Goal: Task Accomplishment & Management: Complete application form

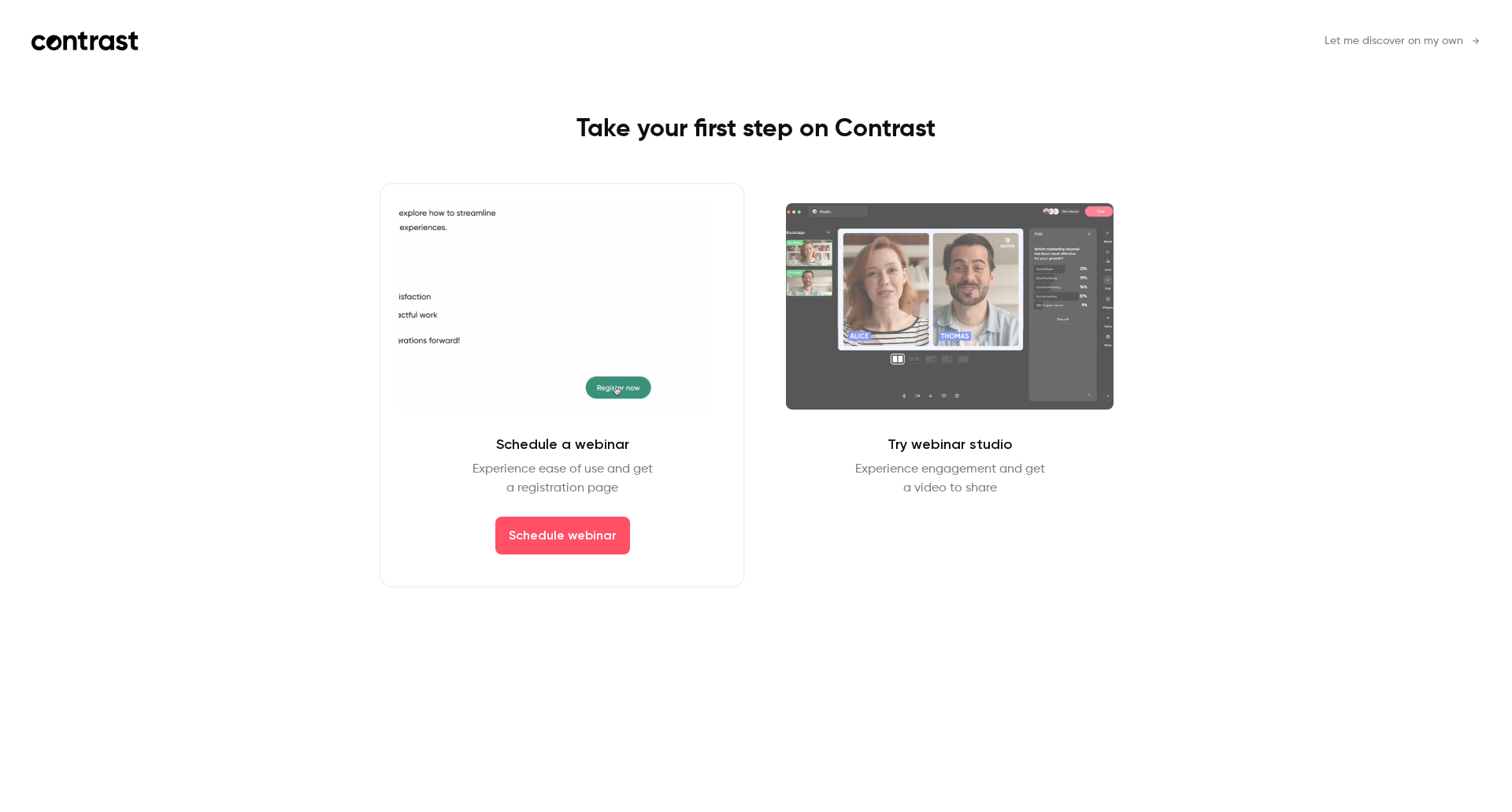
click at [142, 145] on div "Let me discover on my own Take your first step on Contrast Schedule a webinar E…" at bounding box center [756, 406] width 1512 height 812
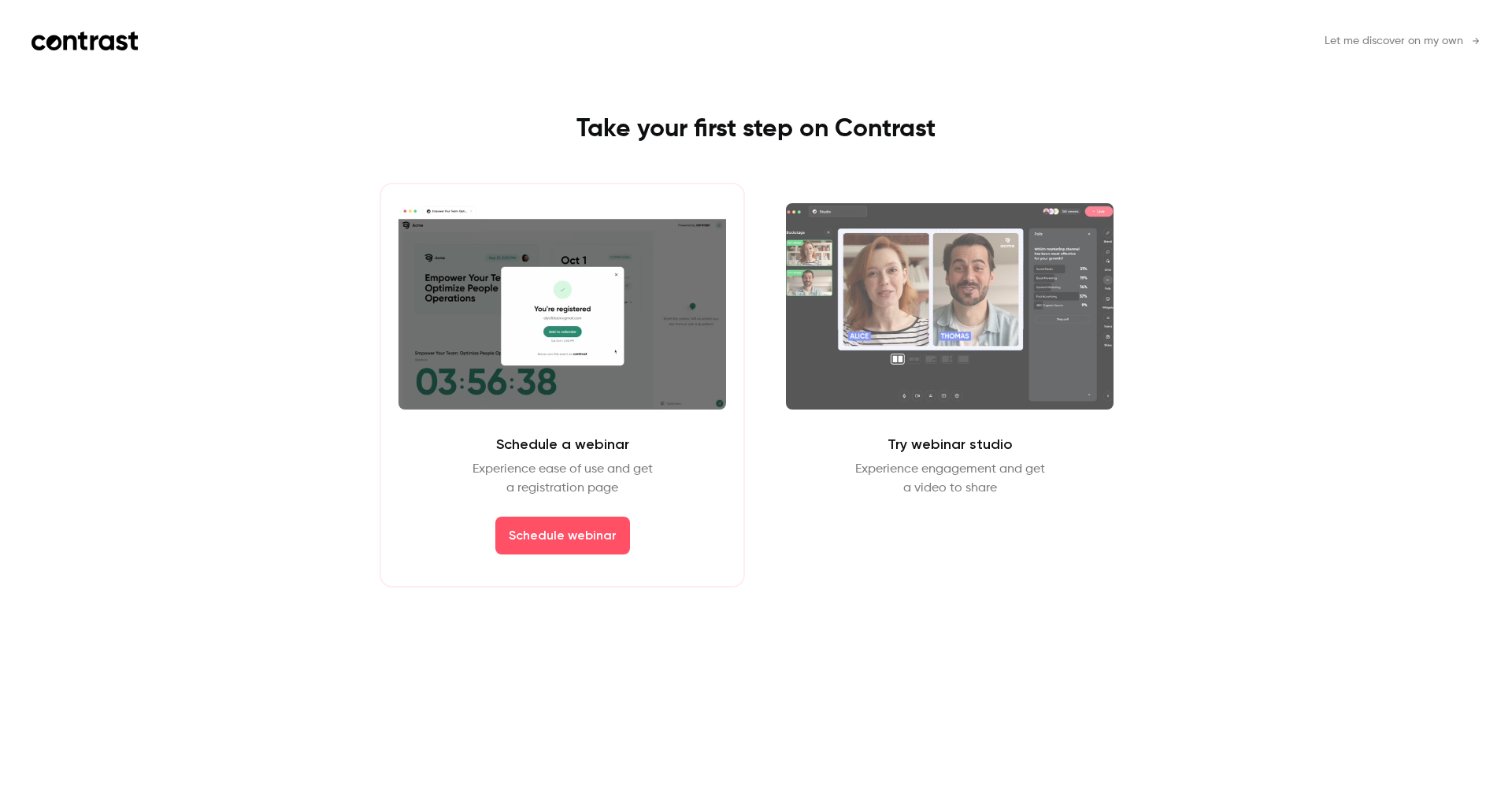
click at [62, 44] on icon at bounding box center [85, 41] width 106 height 19
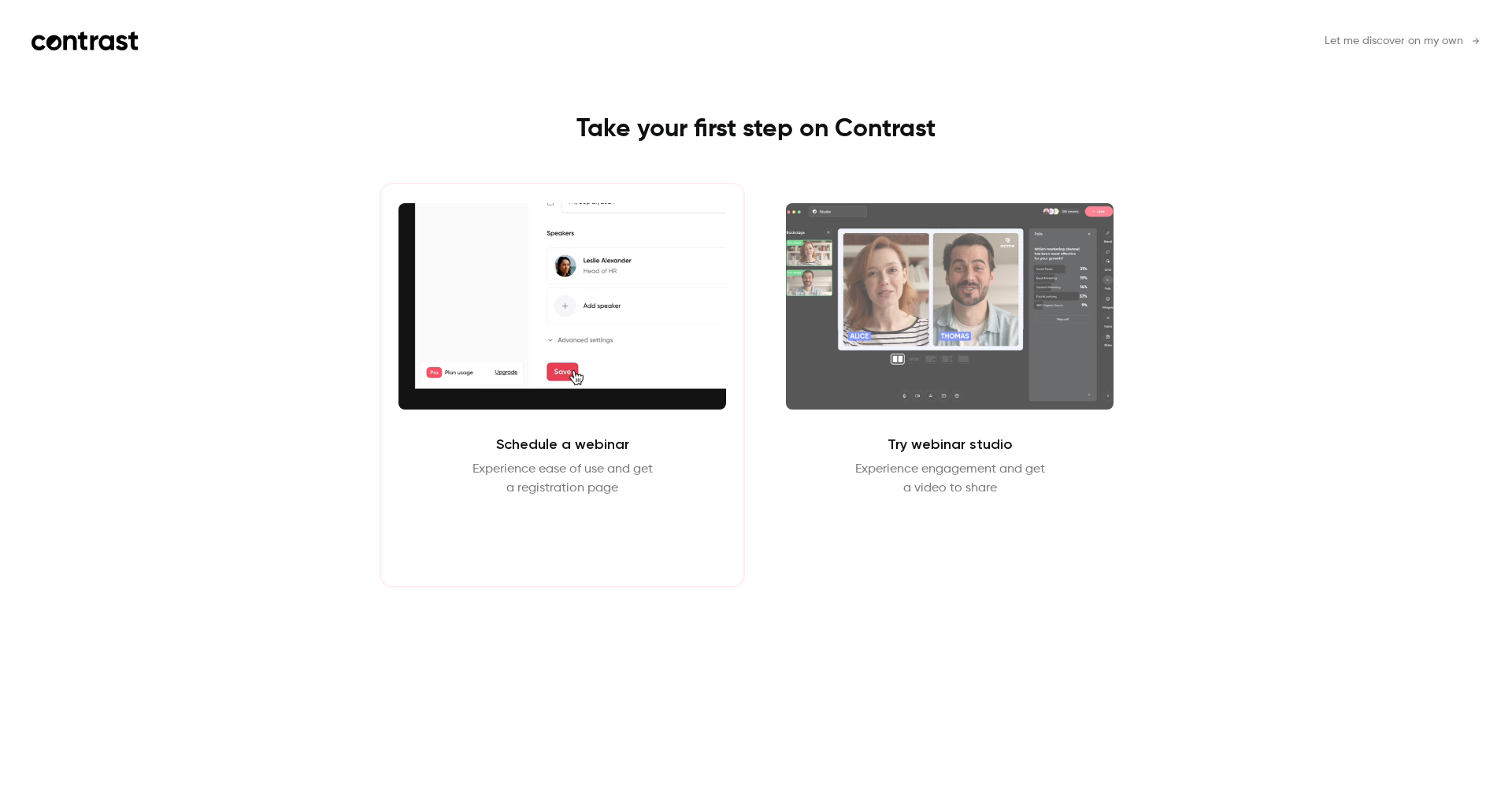
click at [551, 539] on button "Schedule webinar" at bounding box center [562, 535] width 134 height 38
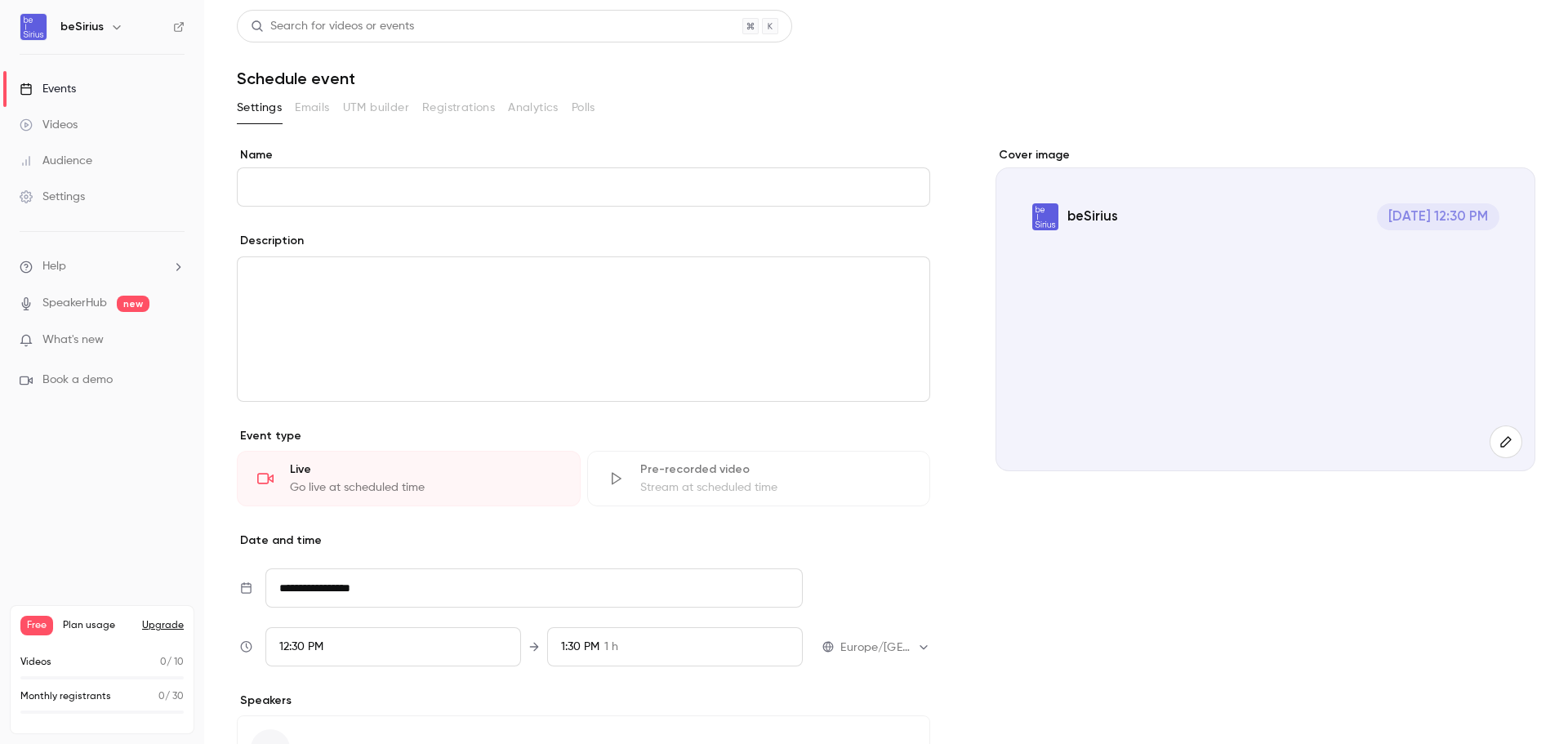
click at [62, 124] on div "Videos" at bounding box center [48, 125] width 58 height 17
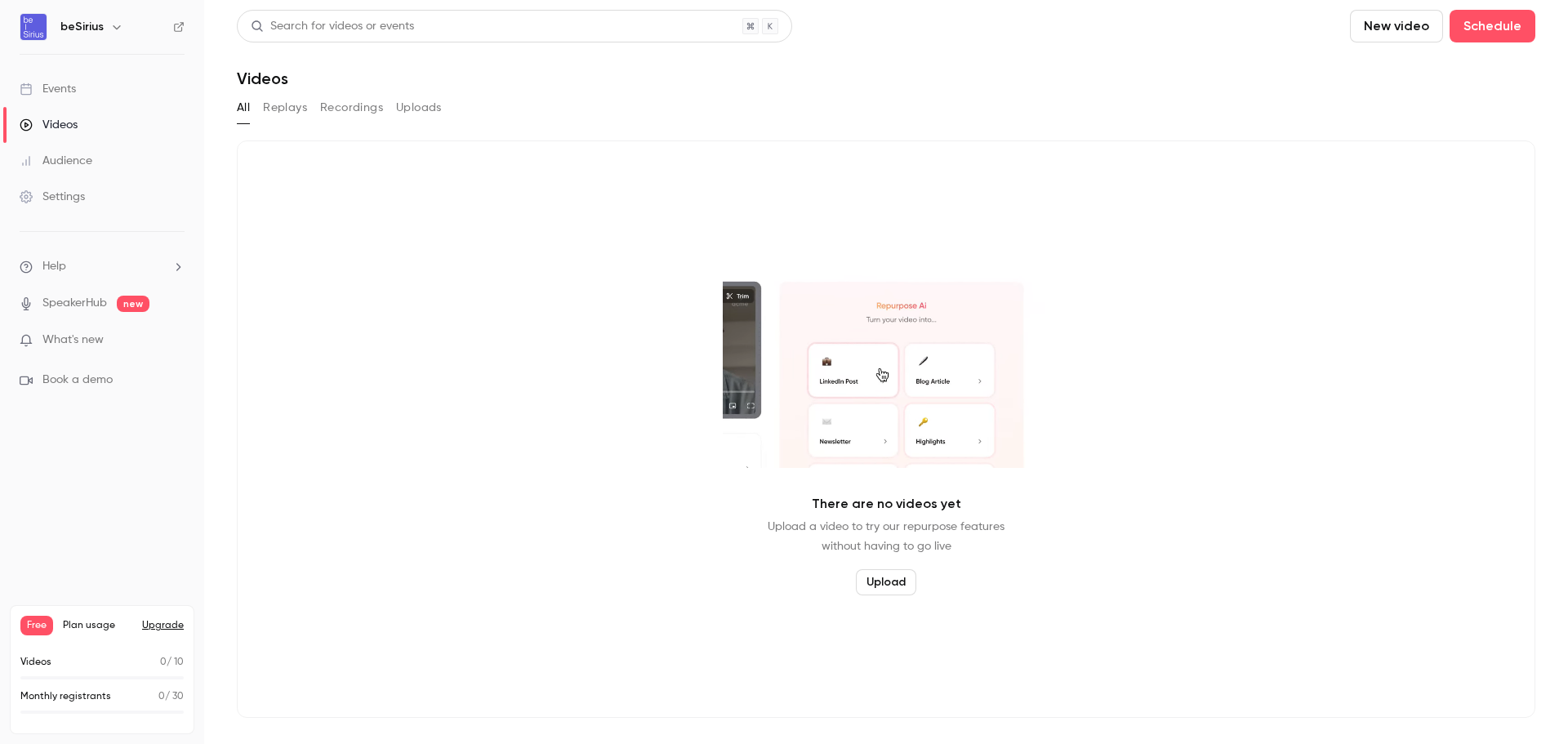
click at [50, 95] on div "Events" at bounding box center [48, 89] width 57 height 17
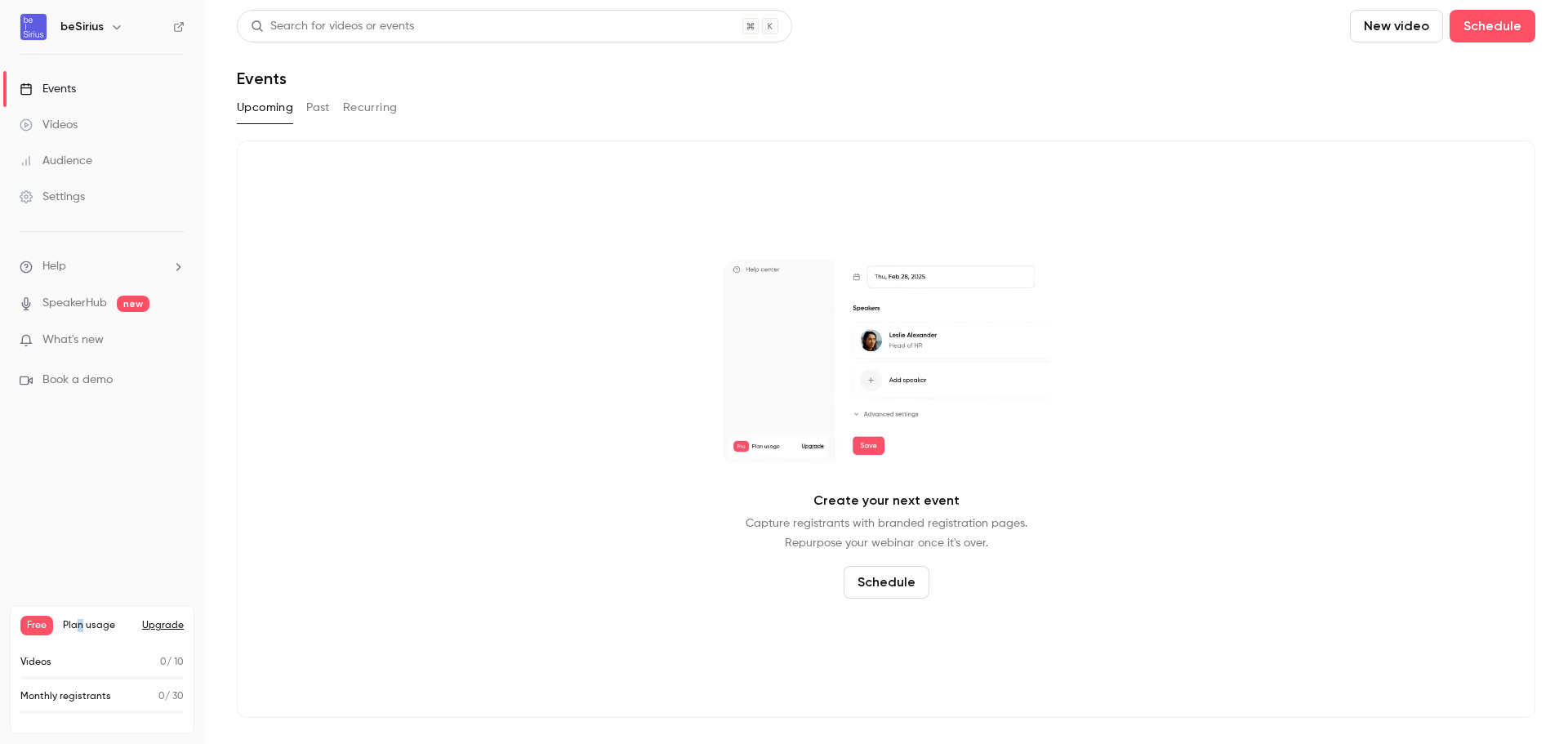
click at [79, 621] on span "Plan usage" at bounding box center [97, 625] width 69 height 13
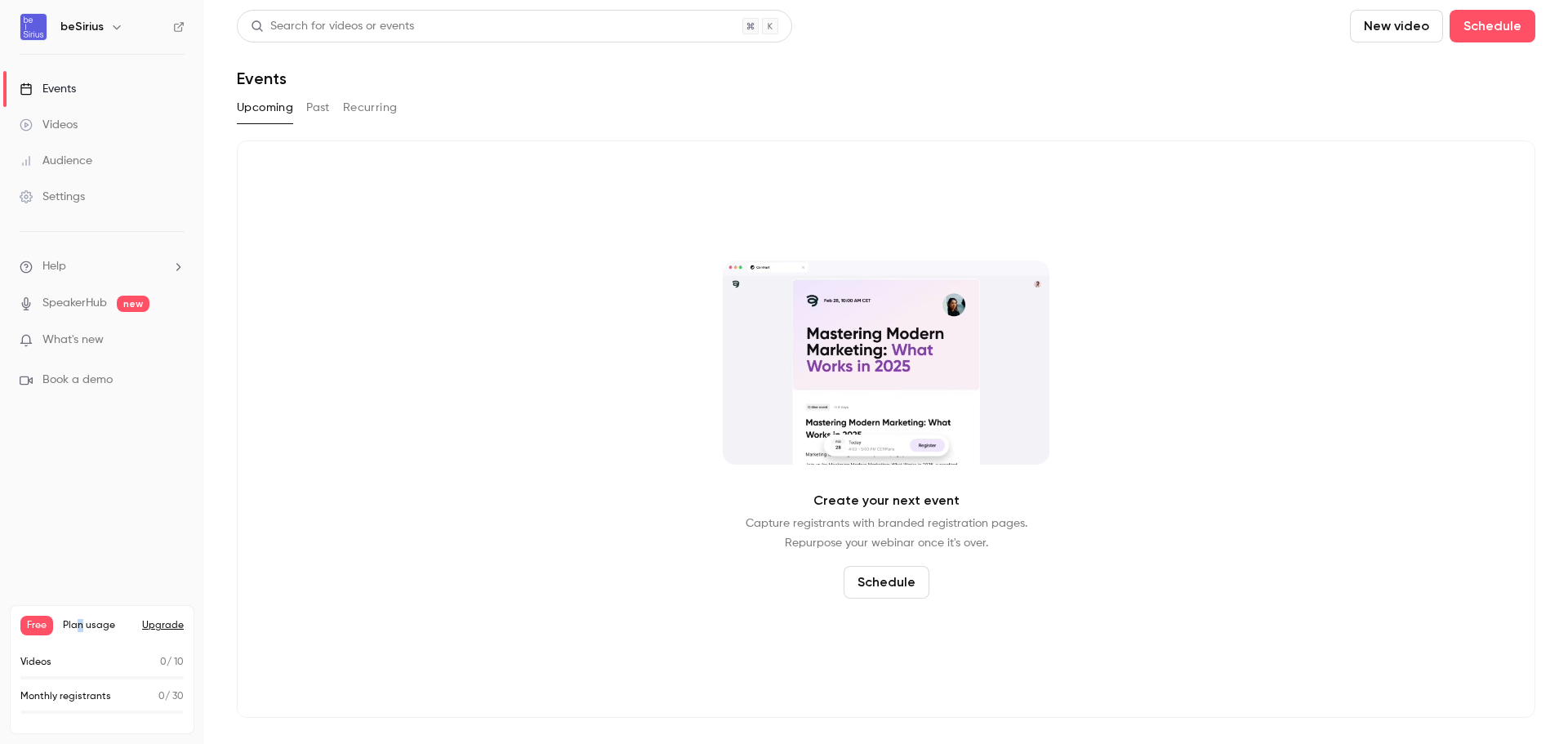
click at [170, 623] on button "Upgrade" at bounding box center [163, 625] width 42 height 13
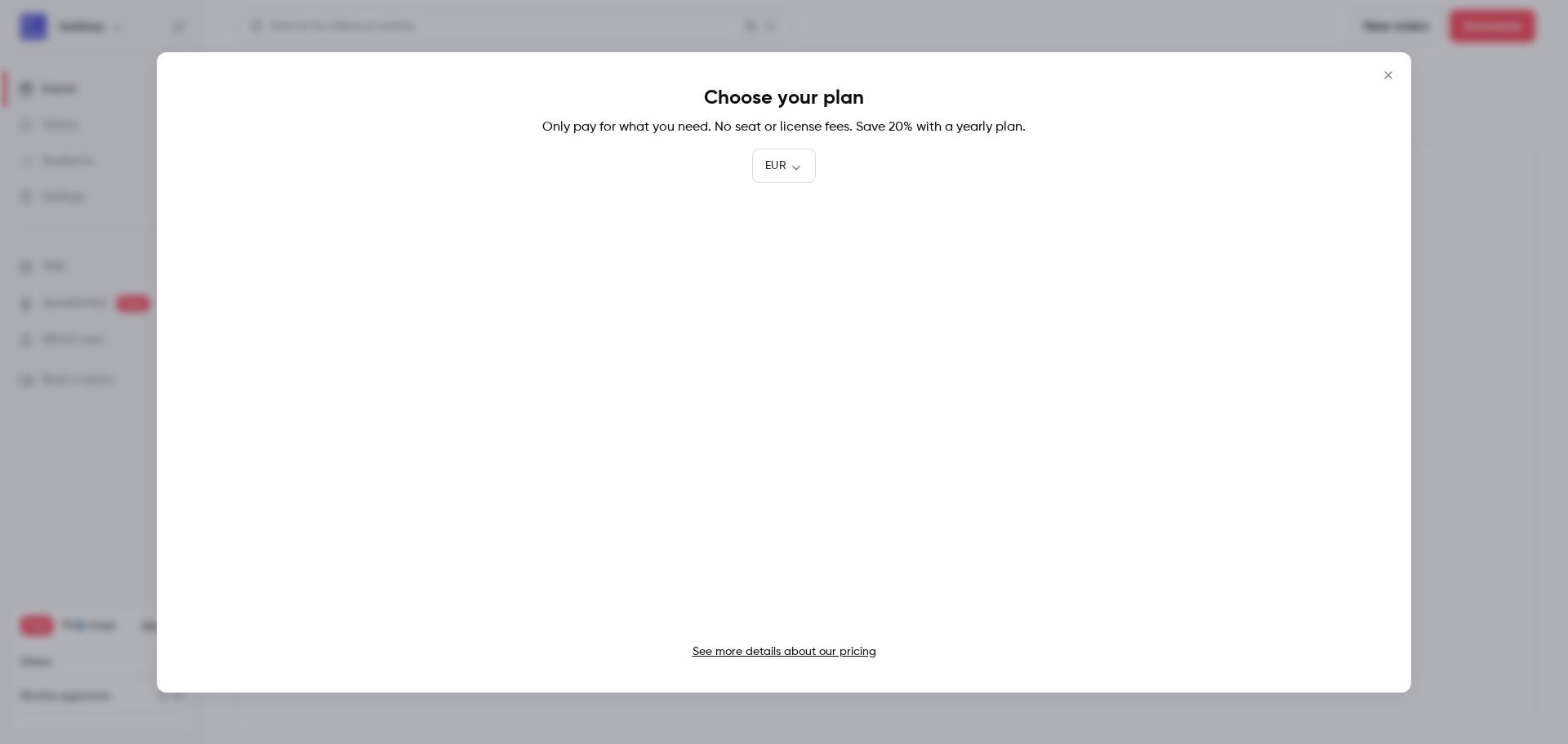
click at [805, 654] on link "See more details about our pricing" at bounding box center [784, 652] width 183 height 12
click at [1379, 78] on icon "Close" at bounding box center [1389, 74] width 20 height 13
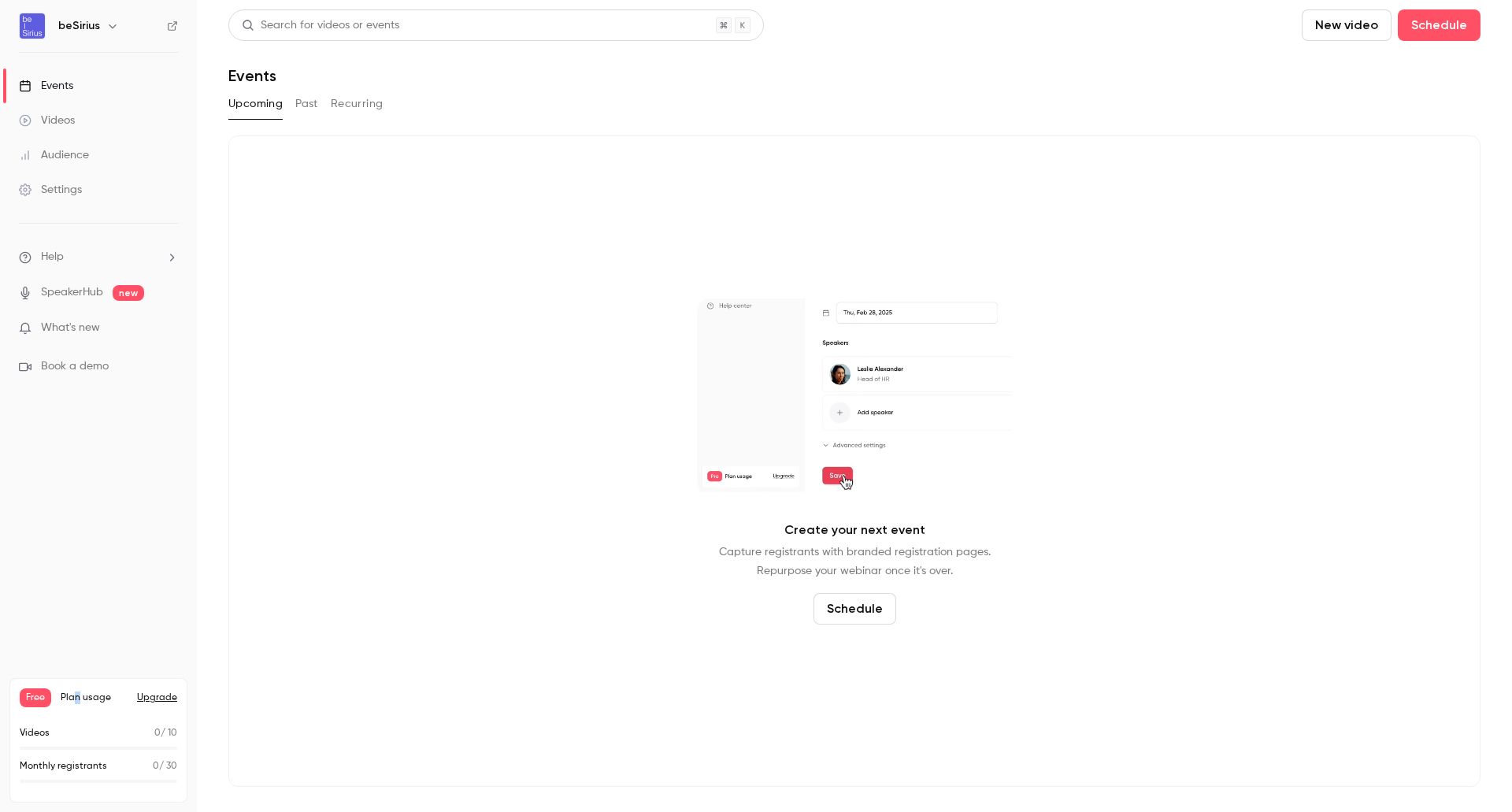
click at [69, 81] on div "Events" at bounding box center [46, 86] width 55 height 16
click at [386, 430] on div "Create your next event Capture registrants with branded registration pages. Rep…" at bounding box center [855, 461] width 1252 height 651
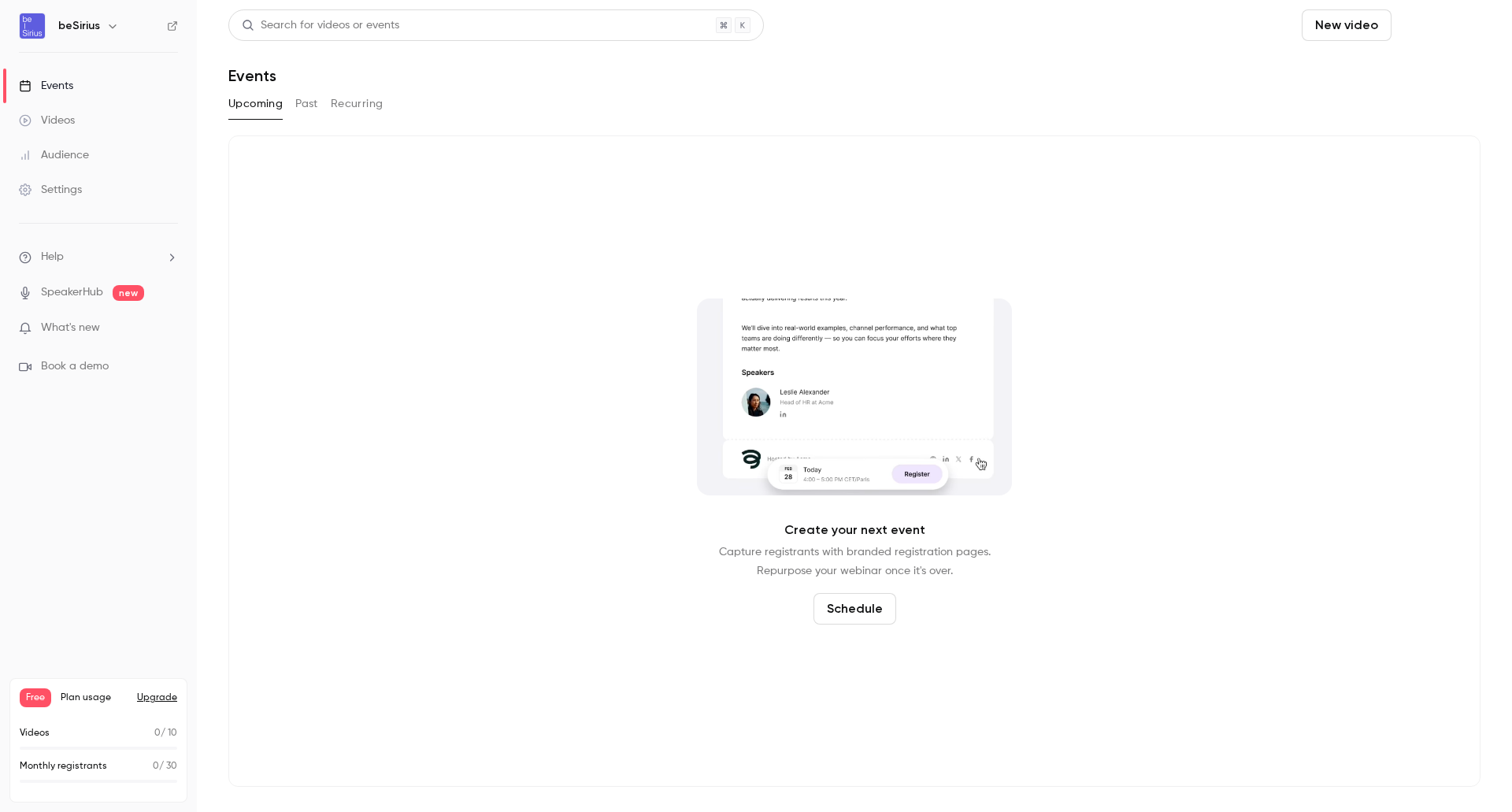
click at [1457, 22] on button "Schedule" at bounding box center [1440, 25] width 83 height 32
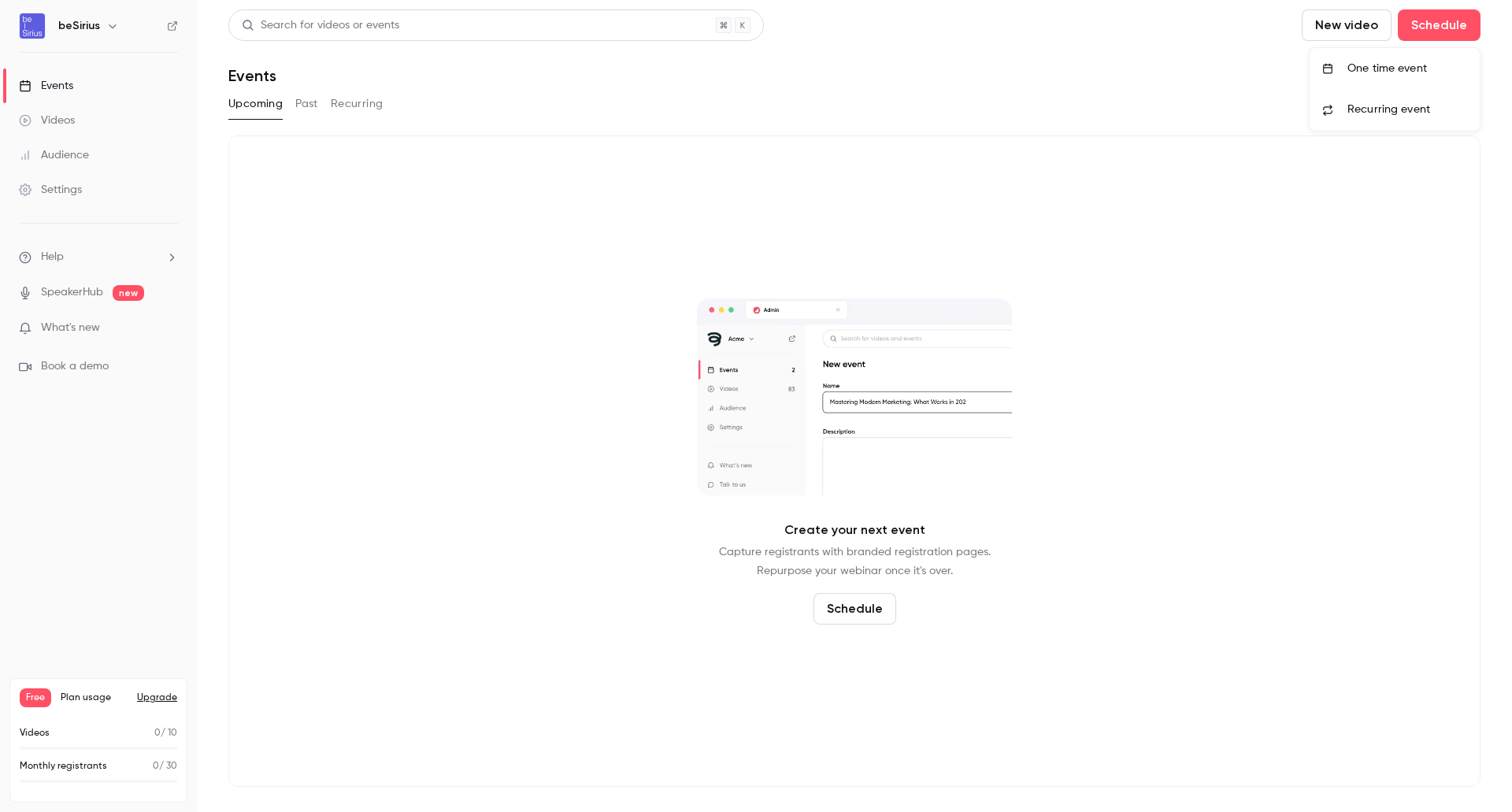
click at [1424, 58] on li "One time event" at bounding box center [1394, 69] width 170 height 41
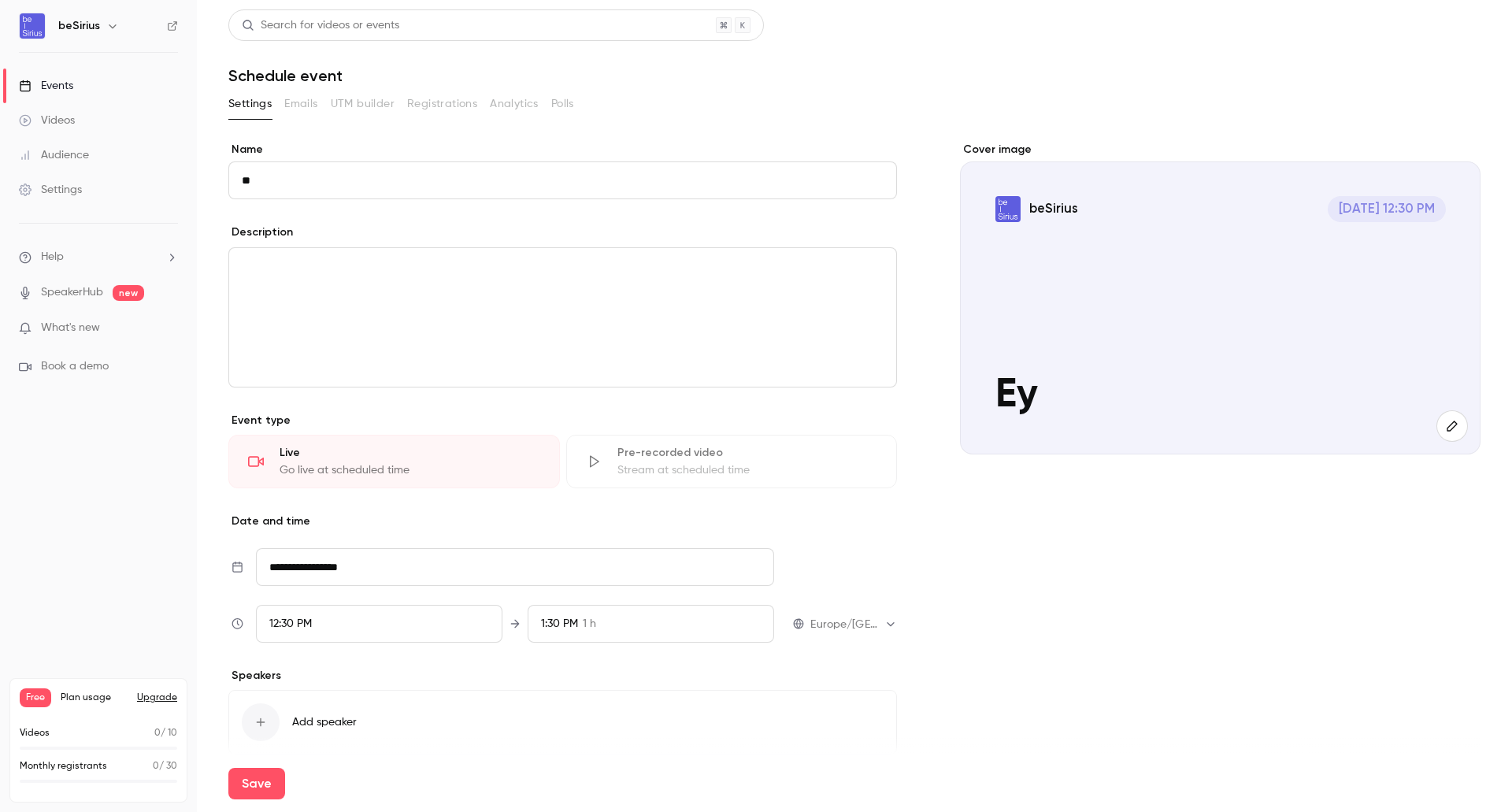
type input "*"
type input "**********"
click at [676, 287] on div "editor" at bounding box center [562, 317] width 667 height 138
click at [526, 413] on p "Event type" at bounding box center [562, 420] width 669 height 16
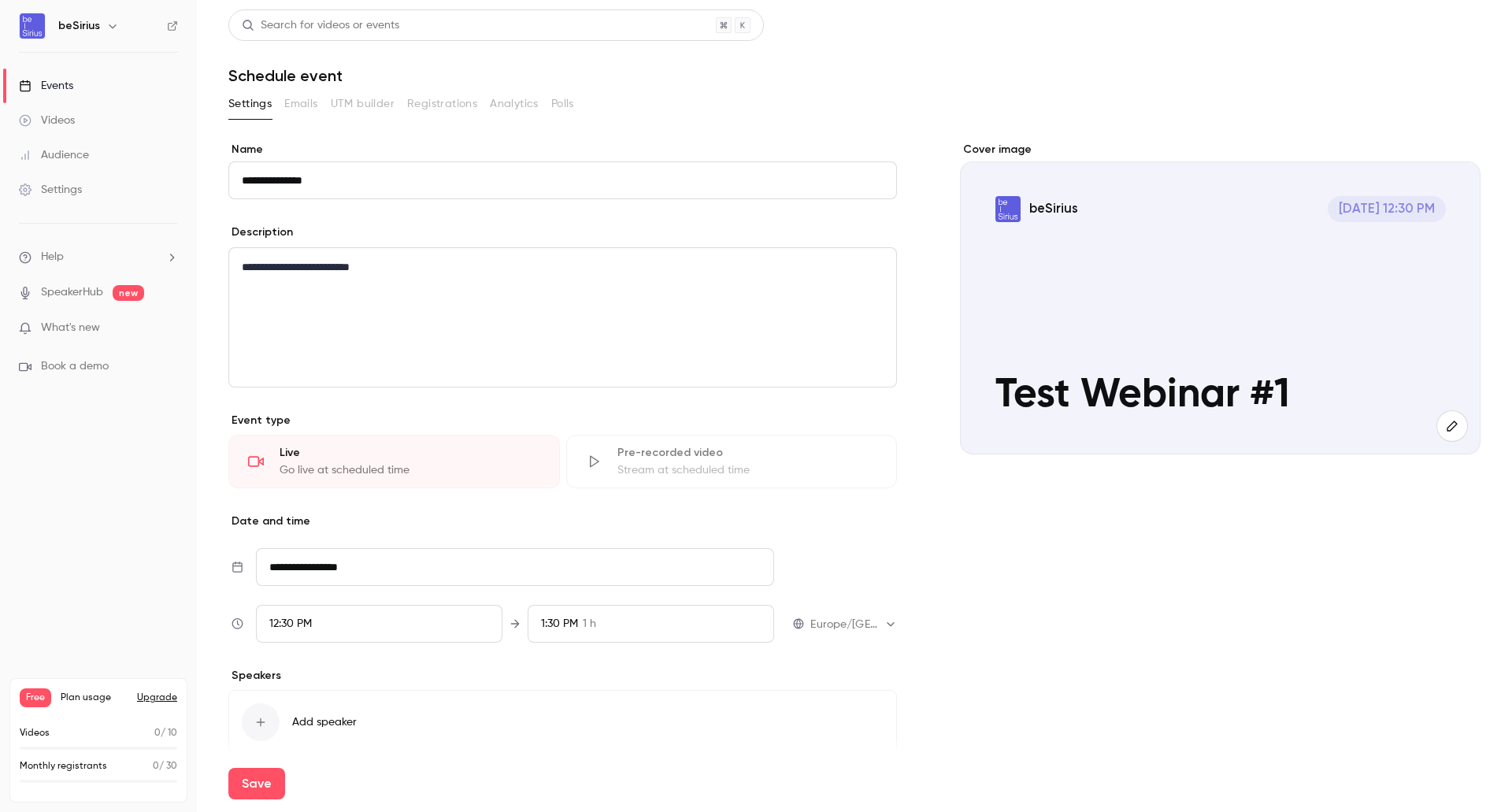
scroll to position [69, 0]
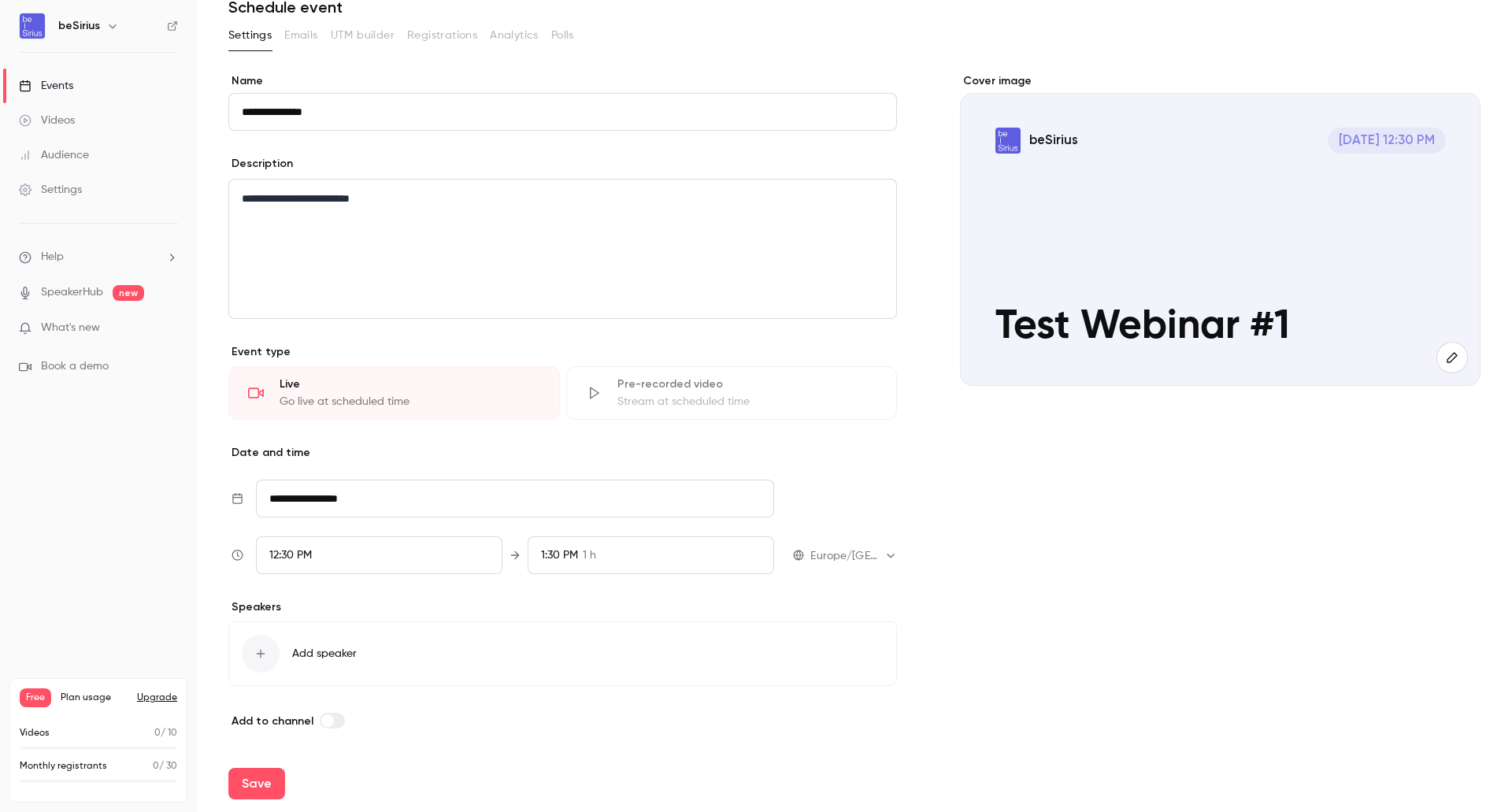
click at [465, 398] on div "Go live at scheduled time" at bounding box center [409, 401] width 260 height 16
click at [452, 493] on input "**********" at bounding box center [514, 498] width 518 height 38
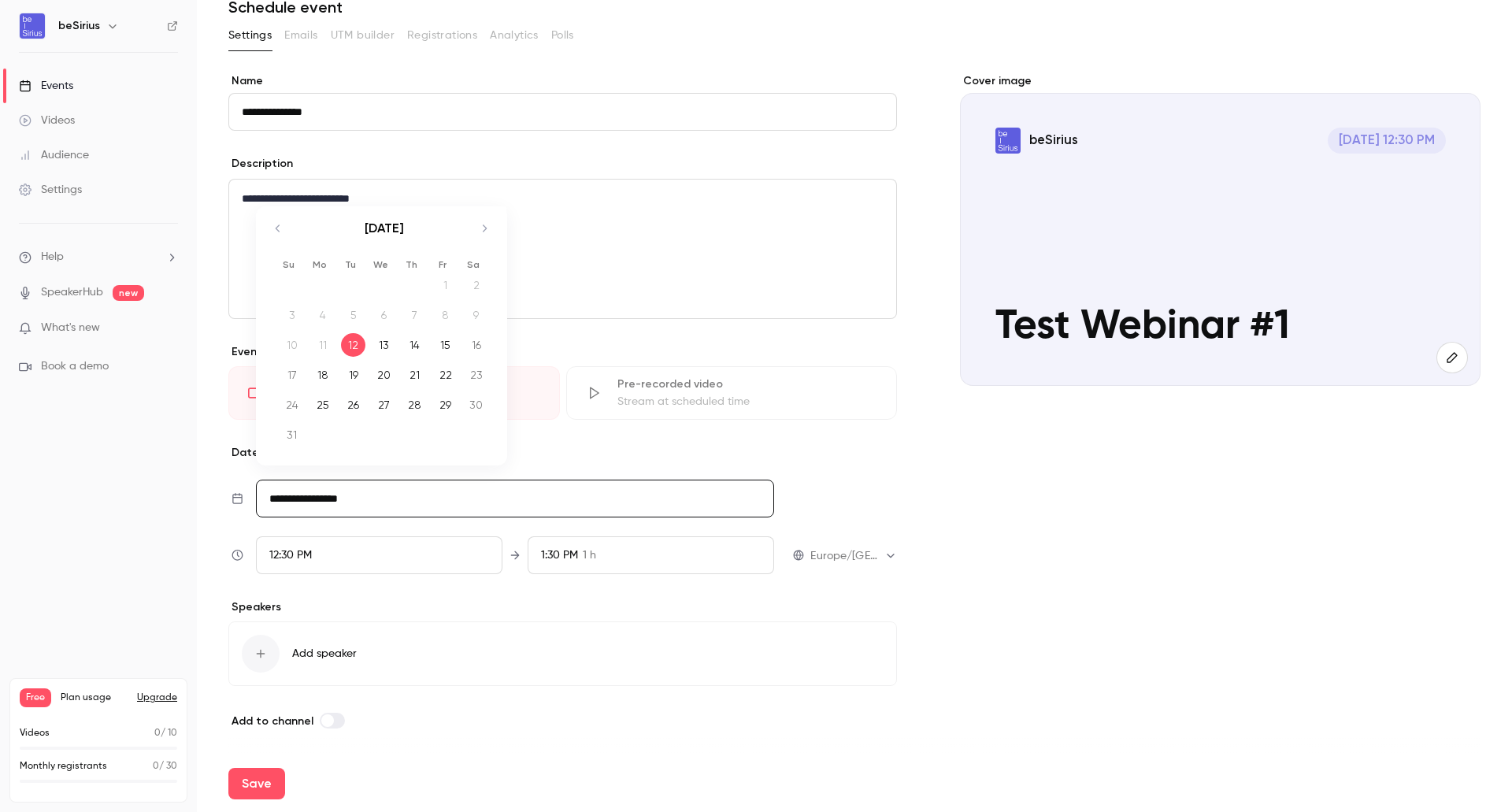
click at [349, 347] on div "12" at bounding box center [354, 344] width 24 height 23
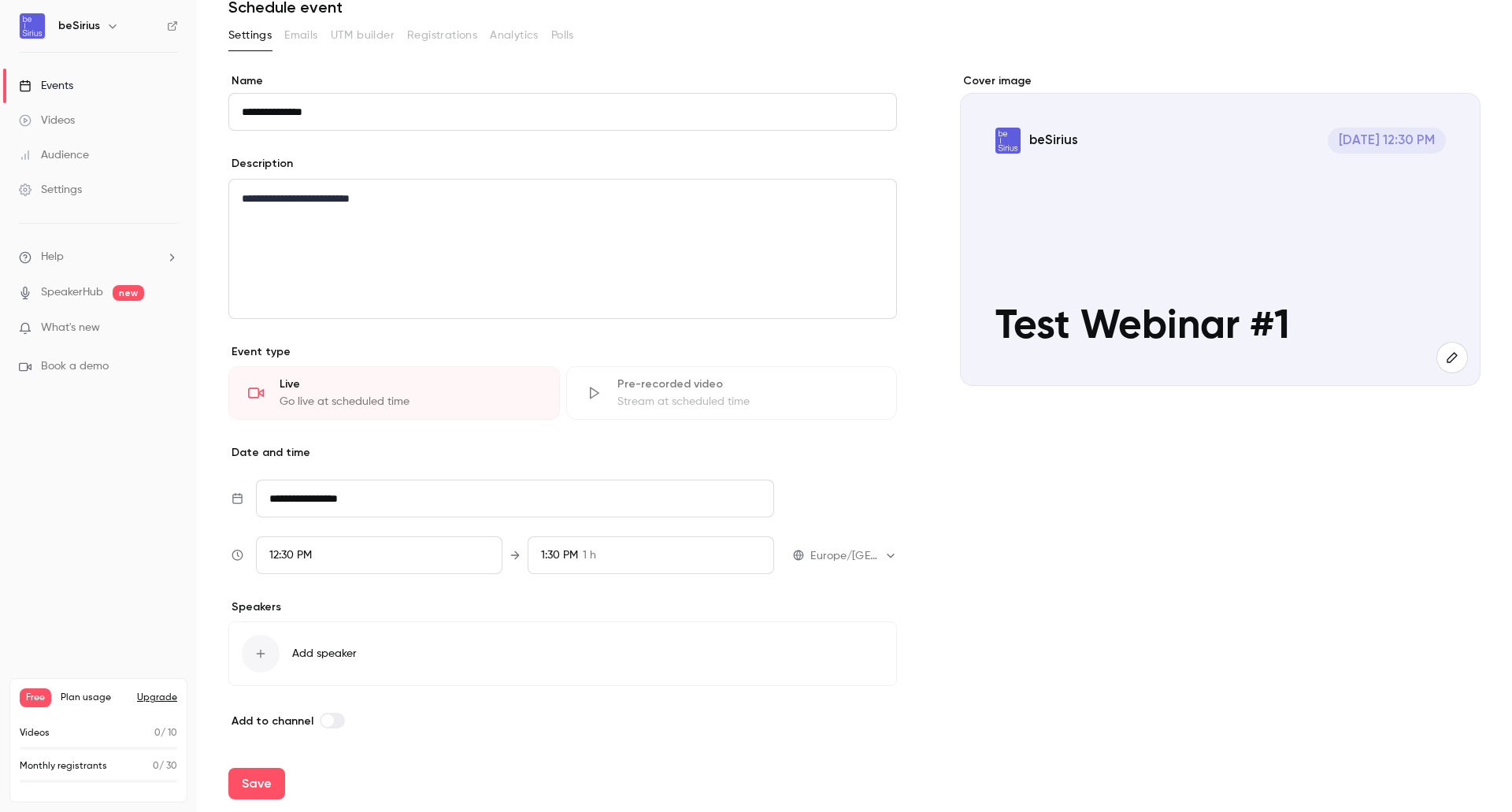
click at [315, 553] on div "12:30 PM" at bounding box center [379, 554] width 246 height 38
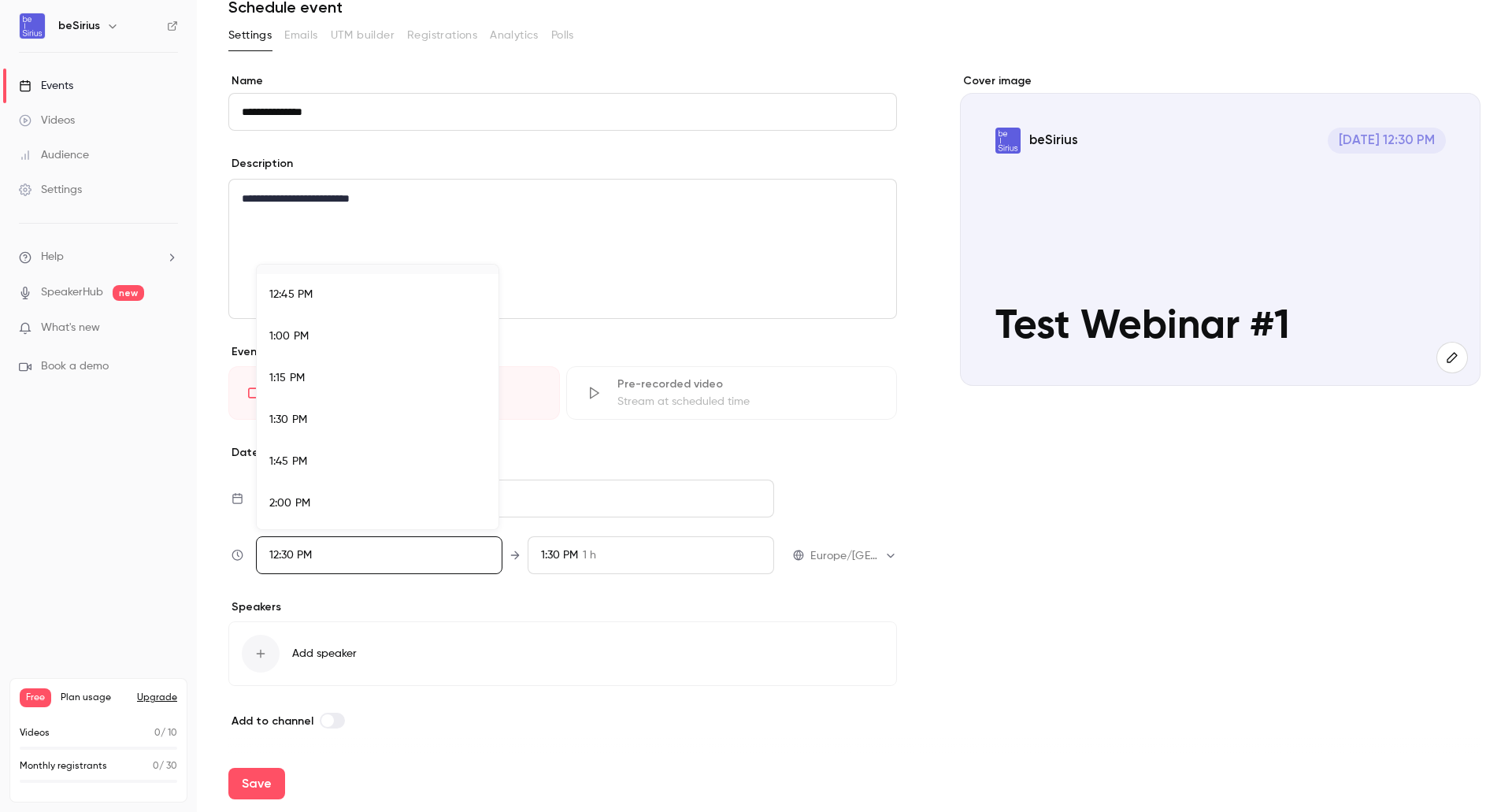
scroll to position [2132, 0]
click at [376, 490] on div "2:00 PM" at bounding box center [377, 490] width 216 height 17
click at [356, 414] on div "2:30 PM" at bounding box center [377, 415] width 216 height 17
click at [648, 502] on div at bounding box center [756, 406] width 1512 height 812
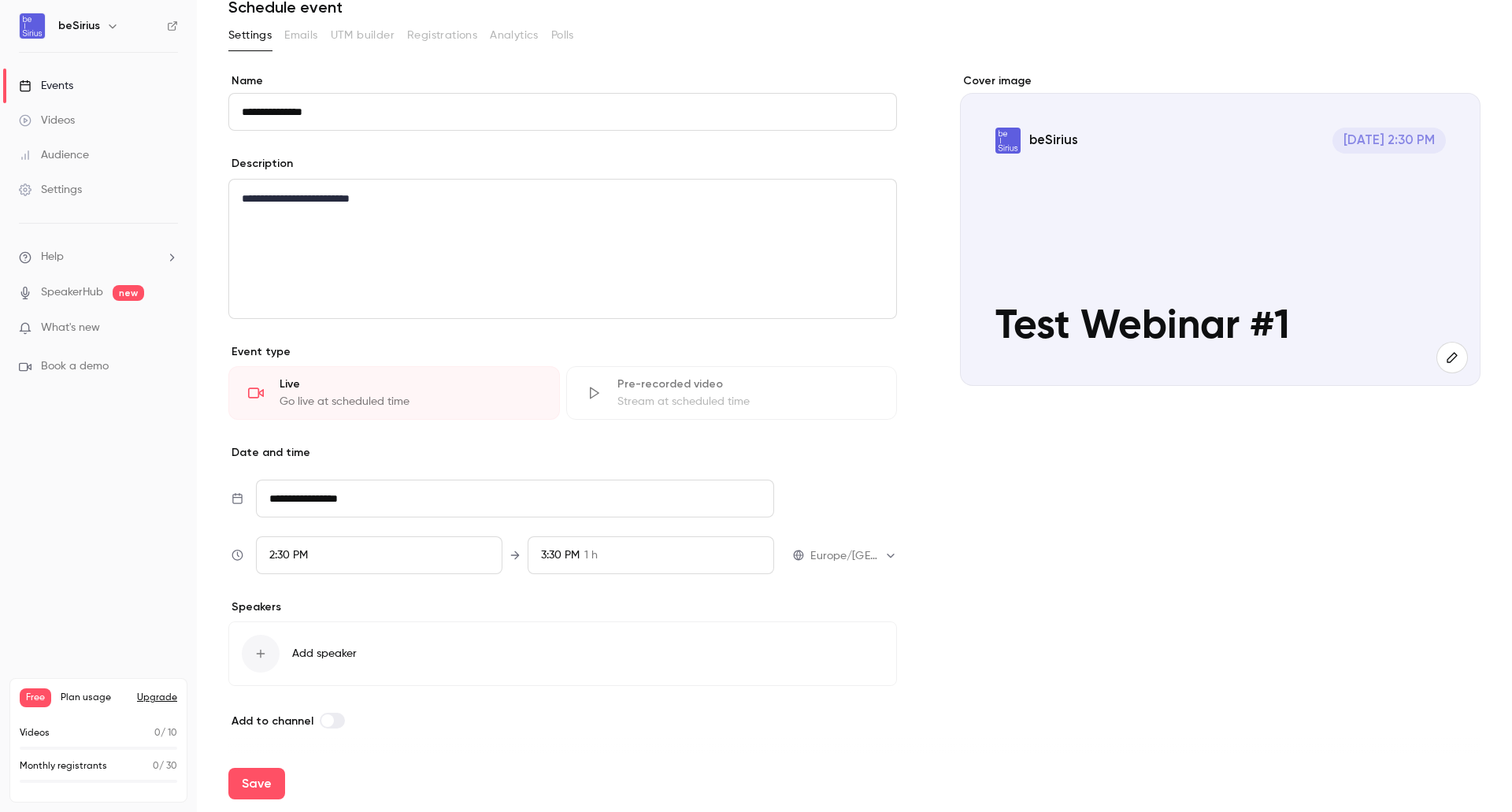
scroll to position [1975, 0]
click at [451, 651] on div "Add speaker" at bounding box center [562, 653] width 669 height 65
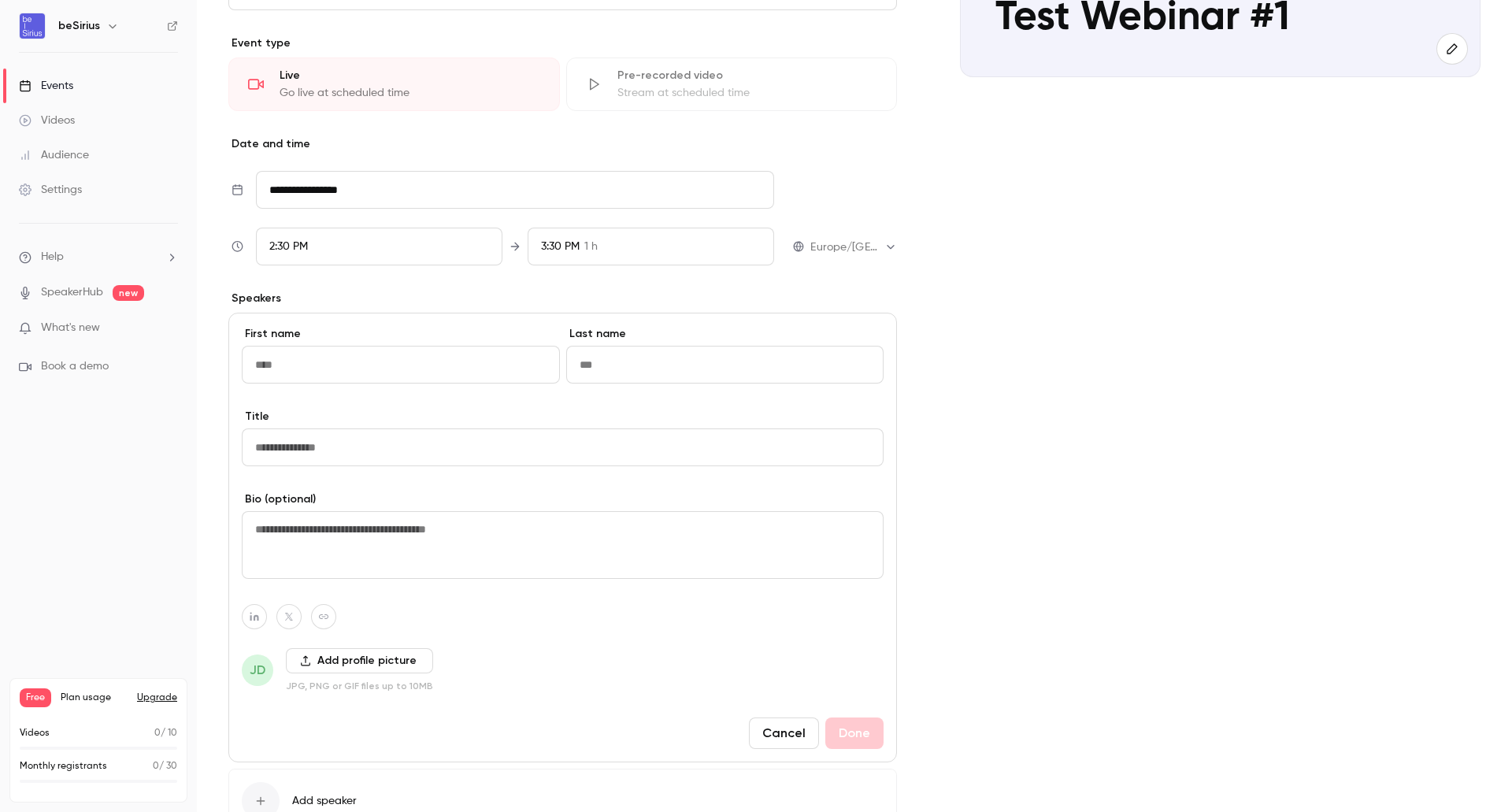
scroll to position [383, 0]
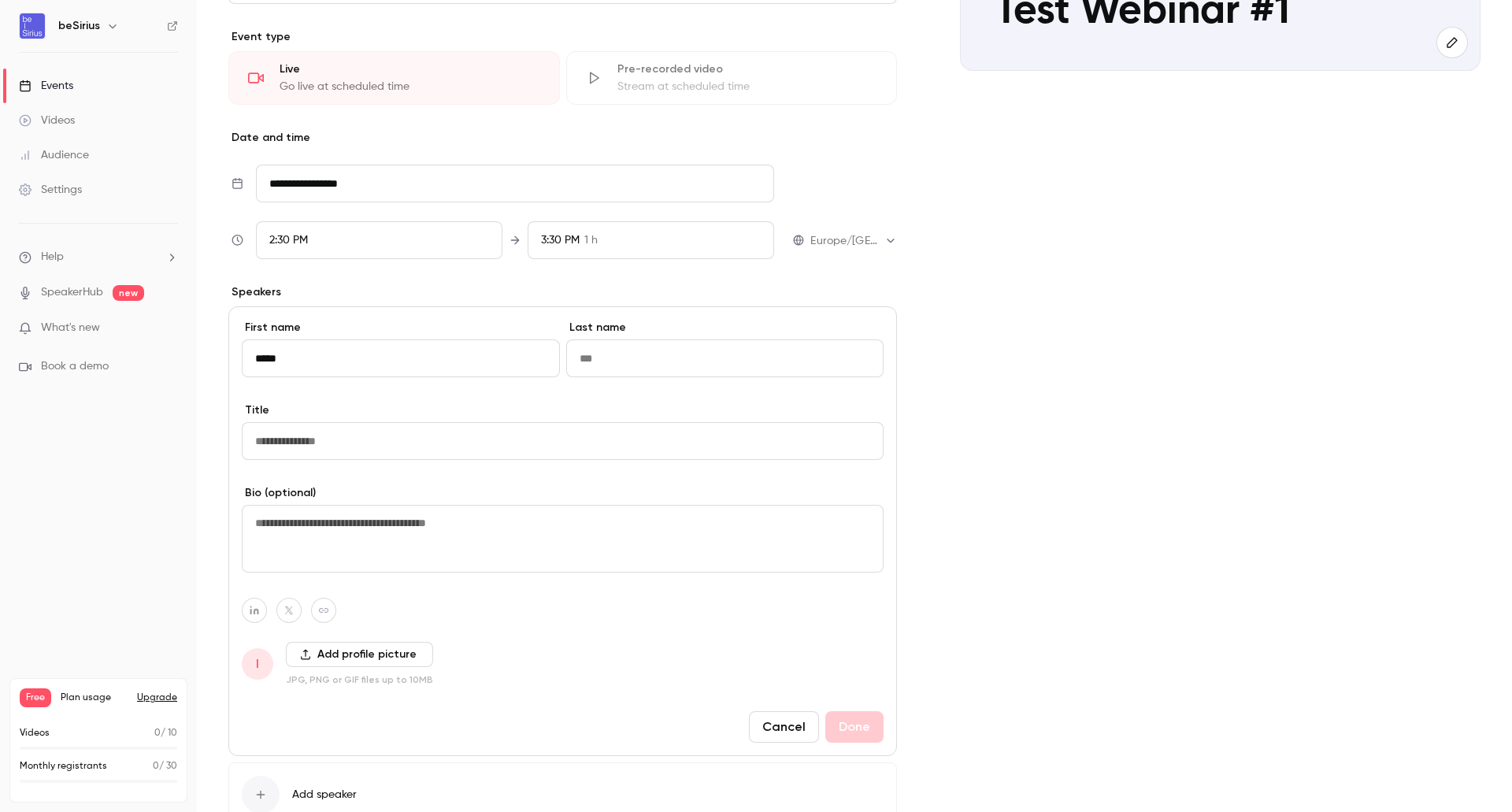
type input "*****"
type input "**"
click at [523, 445] on input at bounding box center [562, 441] width 642 height 38
type input "*"
type input "**********"
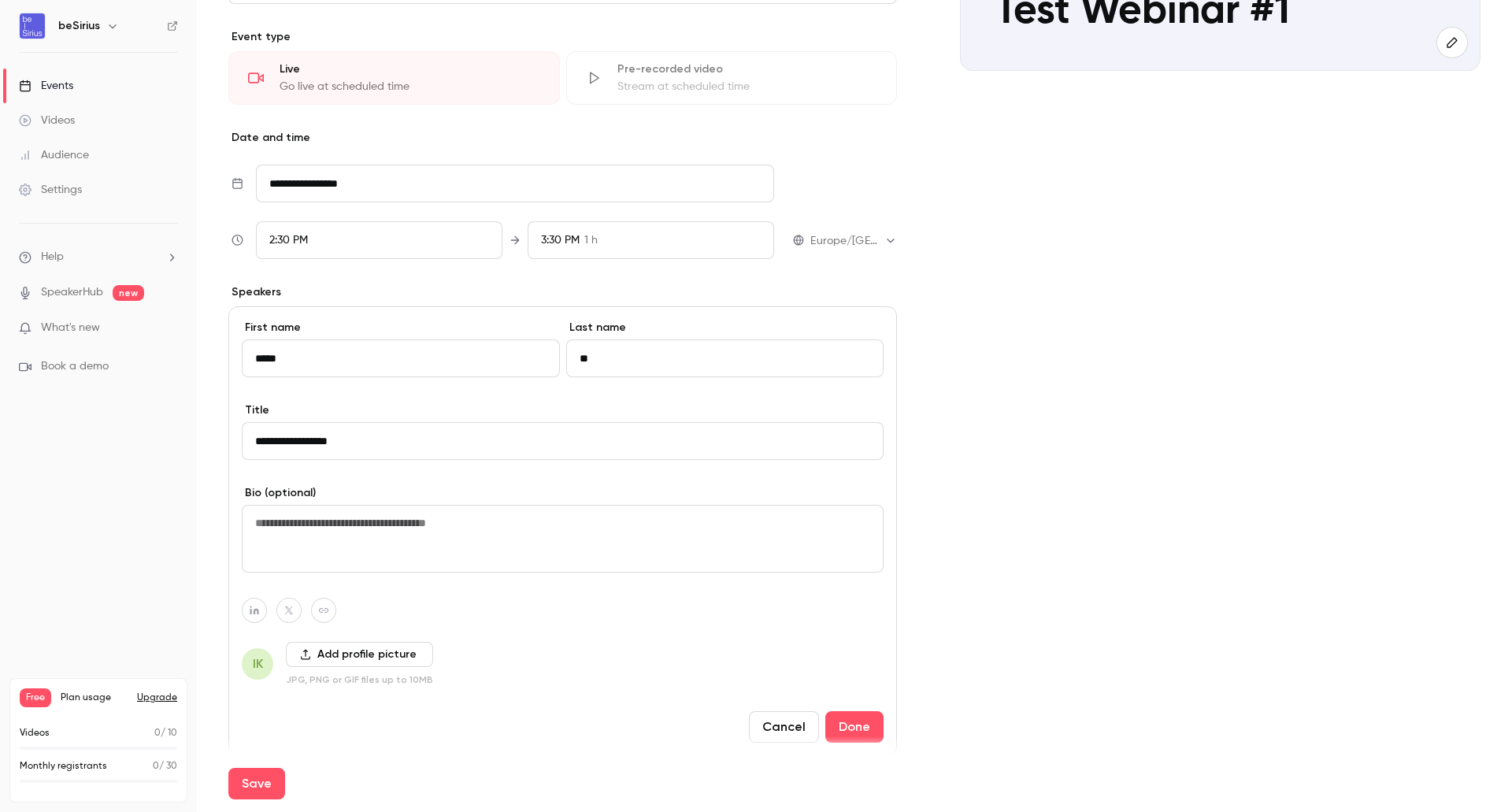
click at [489, 529] on textarea at bounding box center [562, 539] width 642 height 68
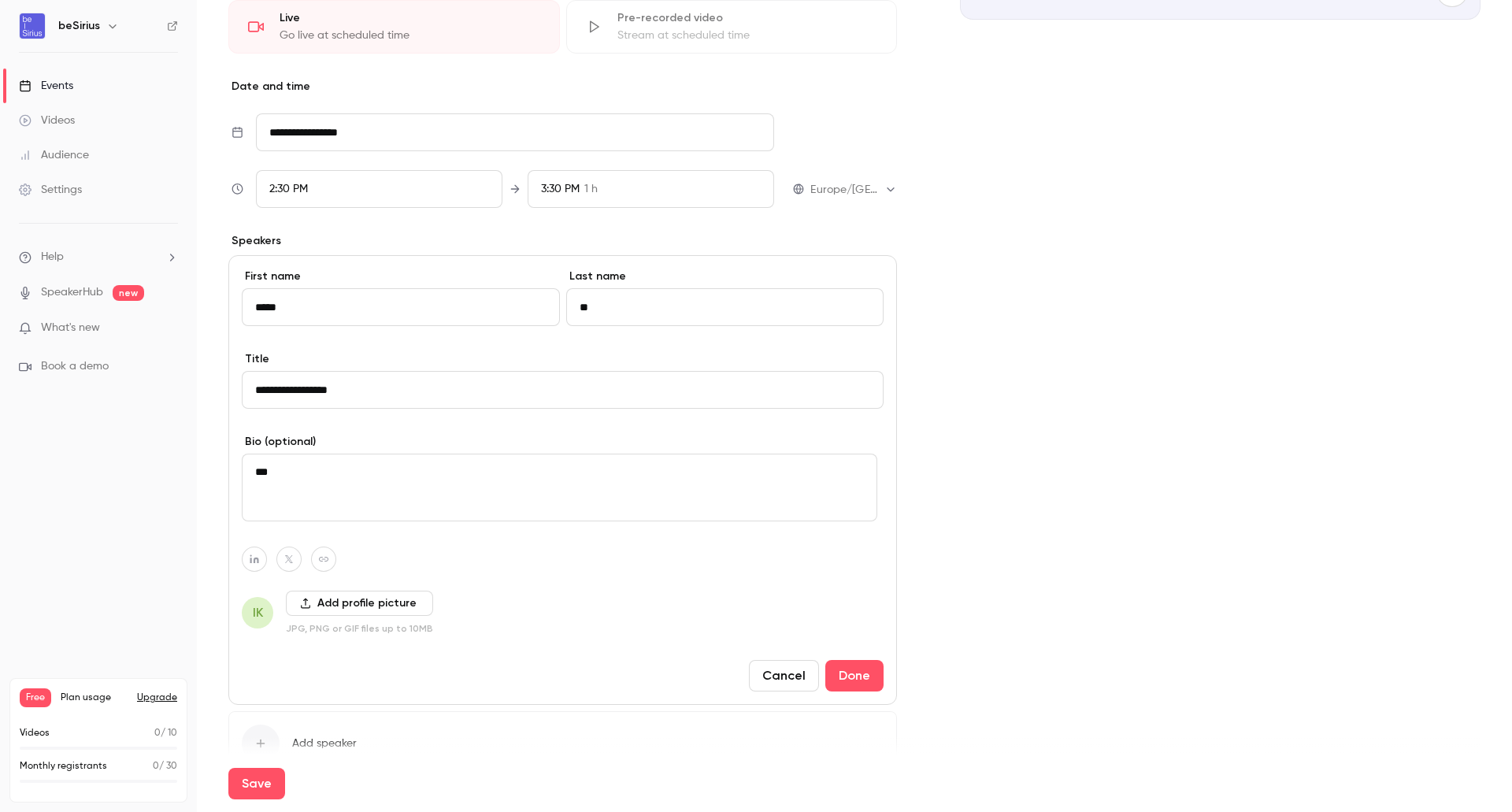
scroll to position [462, 0]
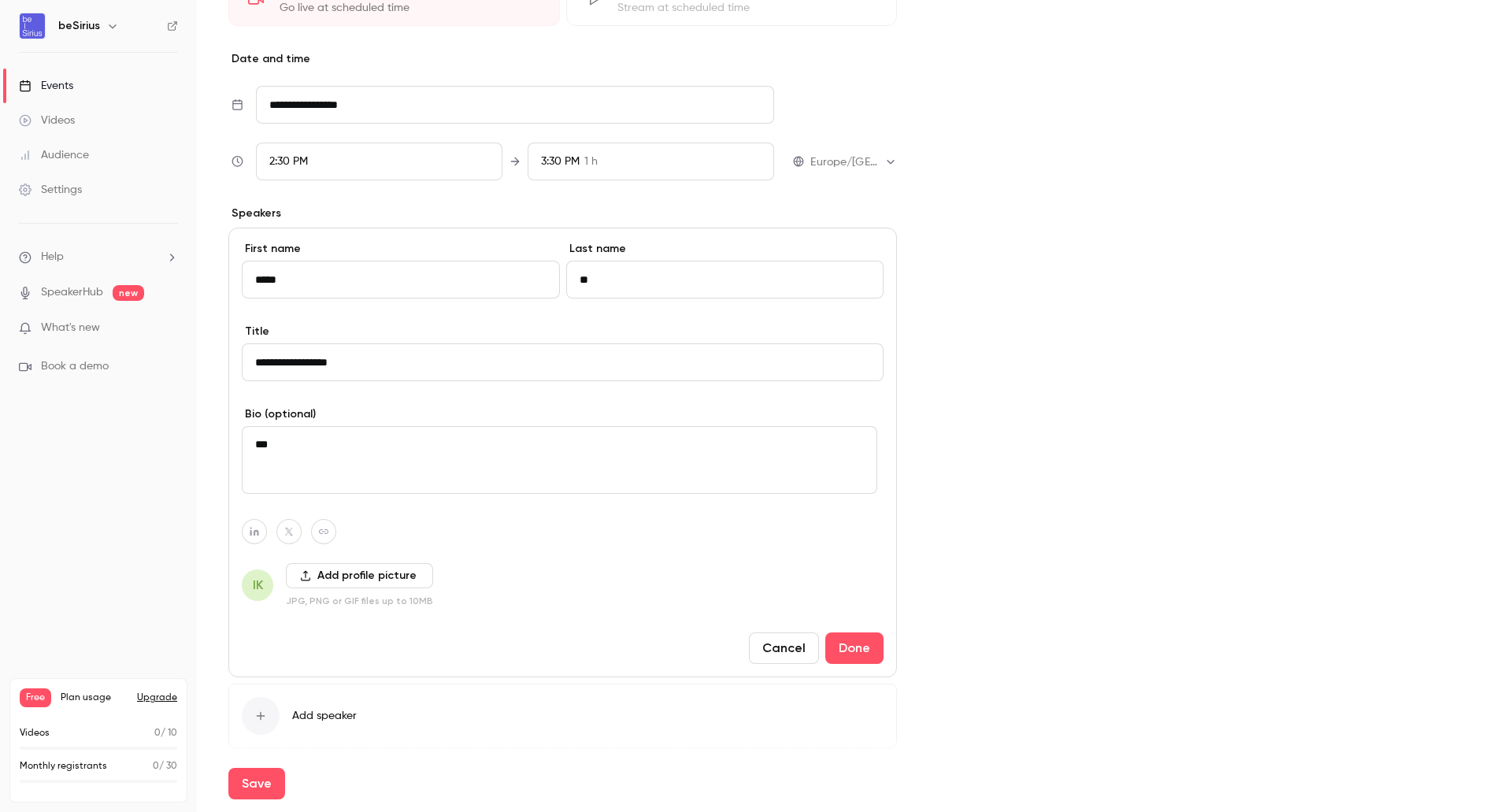
type textarea "***"
click at [367, 580] on button "Add profile picture" at bounding box center [359, 575] width 148 height 25
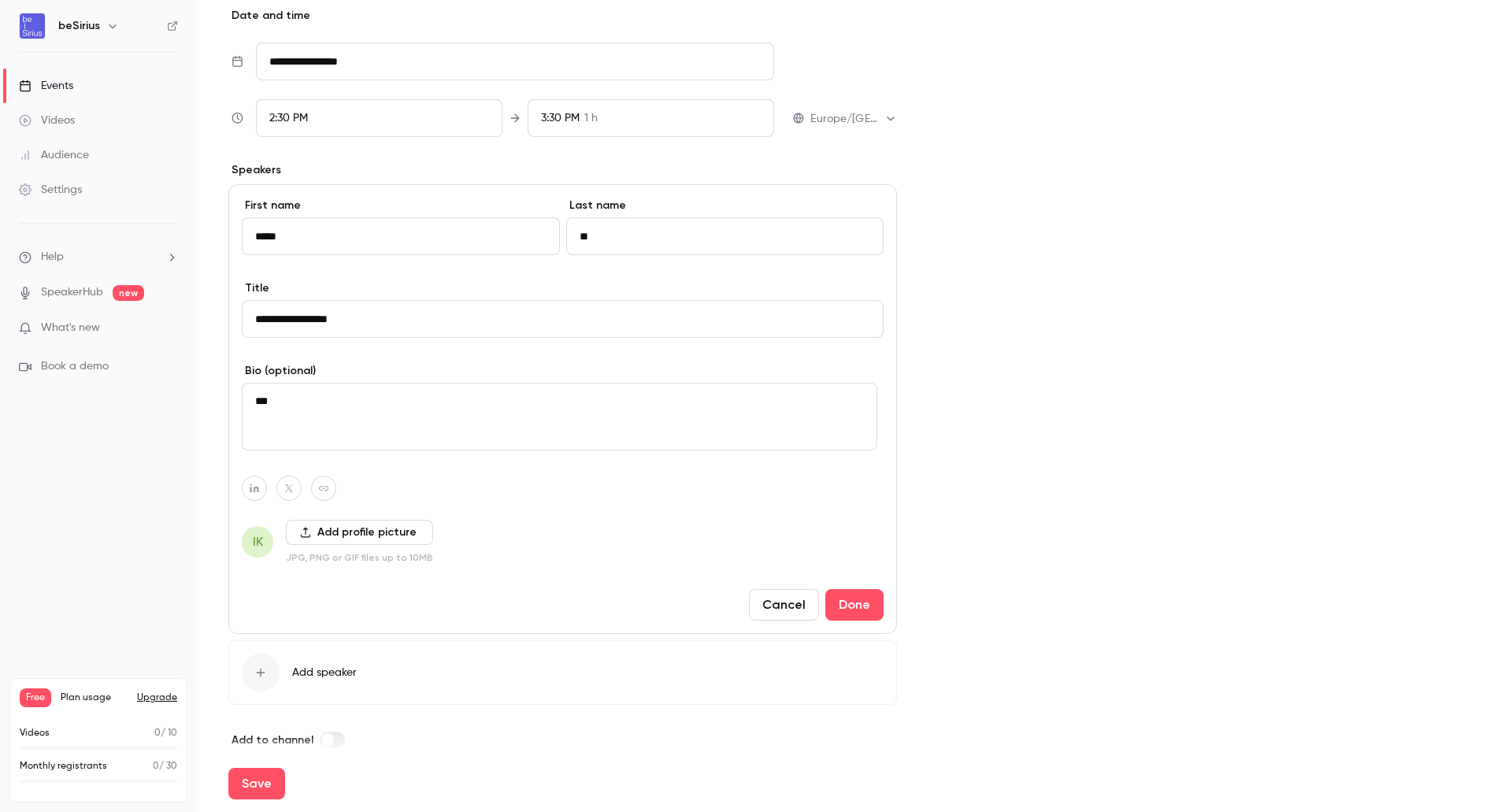
scroll to position [524, 0]
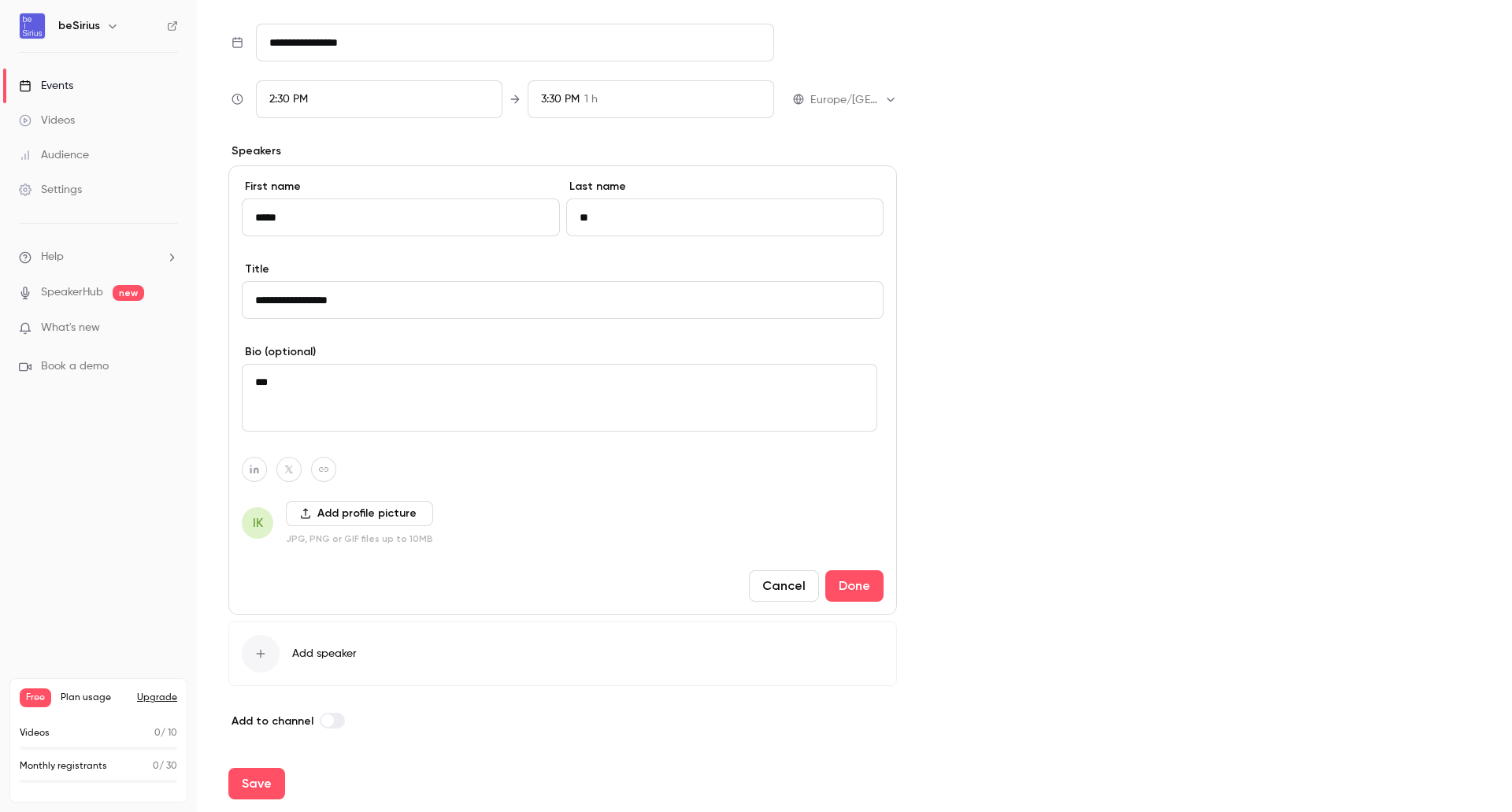
click at [344, 720] on div "Add to channel" at bounding box center [562, 720] width 669 height 19
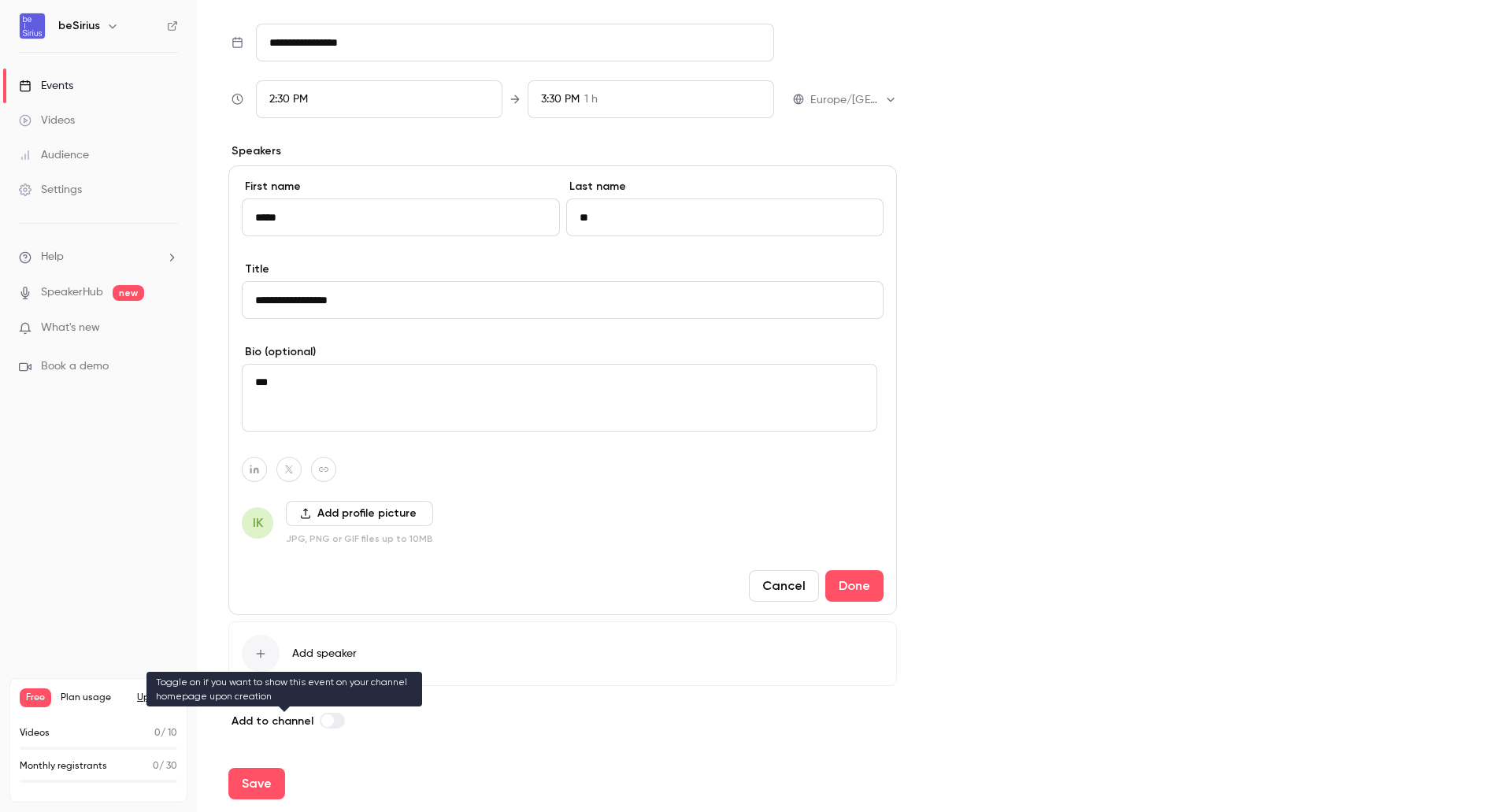
click at [338, 722] on label at bounding box center [332, 720] width 25 height 16
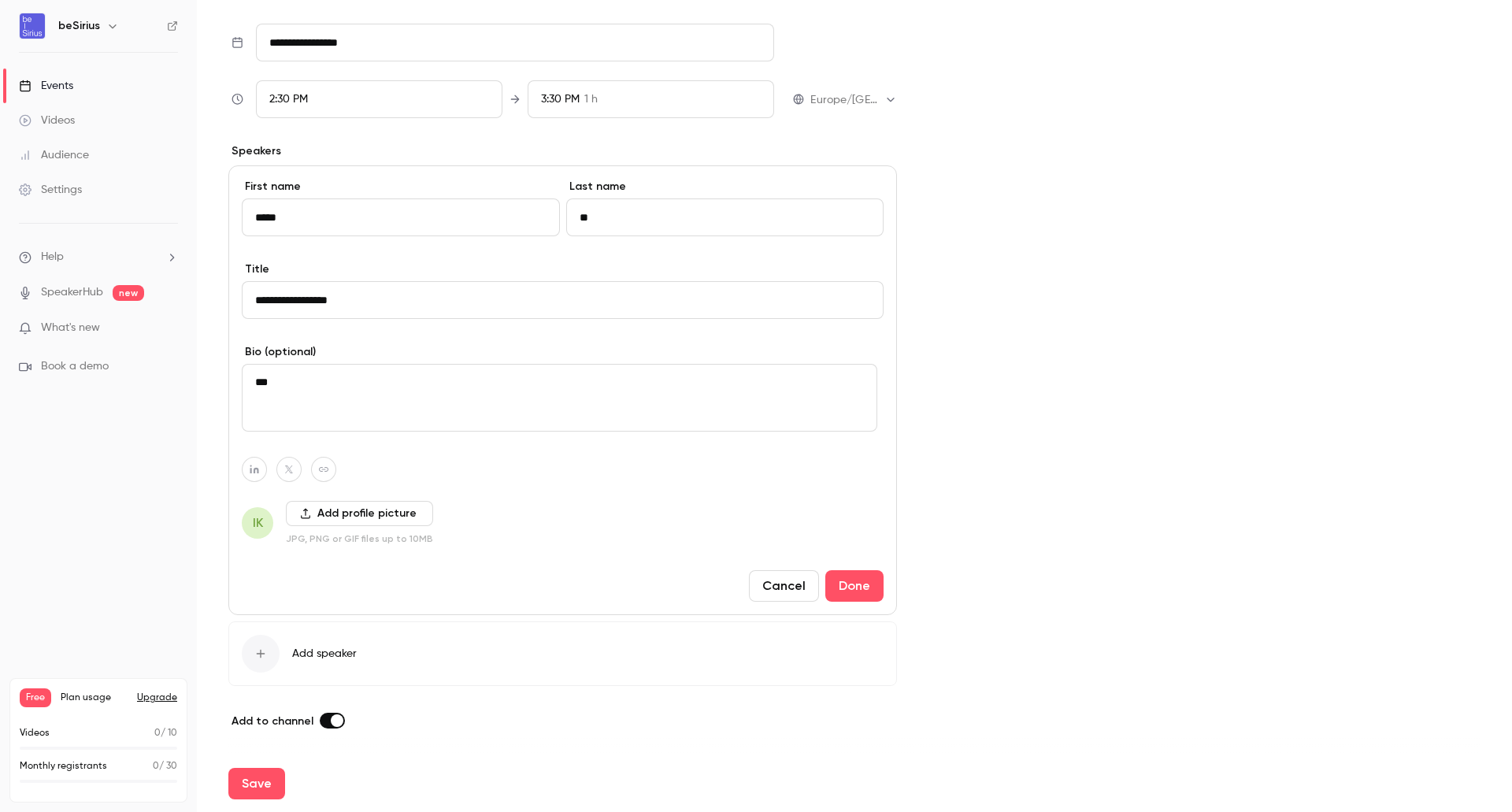
click at [321, 721] on label at bounding box center [332, 720] width 25 height 16
click at [255, 780] on button "Save" at bounding box center [257, 784] width 56 height 32
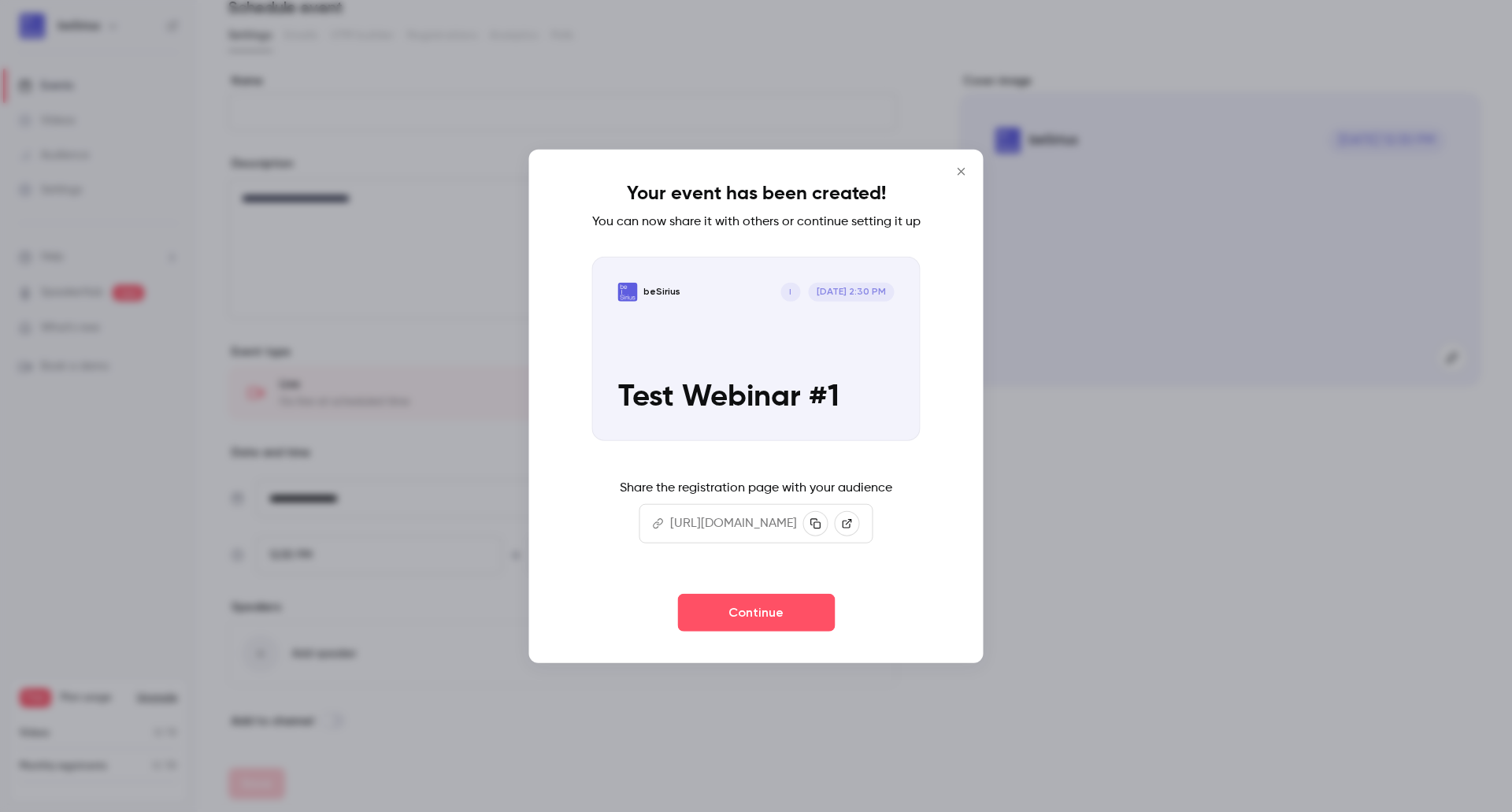
click at [971, 164] on icon "Close" at bounding box center [962, 170] width 19 height 12
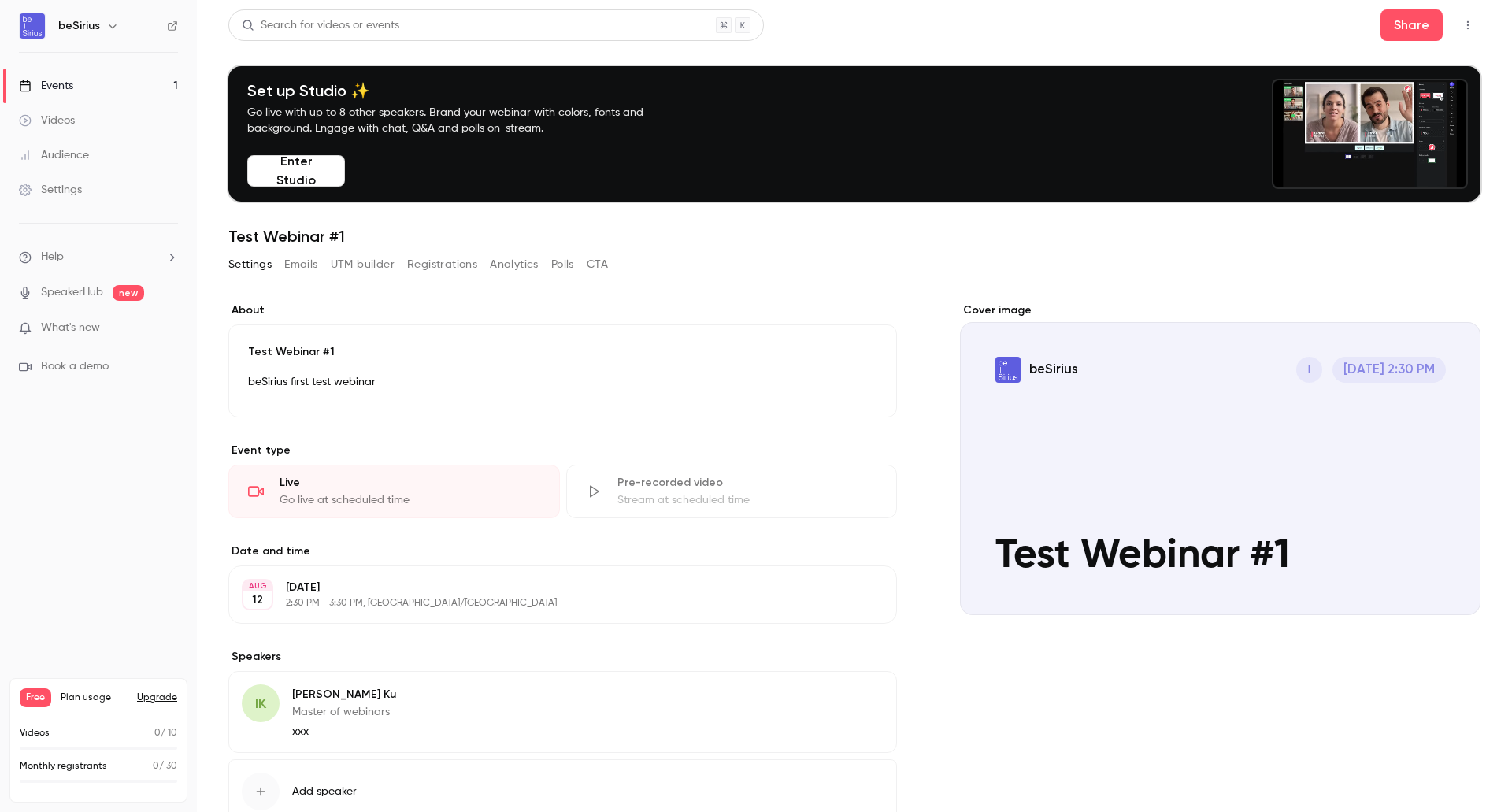
click at [1214, 433] on div "Cover image" at bounding box center [1221, 459] width 521 height 313
click at [0, 0] on input "beSirius I Aug 12, 2:30 PM Test Webinar #1" at bounding box center [0, 0] width 0 height 0
click at [560, 392] on div "beSirius first test webinar" at bounding box center [562, 384] width 629 height 25
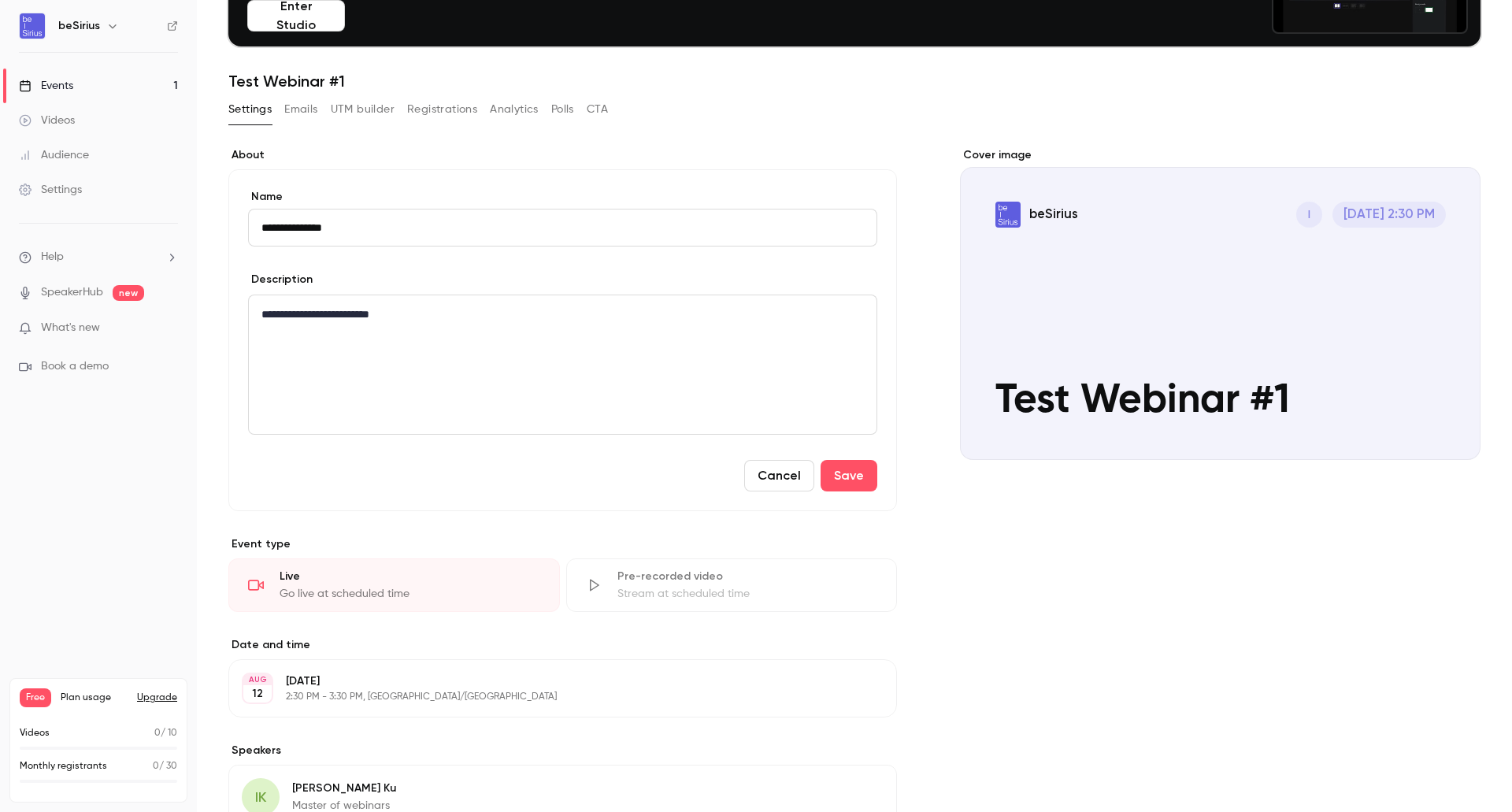
scroll to position [158, 0]
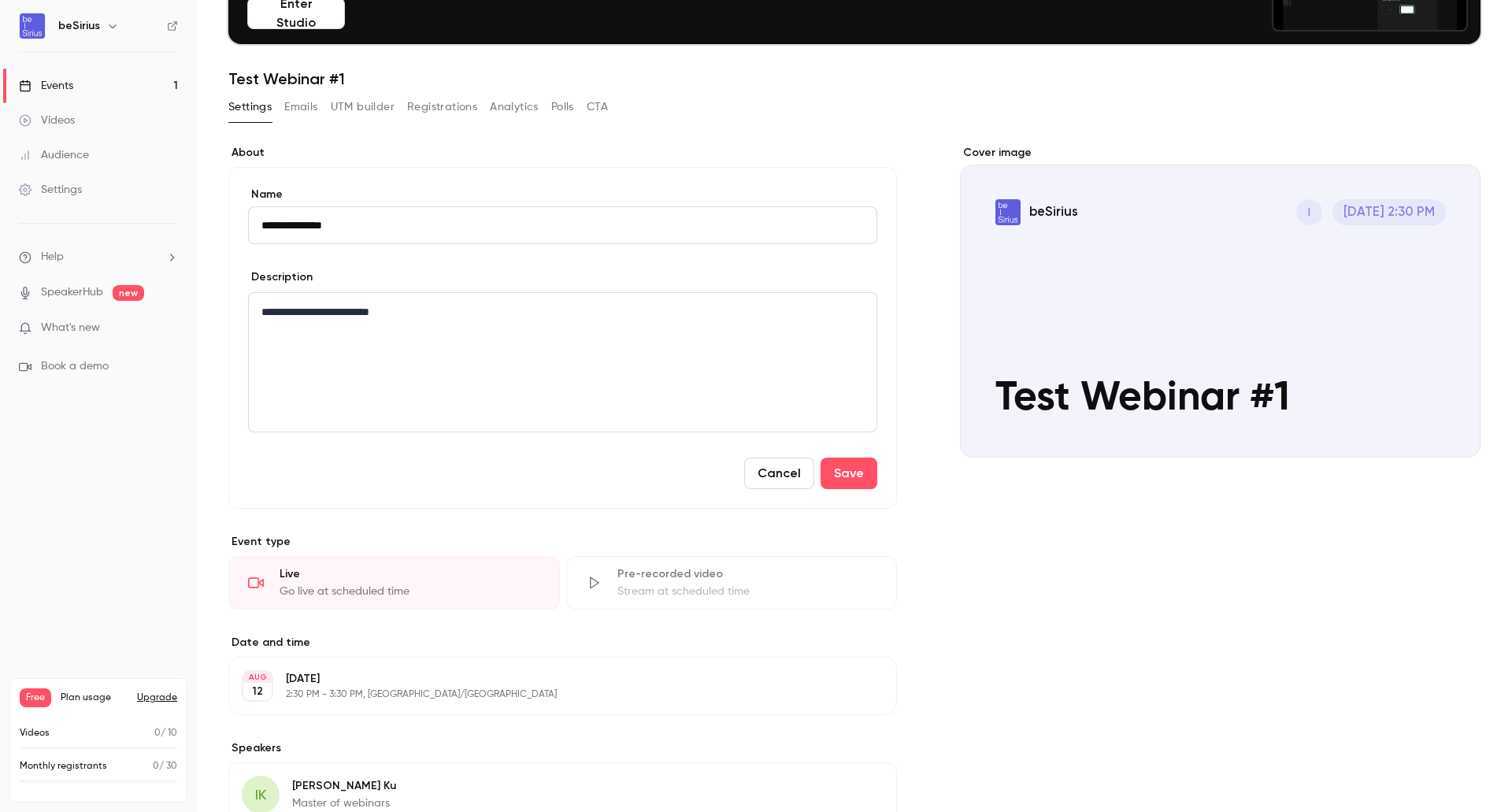
click at [686, 202] on div "**********" at bounding box center [562, 215] width 629 height 57
click at [306, 113] on button "Emails" at bounding box center [300, 107] width 33 height 25
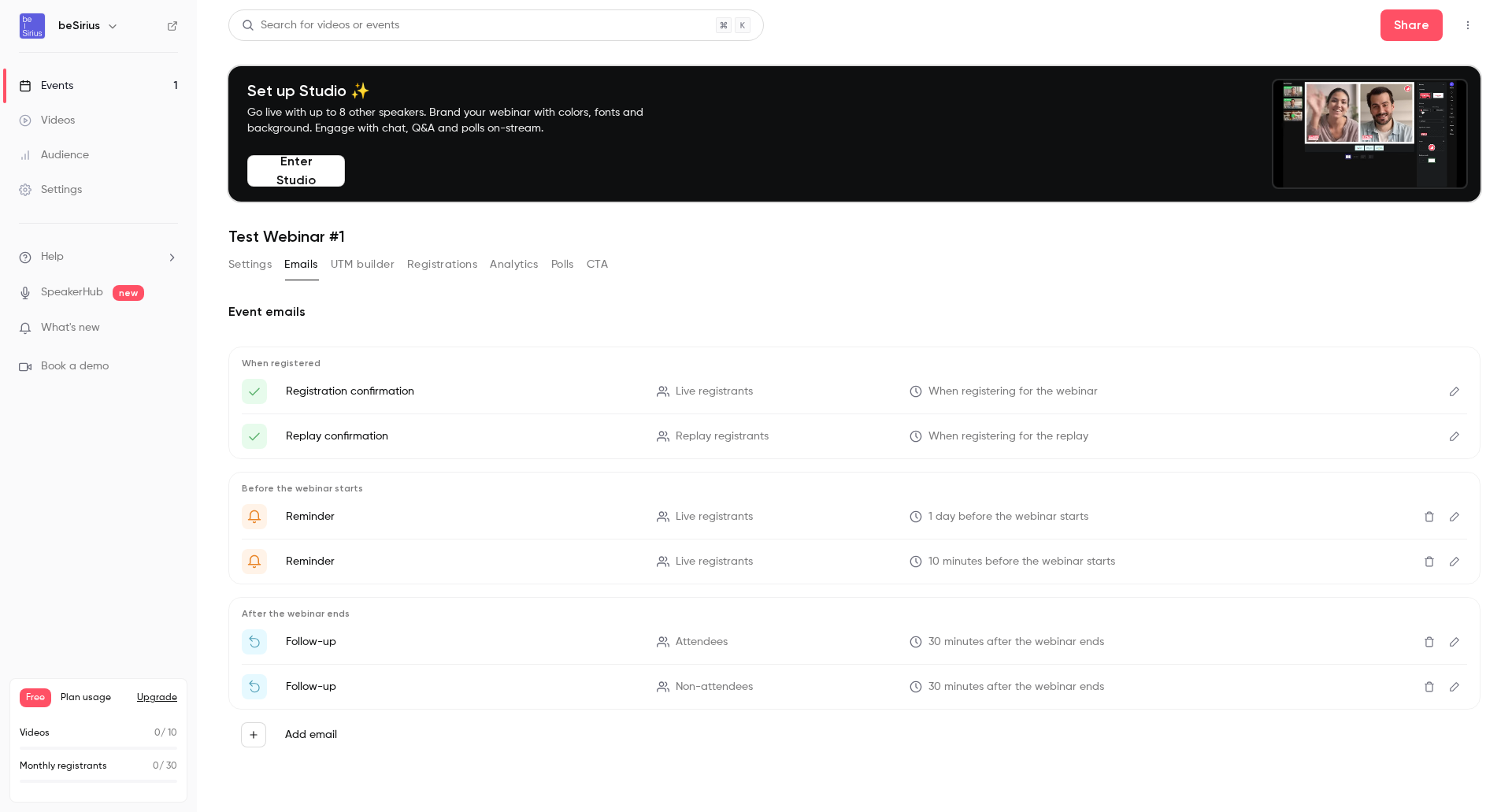
click at [1457, 391] on icon "Edit" at bounding box center [1455, 391] width 9 height 9
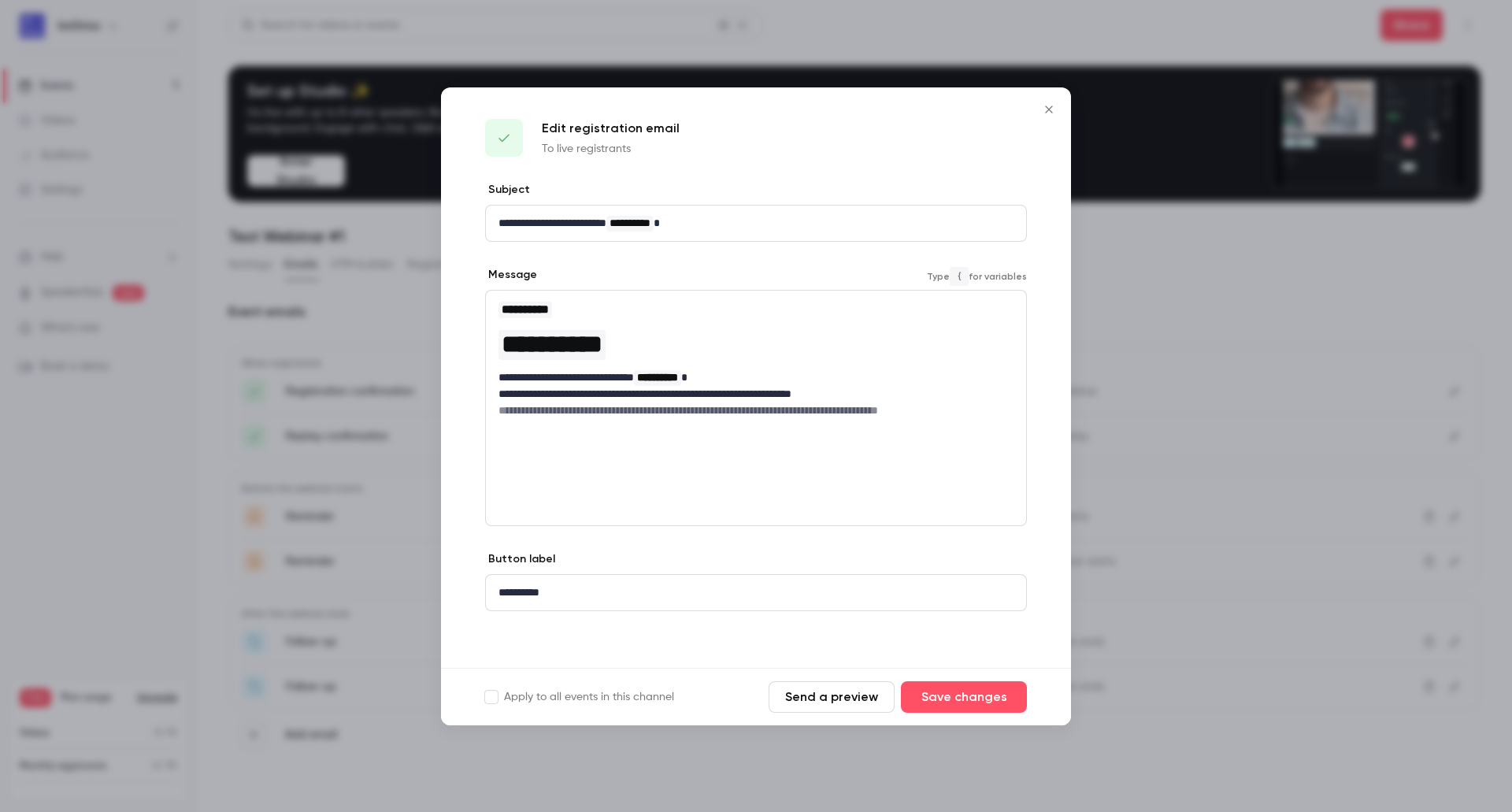
click at [711, 414] on h6 "**********" at bounding box center [756, 410] width 515 height 16
click at [559, 419] on div "**********" at bounding box center [756, 359] width 541 height 137
click at [648, 398] on p "**********" at bounding box center [756, 394] width 515 height 17
click at [556, 588] on p "**********" at bounding box center [756, 593] width 515 height 17
click at [690, 545] on div "**********" at bounding box center [756, 424] width 630 height 486
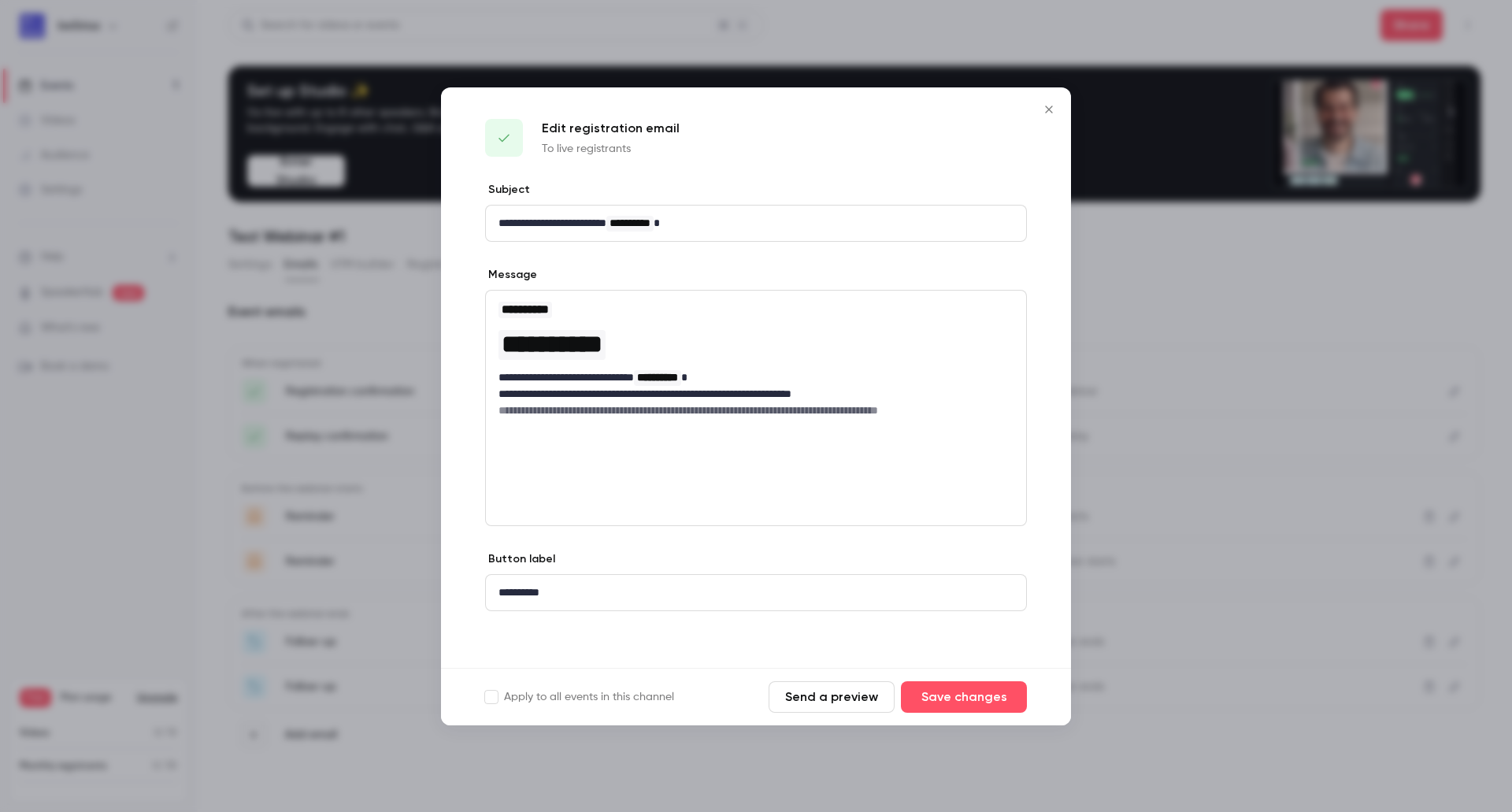
click at [602, 696] on label "Apply to all events in this channel" at bounding box center [579, 696] width 189 height 16
click at [879, 700] on button "Send a preview" at bounding box center [832, 697] width 126 height 32
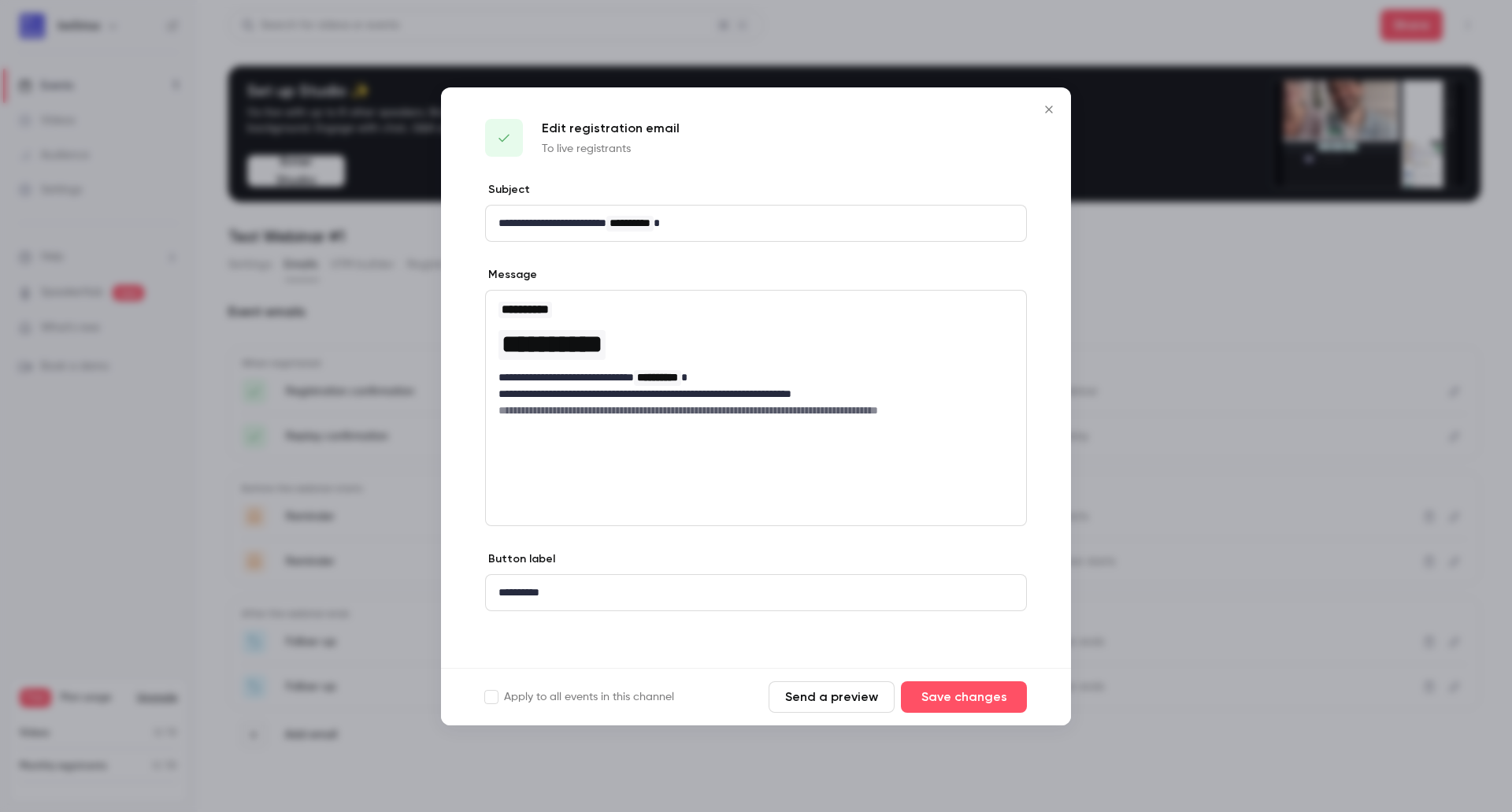
click at [1153, 489] on div at bounding box center [756, 406] width 1512 height 812
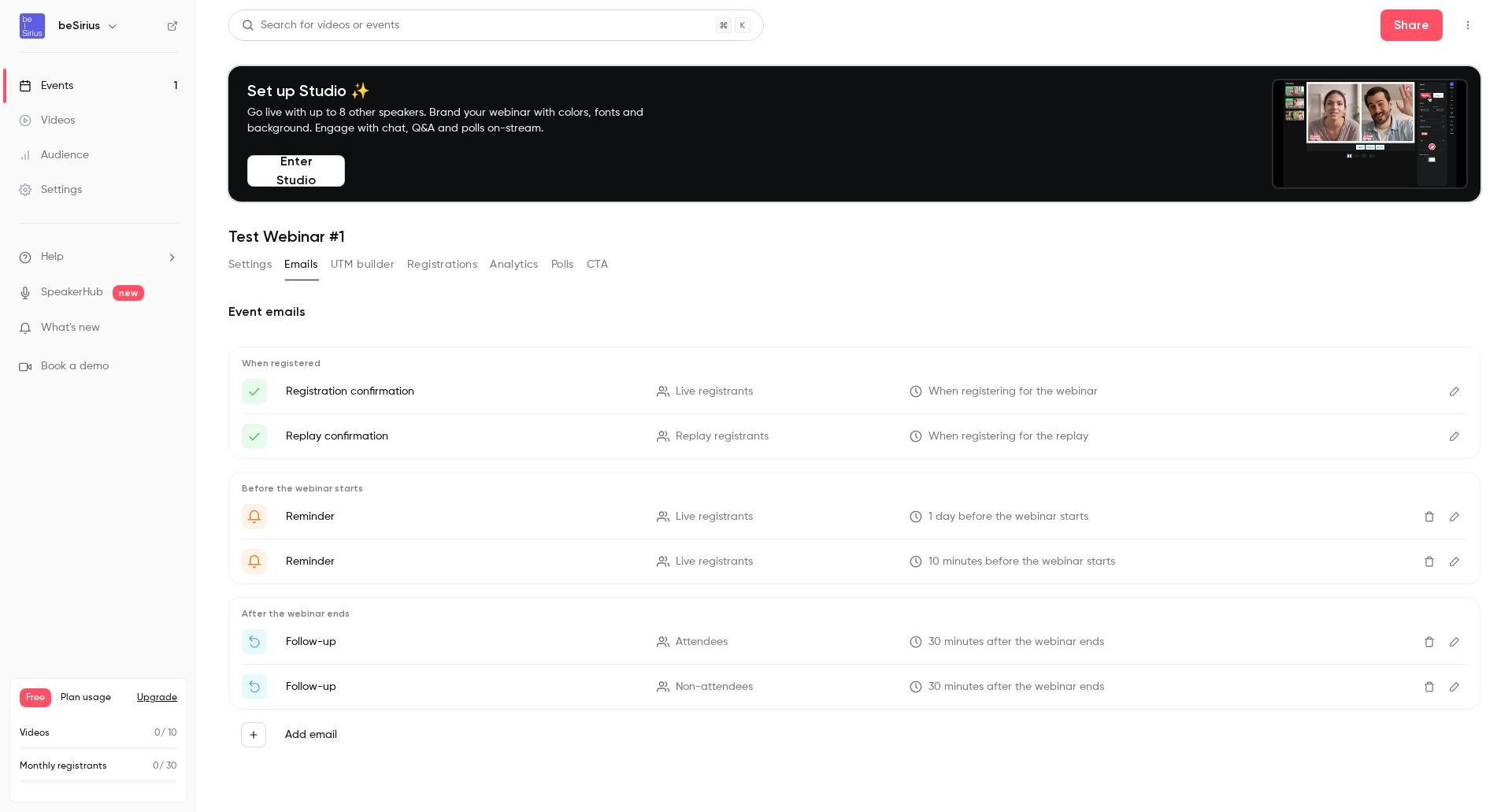
click at [65, 323] on span "What's new" at bounding box center [71, 328] width 59 height 17
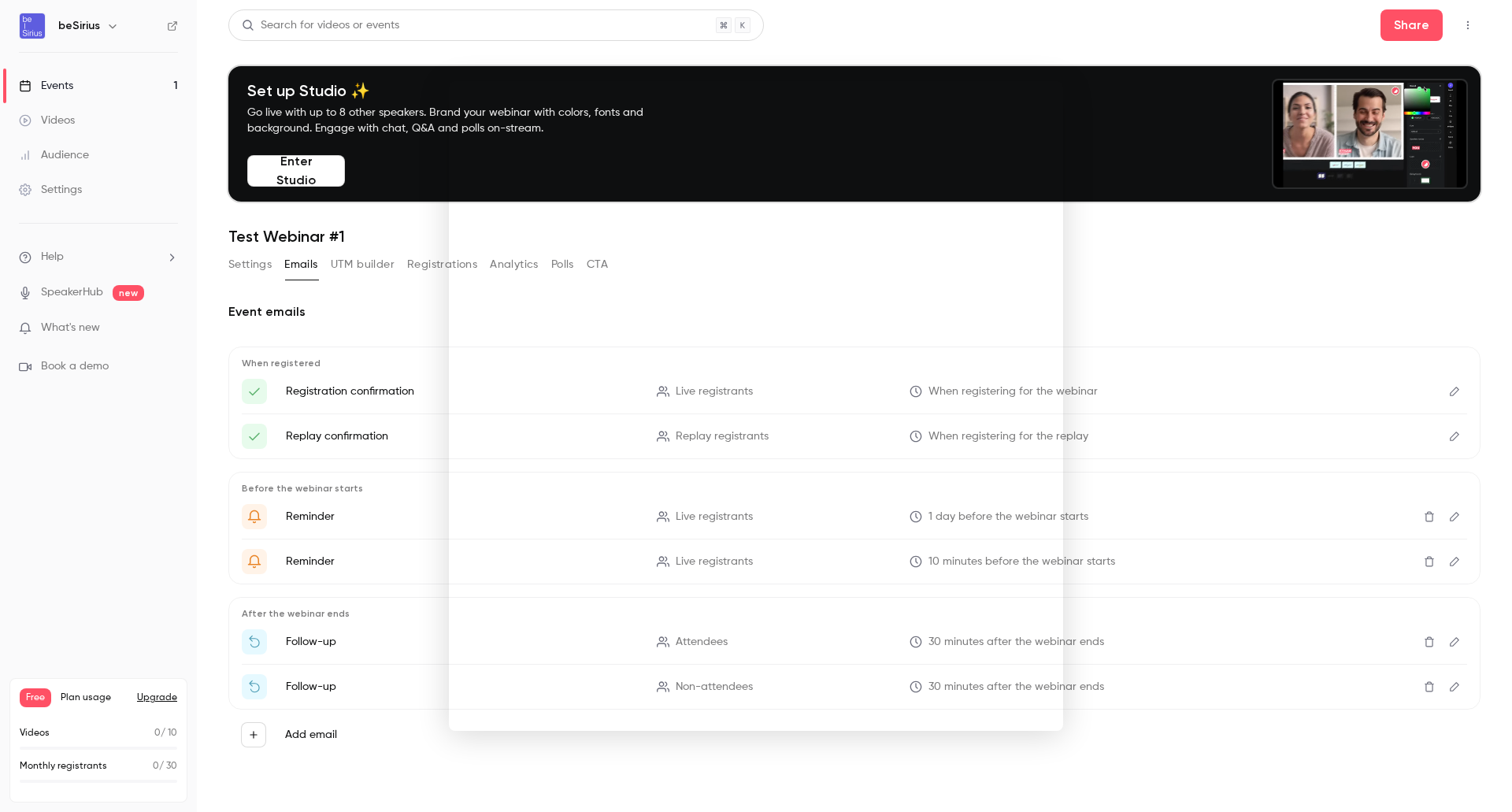
click at [0, 0] on noticeable-lightbox at bounding box center [0, 0] width 0 height 0
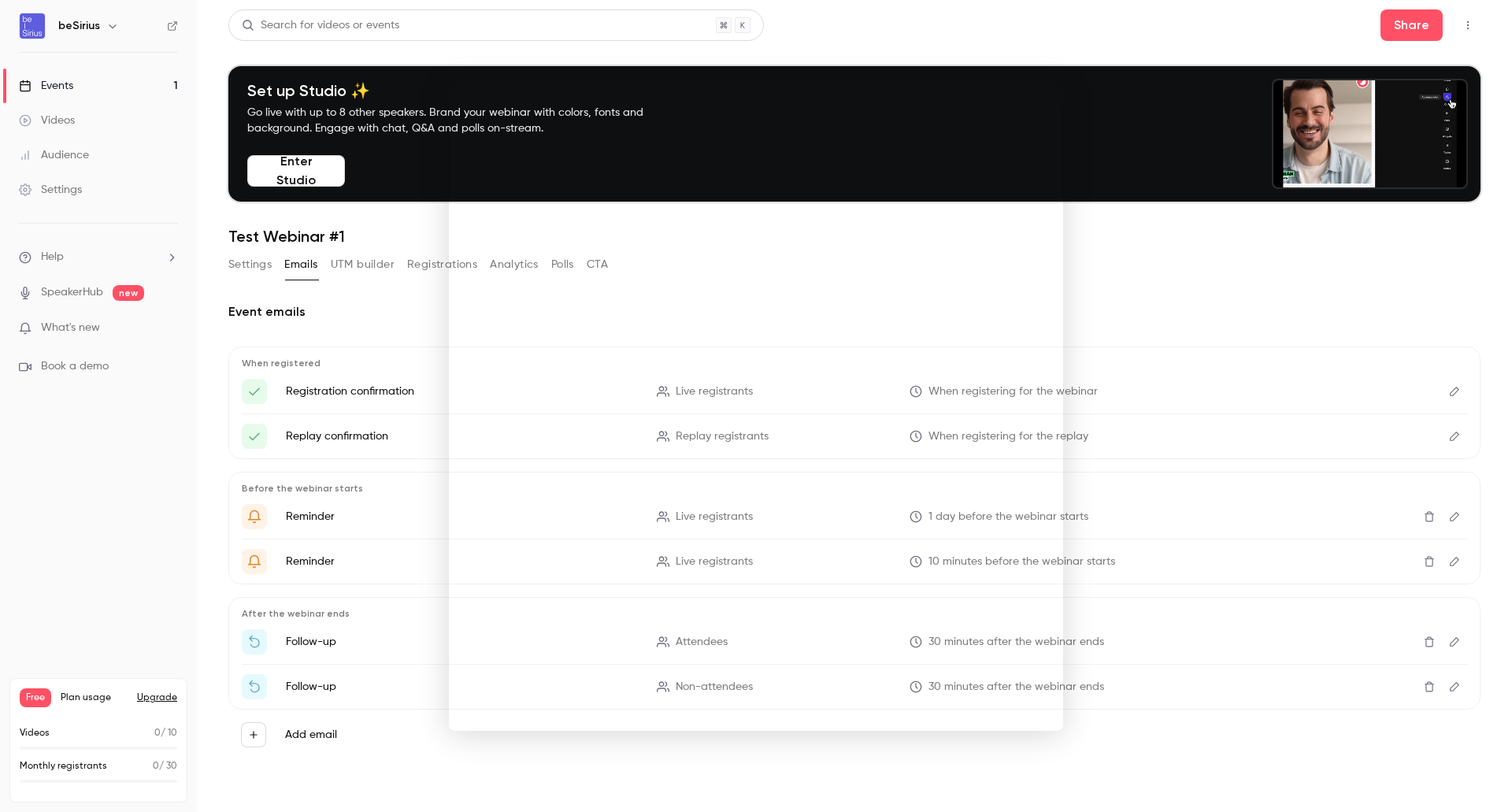
click at [0, 0] on noticeable-lightbox at bounding box center [0, 0] width 0 height 0
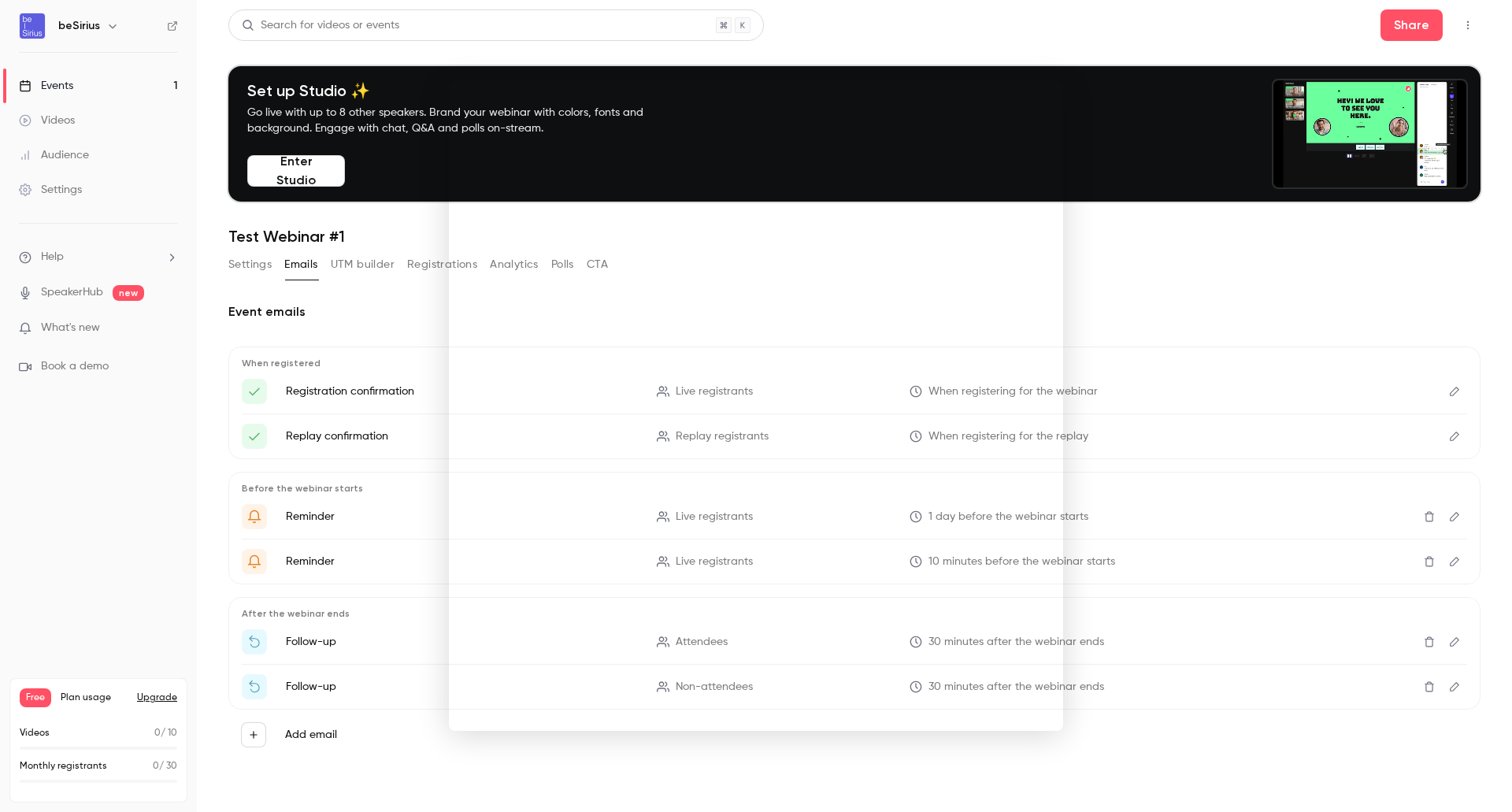
click at [0, 0] on noticeable-lightbox at bounding box center [0, 0] width 0 height 0
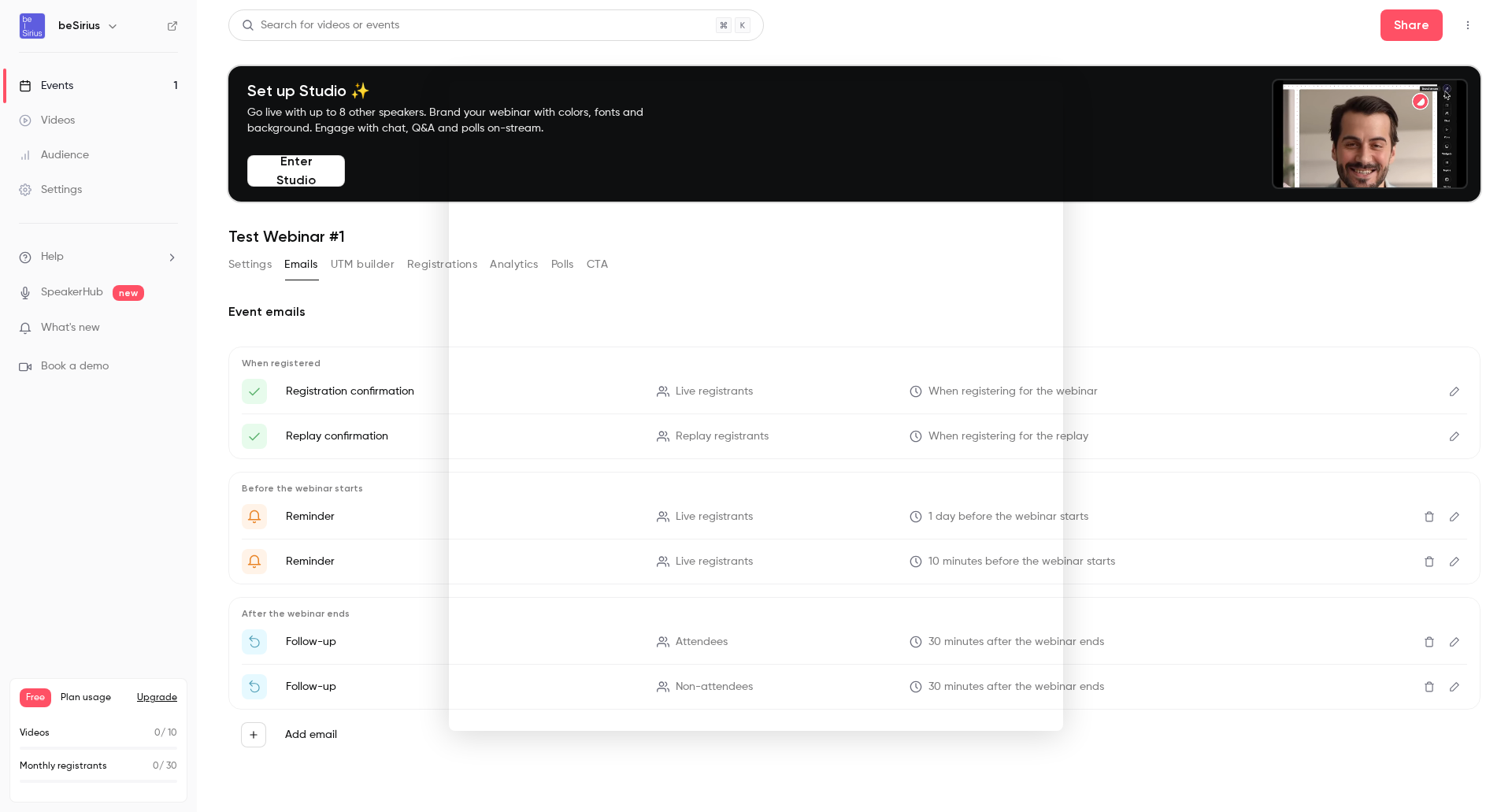
click at [0, 0] on noticeable-lightbox at bounding box center [0, 0] width 0 height 0
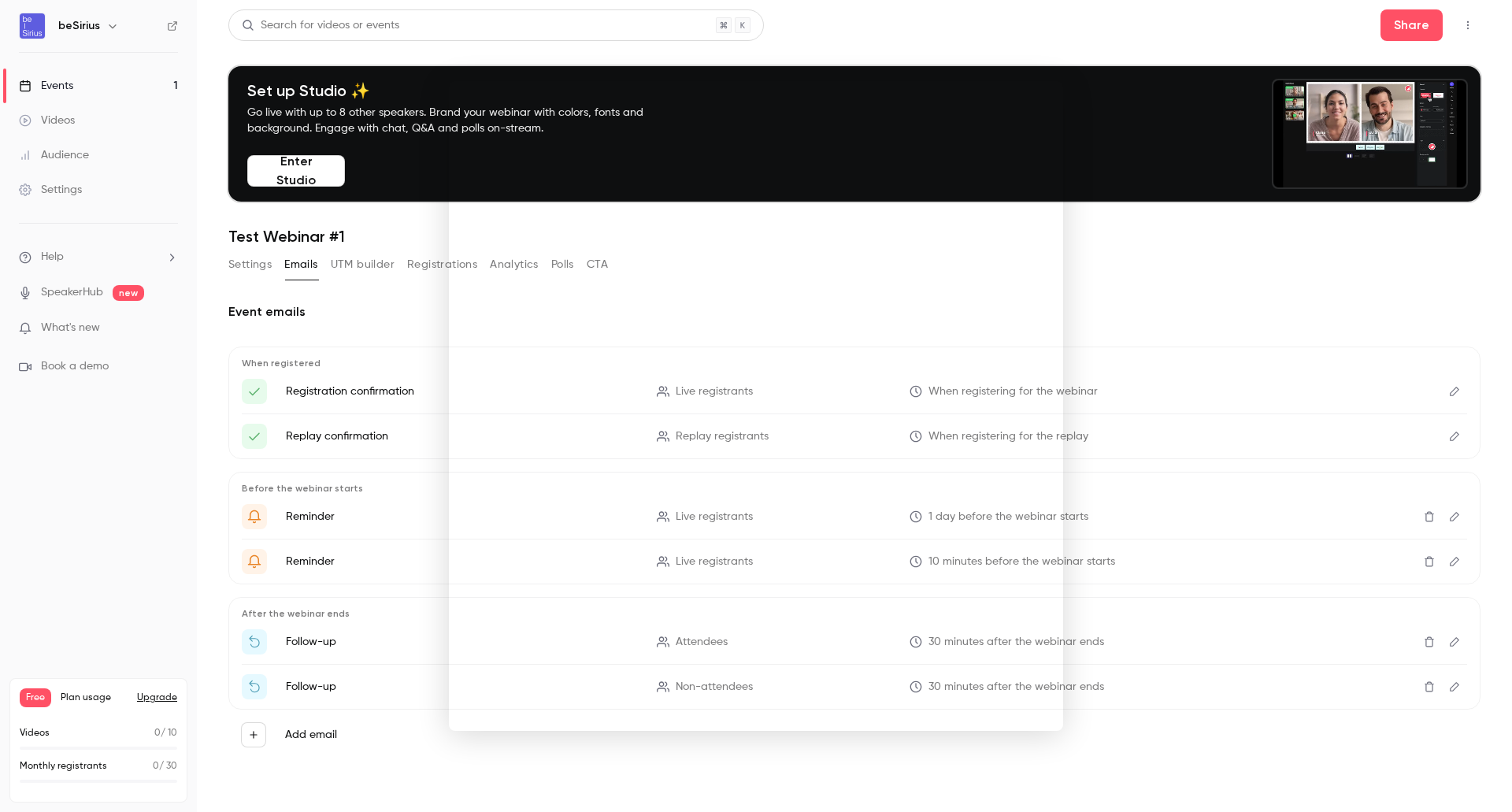
drag, startPoint x: 1476, startPoint y: 28, endPoint x: 1473, endPoint y: 37, distance: 9.5
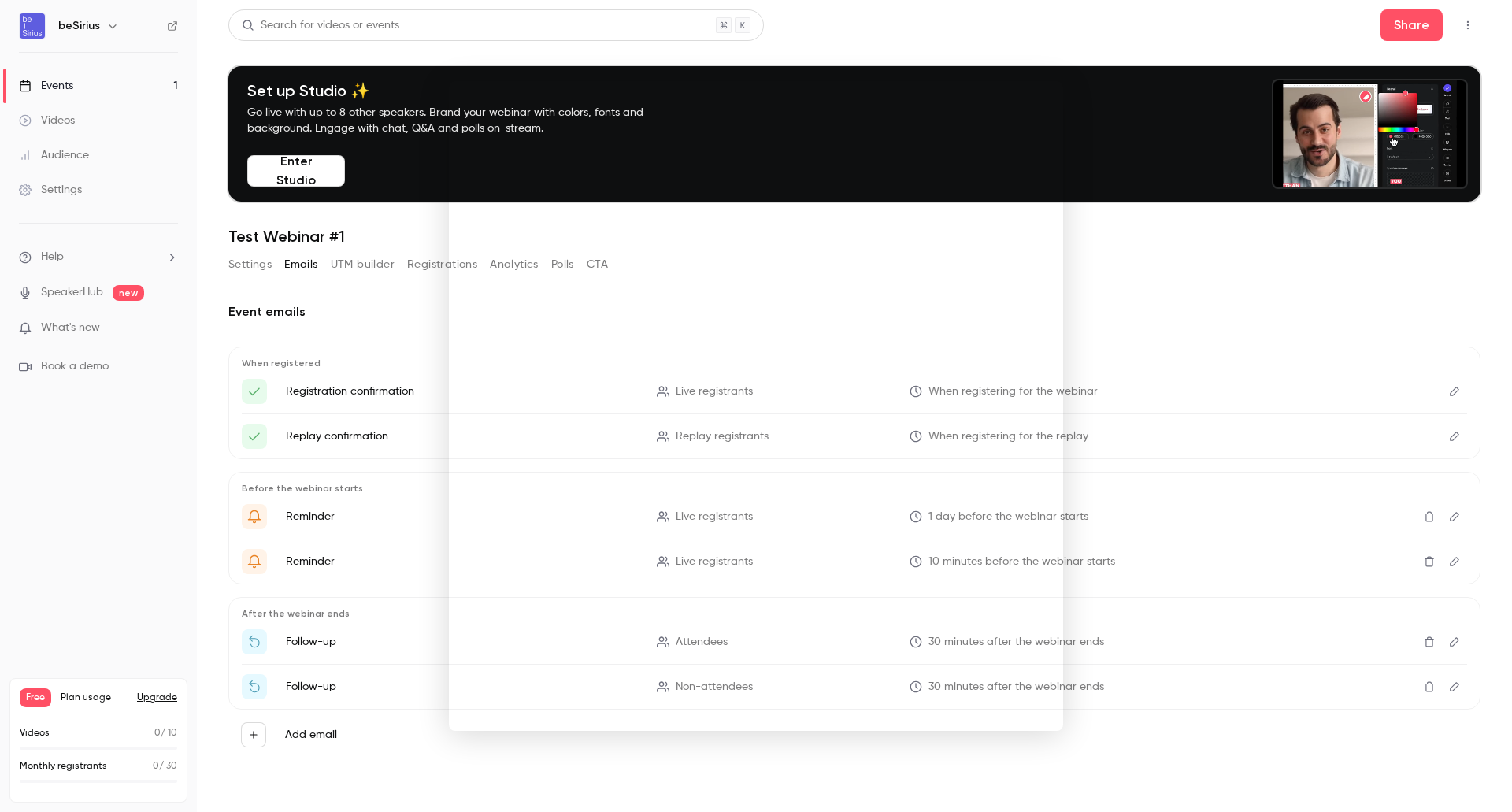
click at [0, 0] on noticeable-lightbox at bounding box center [0, 0] width 0 height 0
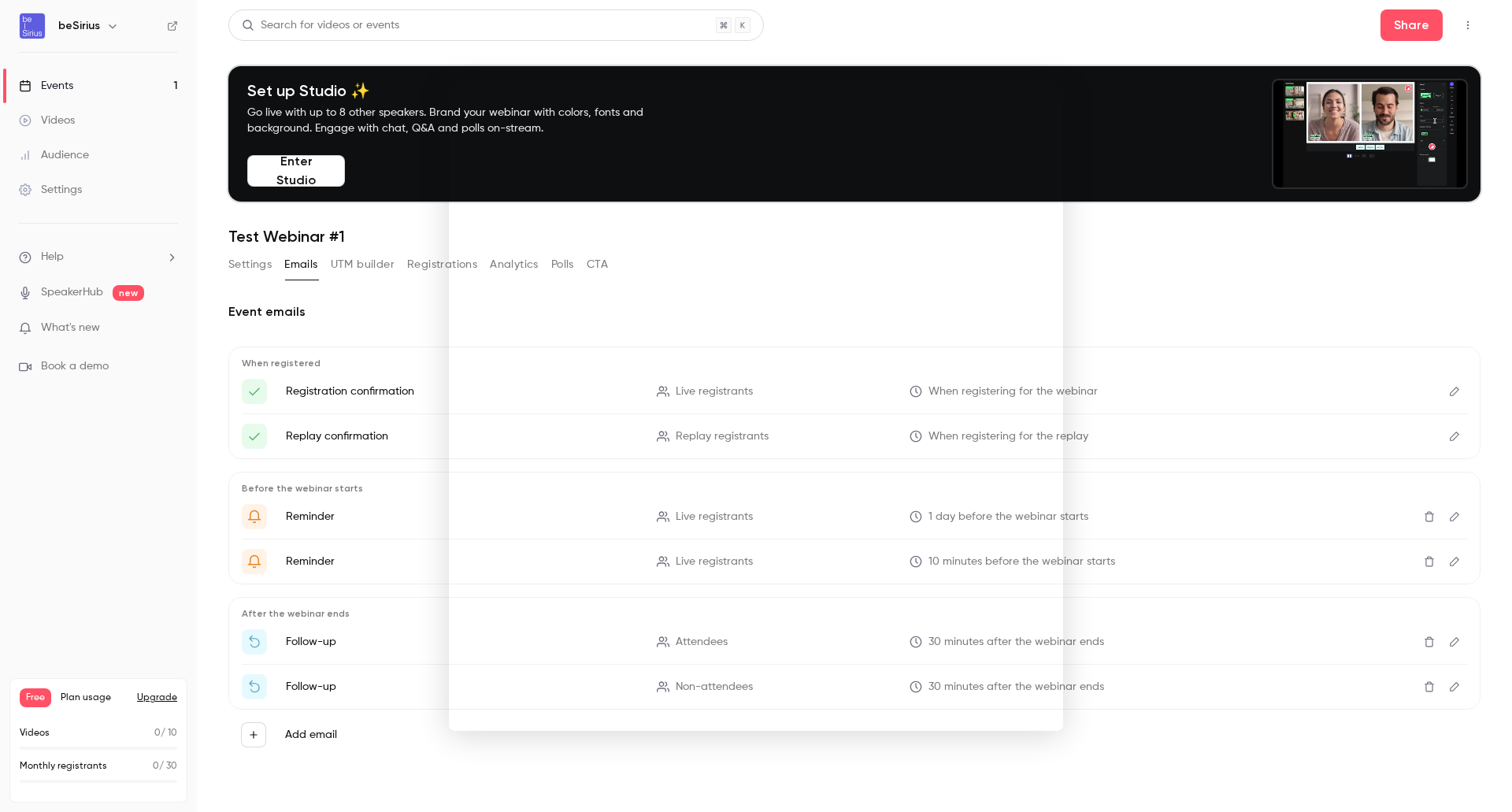
click at [1244, 259] on div at bounding box center [756, 406] width 1512 height 812
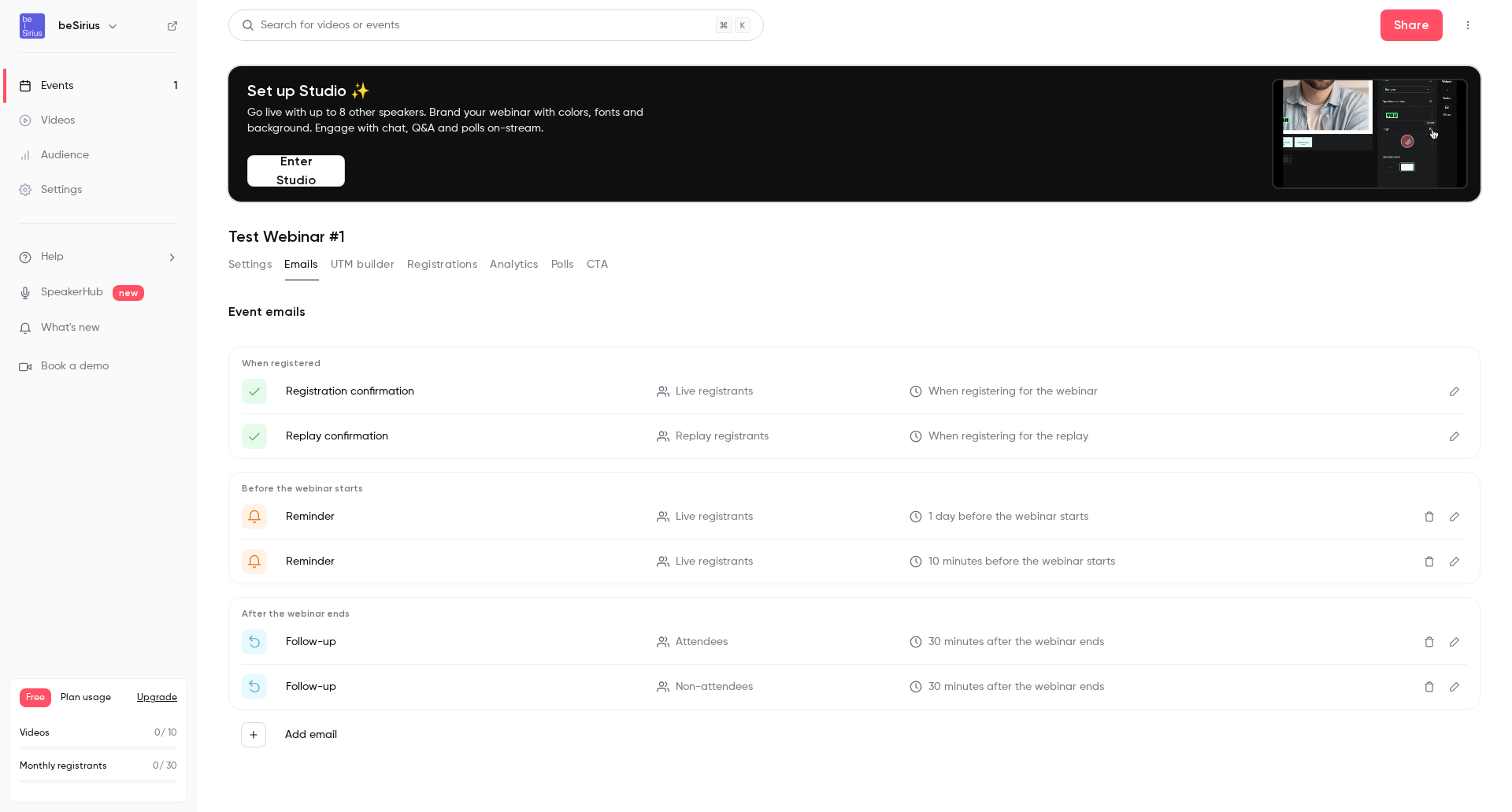
click at [70, 197] on link "Settings" at bounding box center [98, 189] width 197 height 35
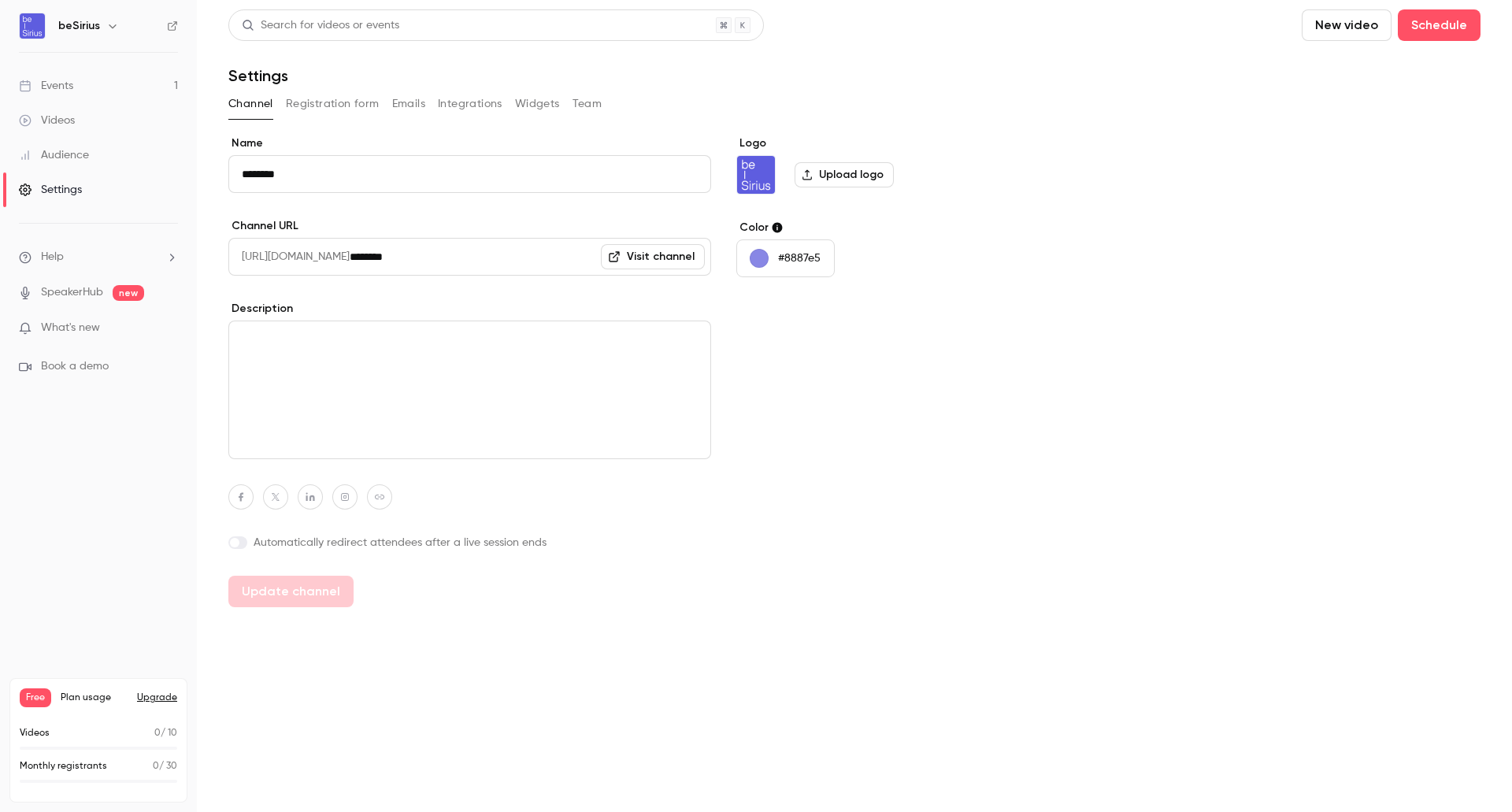
click at [337, 102] on button "Registration form" at bounding box center [333, 103] width 94 height 25
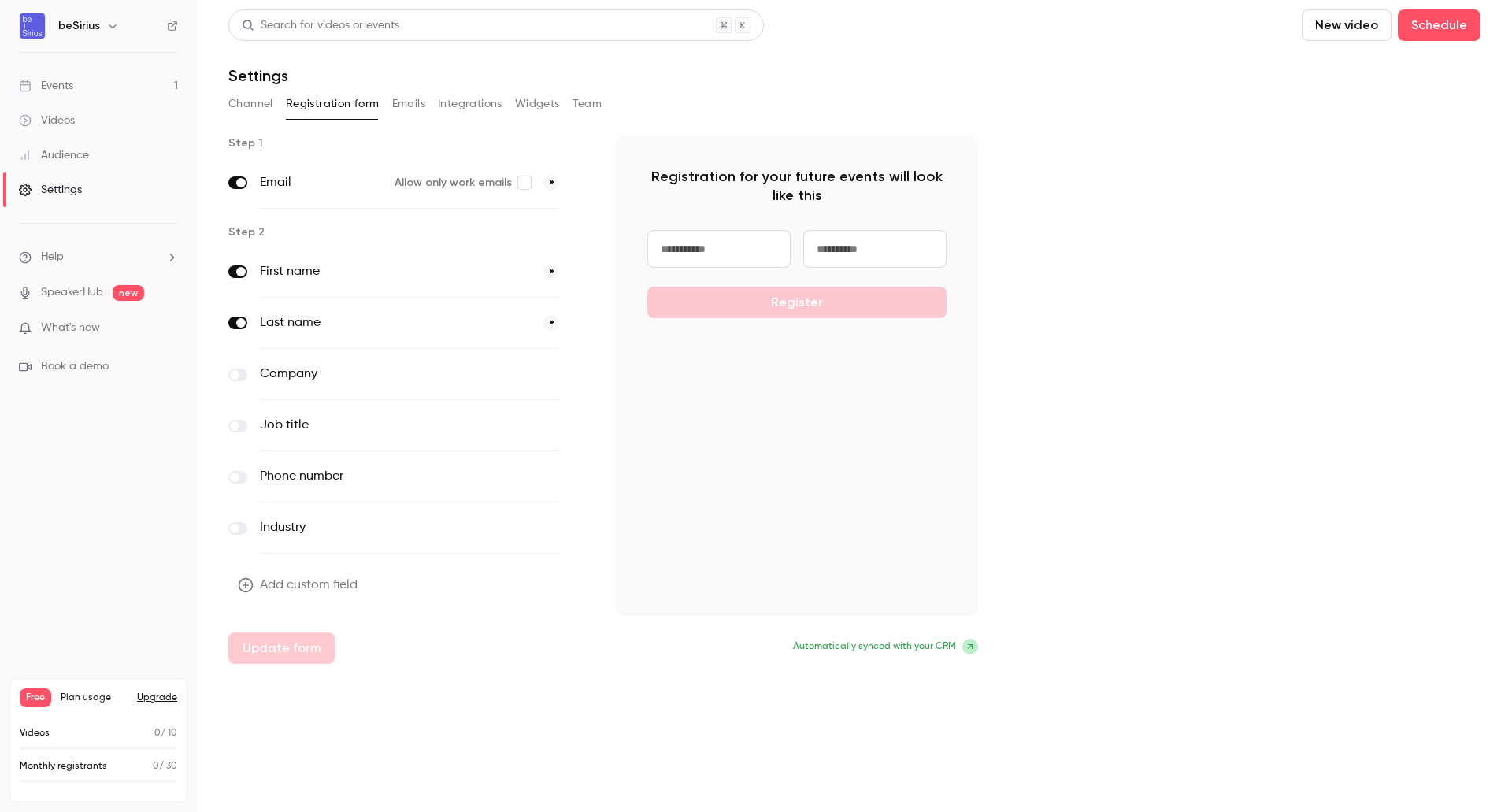
click at [301, 373] on label "Company" at bounding box center [376, 374] width 234 height 19
click at [243, 429] on label at bounding box center [238, 425] width 19 height 12
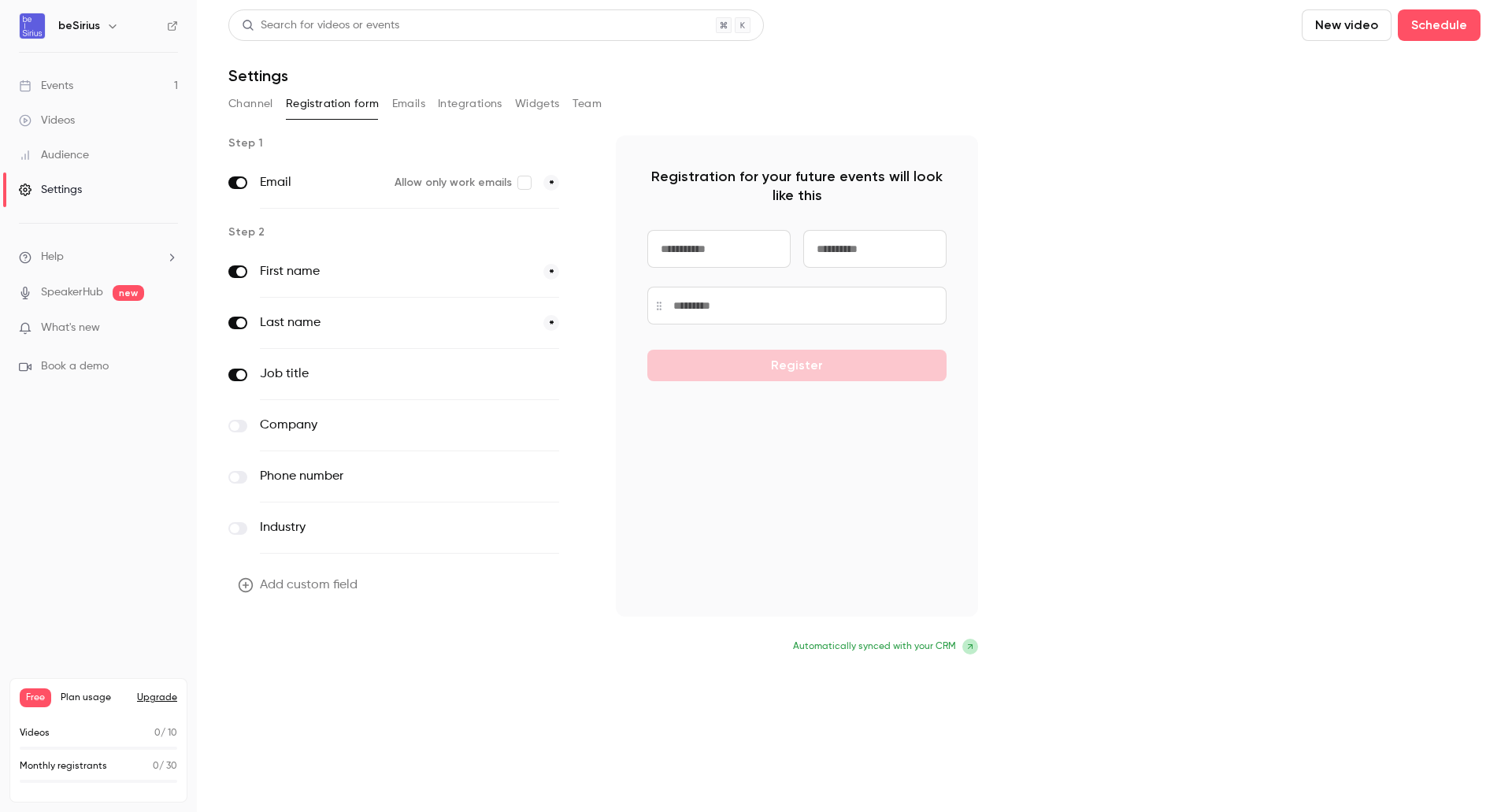
click at [278, 652] on button "Update form" at bounding box center [281, 648] width 106 height 32
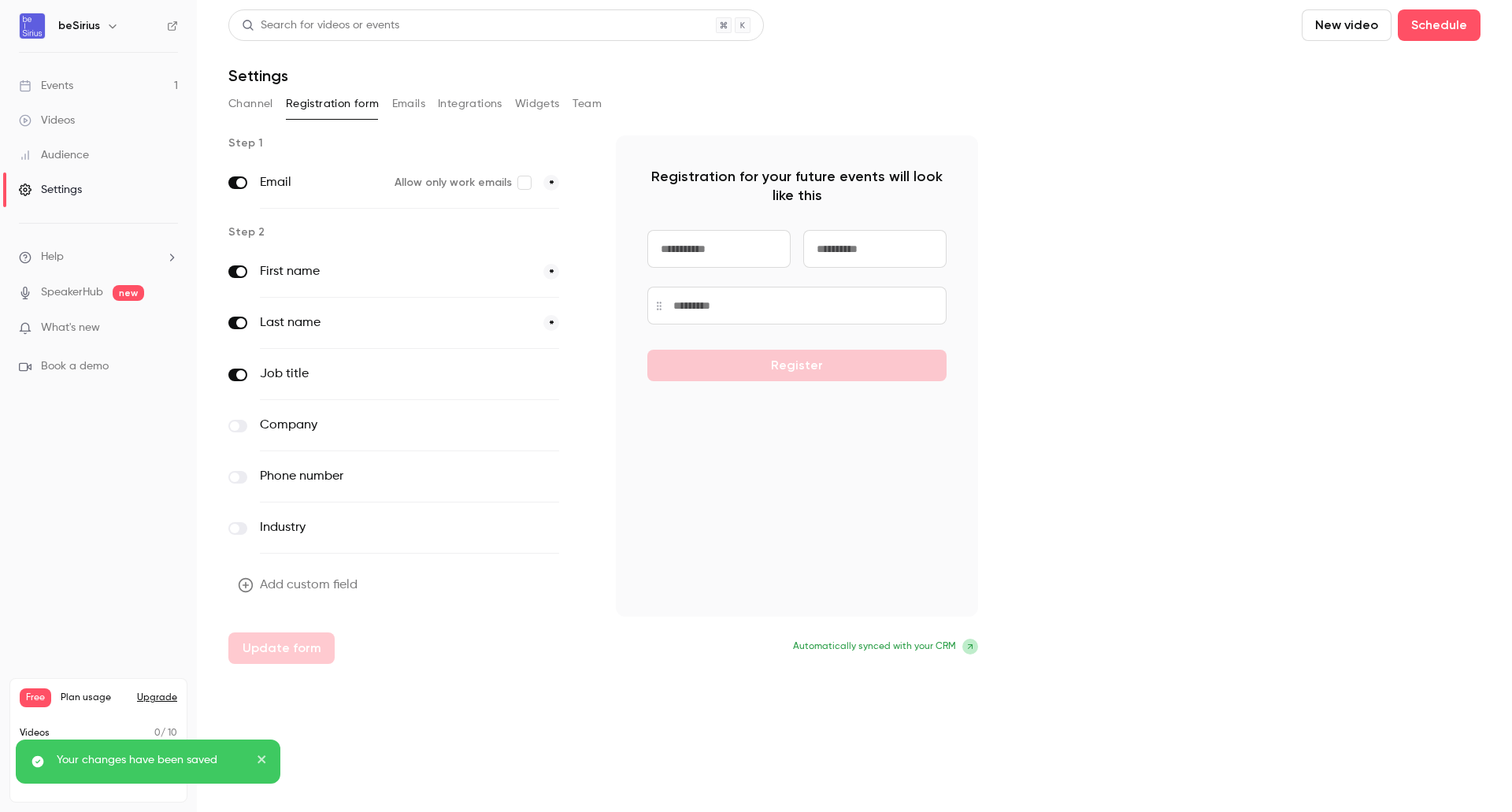
click at [402, 103] on button "Emails" at bounding box center [408, 103] width 33 height 25
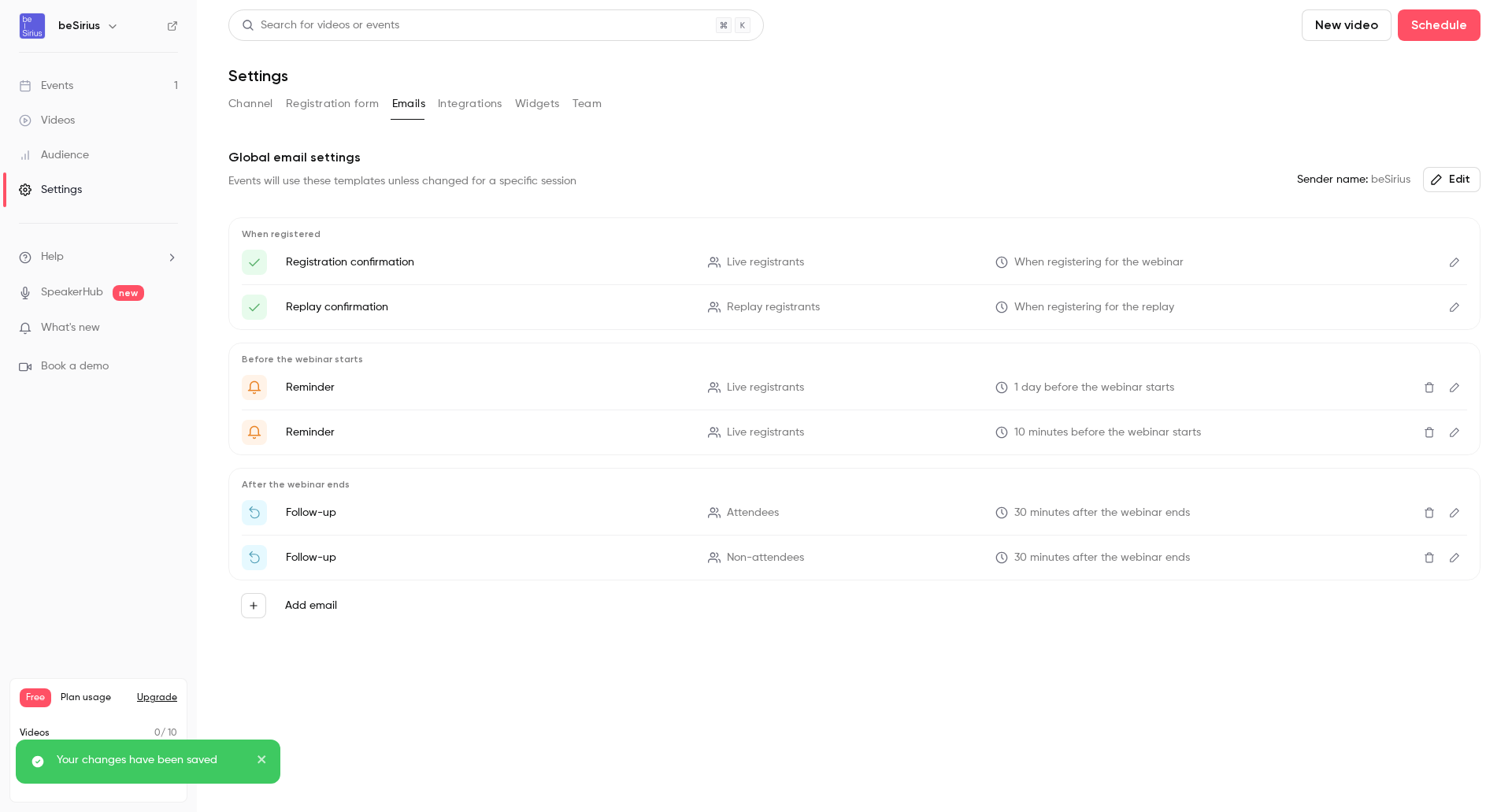
click at [1452, 511] on icon "Edit" at bounding box center [1454, 512] width 12 height 11
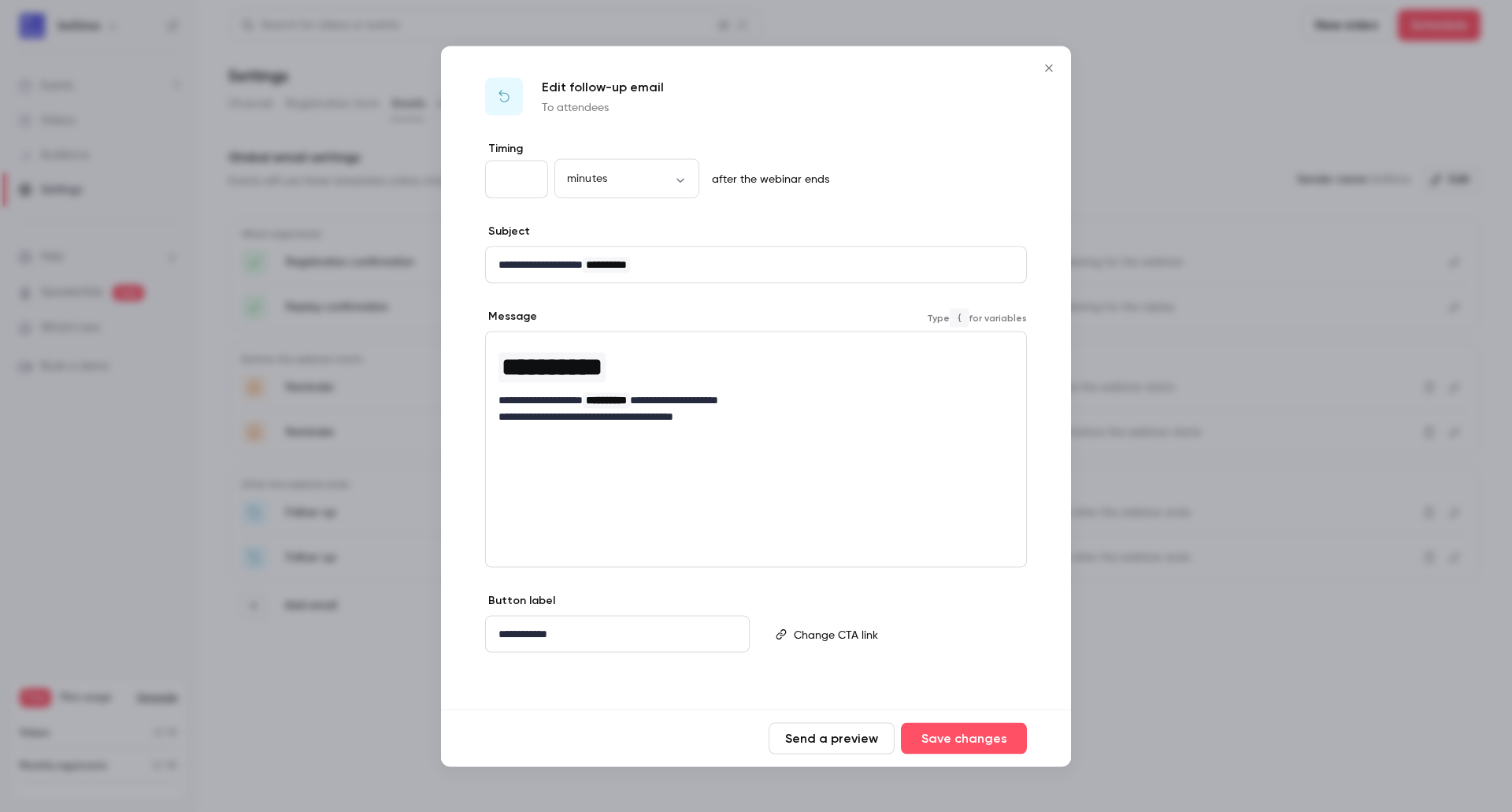
click at [695, 414] on p "**********" at bounding box center [756, 416] width 515 height 17
click at [764, 416] on p "**********" at bounding box center [756, 416] width 515 height 17
click at [1050, 62] on icon "Close" at bounding box center [1049, 67] width 19 height 12
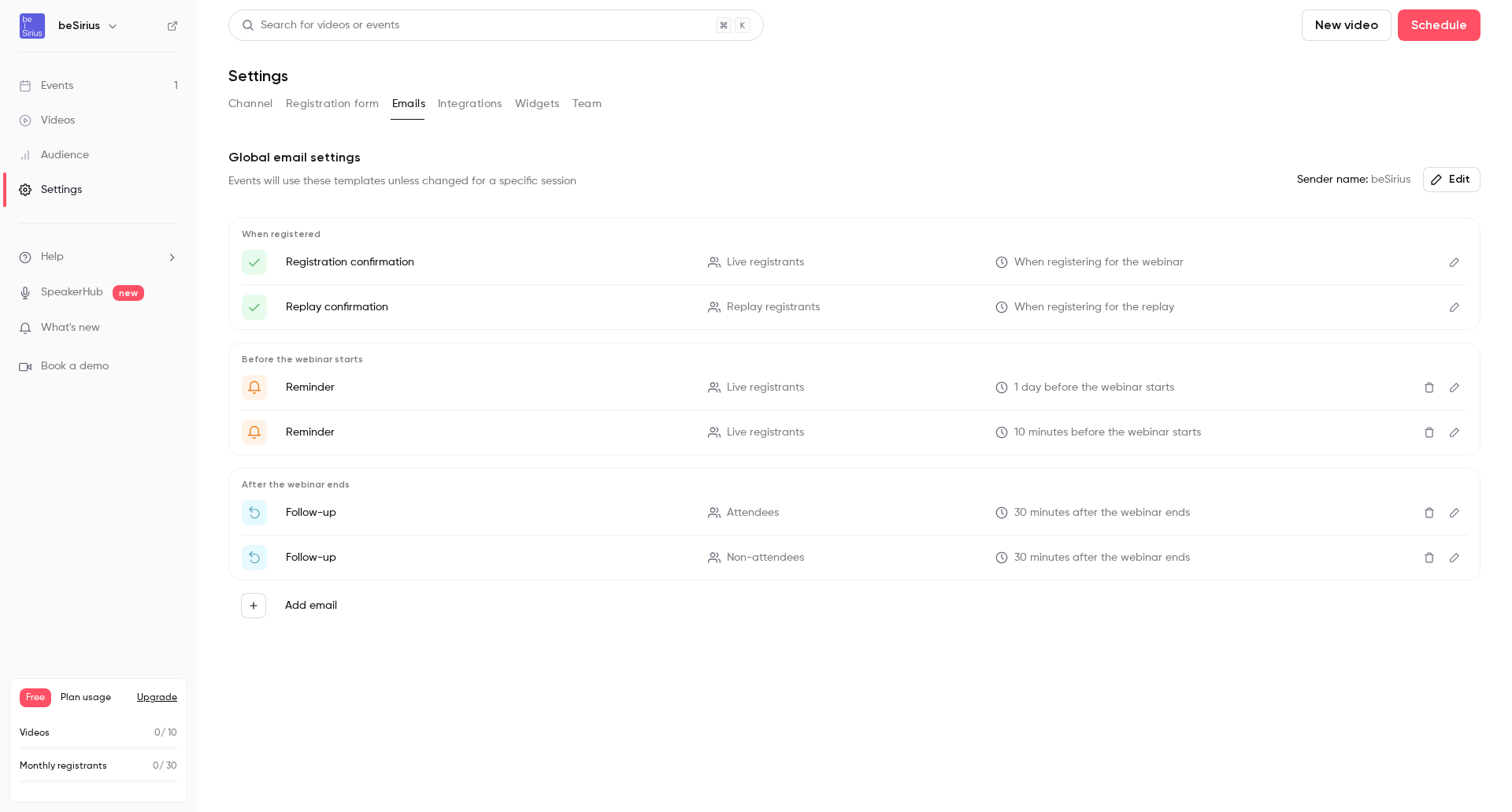
click at [453, 106] on button "Integrations" at bounding box center [470, 103] width 65 height 25
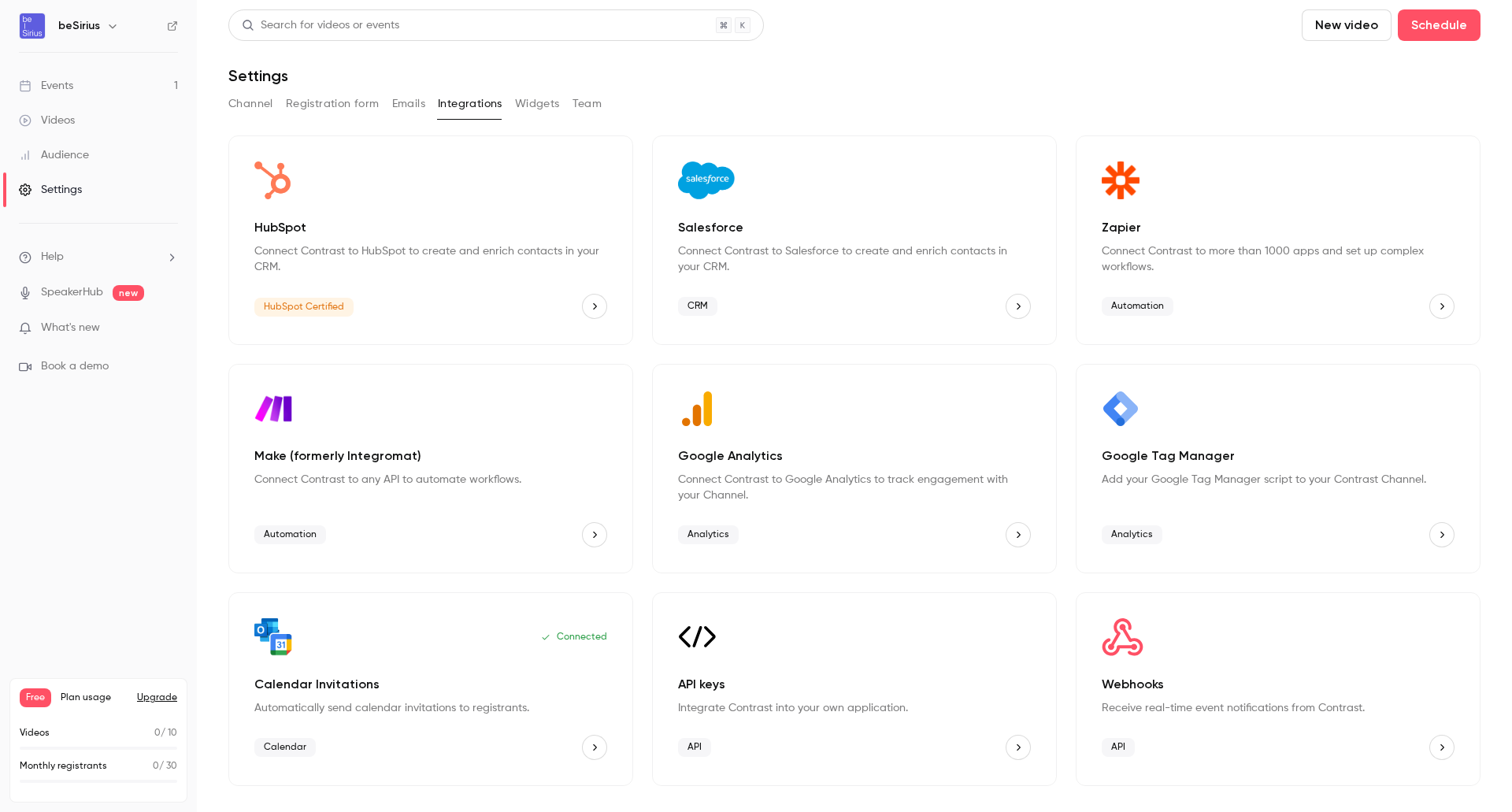
click at [442, 289] on div "HubSpot Connect Contrast to HubSpot to create and enrich contacts in your CRM. …" at bounding box center [431, 240] width 405 height 210
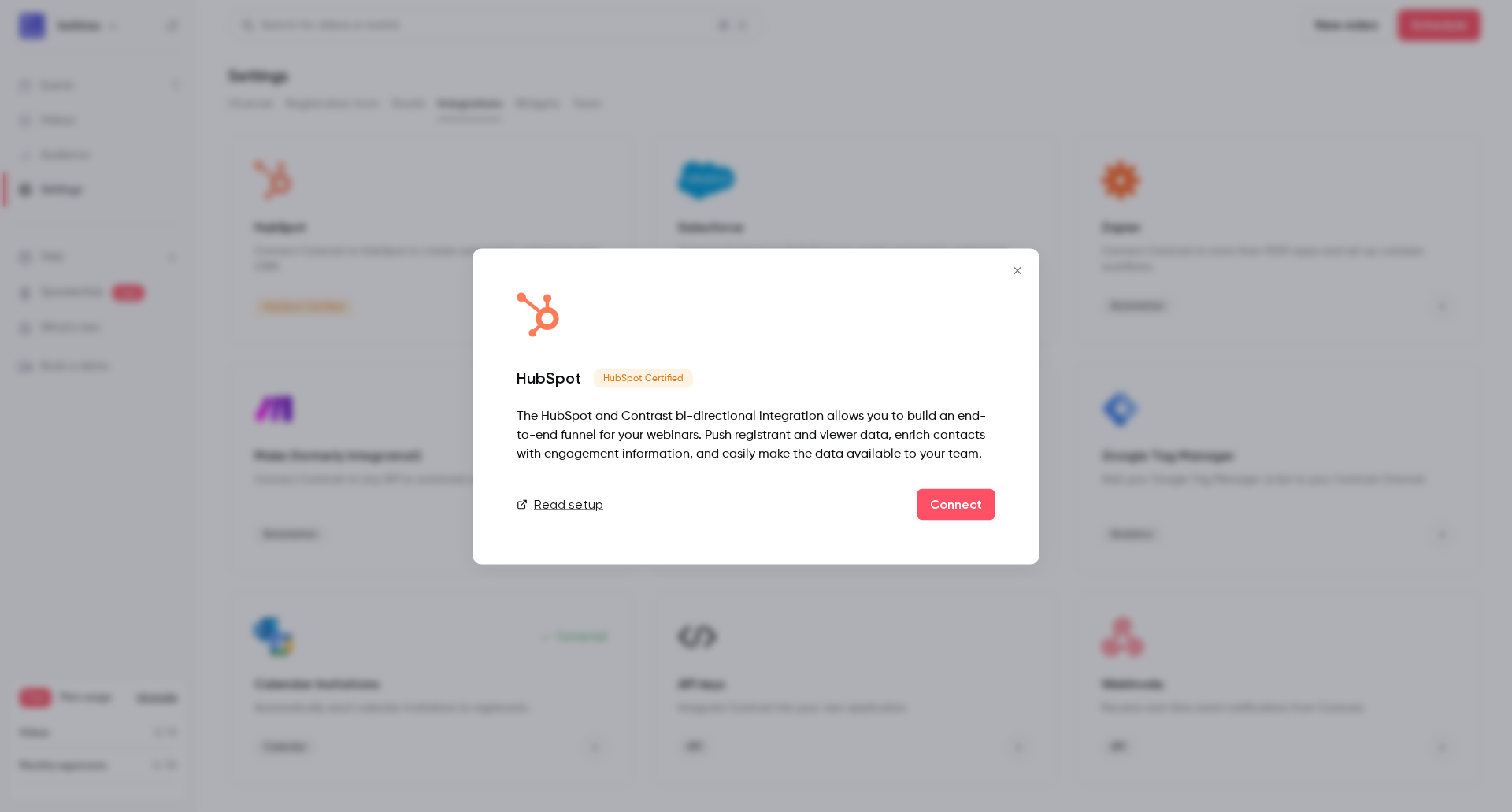
click at [1016, 269] on icon "Close" at bounding box center [1017, 270] width 8 height 8
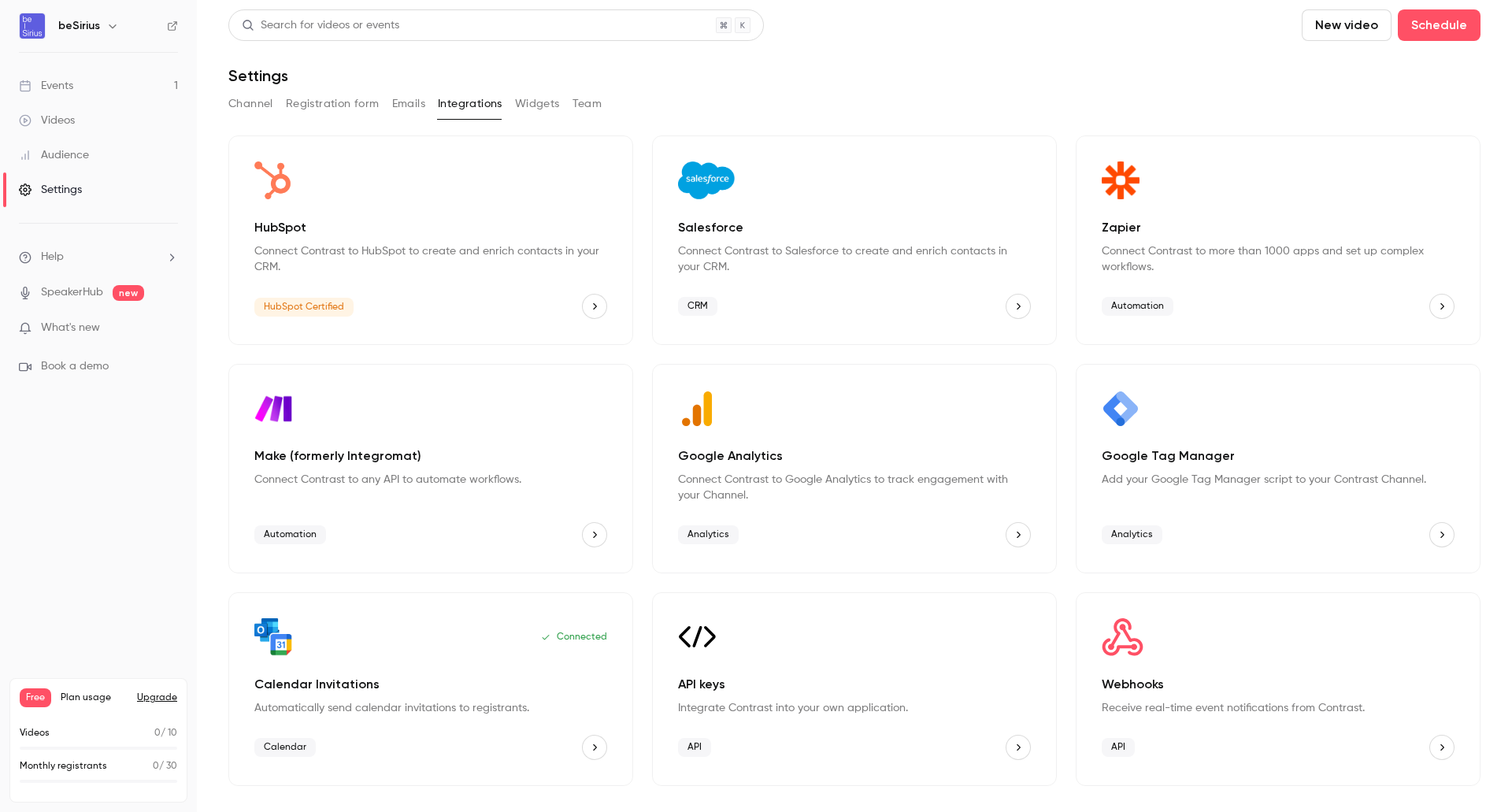
click at [544, 113] on button "Widgets" at bounding box center [538, 103] width 45 height 25
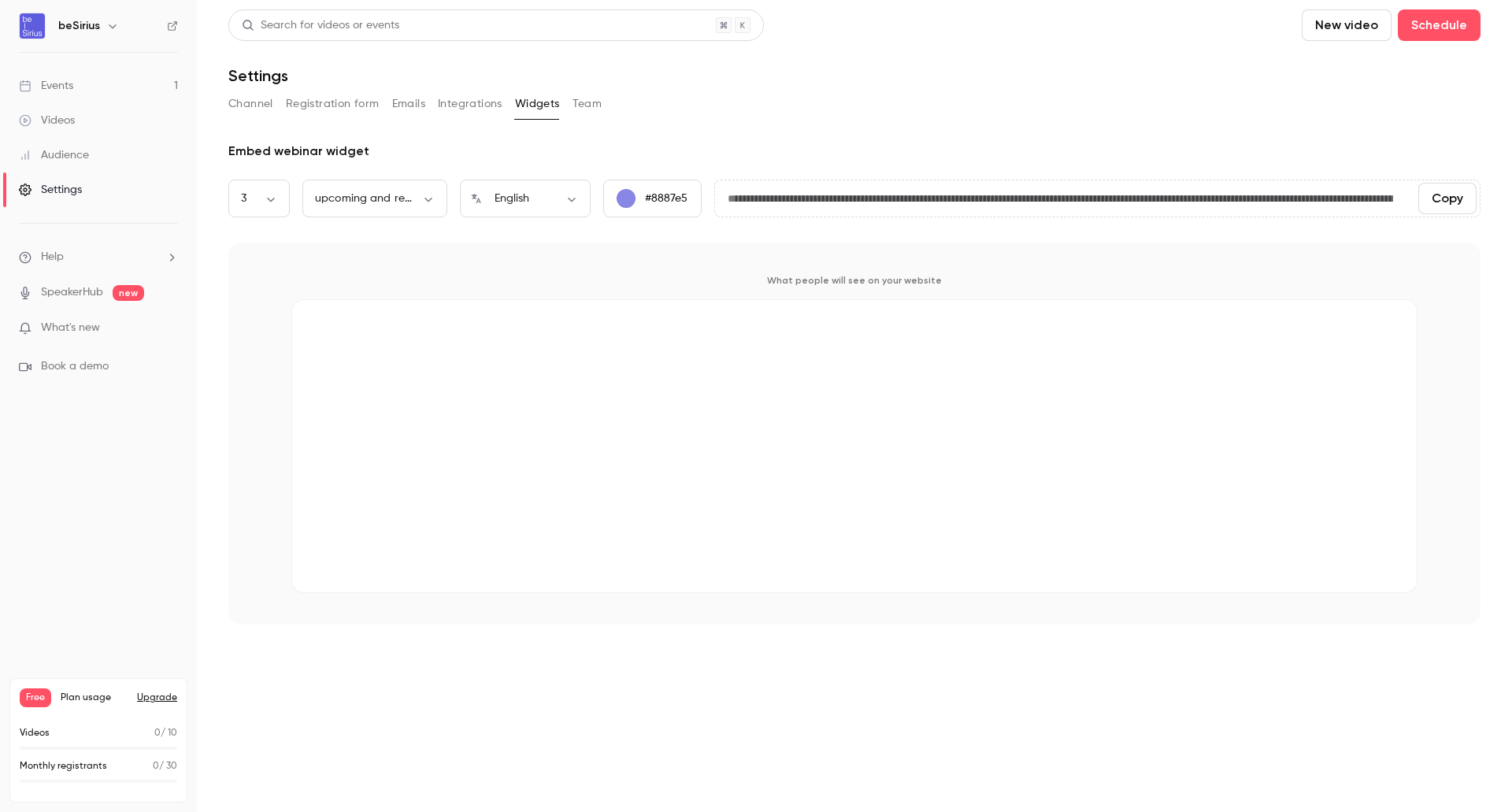
click at [585, 104] on button "Team" at bounding box center [588, 103] width 30 height 25
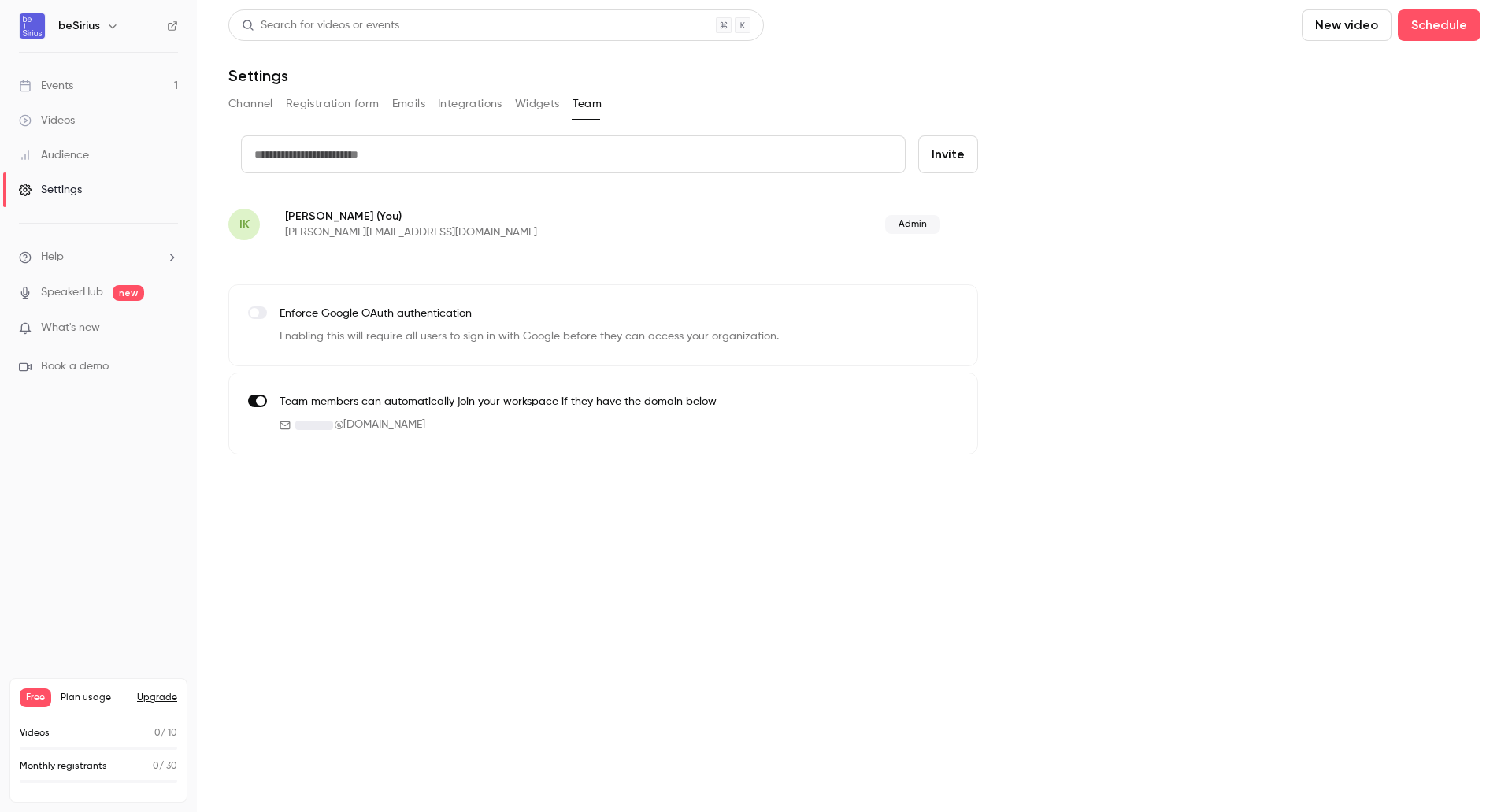
click at [61, 372] on span "Book a demo" at bounding box center [75, 367] width 68 height 17
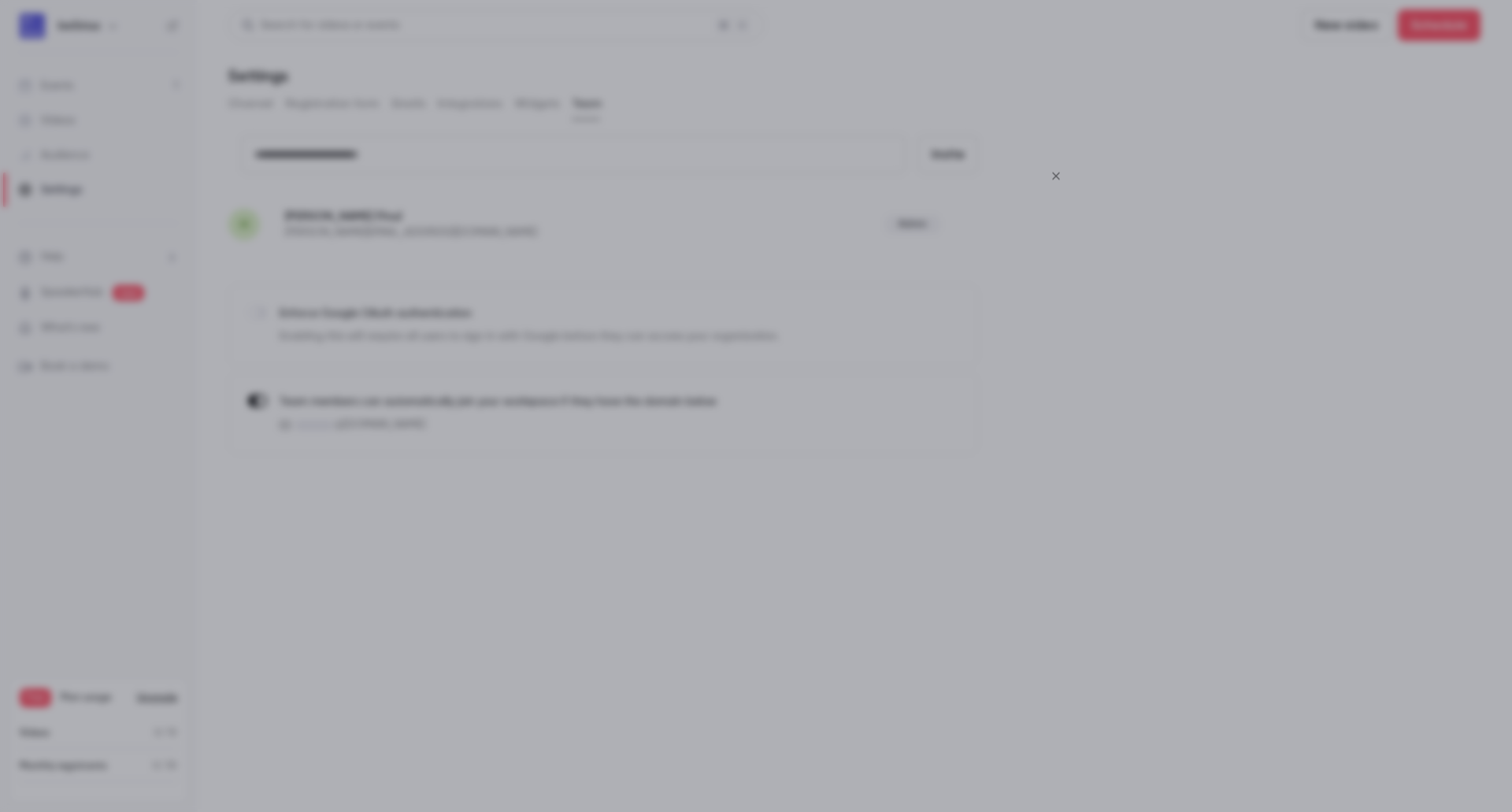
drag, startPoint x: 1056, startPoint y: 178, endPoint x: 1022, endPoint y: 189, distance: 35.7
click at [1055, 178] on icon "Close" at bounding box center [1056, 175] width 19 height 12
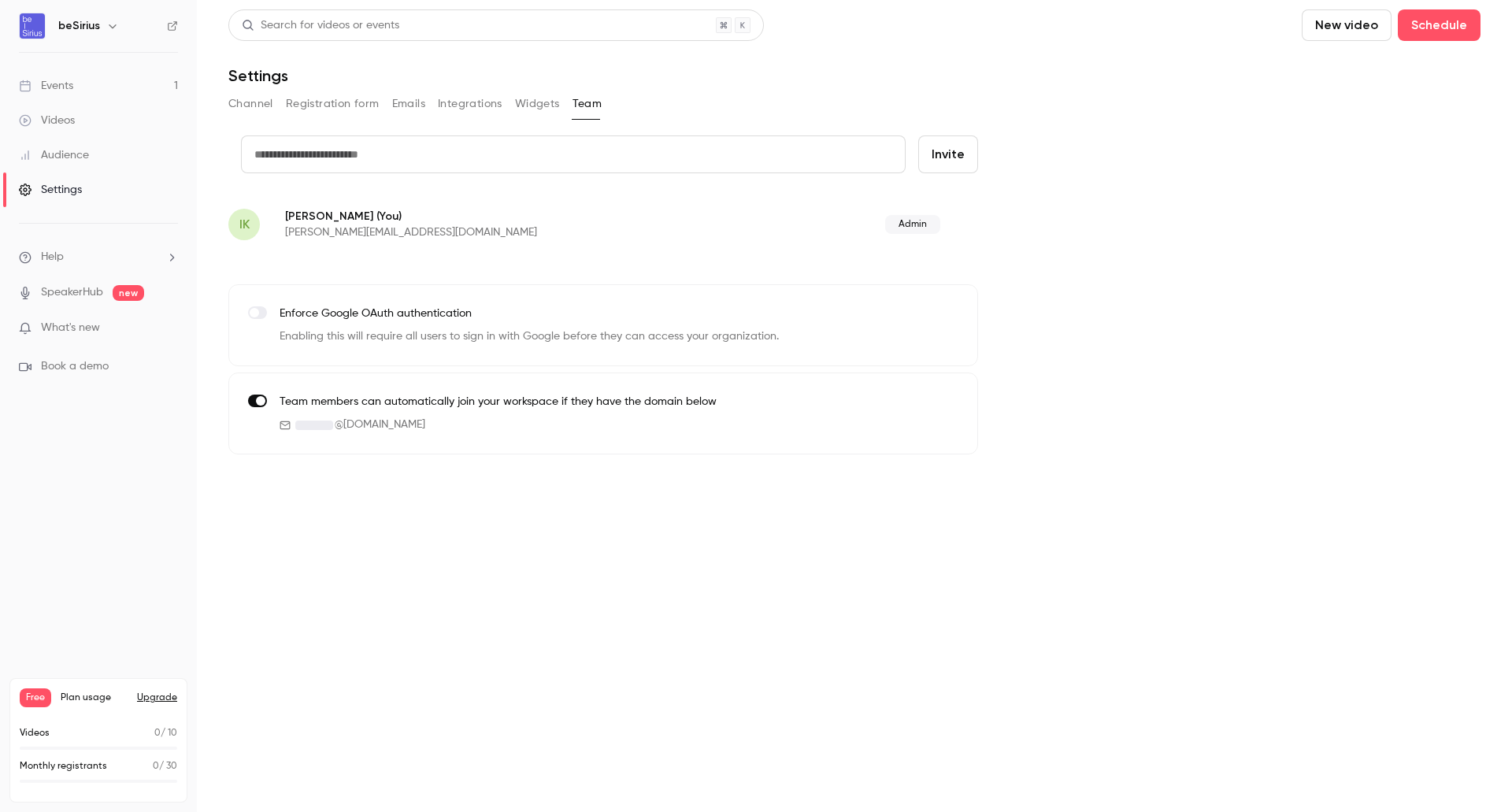
click at [80, 336] on li "What's new" at bounding box center [98, 329] width 159 height 20
click at [71, 297] on link "SpeakerHub" at bounding box center [72, 292] width 62 height 17
click at [536, 111] on button "Widgets" at bounding box center [538, 103] width 45 height 25
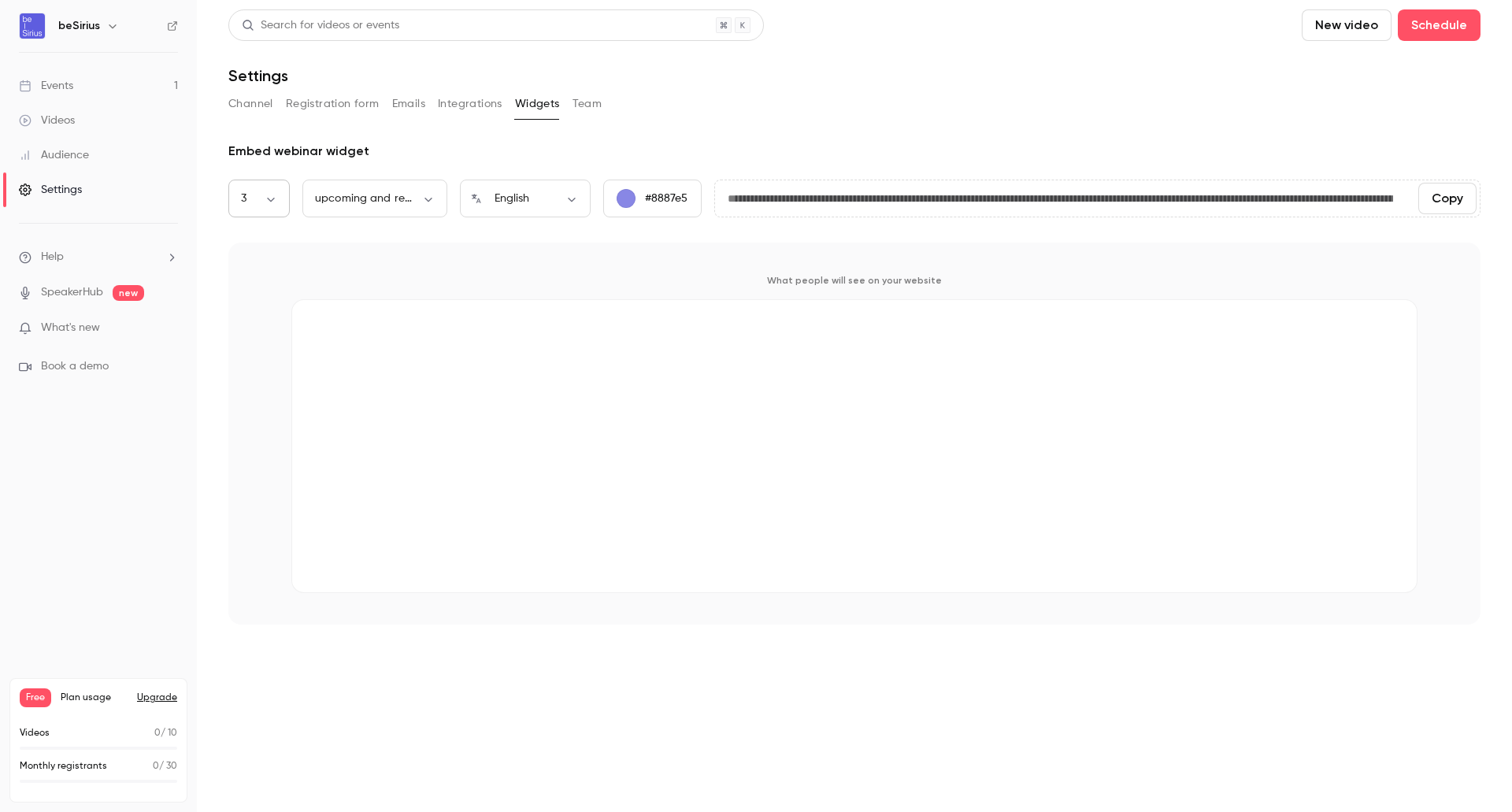
click at [256, 201] on body "**********" at bounding box center [756, 406] width 1512 height 812
click at [256, 201] on div at bounding box center [756, 406] width 1512 height 812
click at [256, 201] on body "**********" at bounding box center [756, 406] width 1512 height 812
click at [255, 332] on li "3" at bounding box center [259, 333] width 61 height 41
click at [257, 199] on body "**********" at bounding box center [756, 406] width 1512 height 812
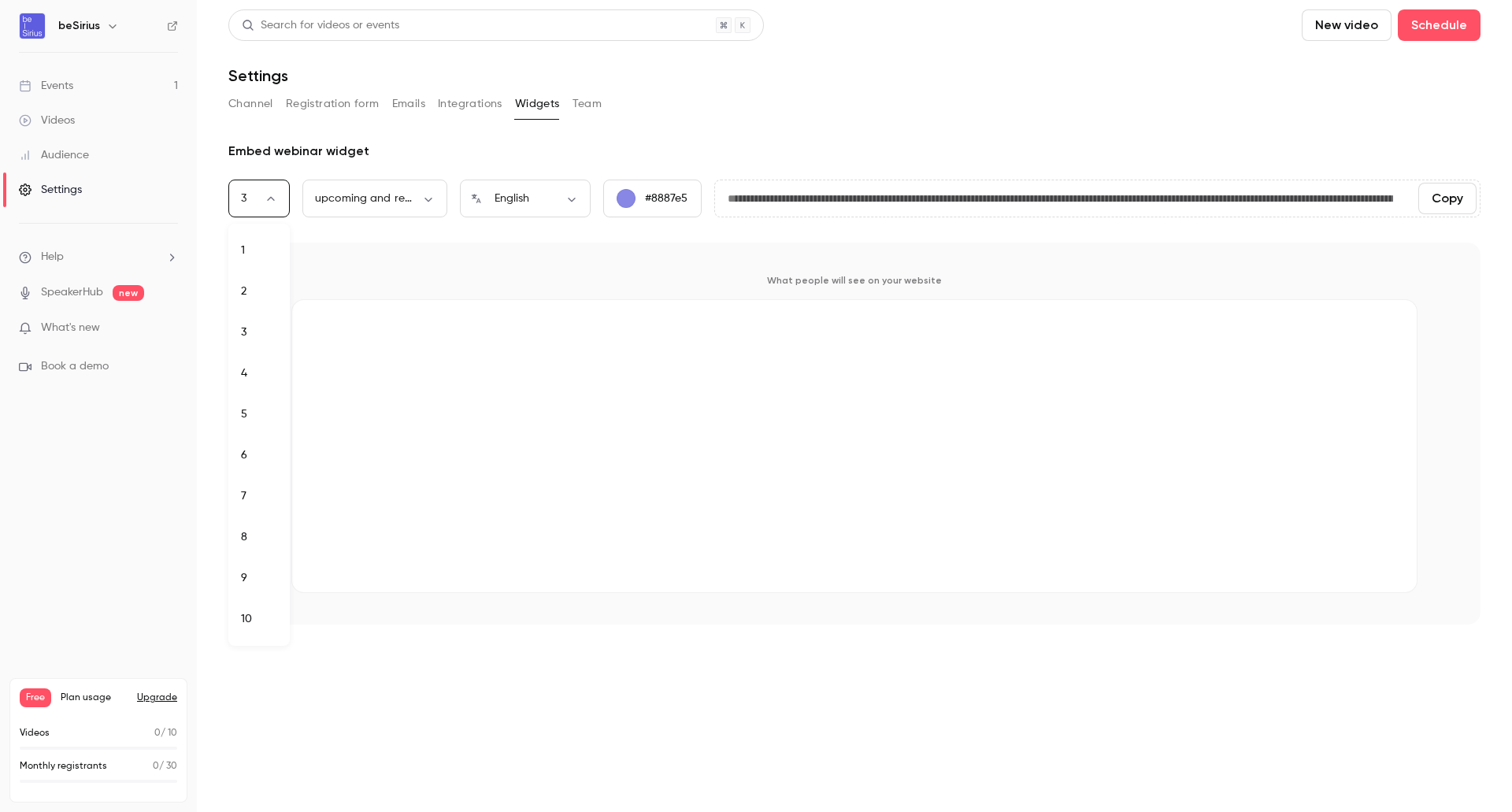
click at [386, 207] on div at bounding box center [756, 406] width 1512 height 812
click at [410, 196] on body "**********" at bounding box center [756, 406] width 1512 height 812
click at [401, 258] on li "upcoming webinars" at bounding box center [375, 251] width 145 height 41
type input "********"
type input "**********"
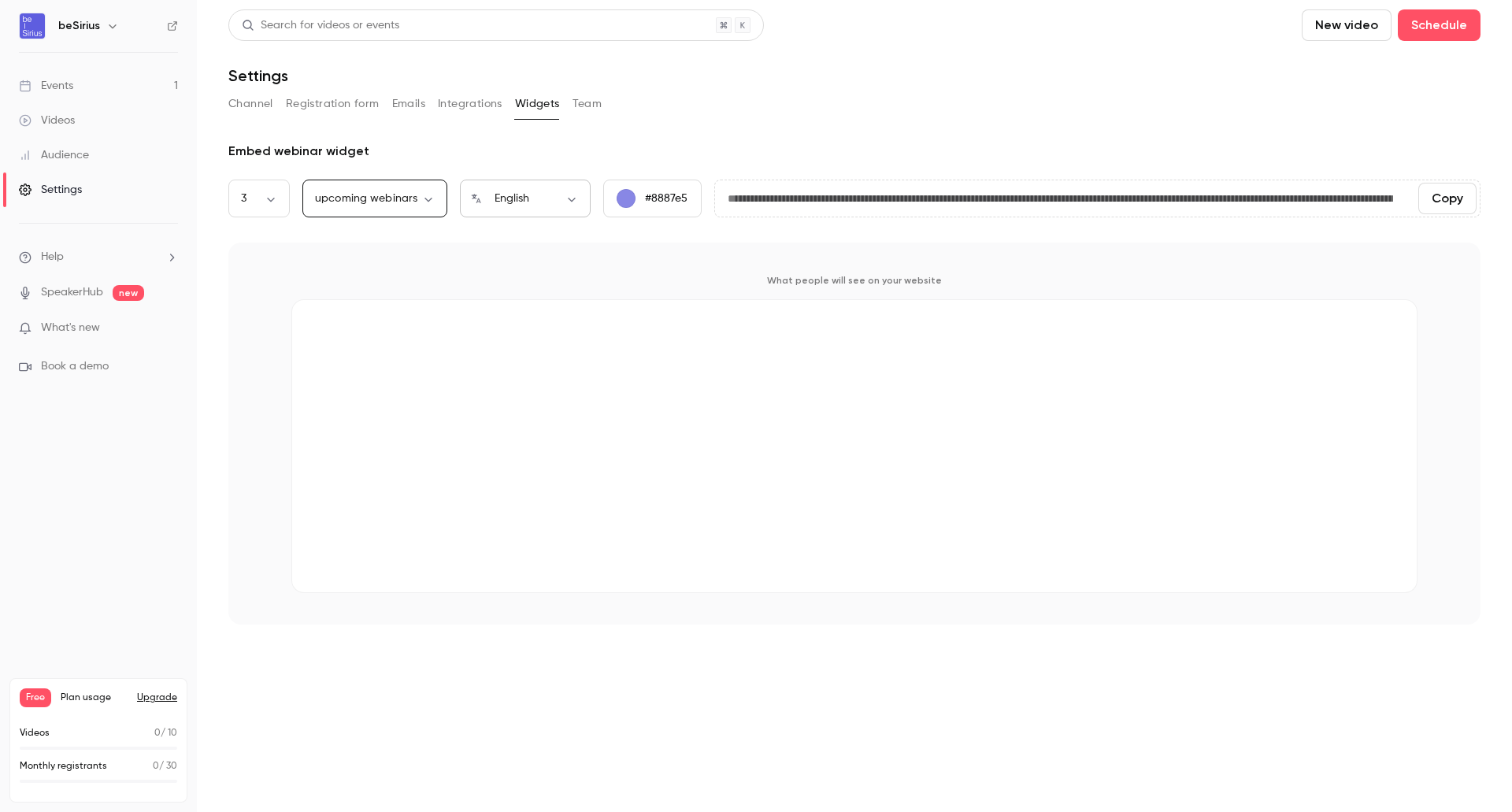
click at [521, 193] on body "**********" at bounding box center [756, 406] width 1512 height 812
click at [703, 142] on div at bounding box center [756, 406] width 1512 height 812
click at [837, 204] on input "**********" at bounding box center [1061, 198] width 691 height 32
click at [584, 109] on button "Team" at bounding box center [588, 103] width 30 height 25
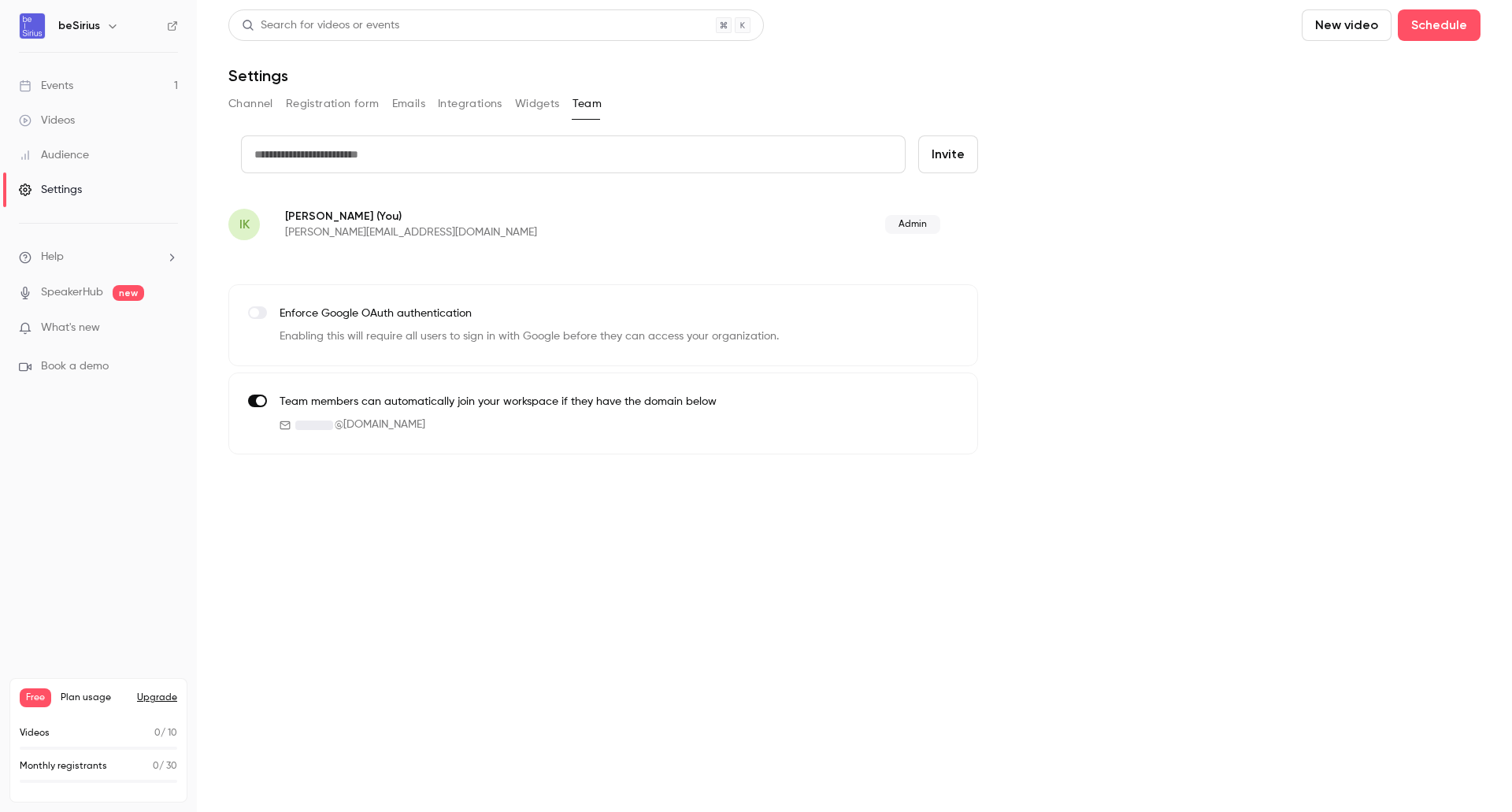
click at [507, 112] on div "Channel Registration form Emails Integrations Widgets Team" at bounding box center [855, 103] width 1252 height 25
click at [464, 111] on button "Integrations" at bounding box center [470, 103] width 65 height 25
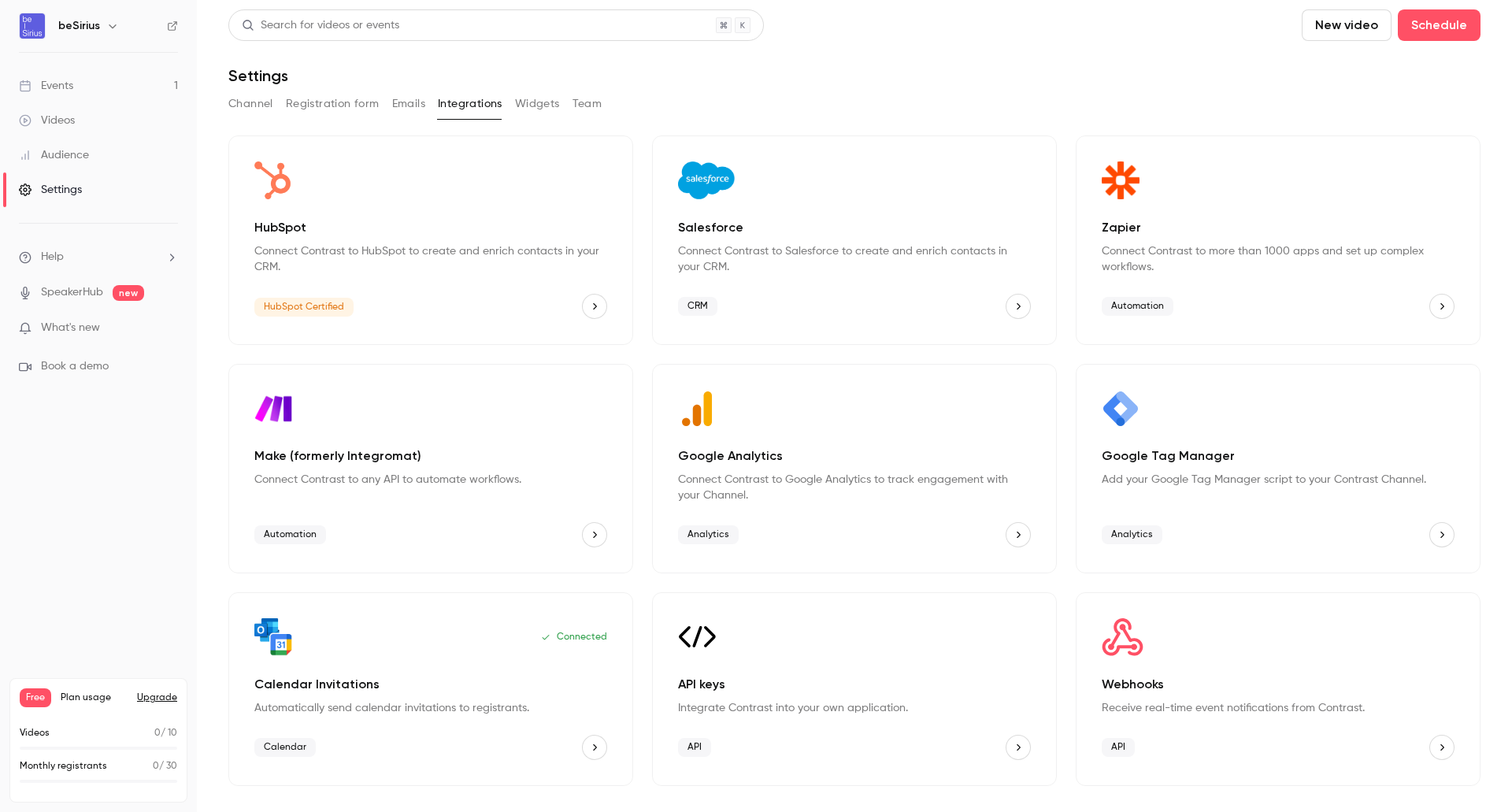
click at [407, 113] on button "Emails" at bounding box center [408, 103] width 33 height 25
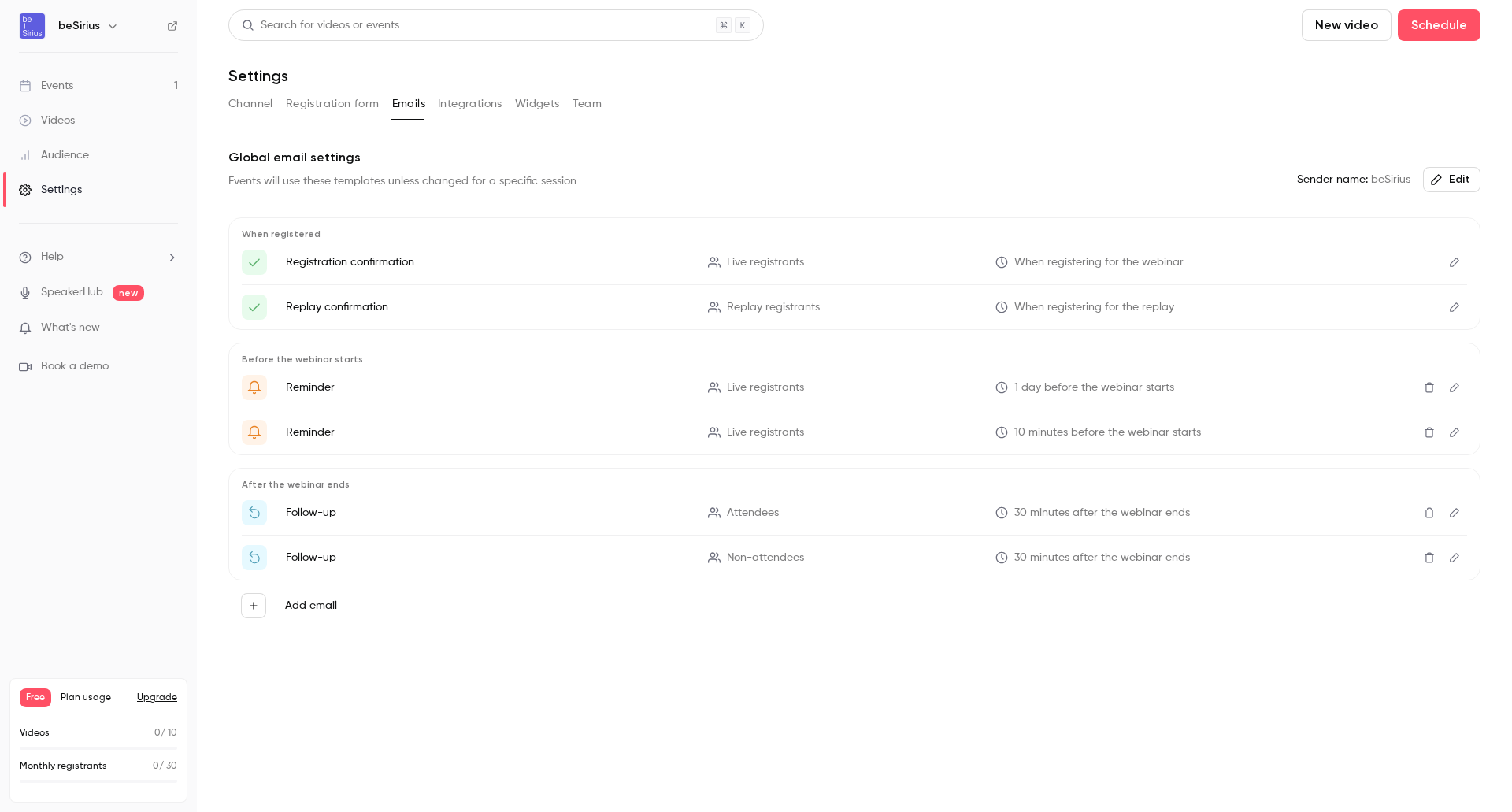
click at [328, 112] on button "Registration form" at bounding box center [333, 103] width 94 height 25
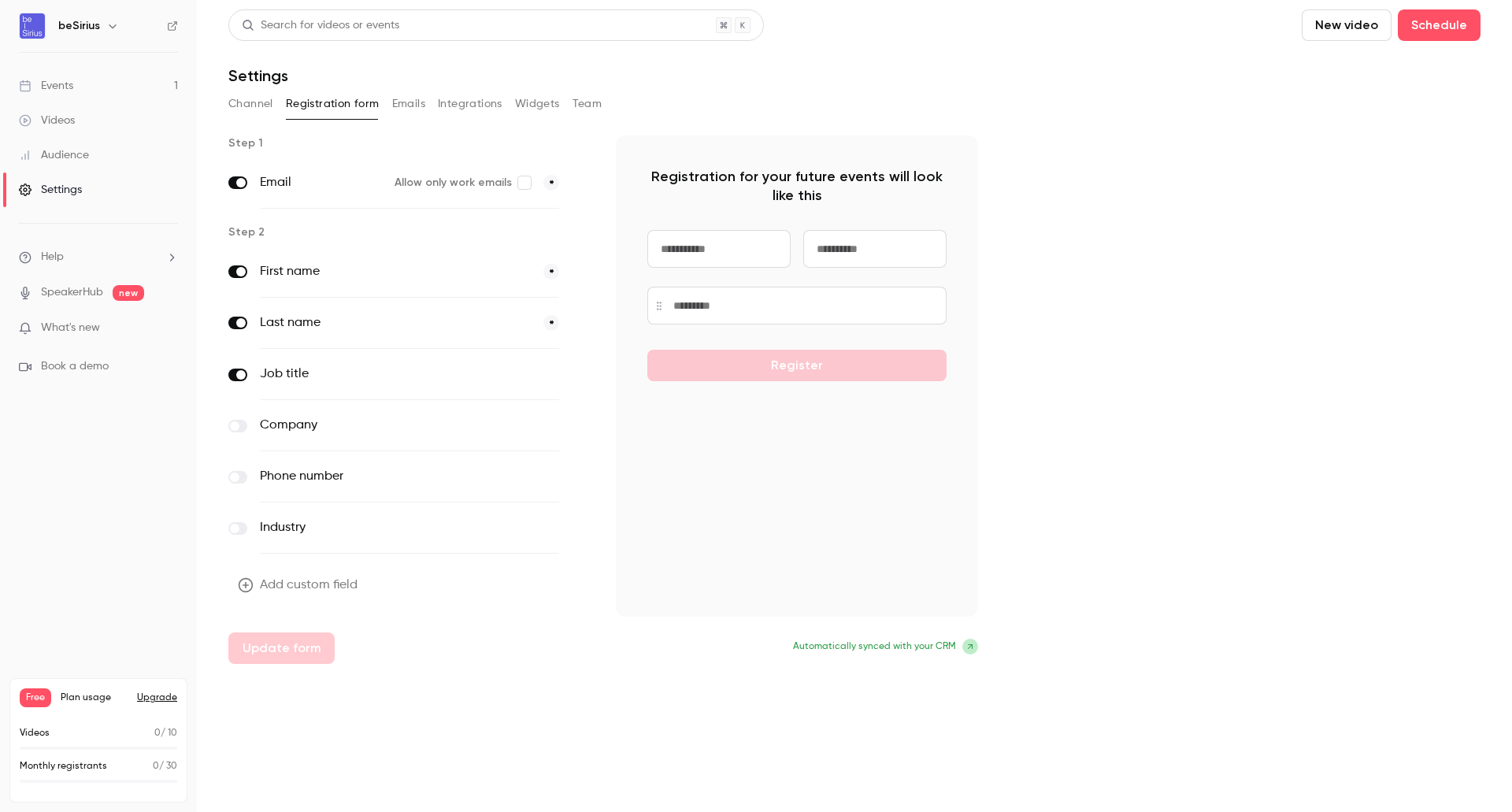
click at [248, 108] on button "Channel" at bounding box center [251, 103] width 45 height 25
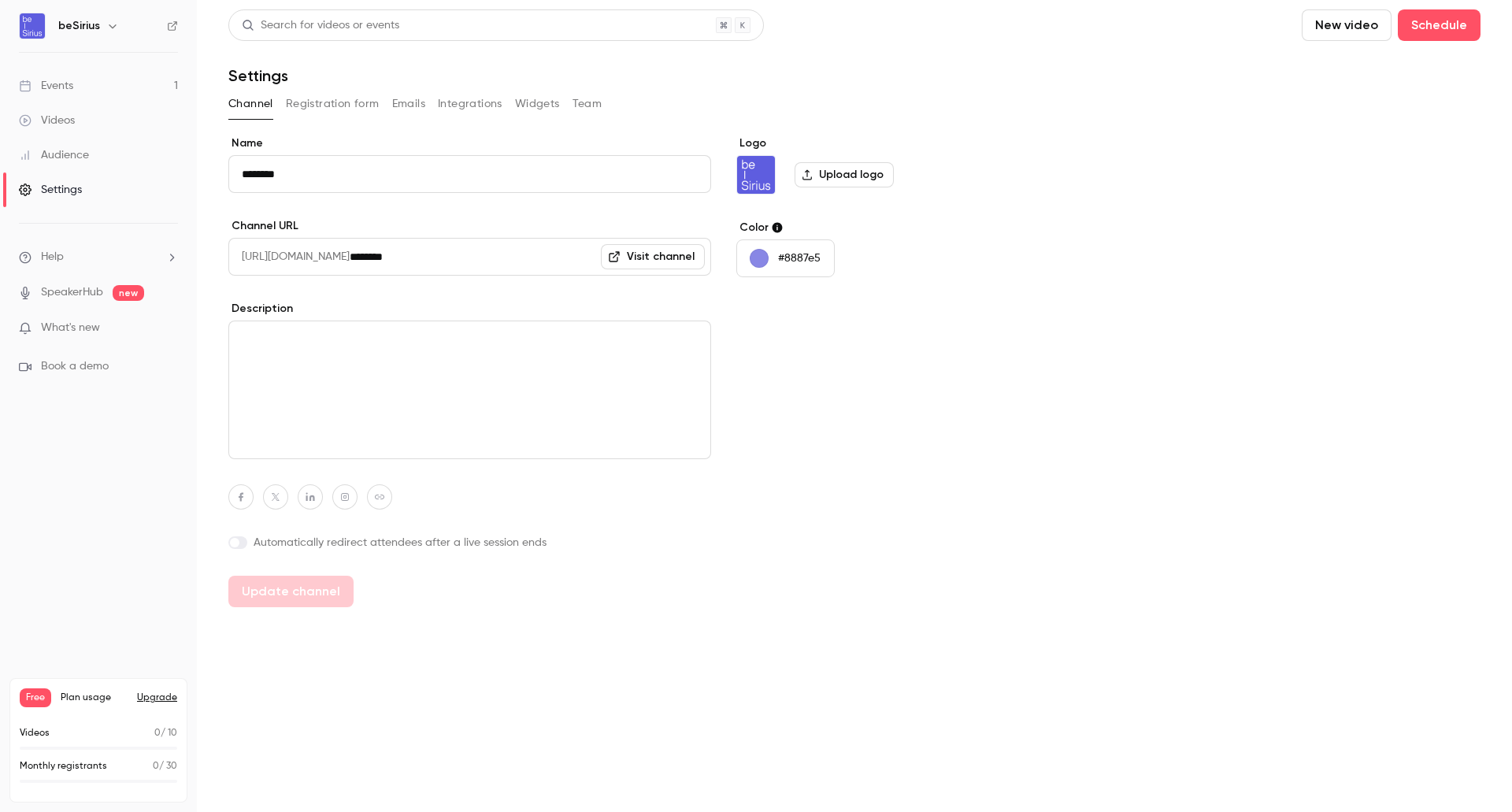
click at [517, 389] on textarea at bounding box center [469, 389] width 482 height 138
click at [654, 264] on link "Visit channel" at bounding box center [653, 257] width 104 height 25
click at [307, 104] on button "Registration form" at bounding box center [333, 103] width 94 height 25
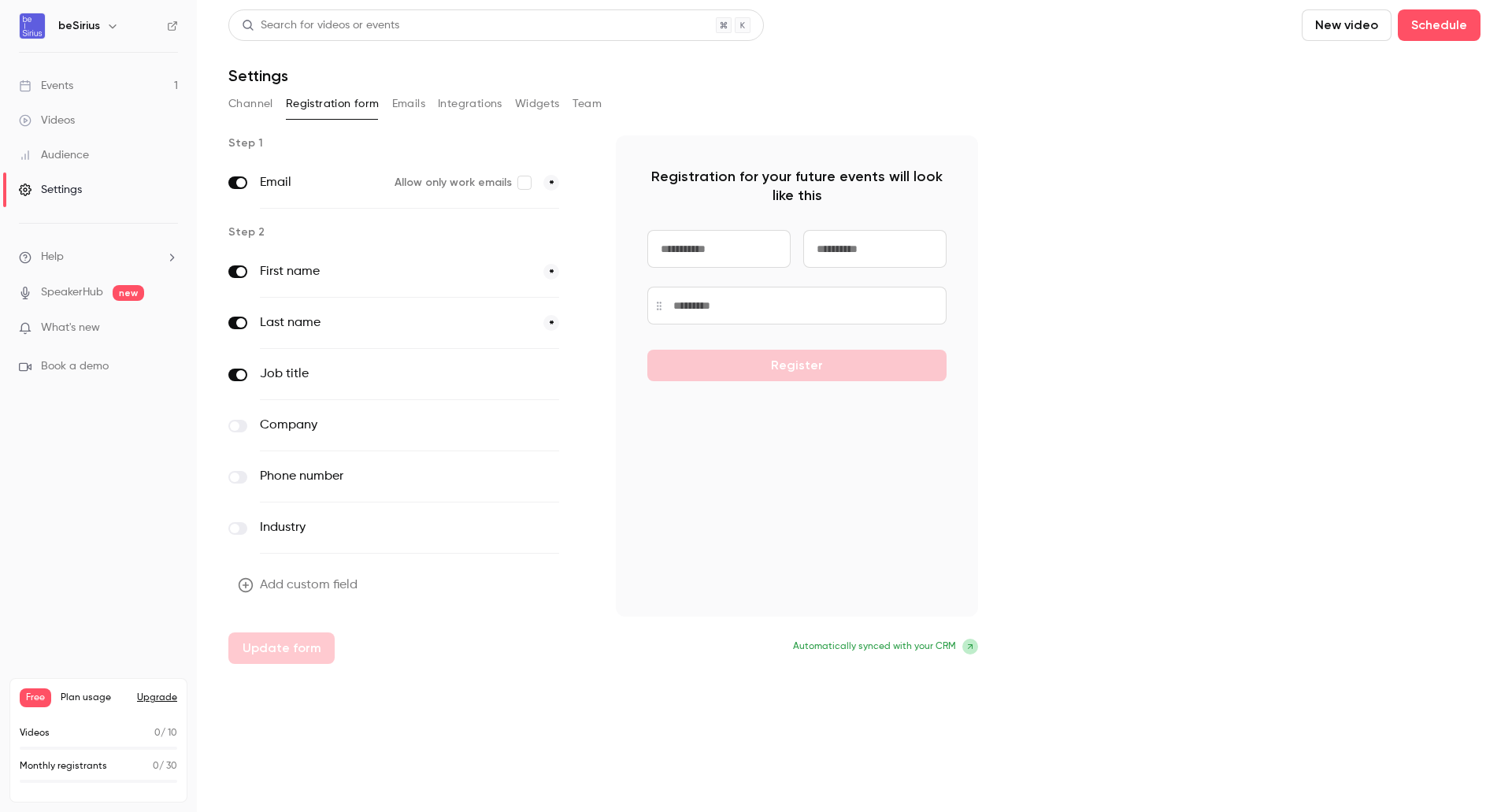
click at [66, 86] on div "Events" at bounding box center [46, 86] width 55 height 16
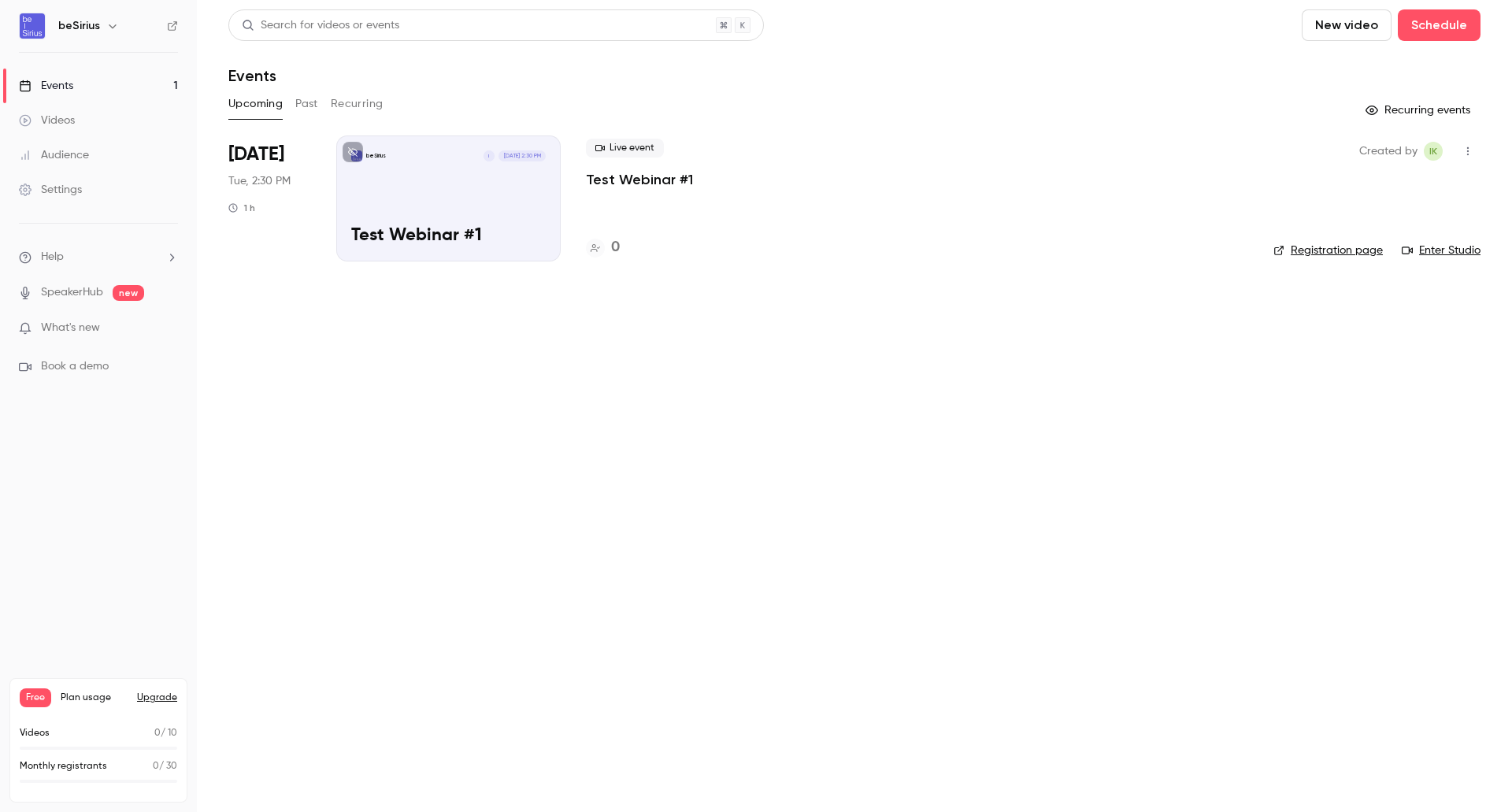
click at [459, 206] on div "beSirius I Aug 12, 2:30 PM Test Webinar #1" at bounding box center [449, 198] width 225 height 126
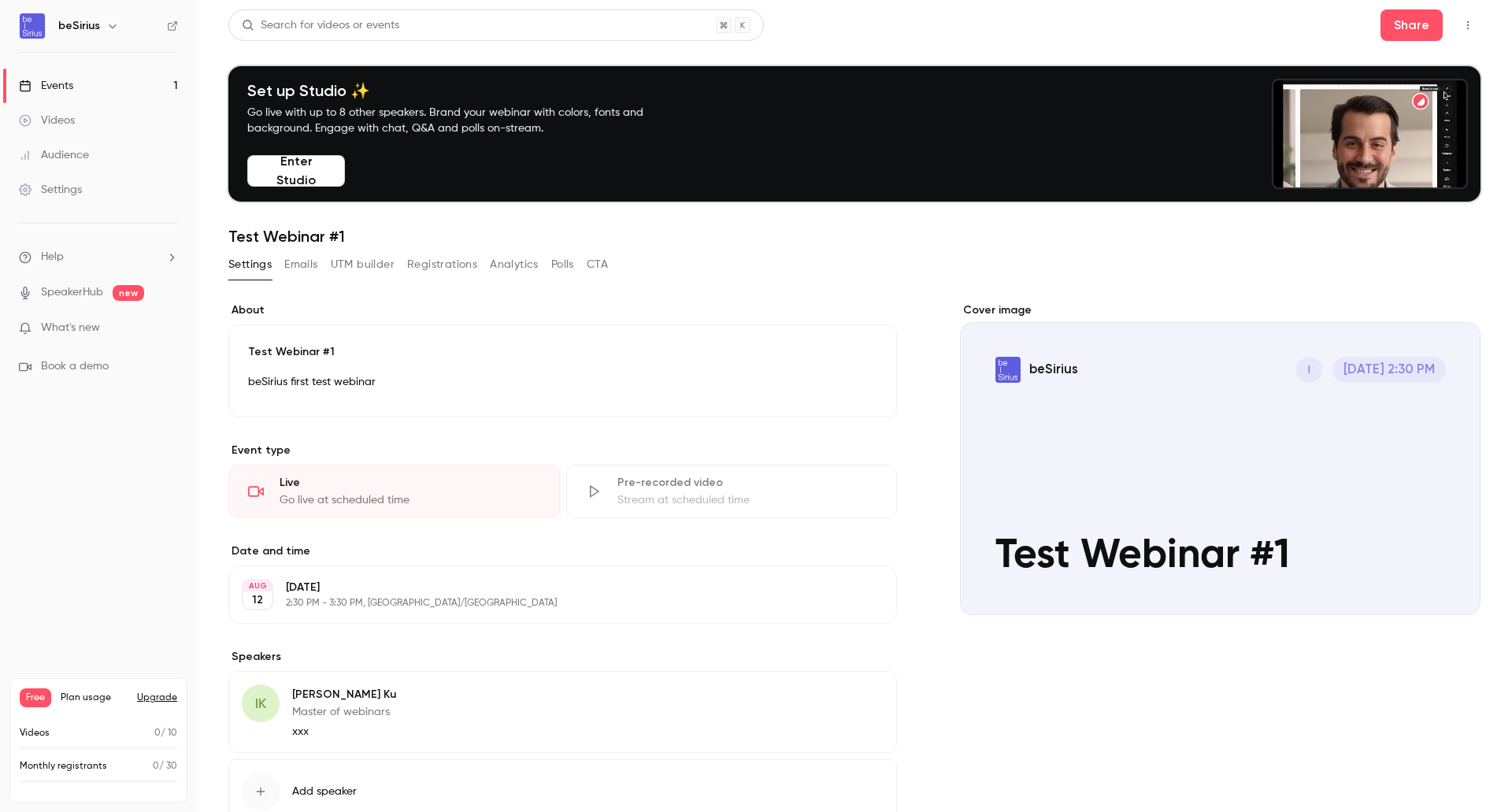
click at [305, 269] on button "Emails" at bounding box center [300, 264] width 33 height 25
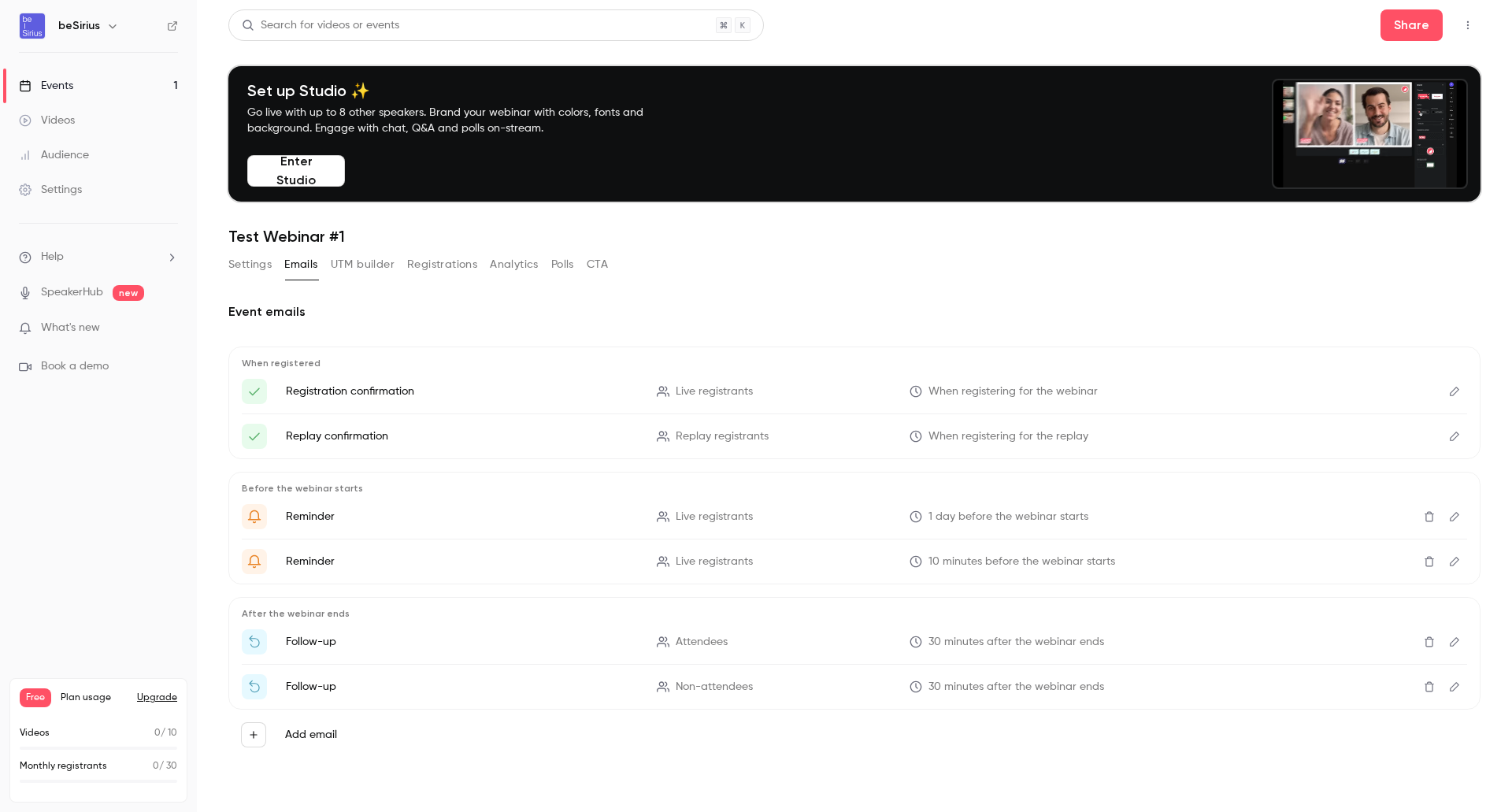
click at [257, 267] on button "Settings" at bounding box center [250, 264] width 43 height 25
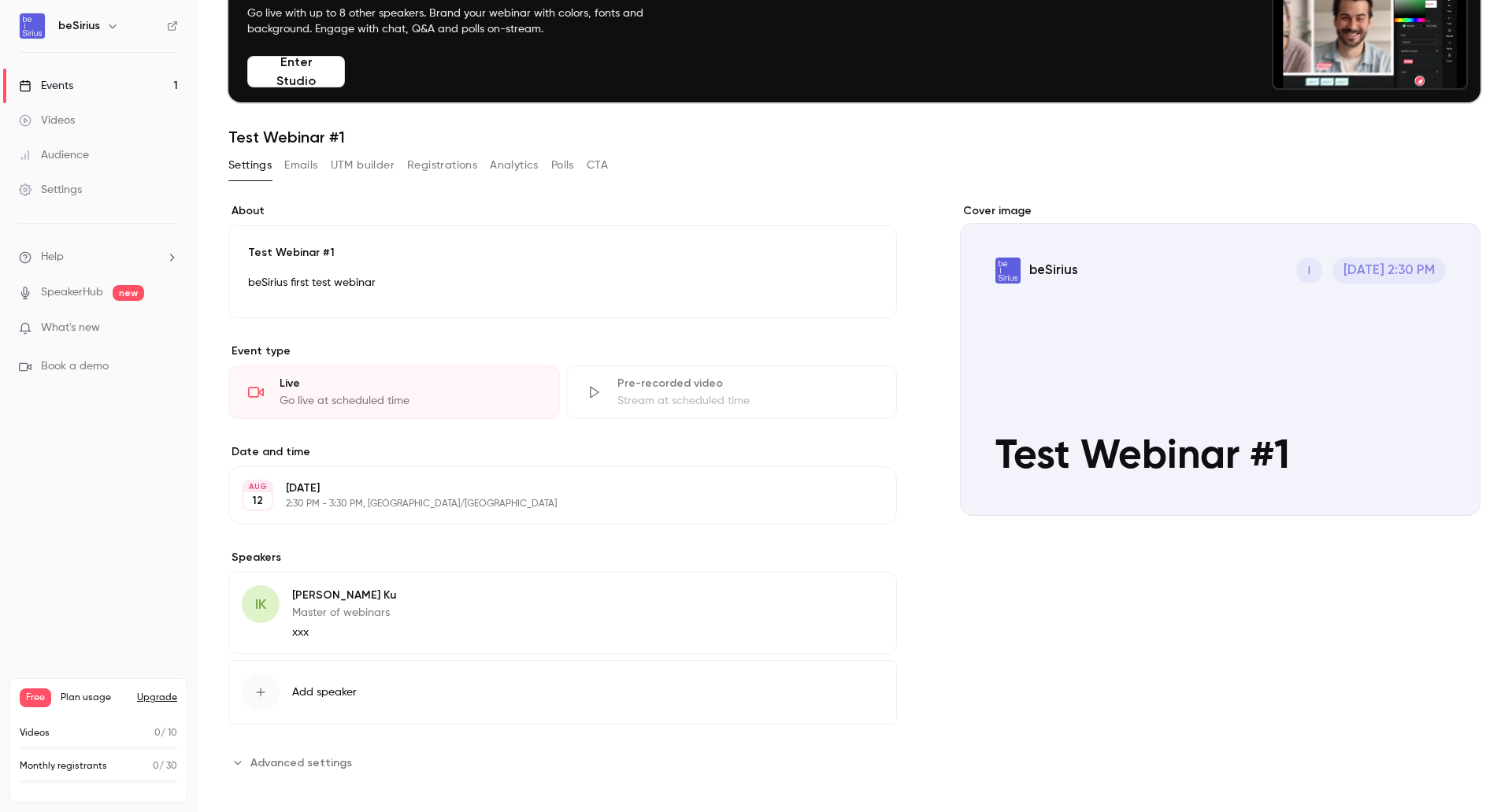
scroll to position [109, 0]
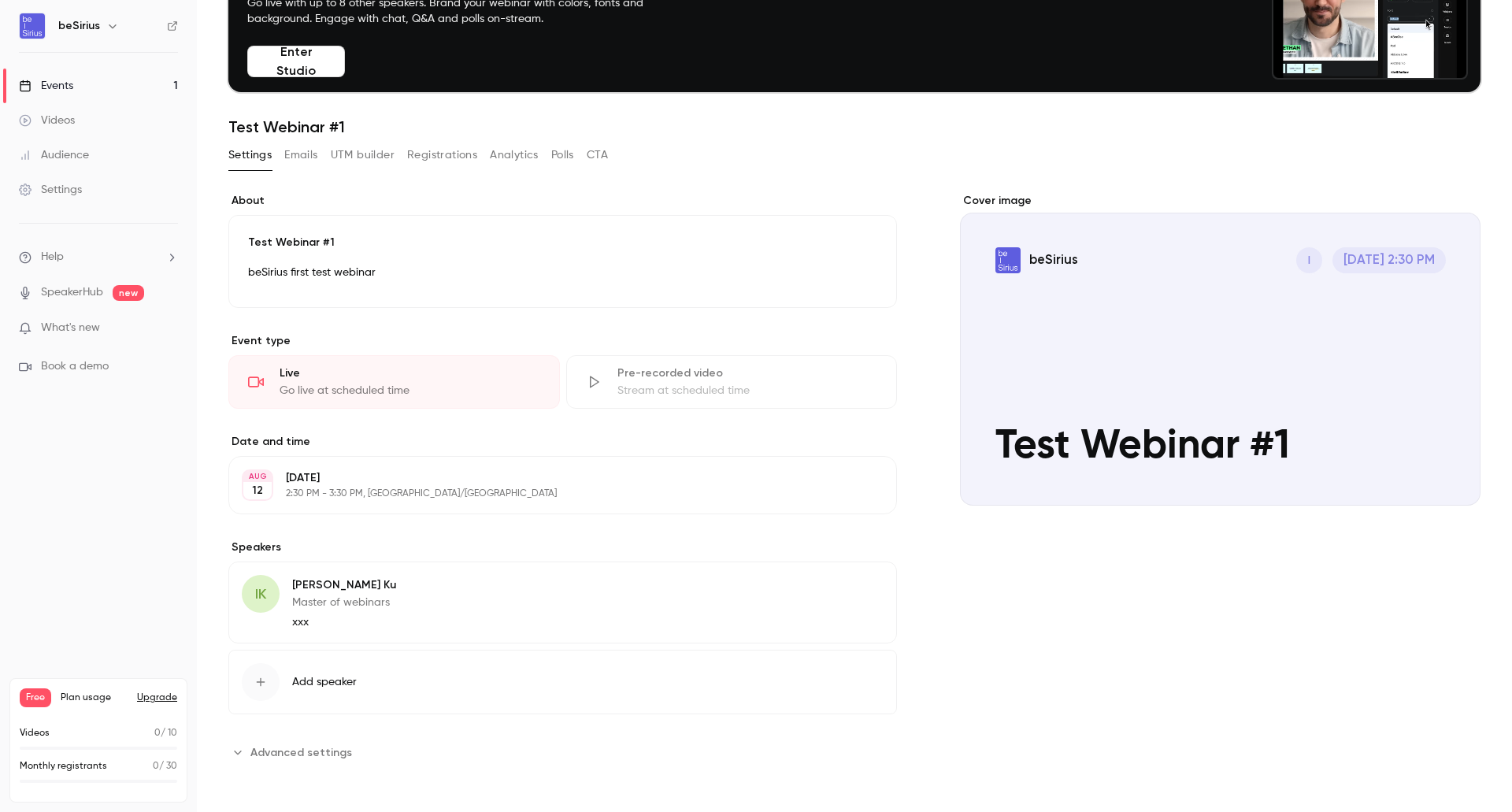
click at [291, 742] on button "Advanced settings" at bounding box center [295, 752] width 134 height 25
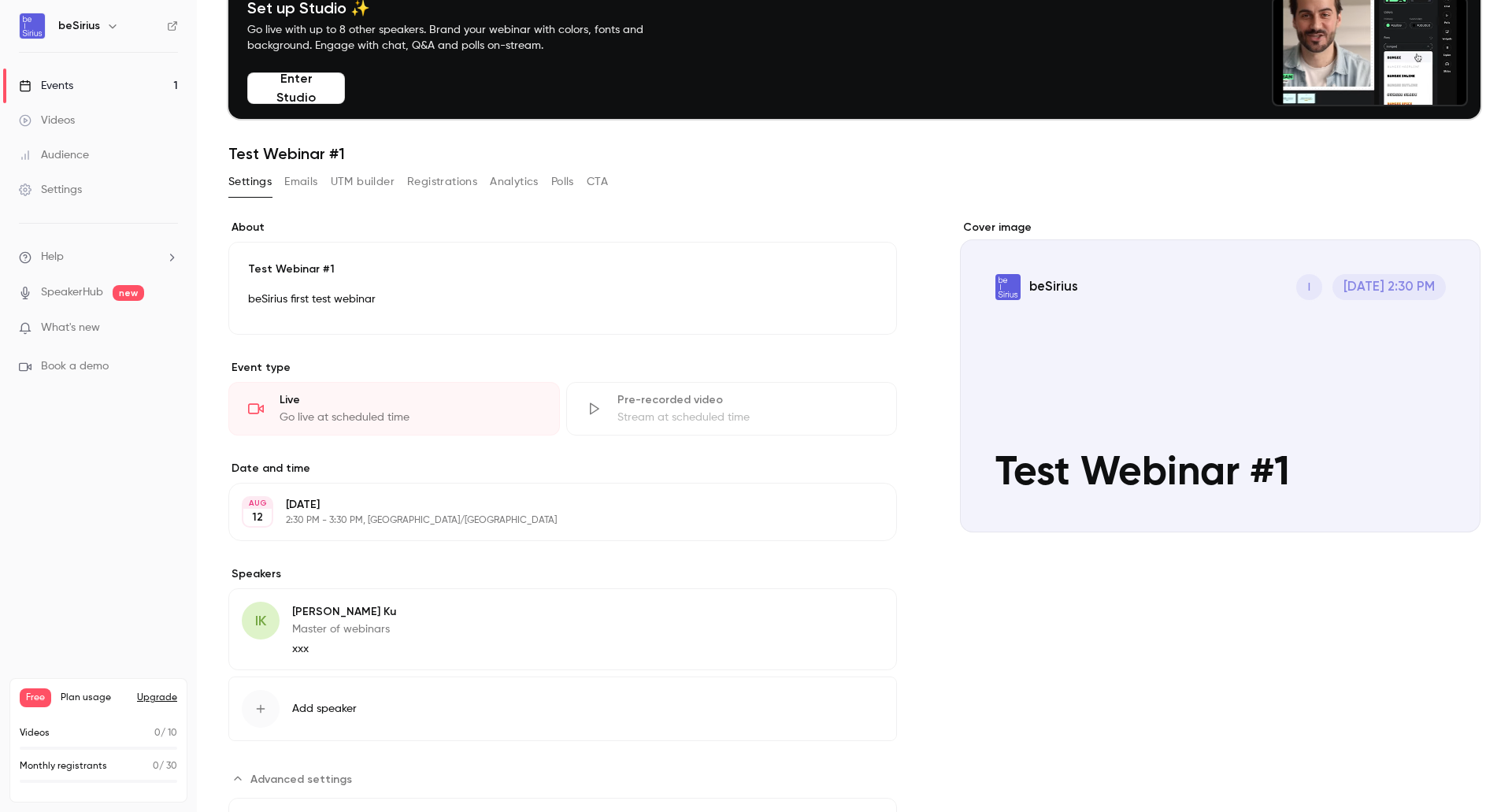
scroll to position [0, 0]
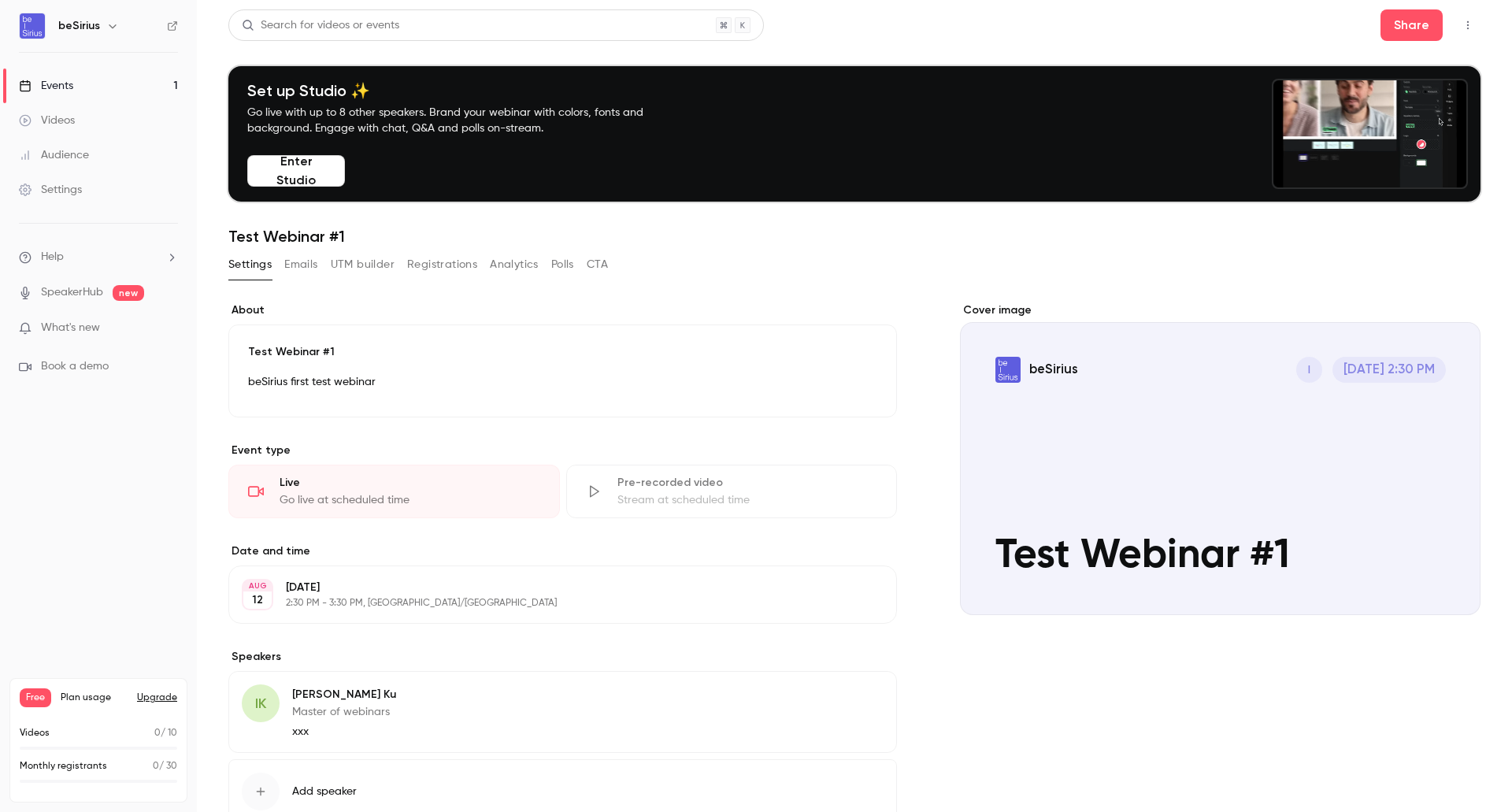
click at [297, 262] on button "Emails" at bounding box center [300, 264] width 33 height 25
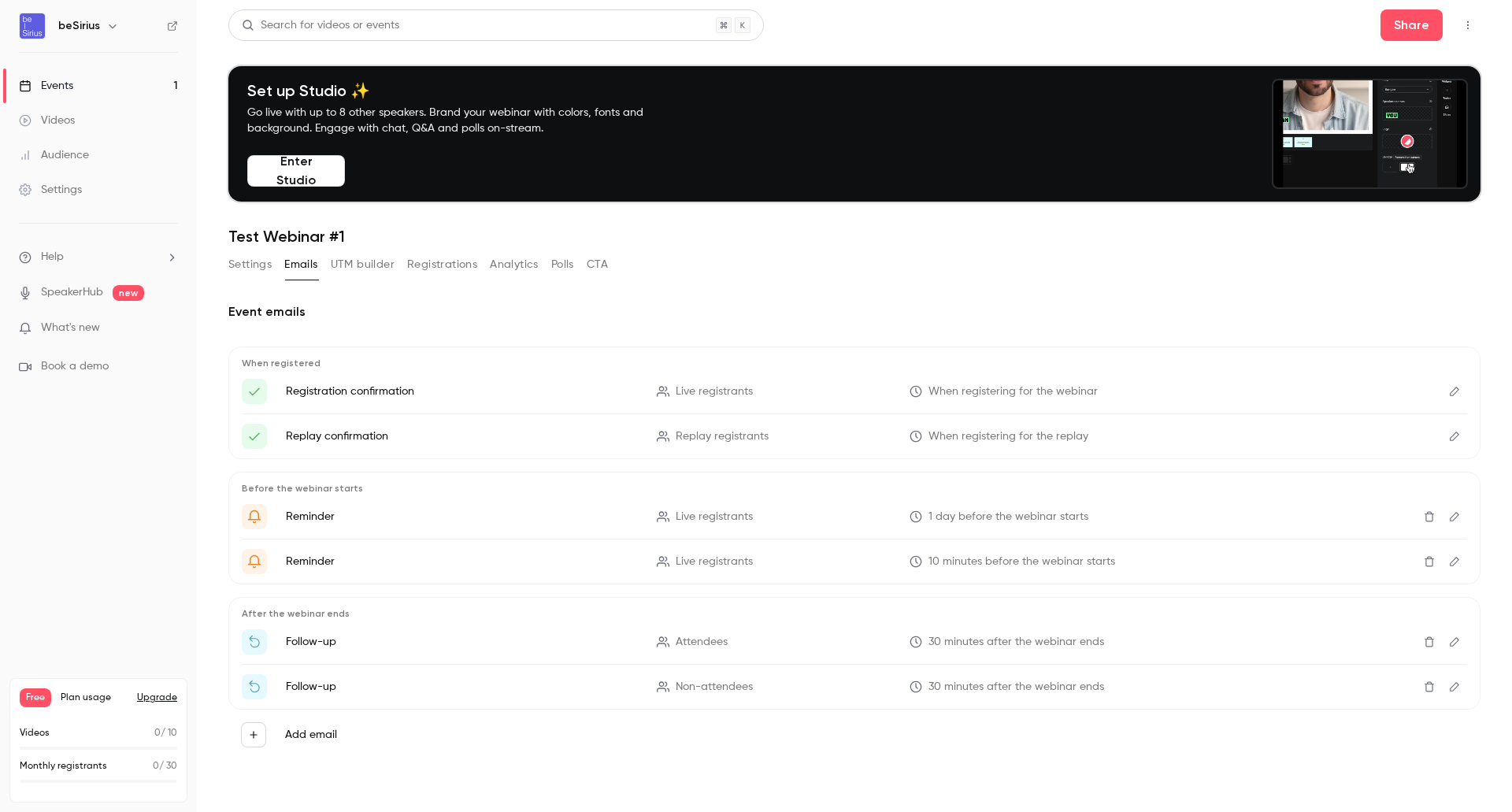
click at [356, 268] on button "UTM builder" at bounding box center [363, 264] width 64 height 25
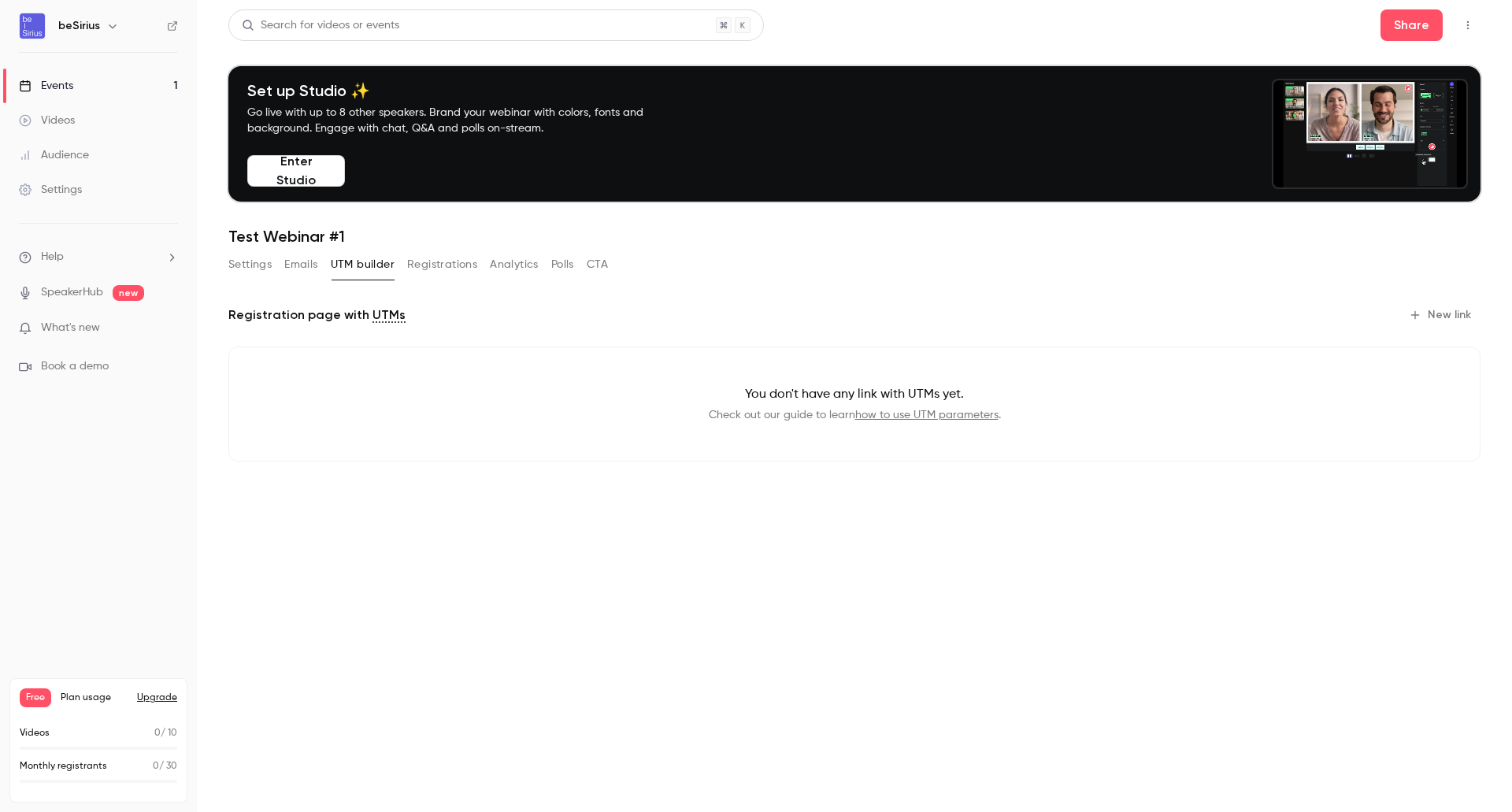
click at [982, 414] on link "how to use UTM parameters" at bounding box center [927, 415] width 143 height 11
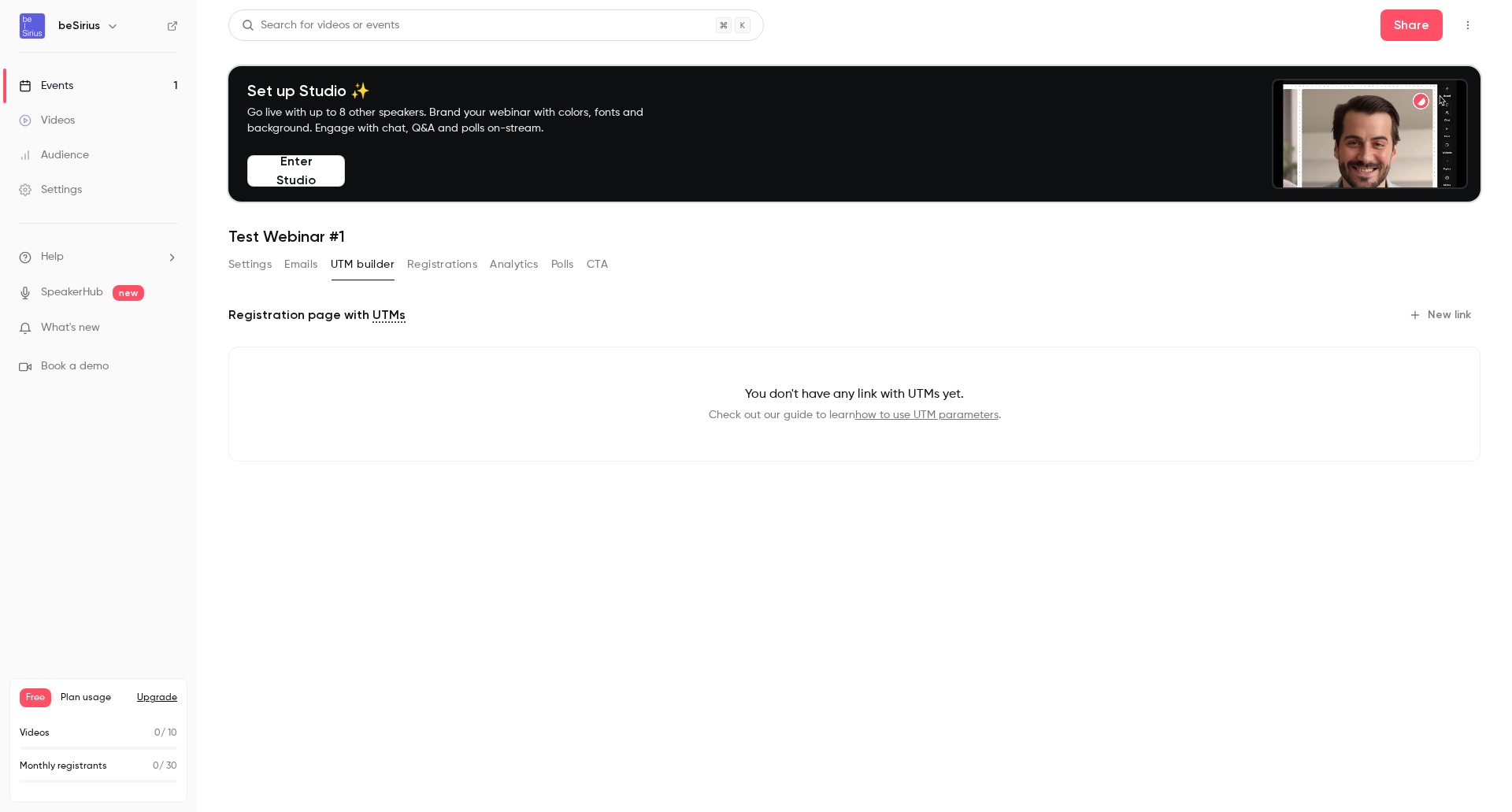
click at [426, 265] on button "Registrations" at bounding box center [442, 264] width 71 height 25
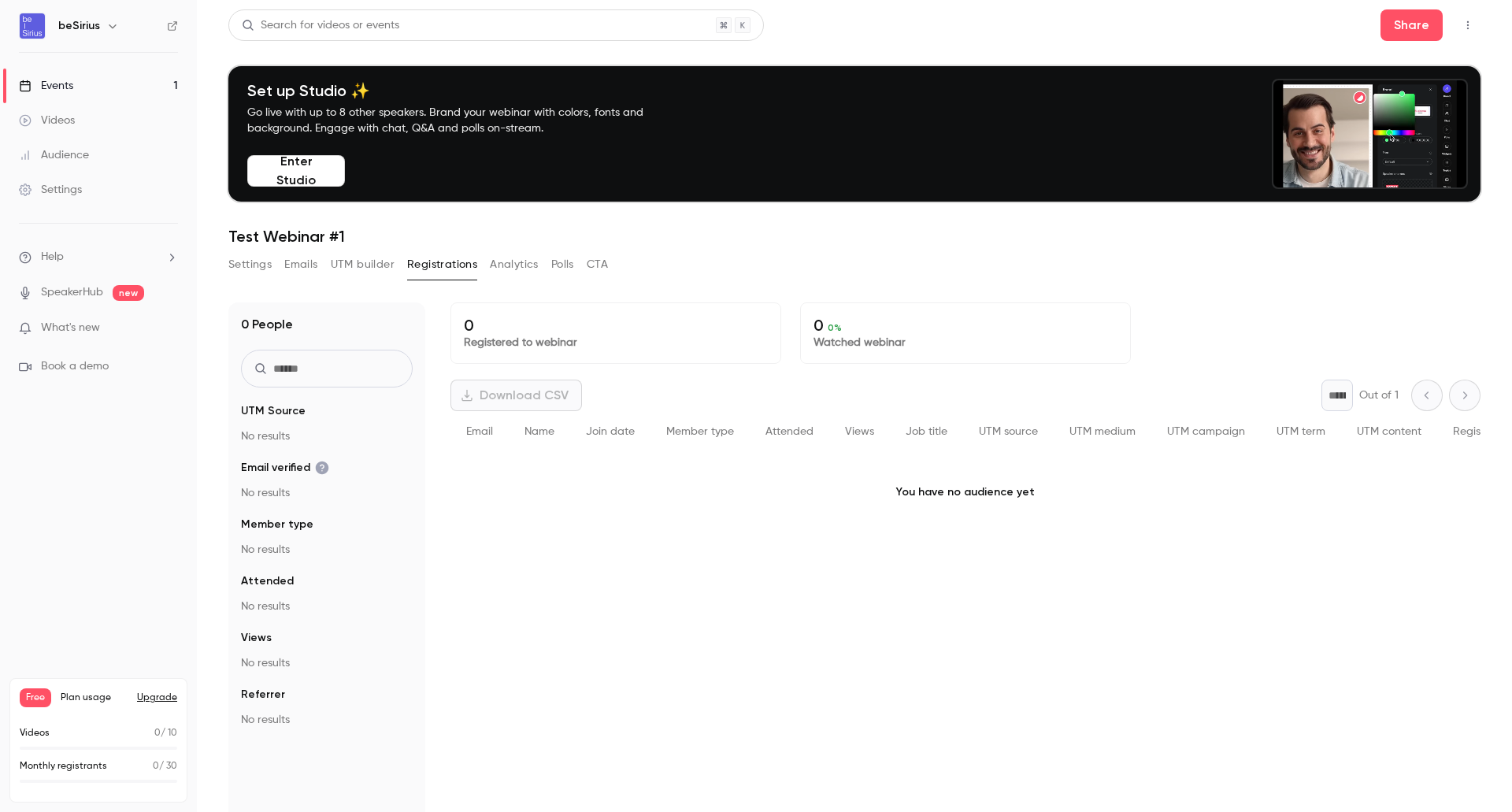
click at [505, 264] on button "Analytics" at bounding box center [514, 264] width 49 height 25
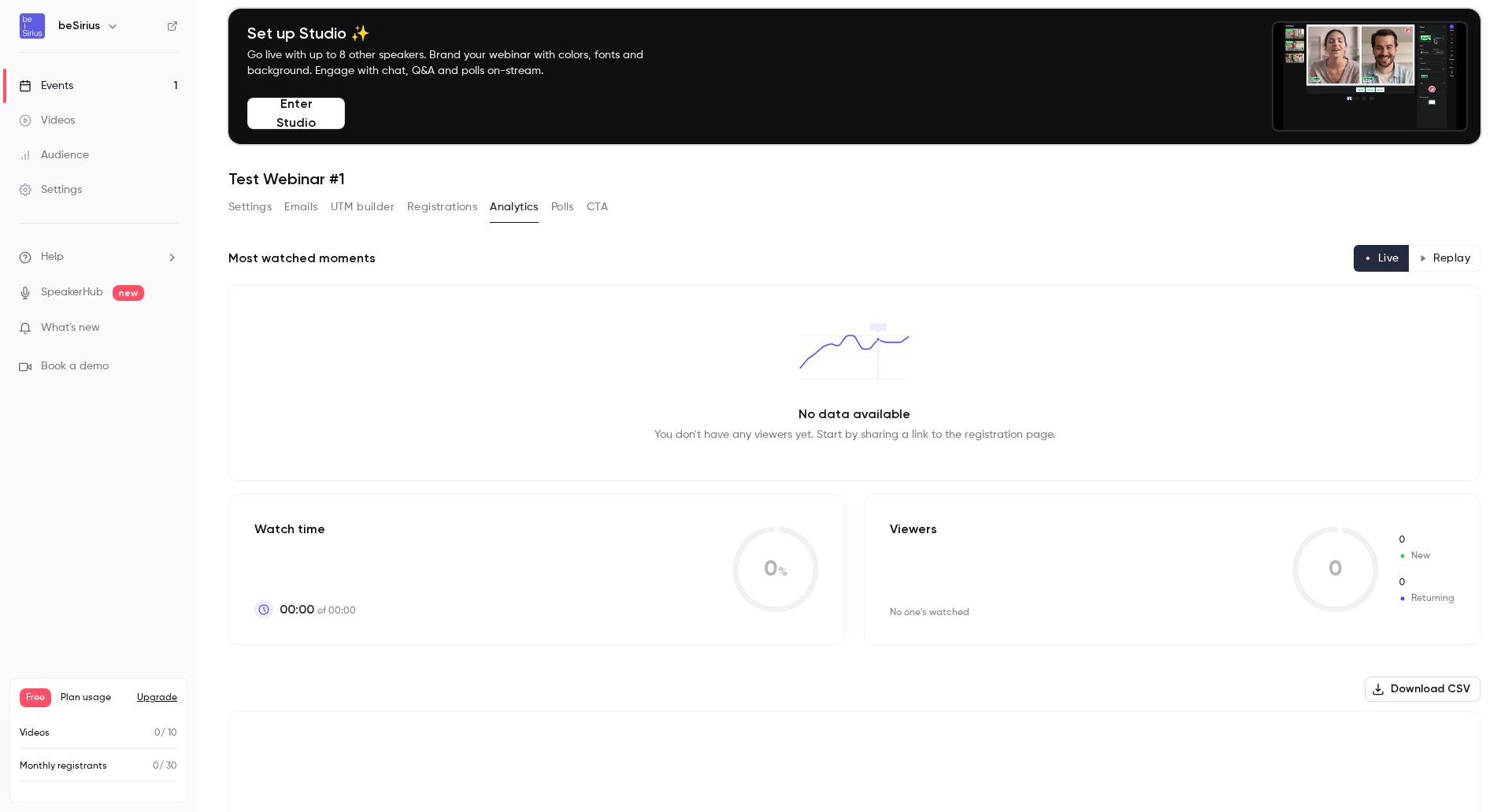
scroll to position [36, 0]
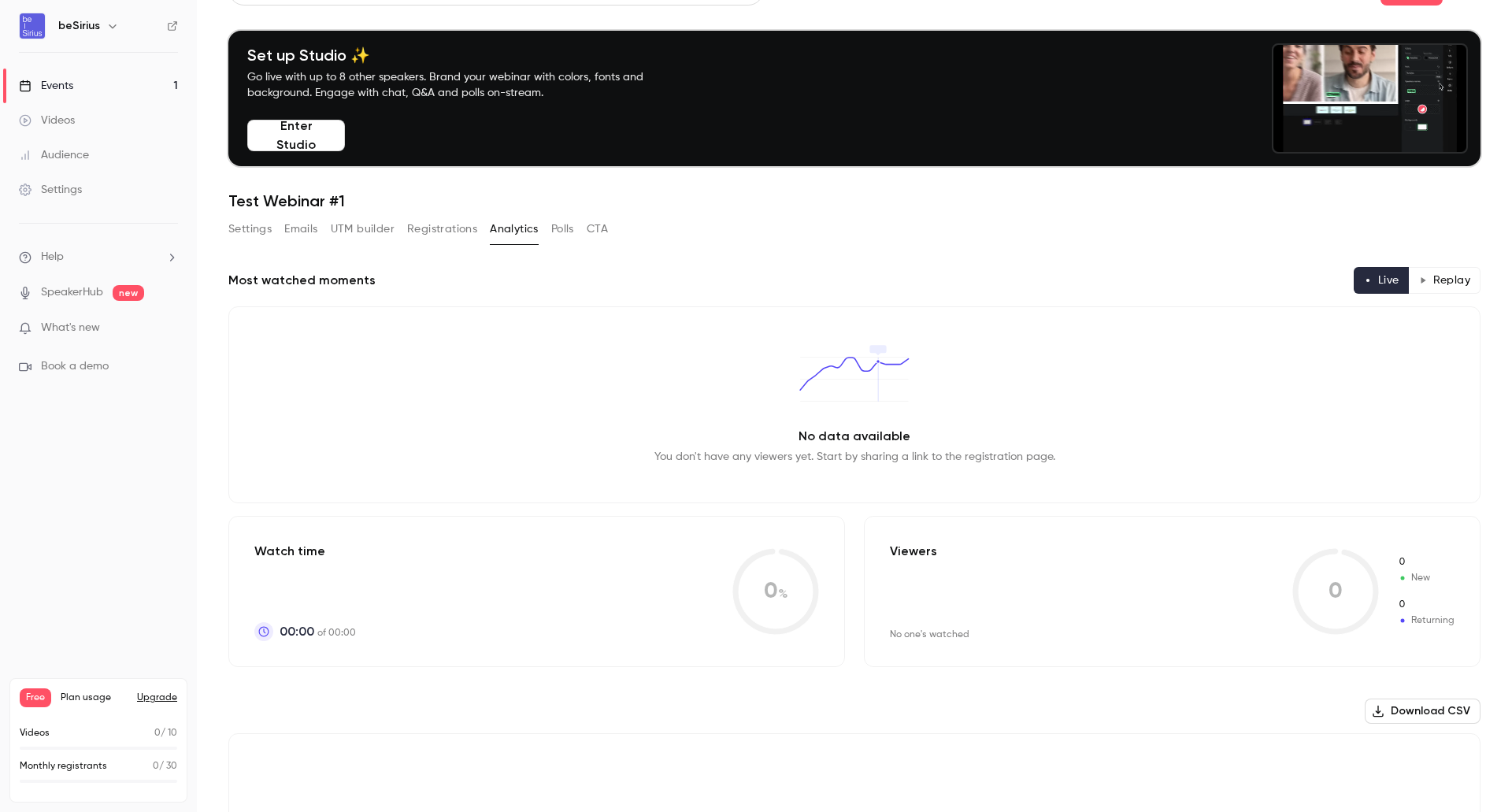
click at [569, 226] on button "Polls" at bounding box center [562, 228] width 23 height 25
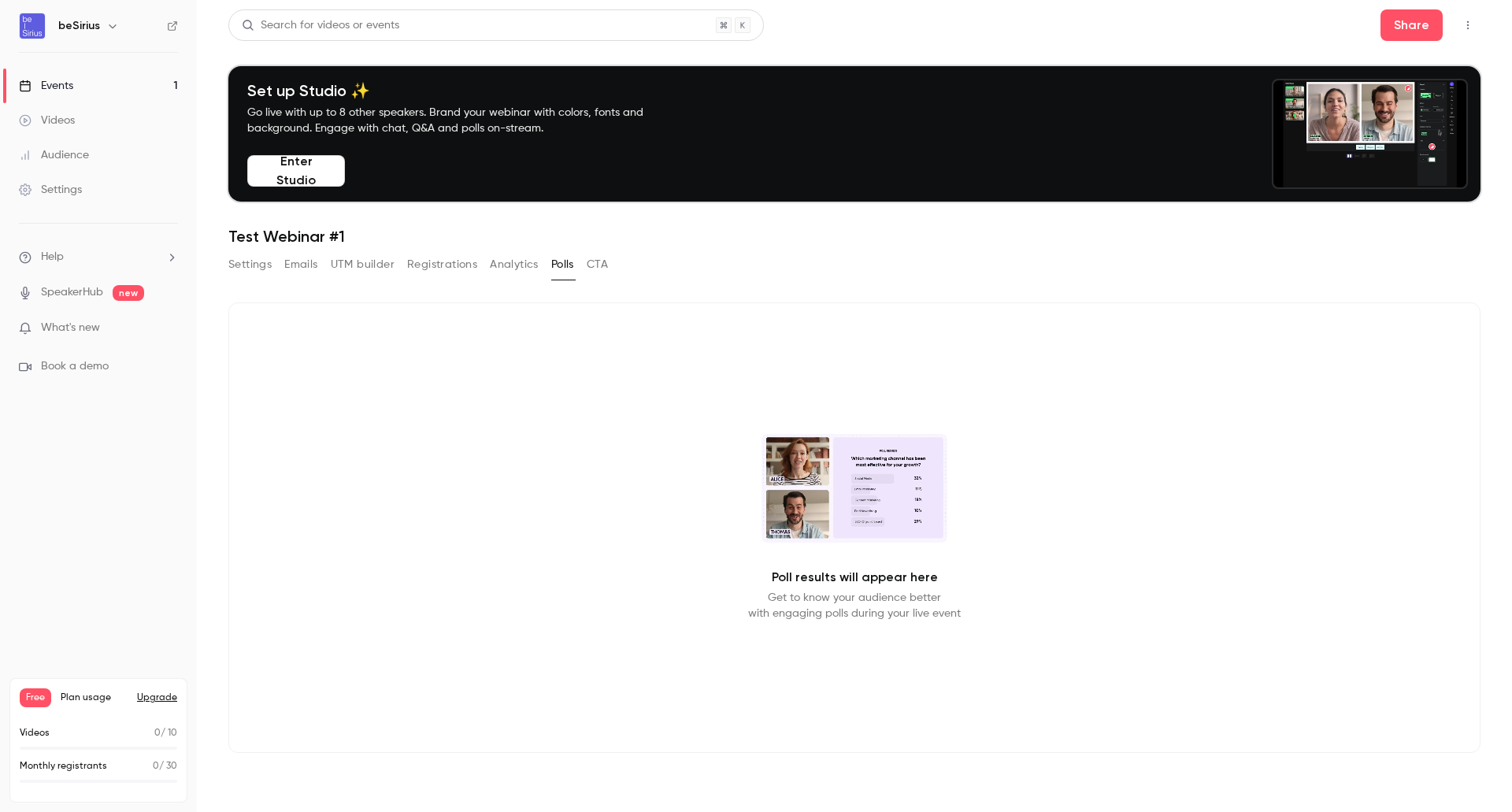
click at [603, 270] on button "CTA" at bounding box center [597, 264] width 22 height 25
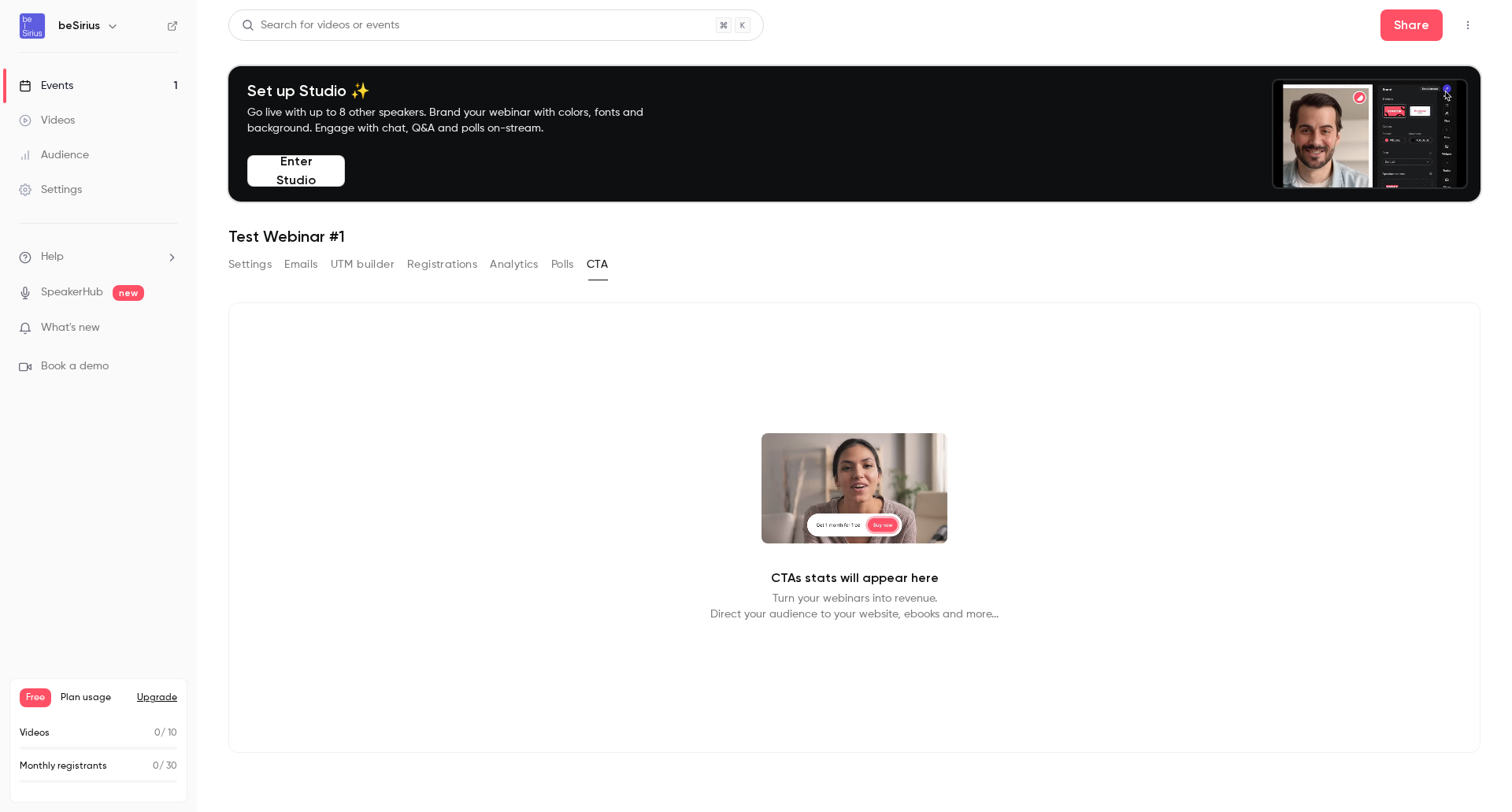
click at [439, 268] on button "Registrations" at bounding box center [442, 264] width 71 height 25
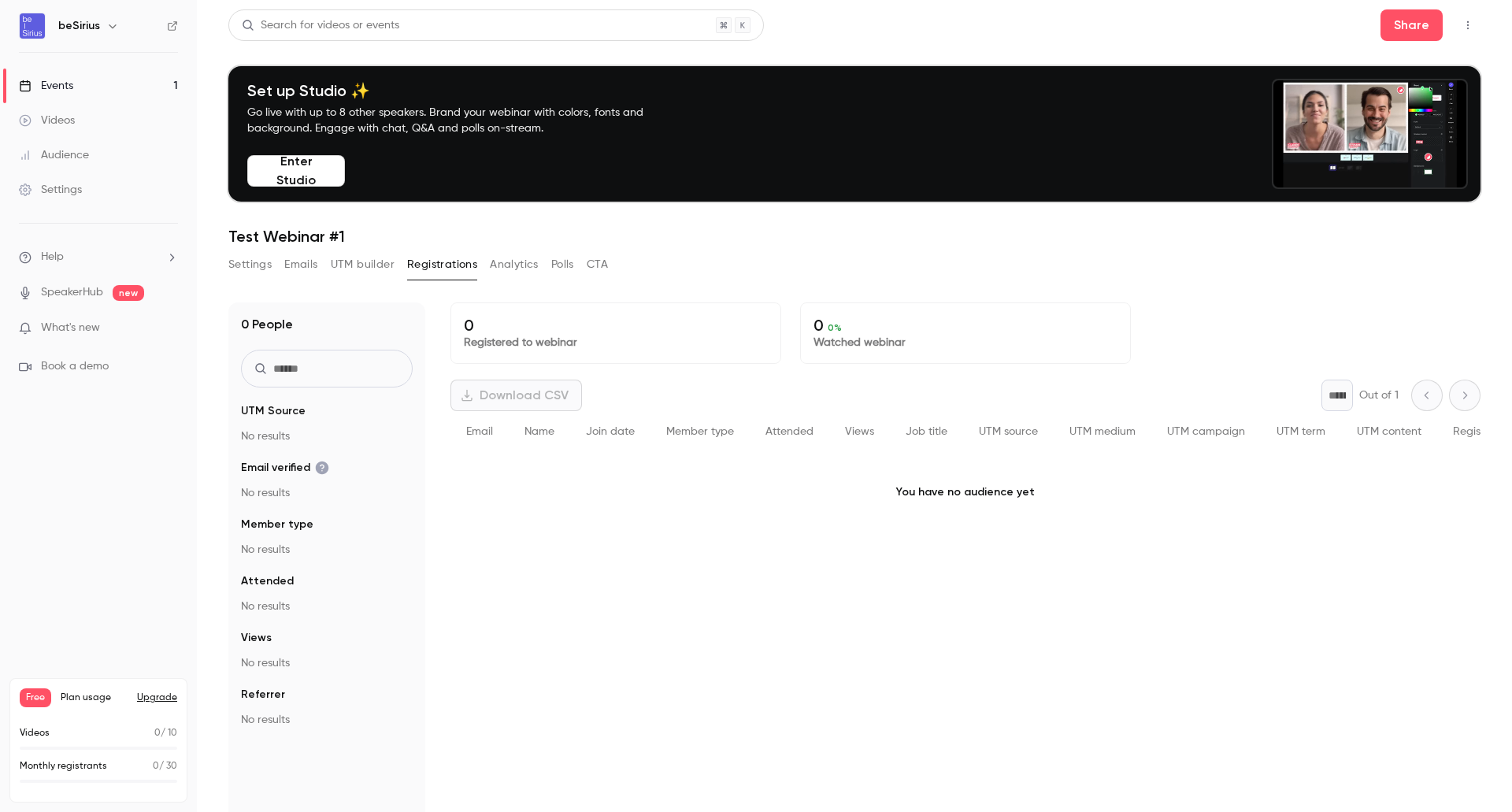
click at [369, 266] on button "UTM builder" at bounding box center [363, 264] width 64 height 25
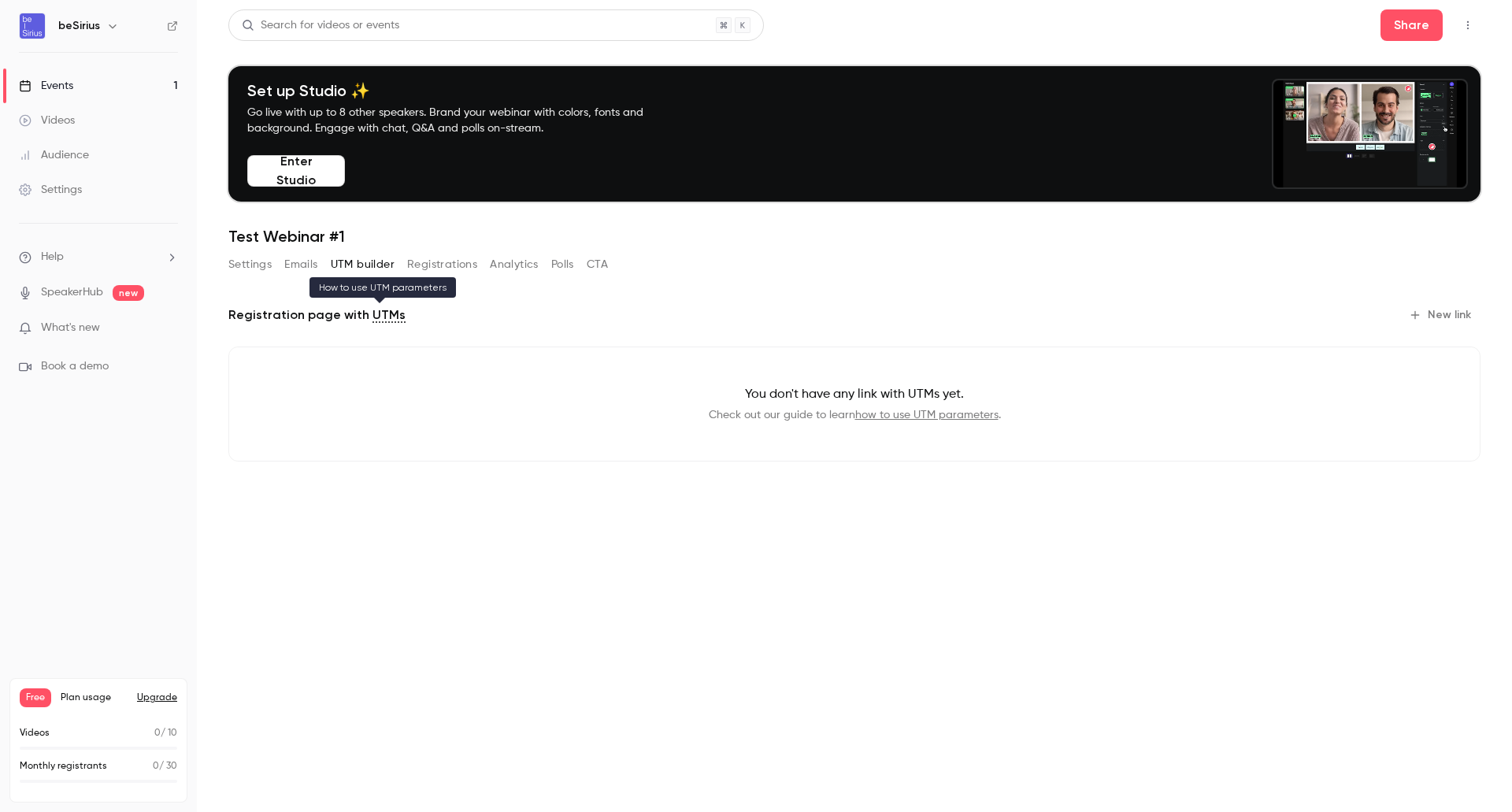
click at [383, 311] on link "UTMs" at bounding box center [388, 315] width 33 height 19
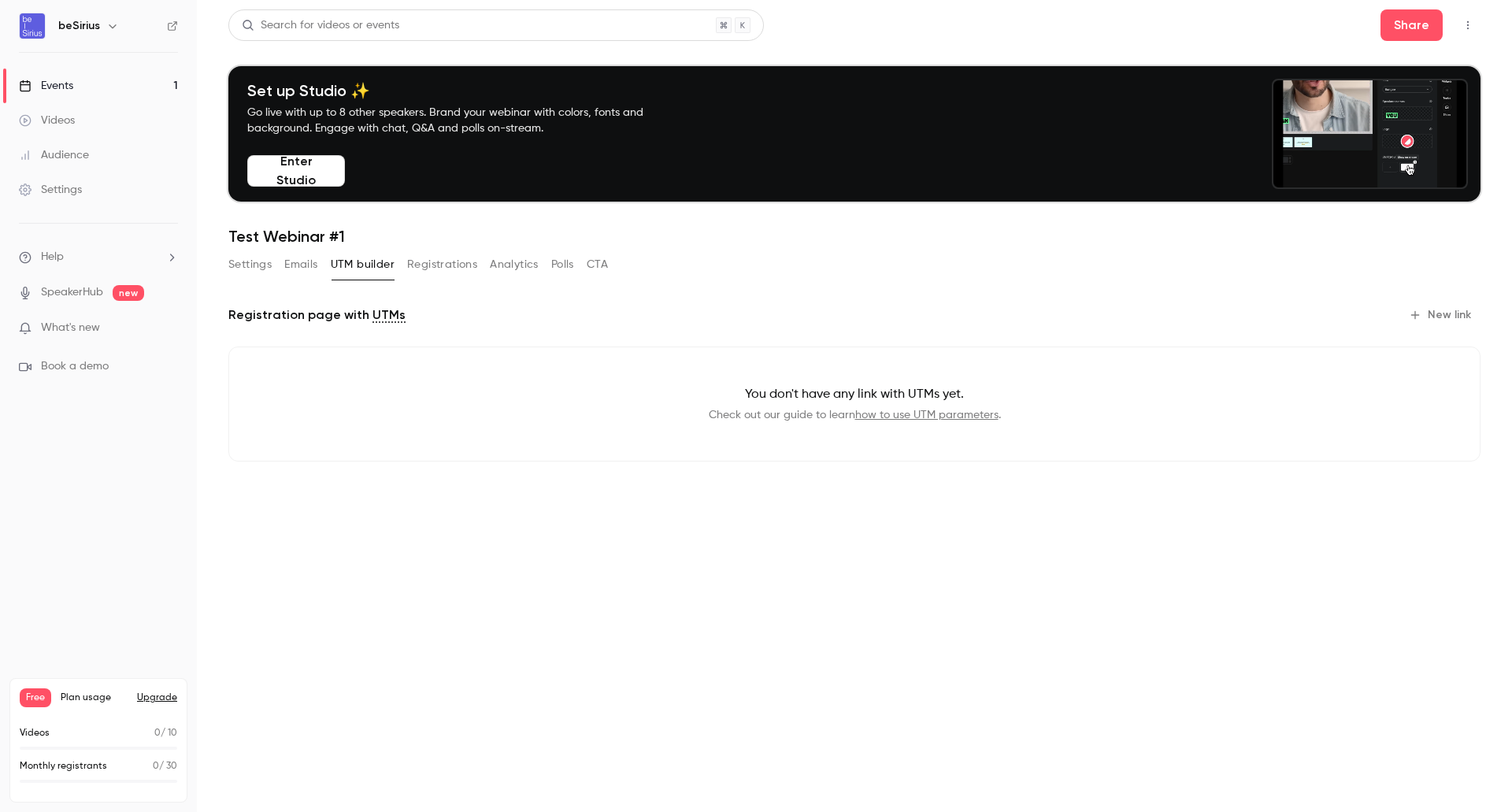
click at [56, 113] on div "Videos" at bounding box center [46, 120] width 55 height 16
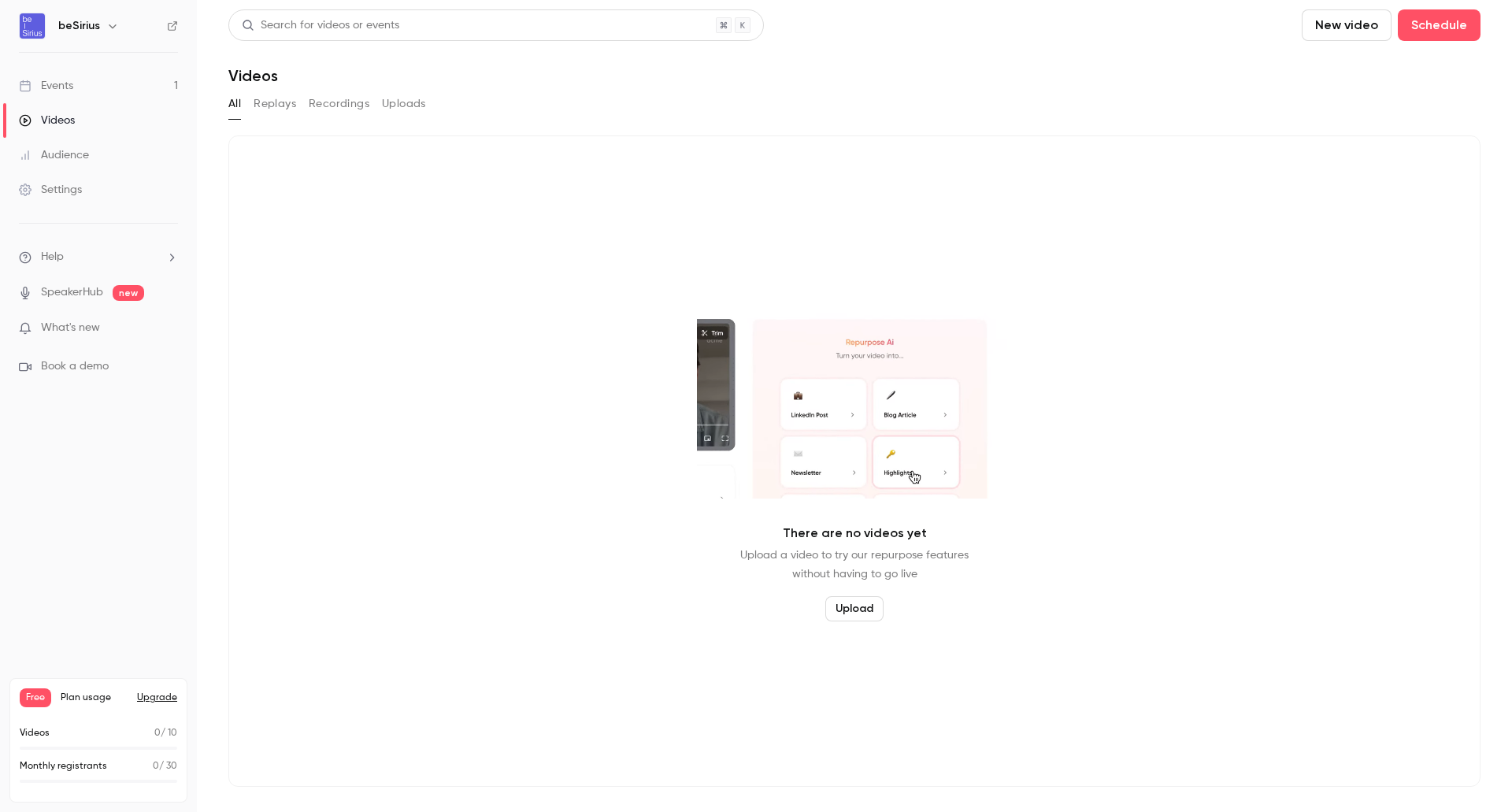
click at [80, 161] on div "Audience" at bounding box center [54, 155] width 71 height 16
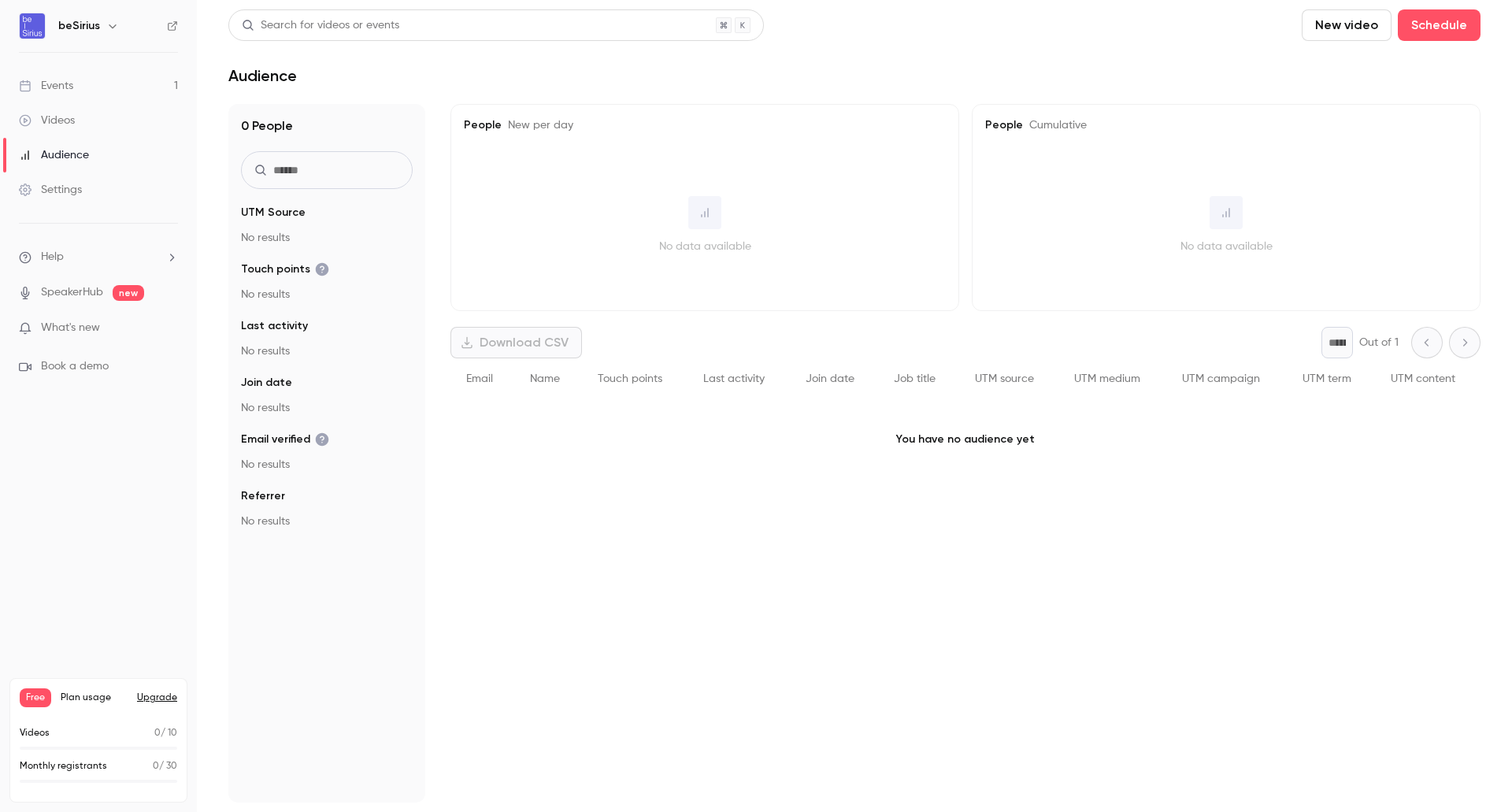
click at [81, 94] on link "Events 1" at bounding box center [98, 86] width 197 height 35
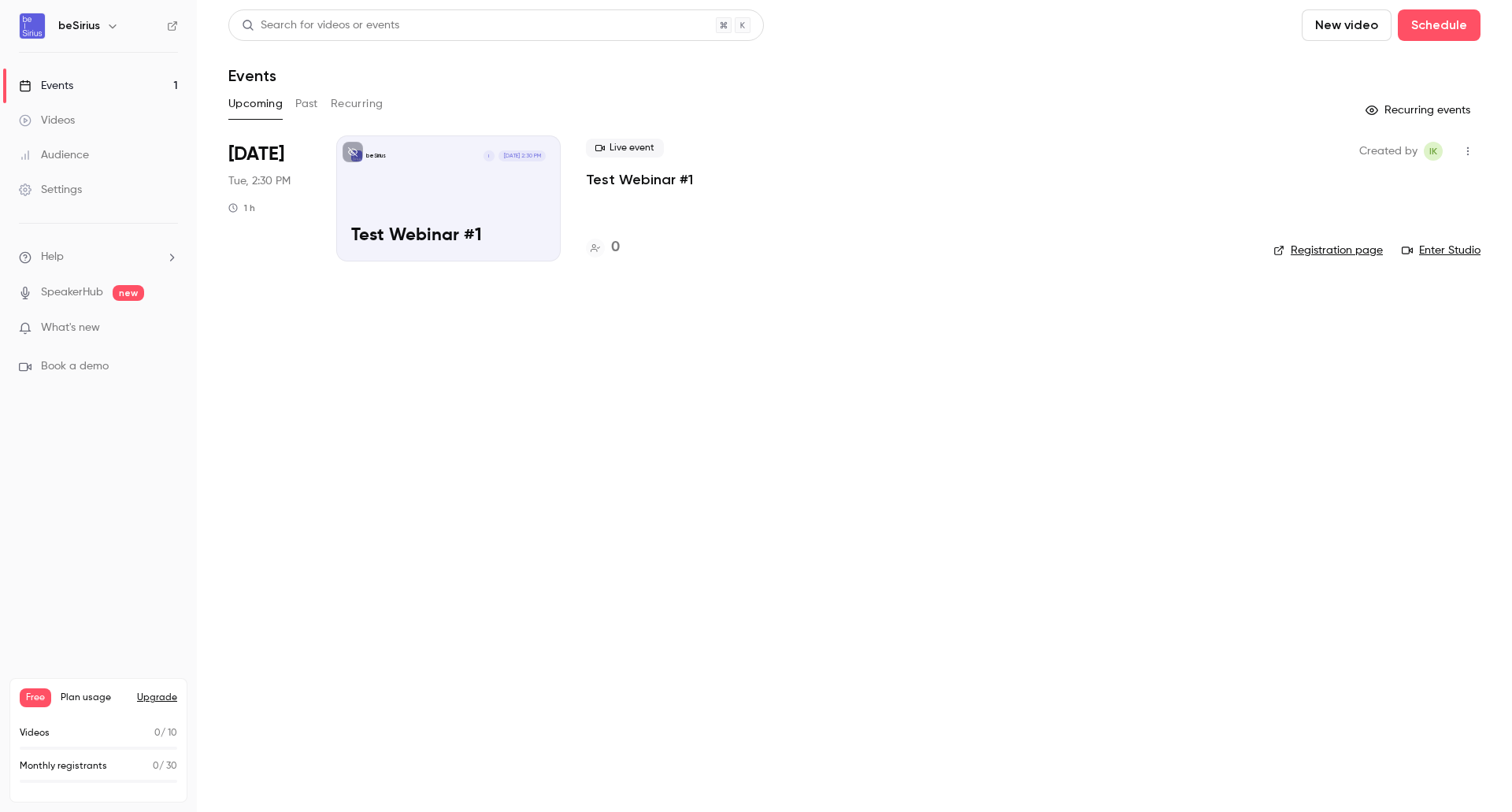
click at [476, 198] on div "beSirius I Aug 12, 2:30 PM Test Webinar #1" at bounding box center [449, 198] width 225 height 126
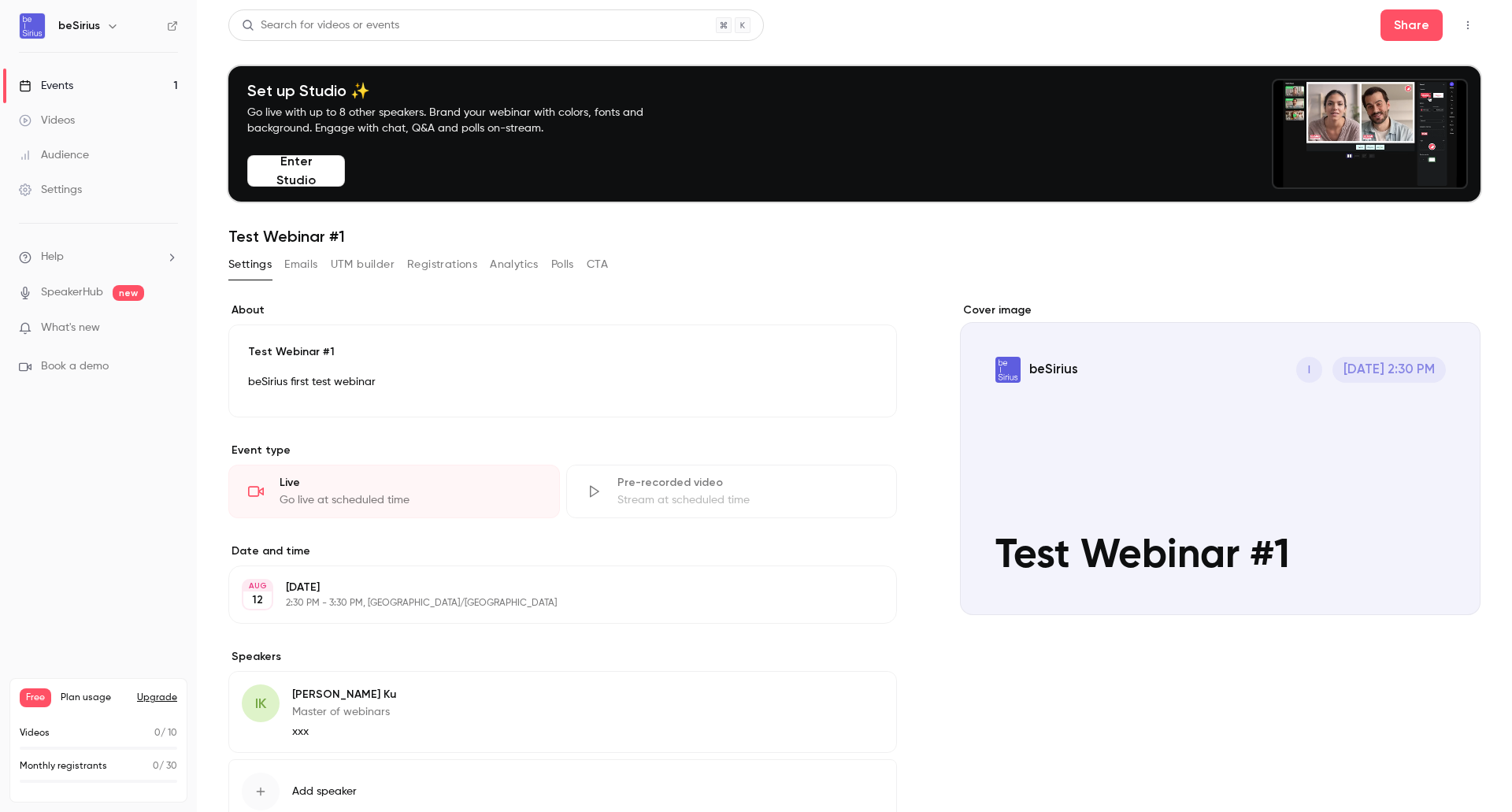
click at [306, 162] on button "Enter Studio" at bounding box center [296, 171] width 98 height 32
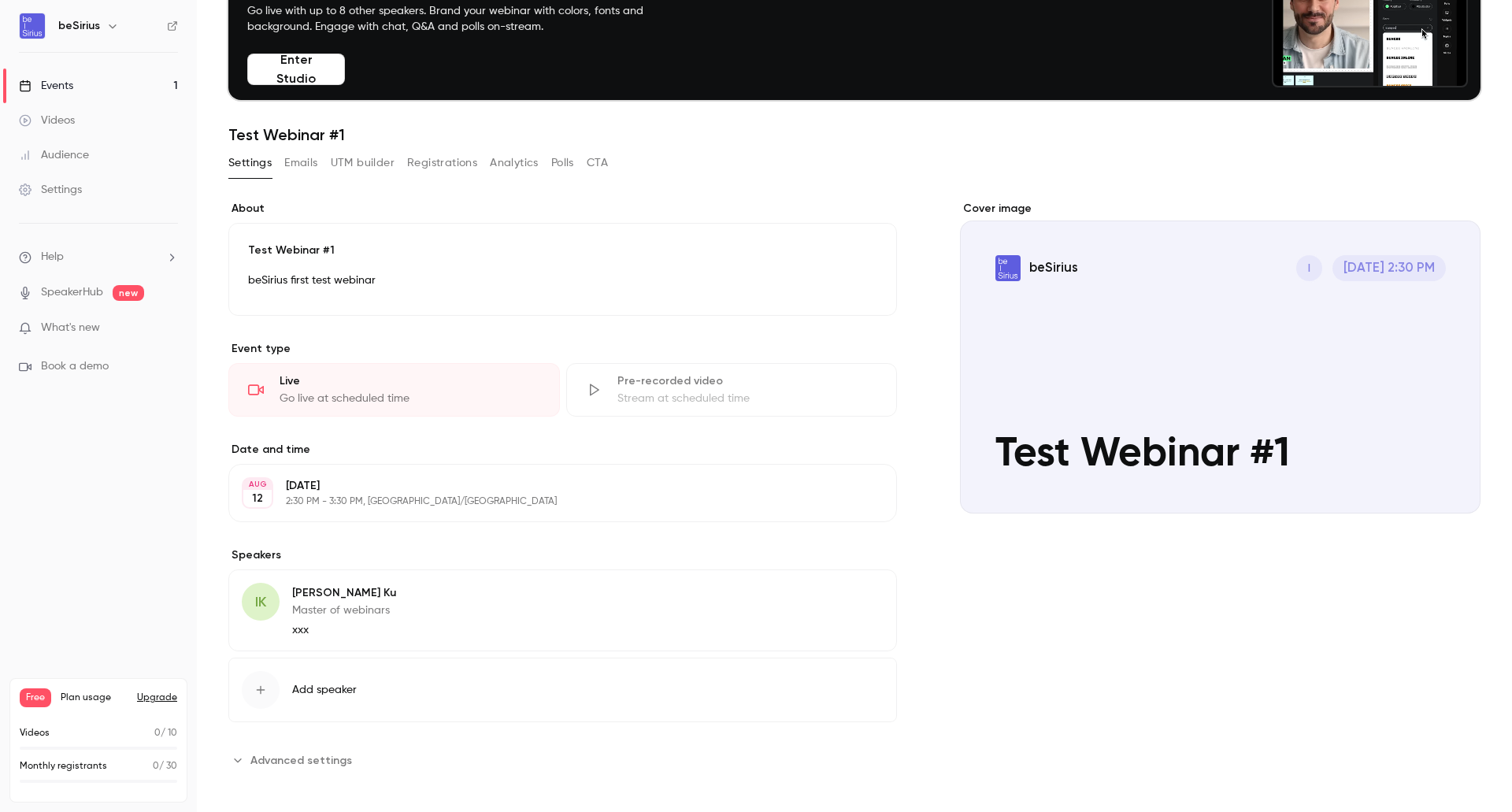
scroll to position [109, 0]
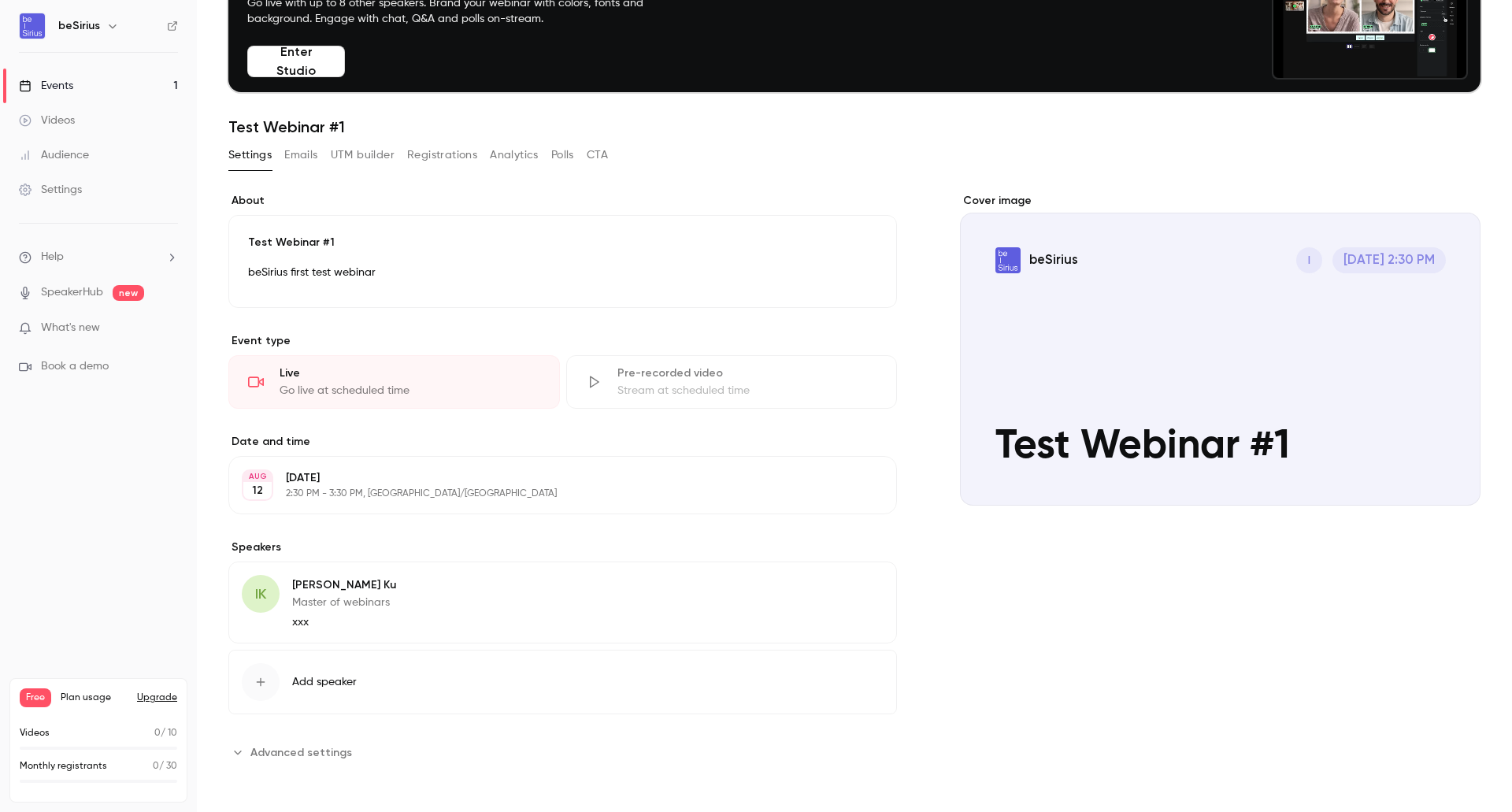
click at [511, 270] on p "beSirius first test webinar" at bounding box center [562, 273] width 629 height 19
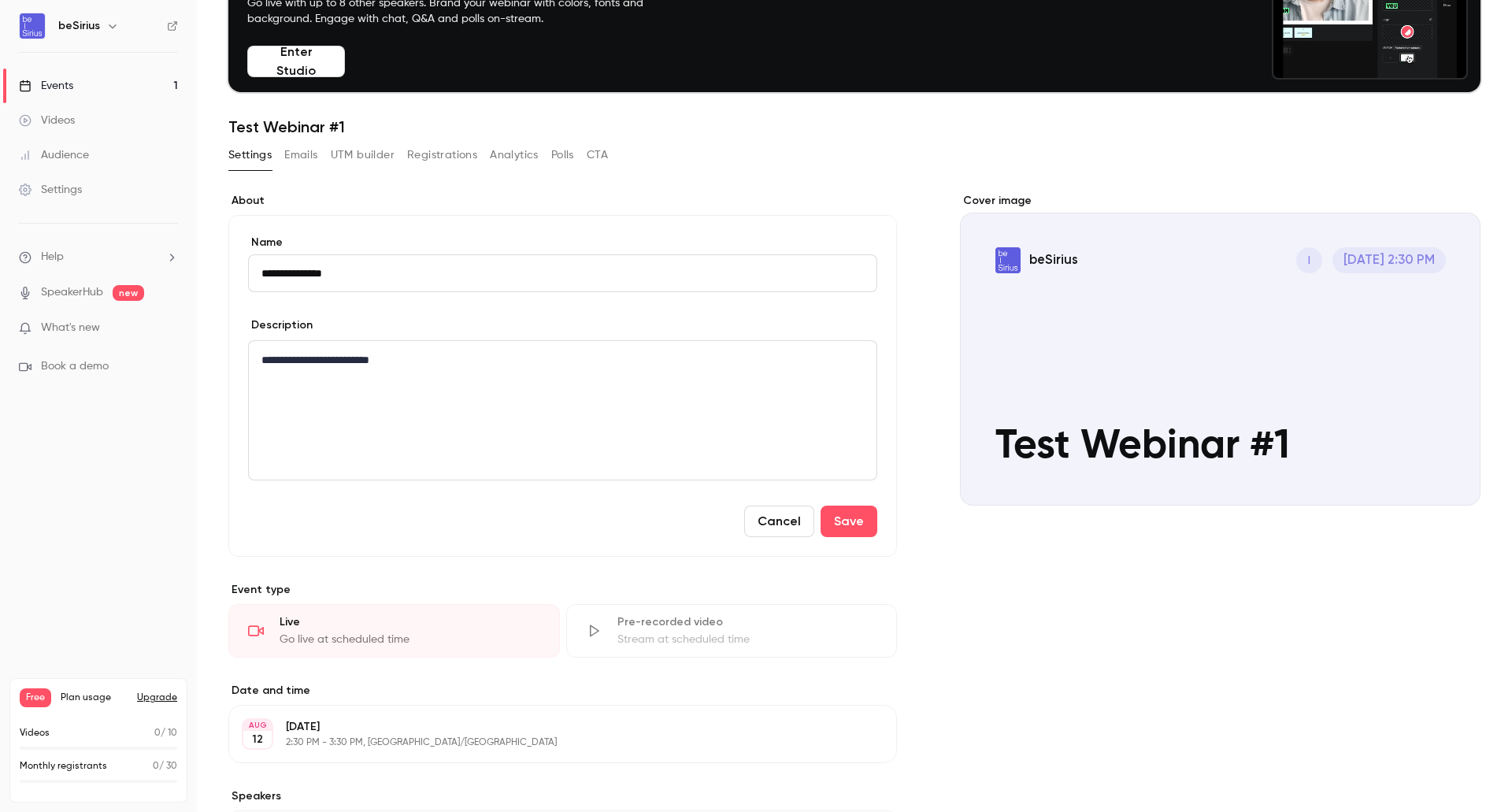
click at [462, 195] on label "About" at bounding box center [562, 200] width 669 height 16
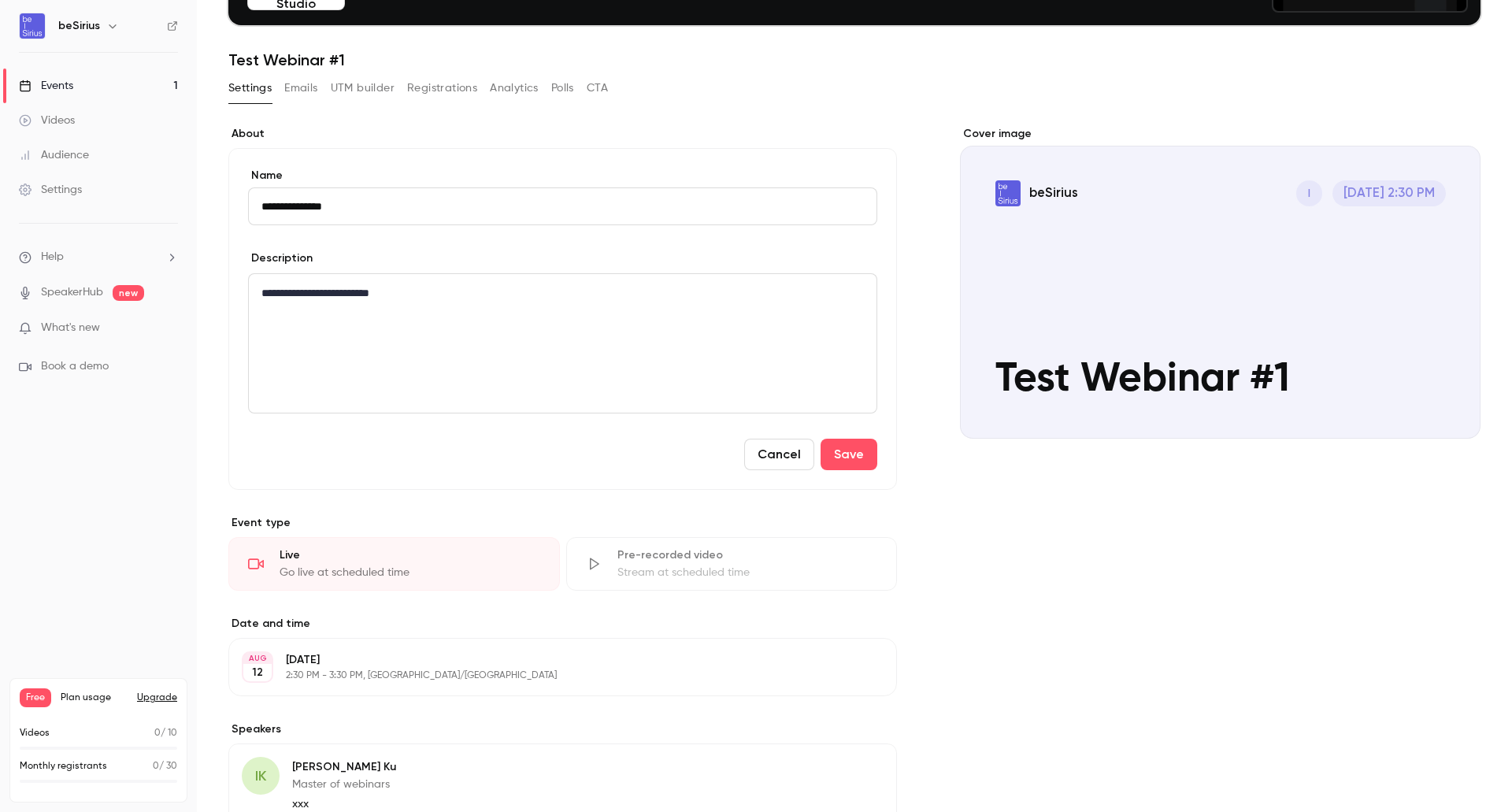
scroll to position [346, 0]
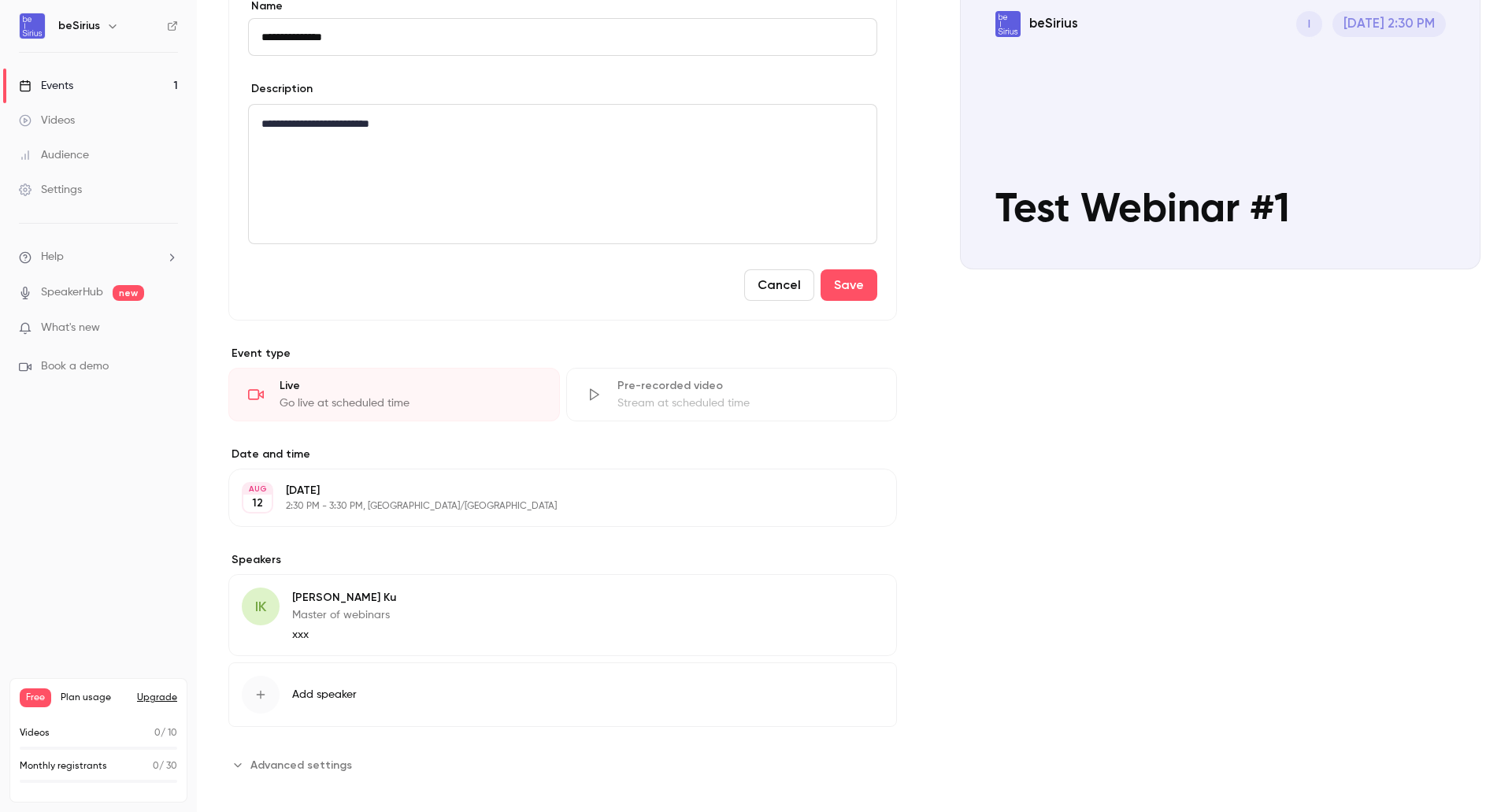
click at [765, 293] on button "Cancel" at bounding box center [780, 285] width 71 height 32
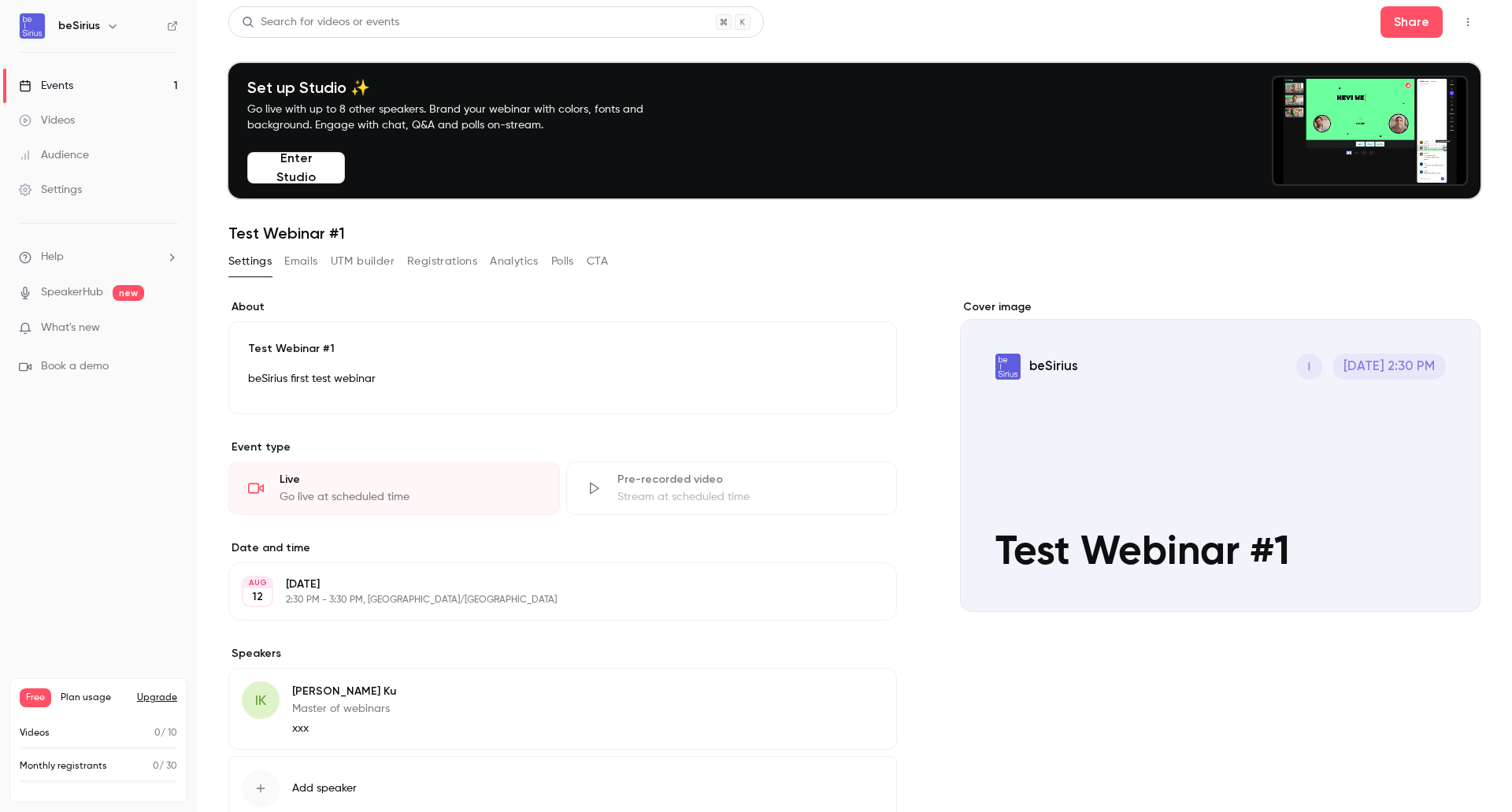
scroll to position [0, 0]
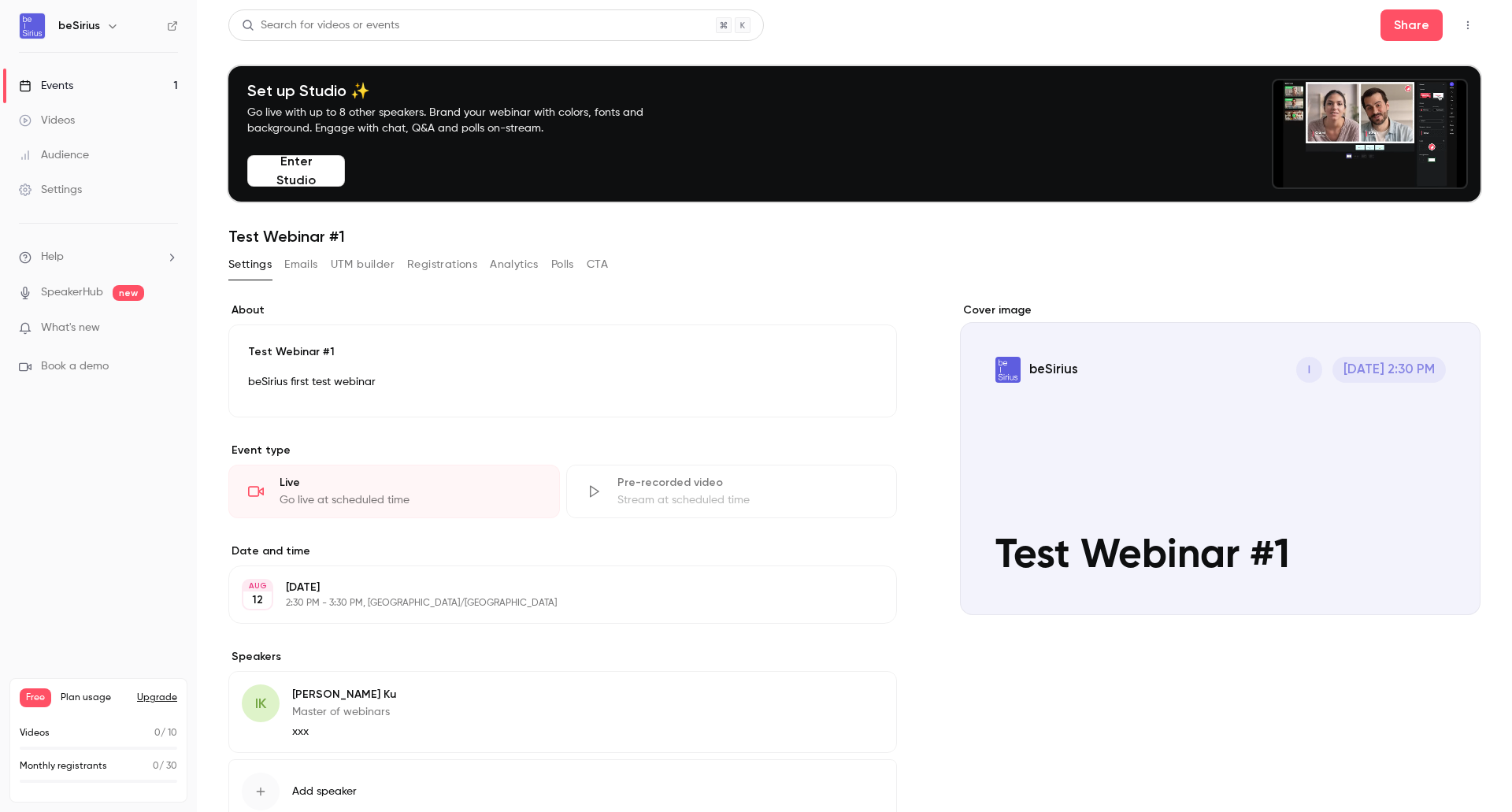
click at [303, 268] on button "Emails" at bounding box center [300, 264] width 33 height 25
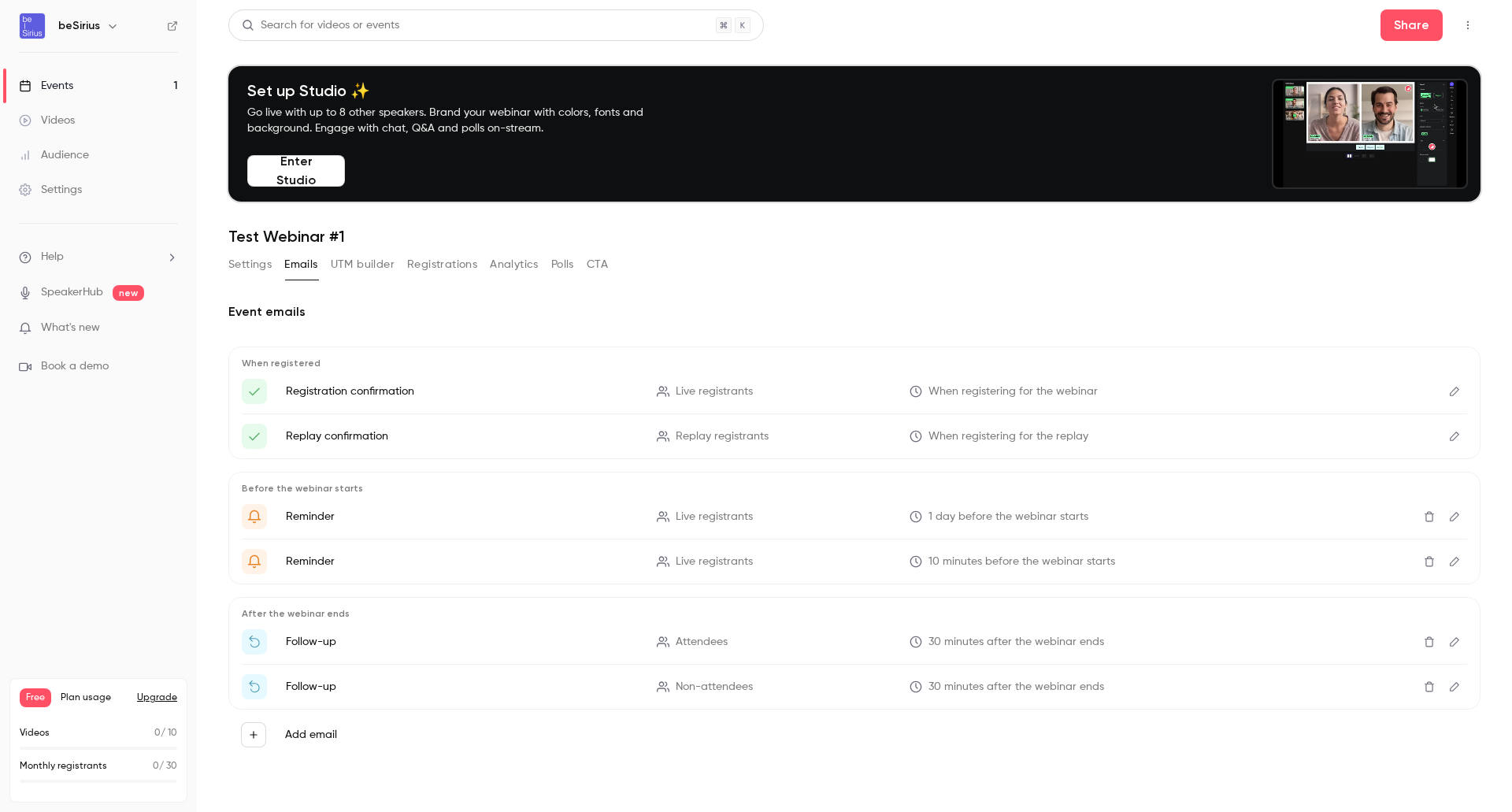
click at [370, 268] on button "UTM builder" at bounding box center [363, 264] width 64 height 25
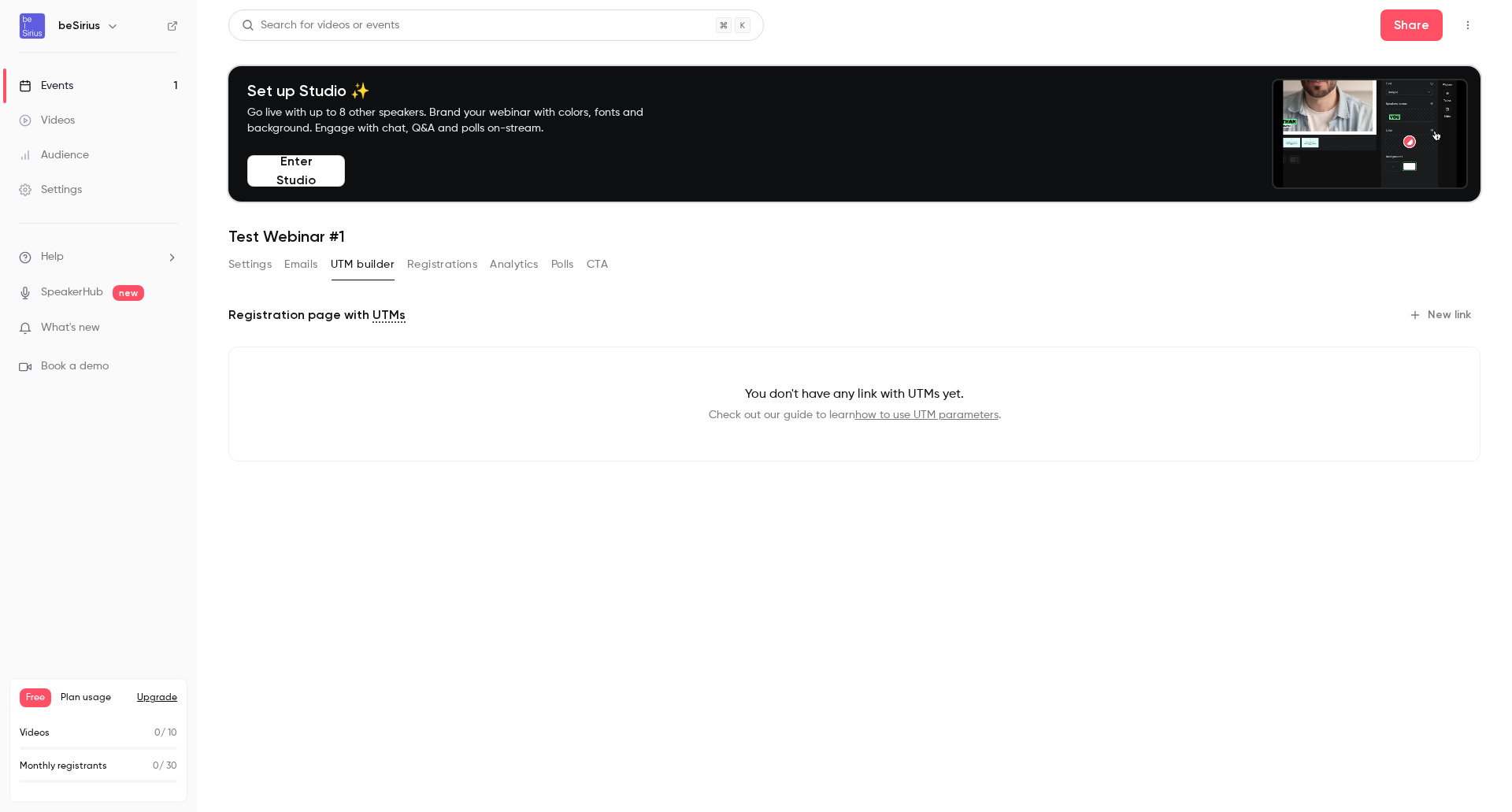
click at [419, 265] on button "Registrations" at bounding box center [442, 264] width 71 height 25
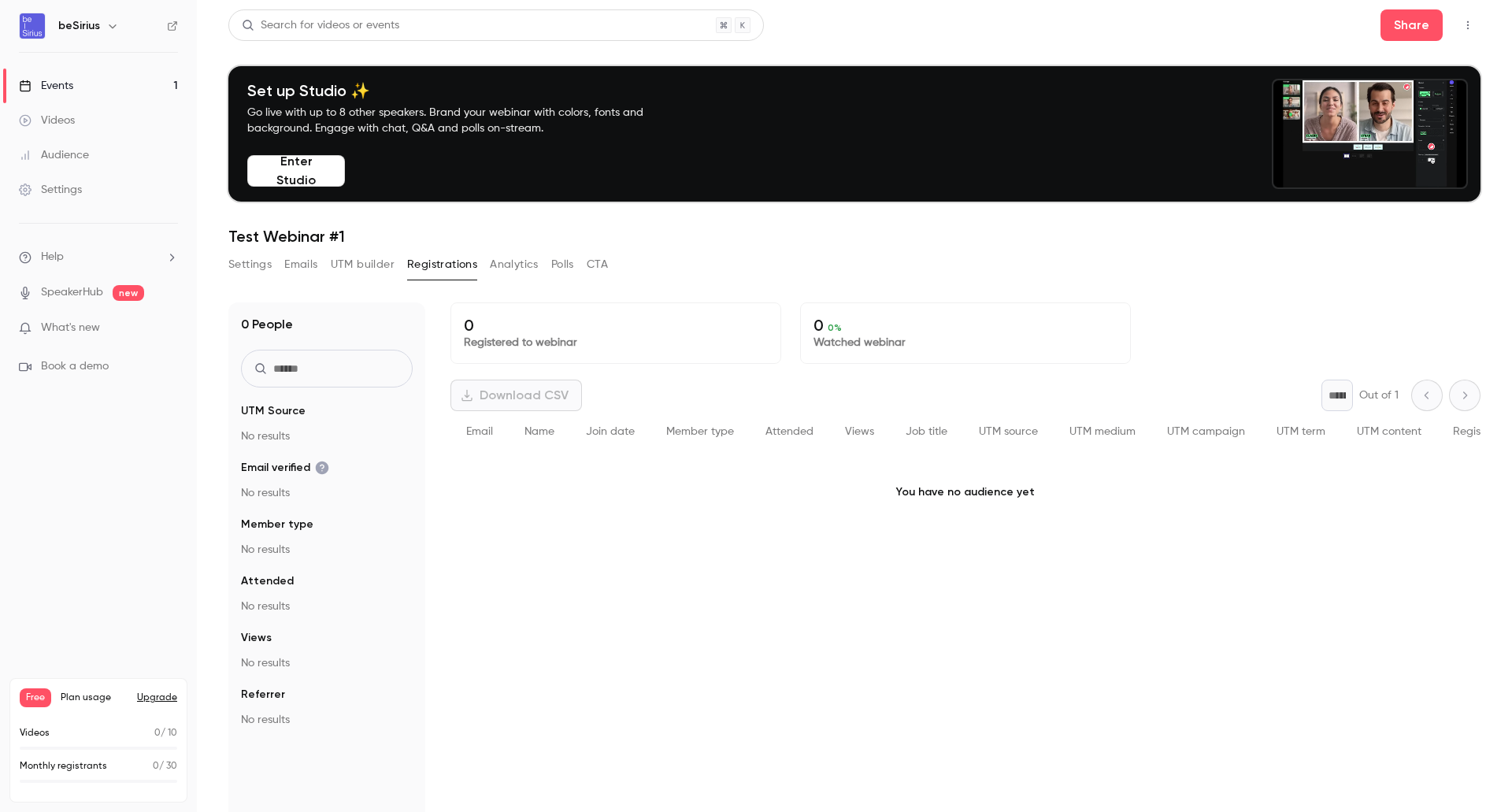
click at [501, 259] on button "Analytics" at bounding box center [514, 264] width 49 height 25
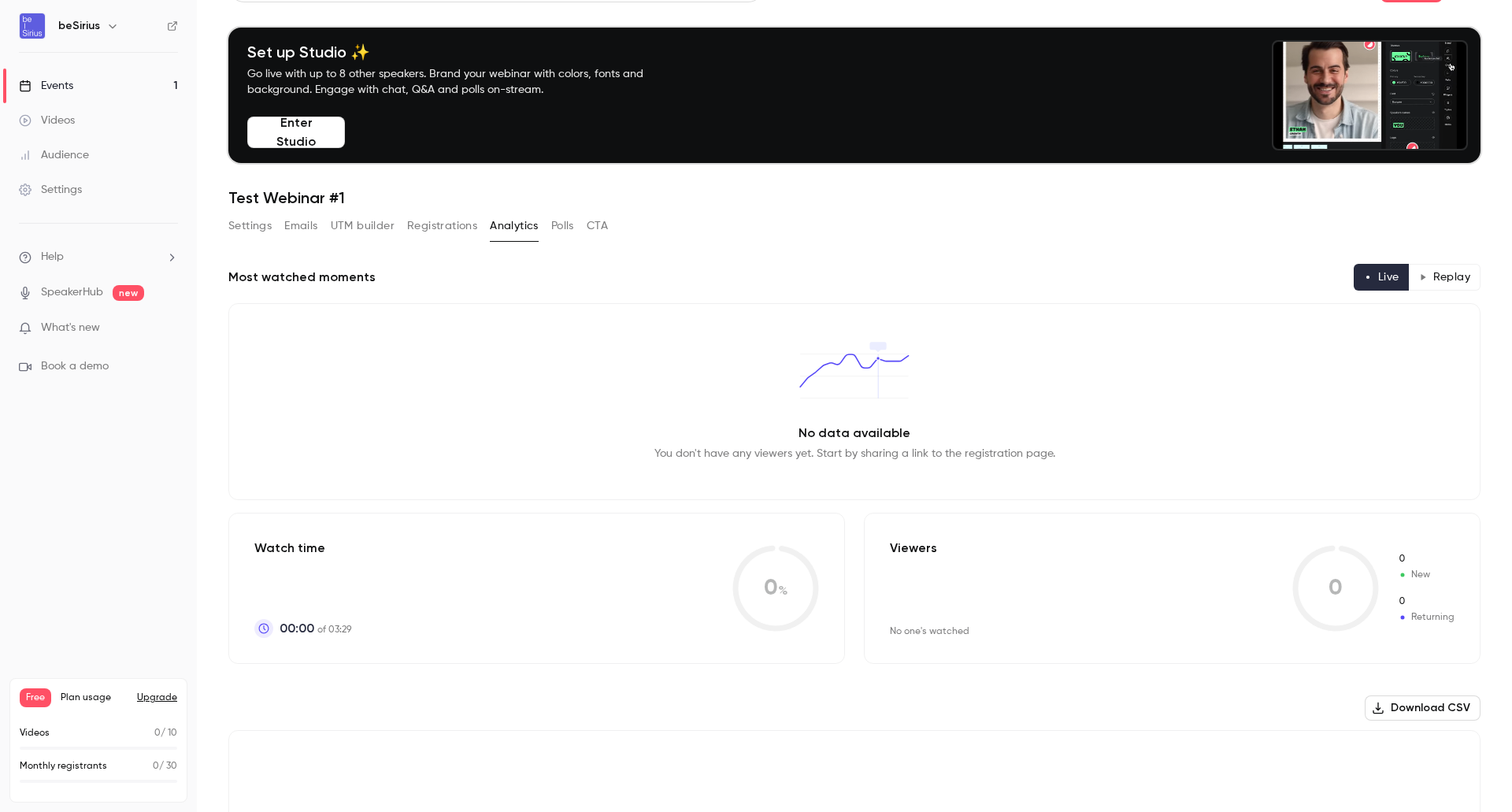
scroll to position [36, 0]
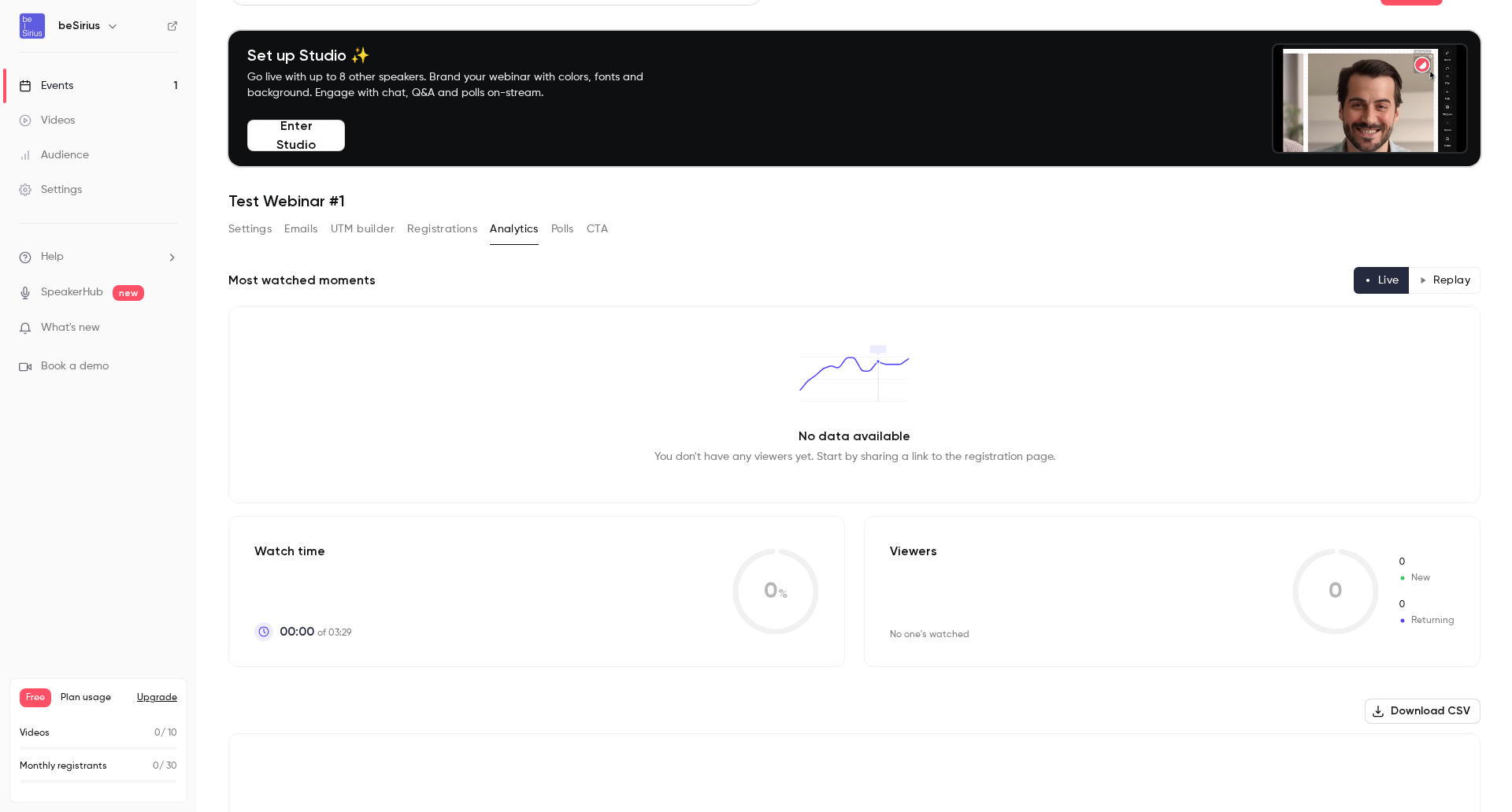
click at [568, 231] on button "Polls" at bounding box center [562, 228] width 23 height 25
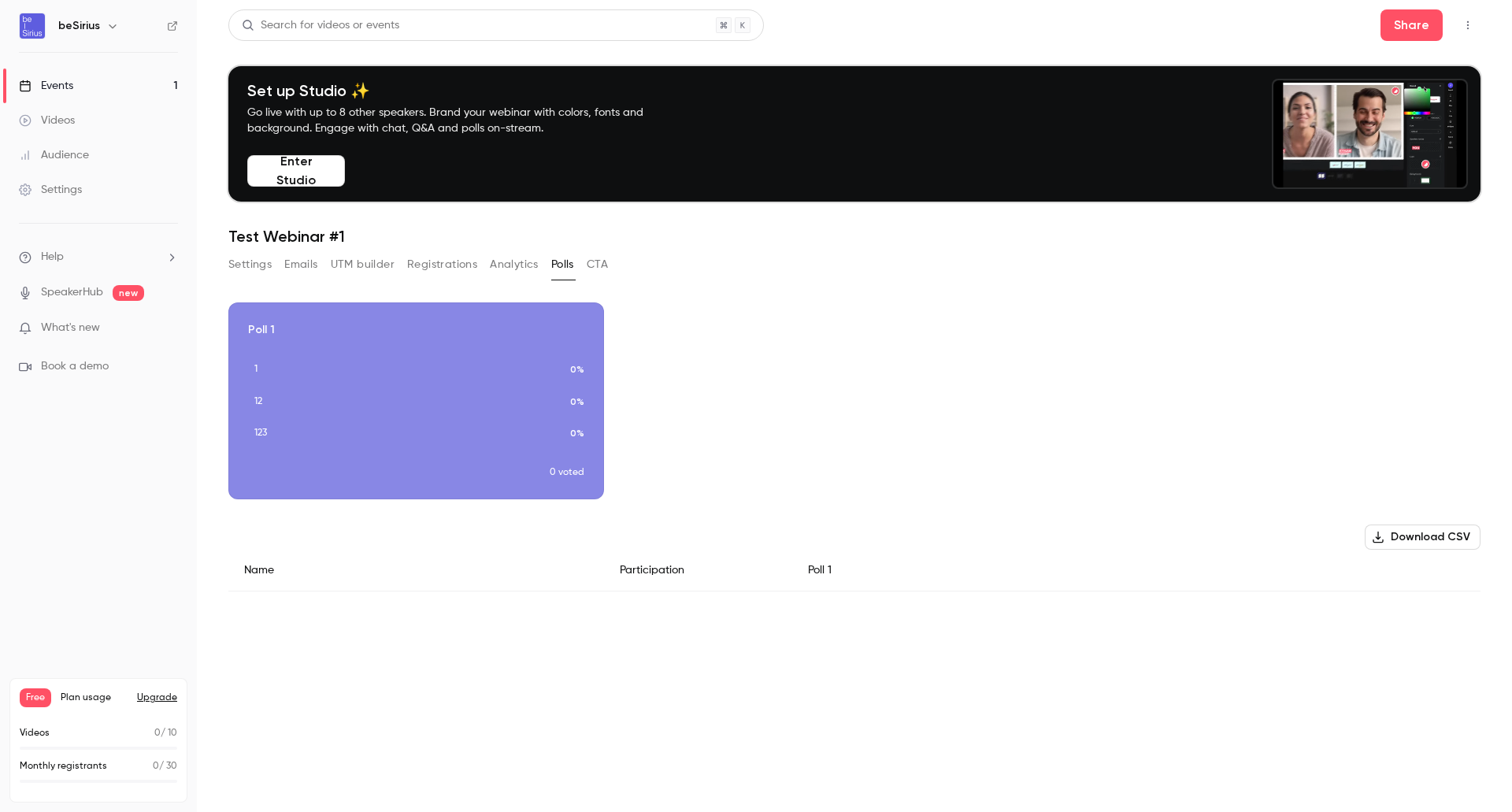
click at [605, 258] on button "CTA" at bounding box center [597, 264] width 22 height 25
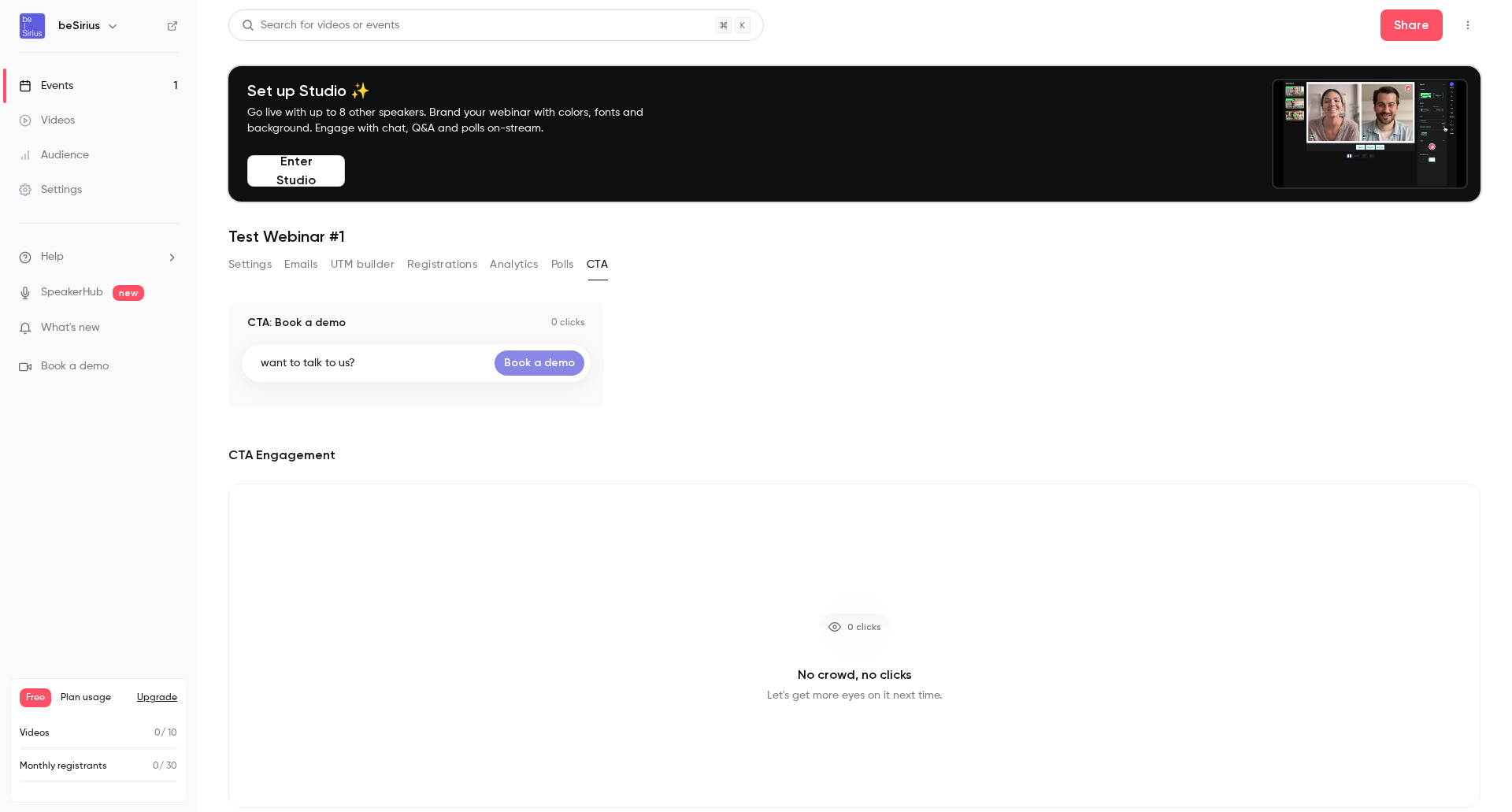
click at [441, 371] on div "want to talk to us? Book a demo" at bounding box center [416, 363] width 351 height 39
click at [570, 260] on button "Polls" at bounding box center [562, 264] width 23 height 25
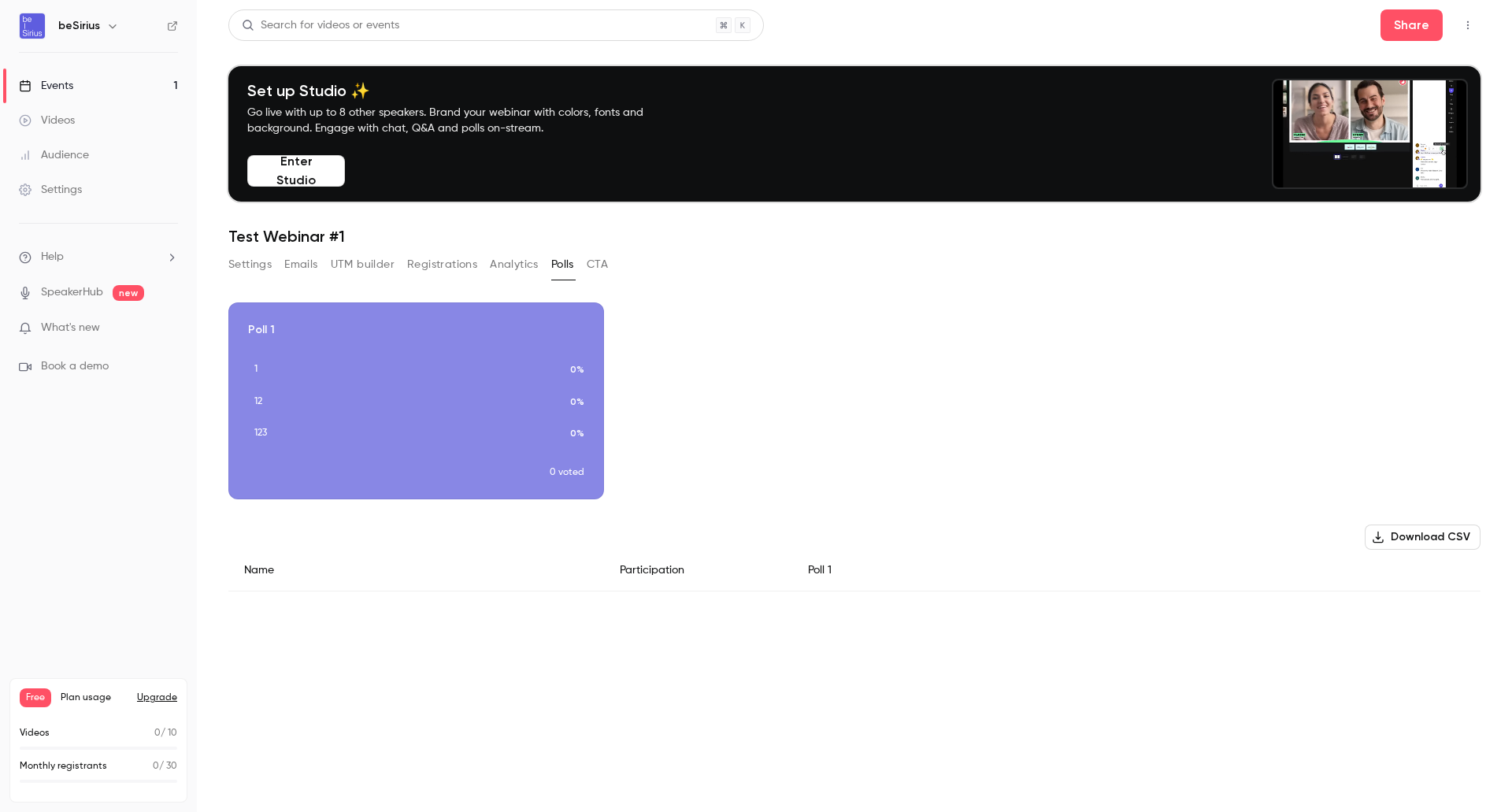
click at [514, 266] on button "Analytics" at bounding box center [514, 264] width 49 height 25
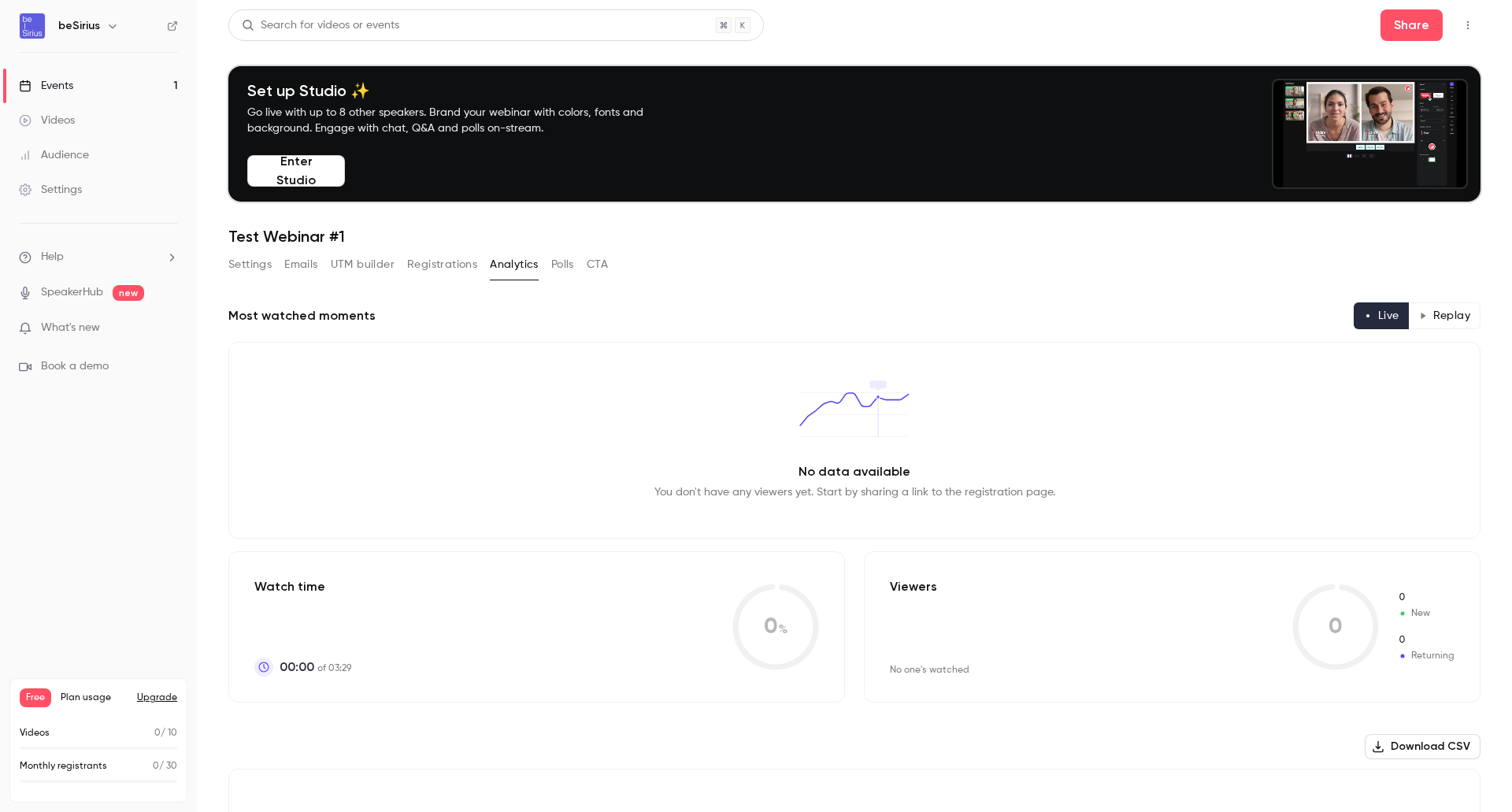
click at [434, 262] on button "Registrations" at bounding box center [442, 264] width 71 height 25
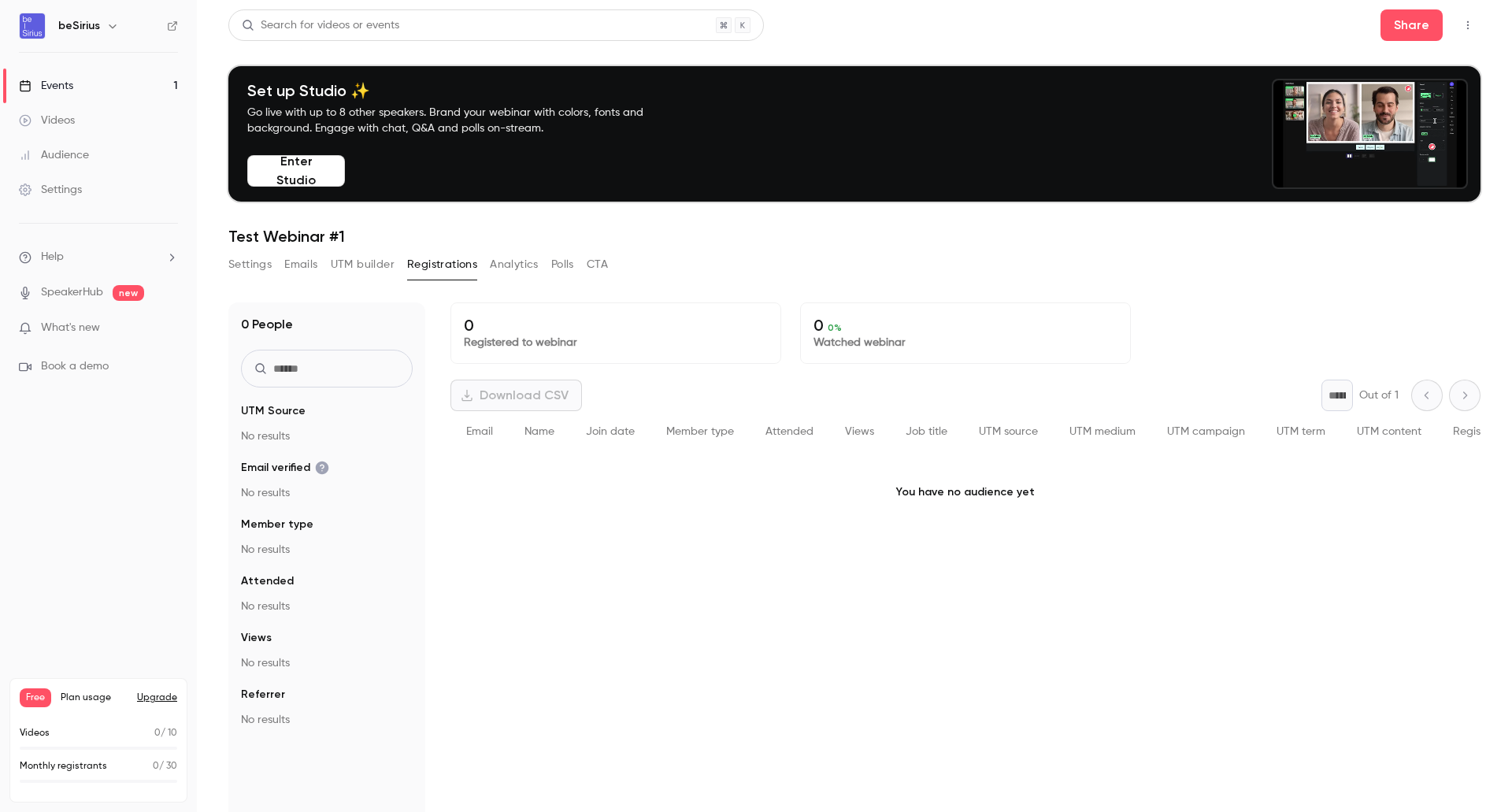
click at [370, 262] on button "UTM builder" at bounding box center [363, 264] width 64 height 25
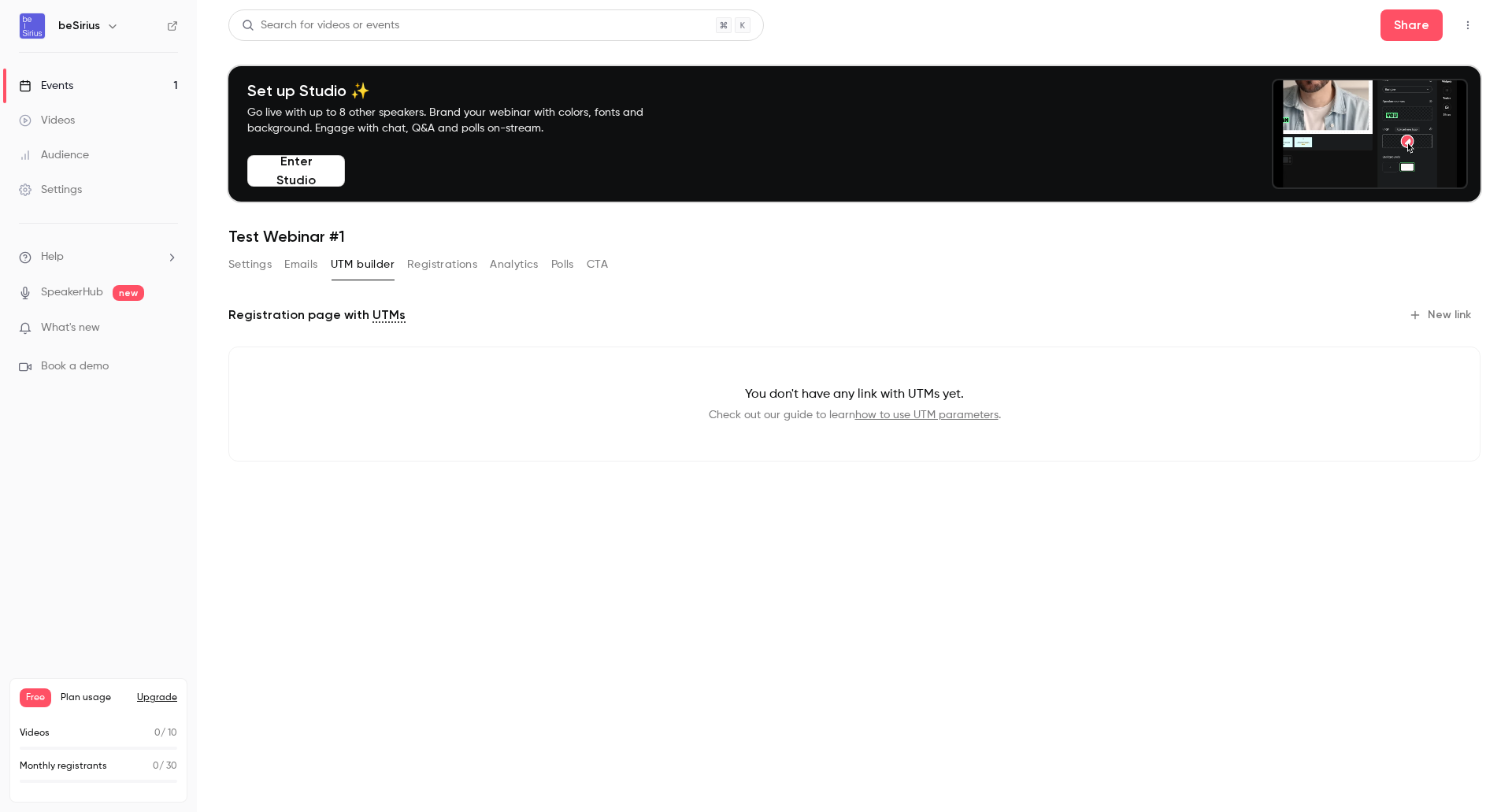
click at [71, 86] on div "Events" at bounding box center [46, 86] width 55 height 16
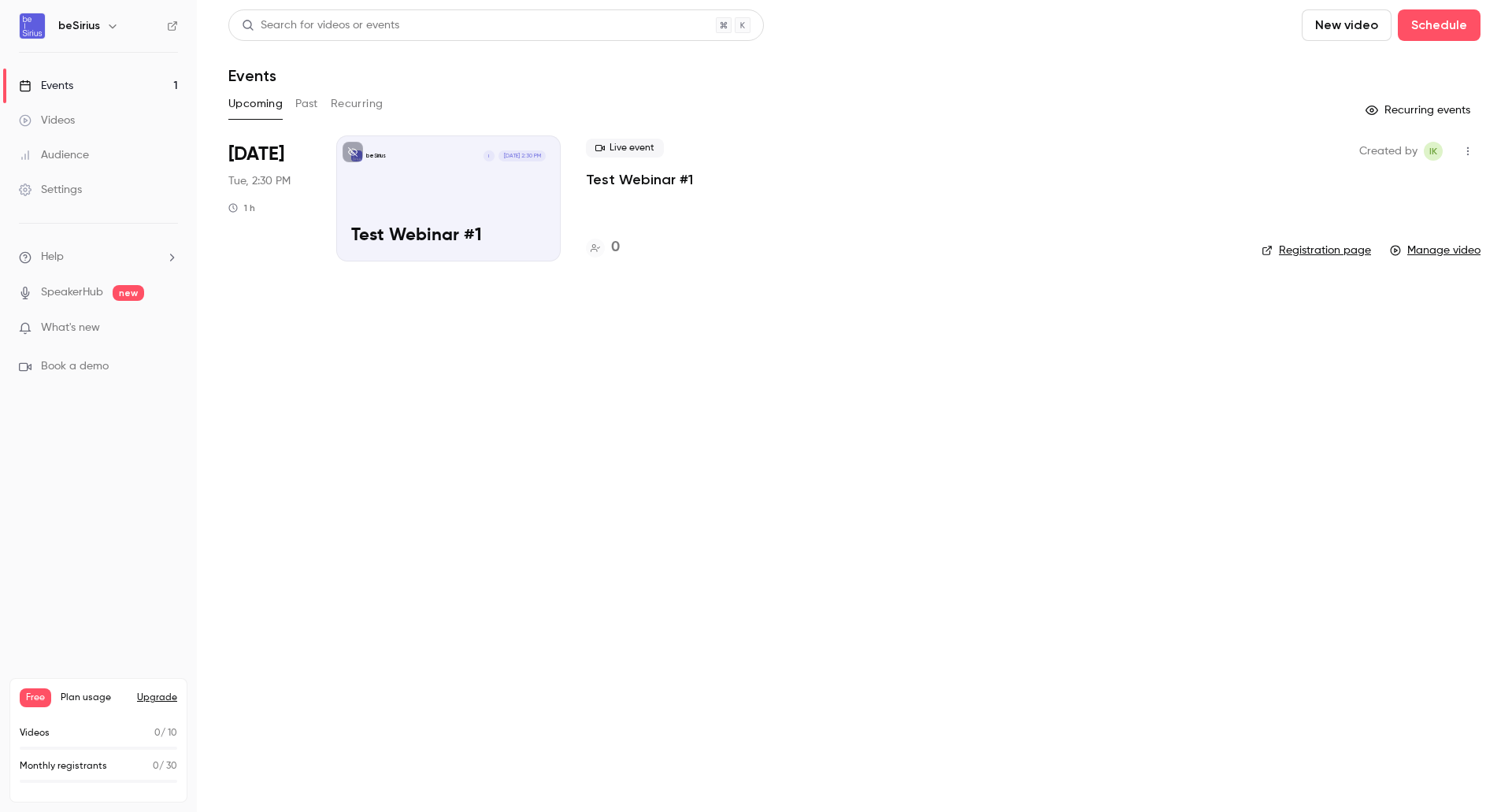
drag, startPoint x: 72, startPoint y: 365, endPoint x: 67, endPoint y: 371, distance: 7.8
click at [67, 371] on span "Book a demo" at bounding box center [75, 367] width 68 height 17
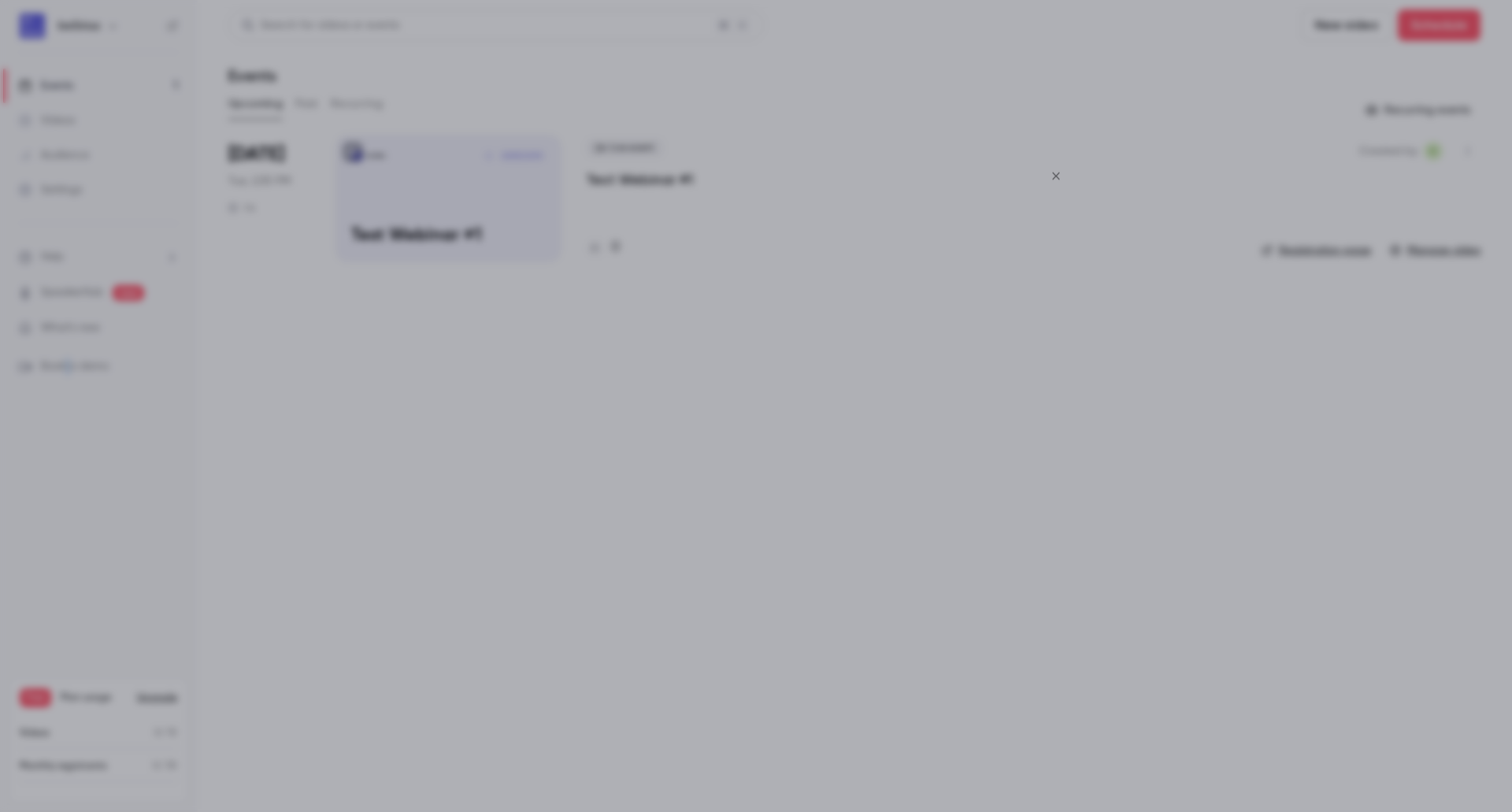
click at [1060, 172] on icon "Close" at bounding box center [1056, 175] width 19 height 12
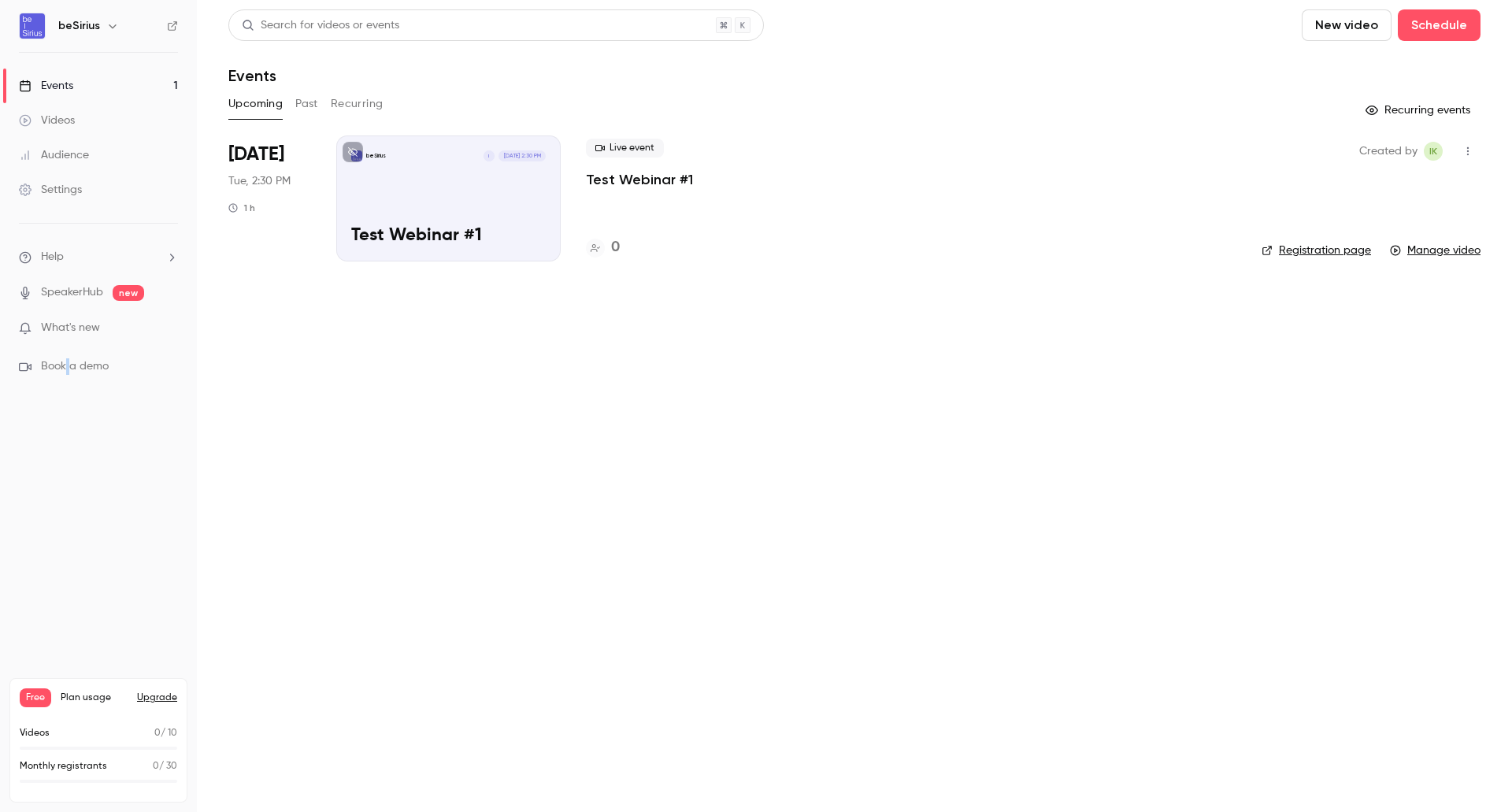
click at [92, 329] on span "What's new" at bounding box center [71, 328] width 59 height 17
click at [1141, 109] on div at bounding box center [756, 406] width 1512 height 812
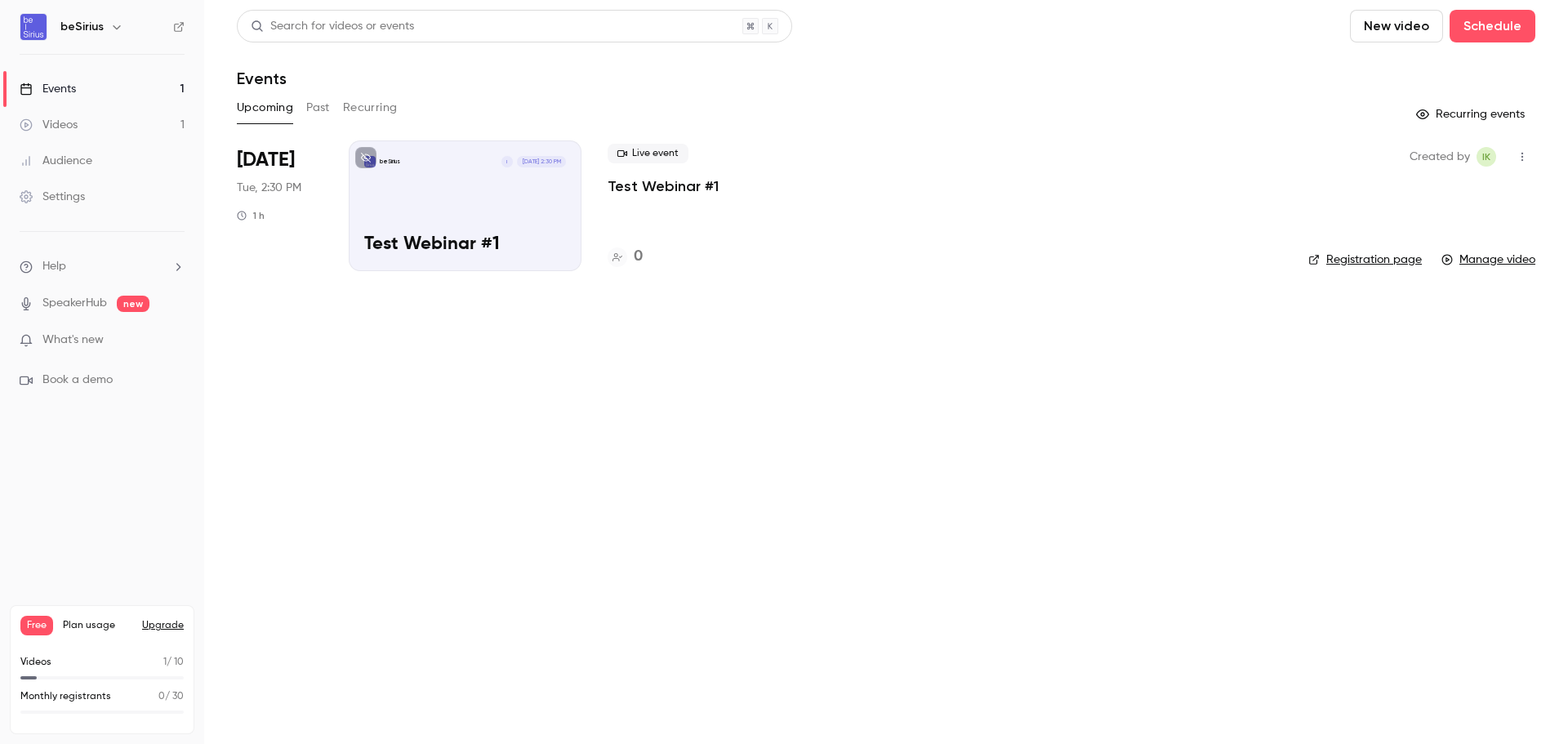
click at [421, 242] on p "Test Webinar #1" at bounding box center [465, 245] width 202 height 21
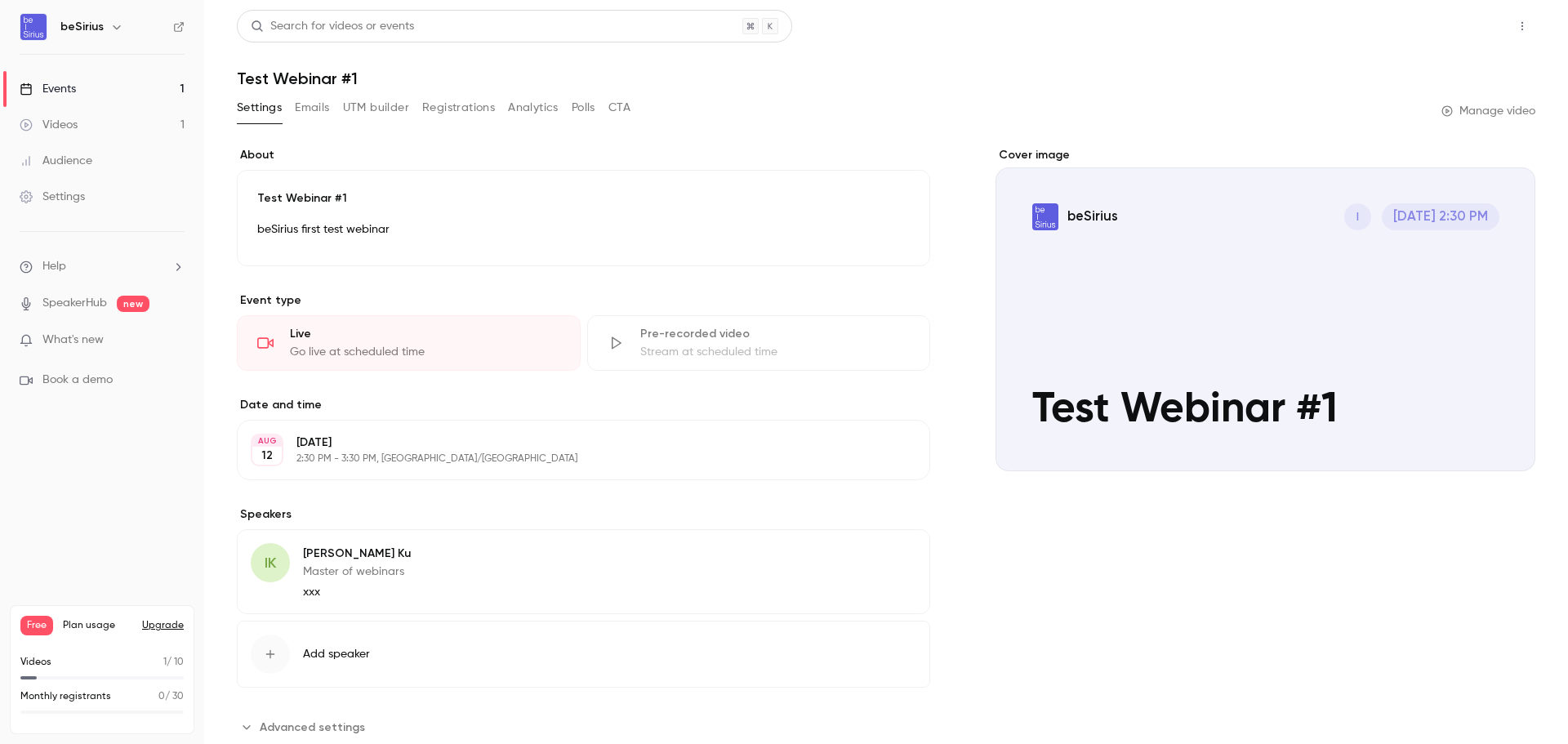
click at [1471, 37] on button "Share" at bounding box center [1464, 26] width 64 height 33
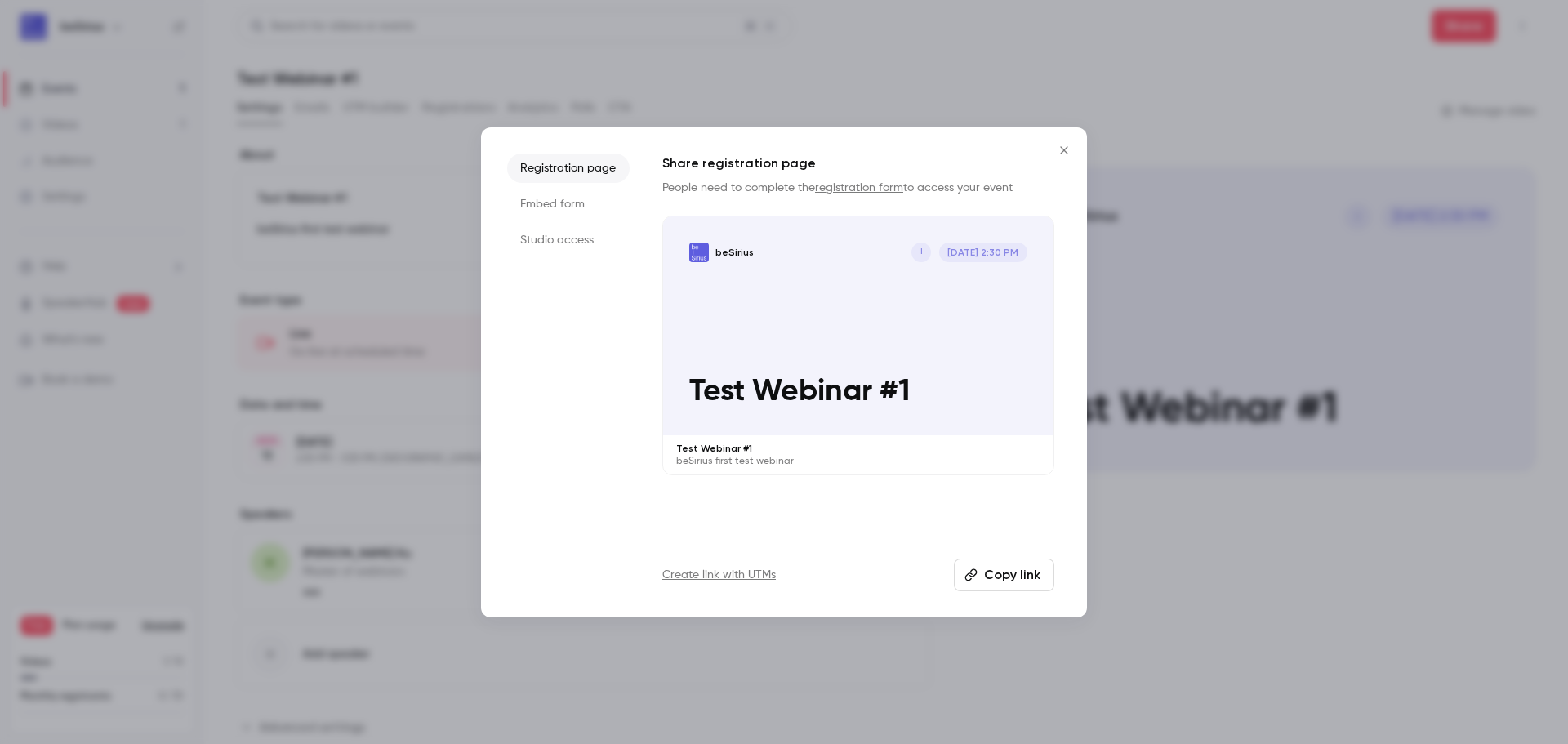
click at [542, 207] on li "Embed form" at bounding box center [568, 204] width 123 height 29
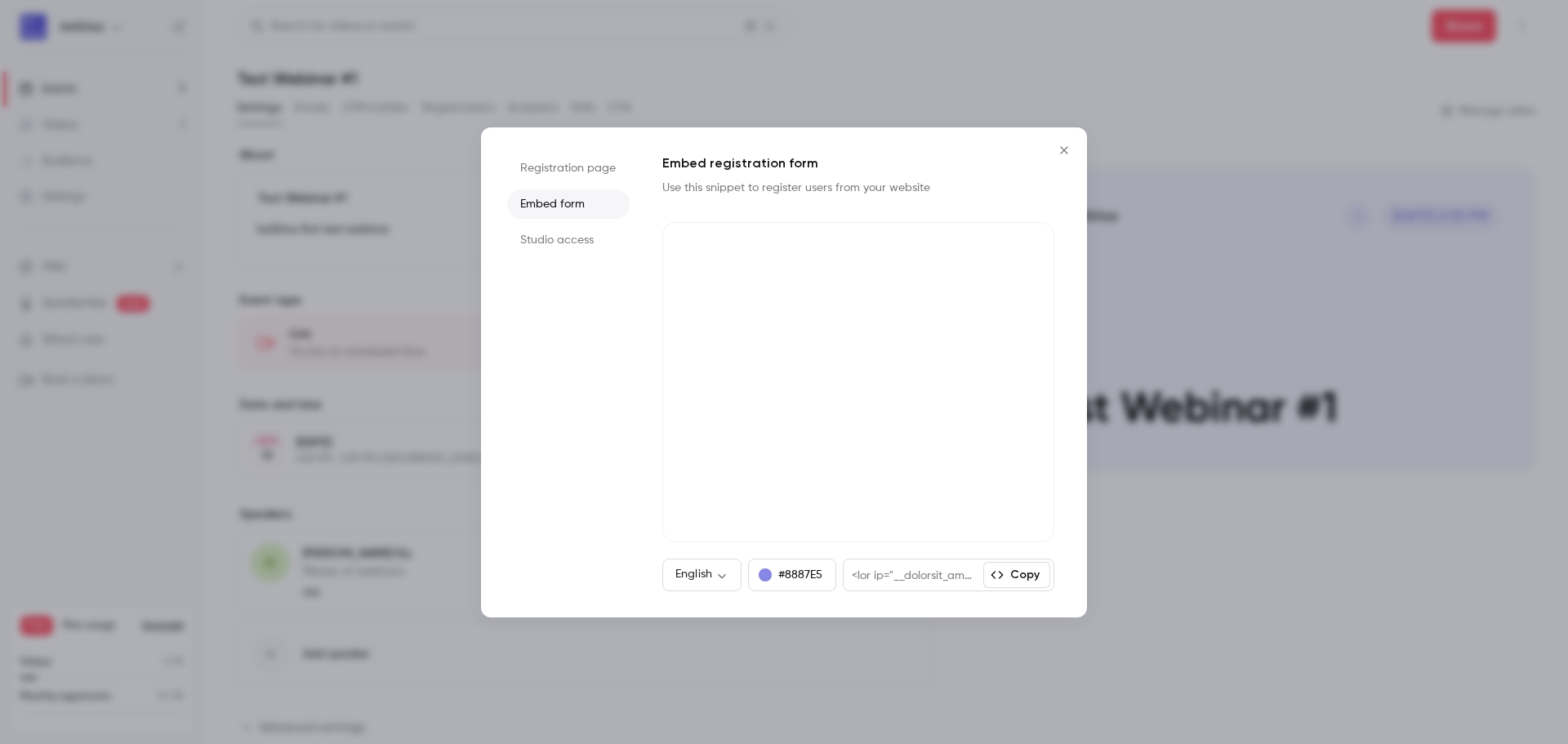
click at [526, 248] on li "Studio access" at bounding box center [568, 240] width 123 height 29
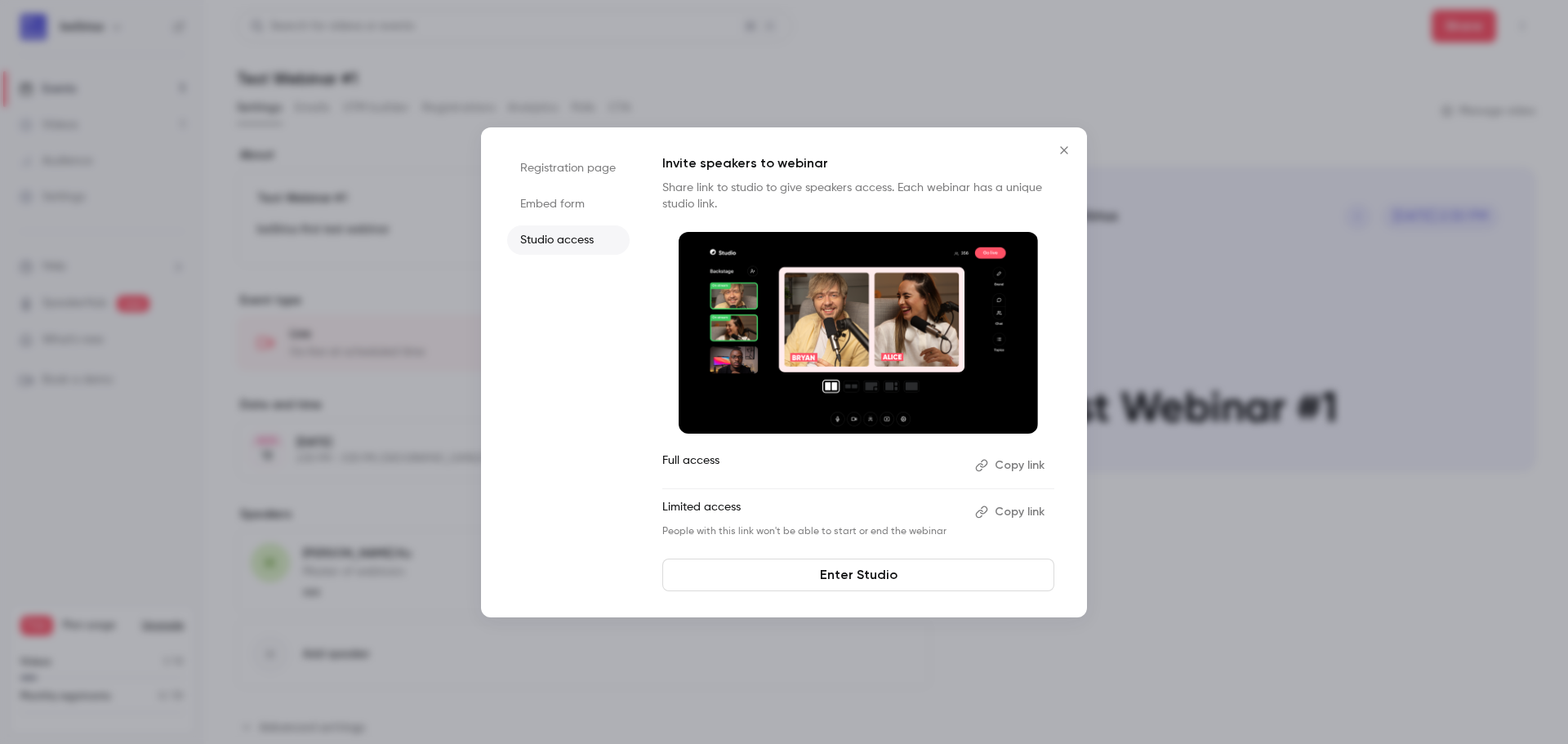
click at [555, 166] on li "Registration page" at bounding box center [568, 168] width 123 height 29
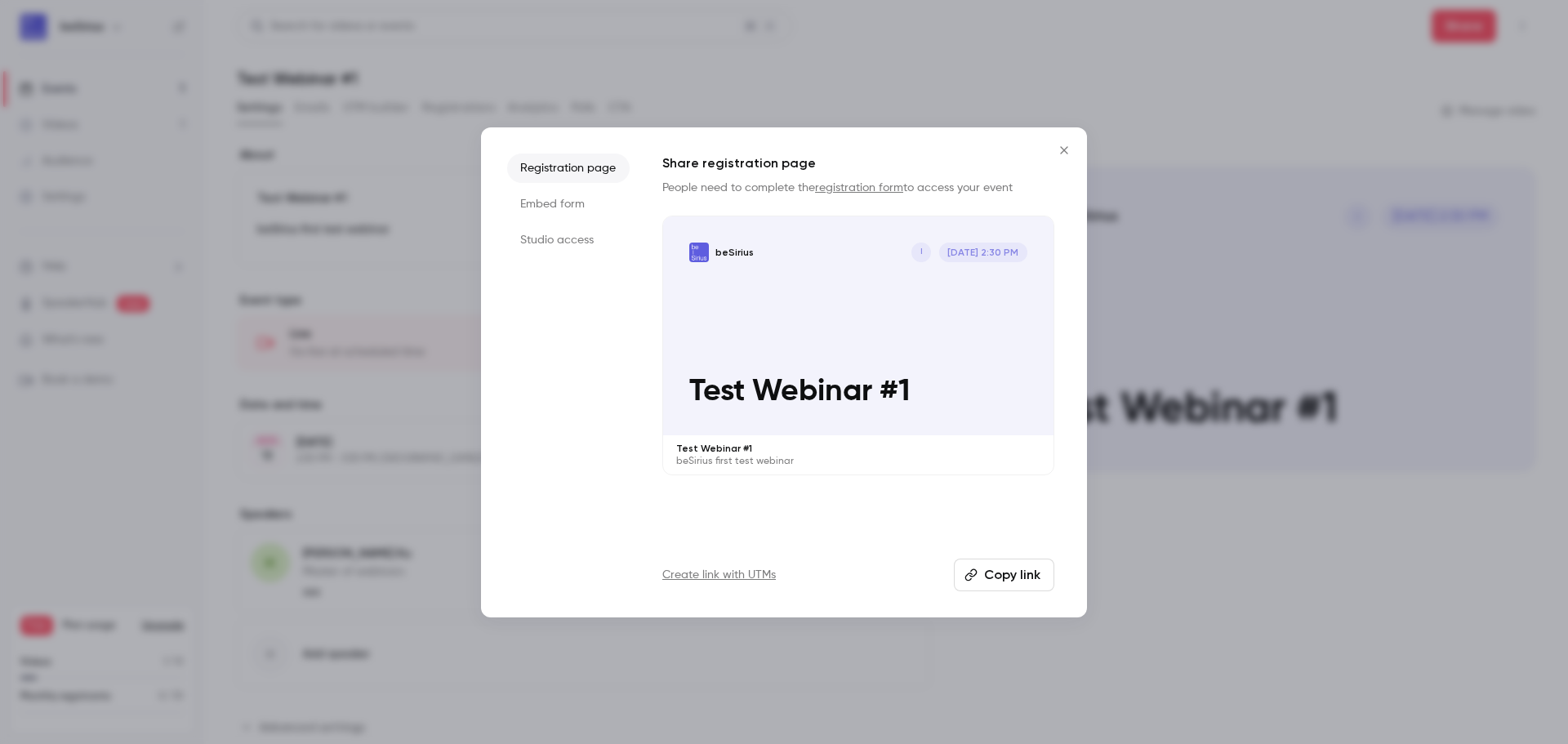
click at [1020, 571] on button "Copy link" at bounding box center [1003, 575] width 100 height 33
